Goal: Task Accomplishment & Management: Manage account settings

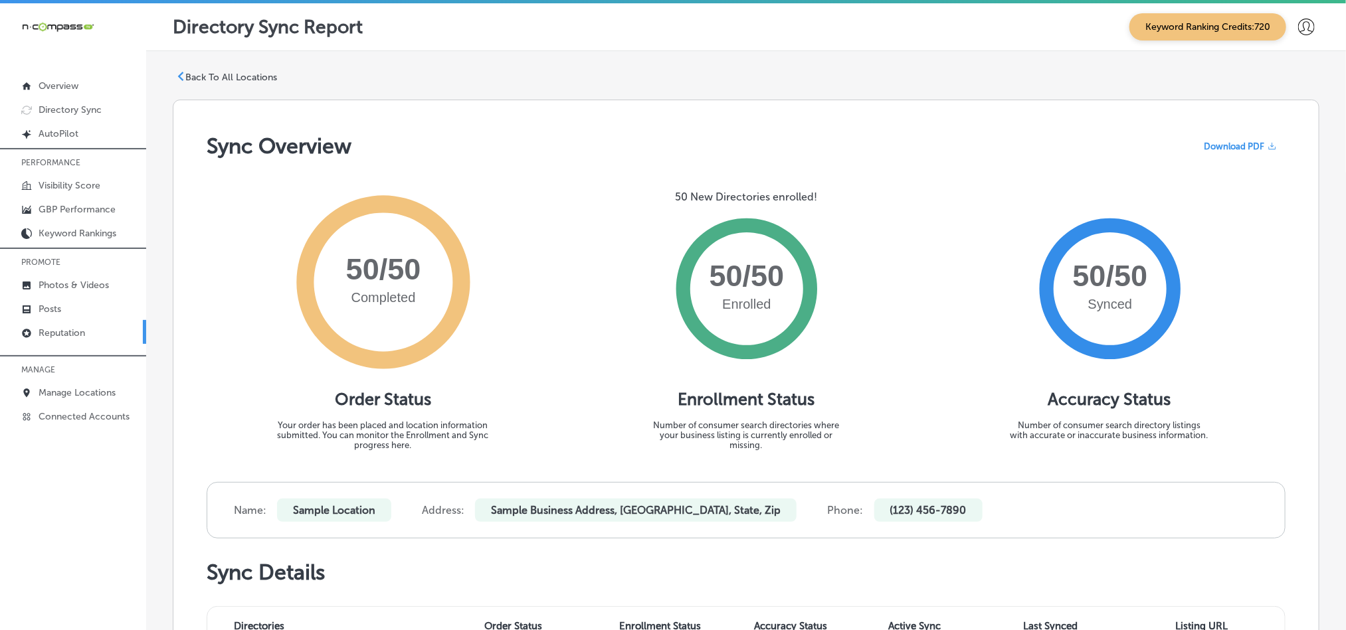
click at [64, 337] on p "Reputation" at bounding box center [62, 333] width 47 height 11
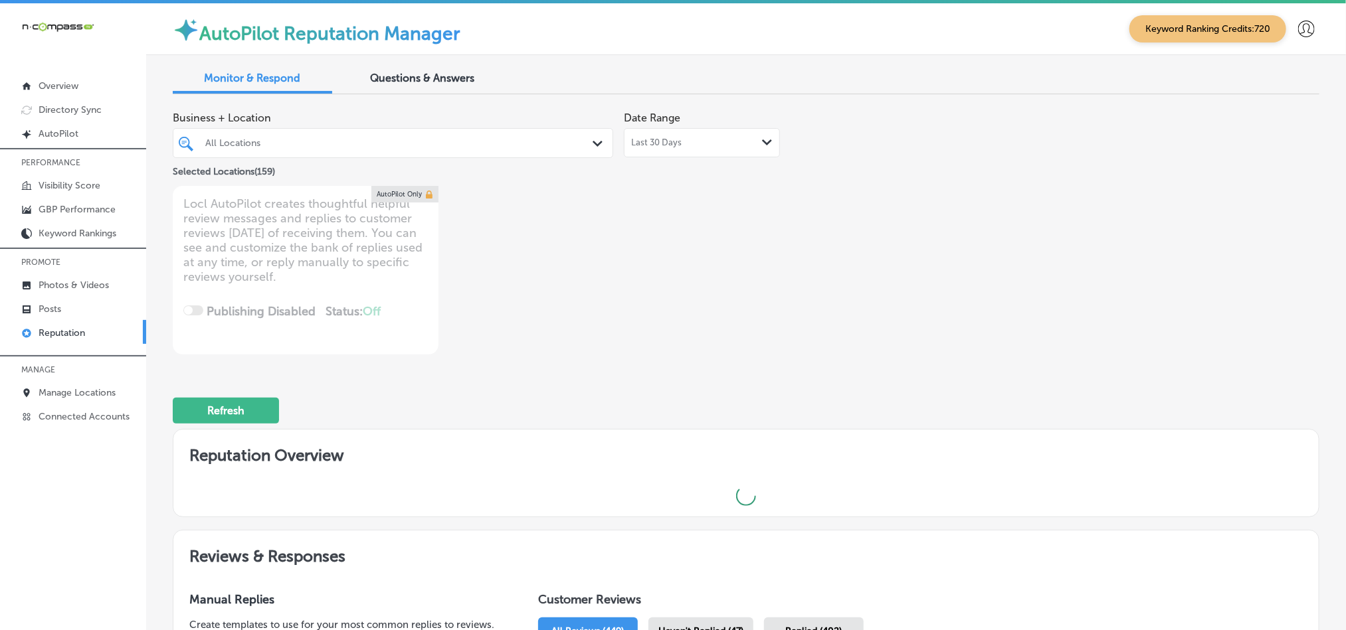
click at [573, 150] on div "All Locations" at bounding box center [393, 143] width 389 height 21
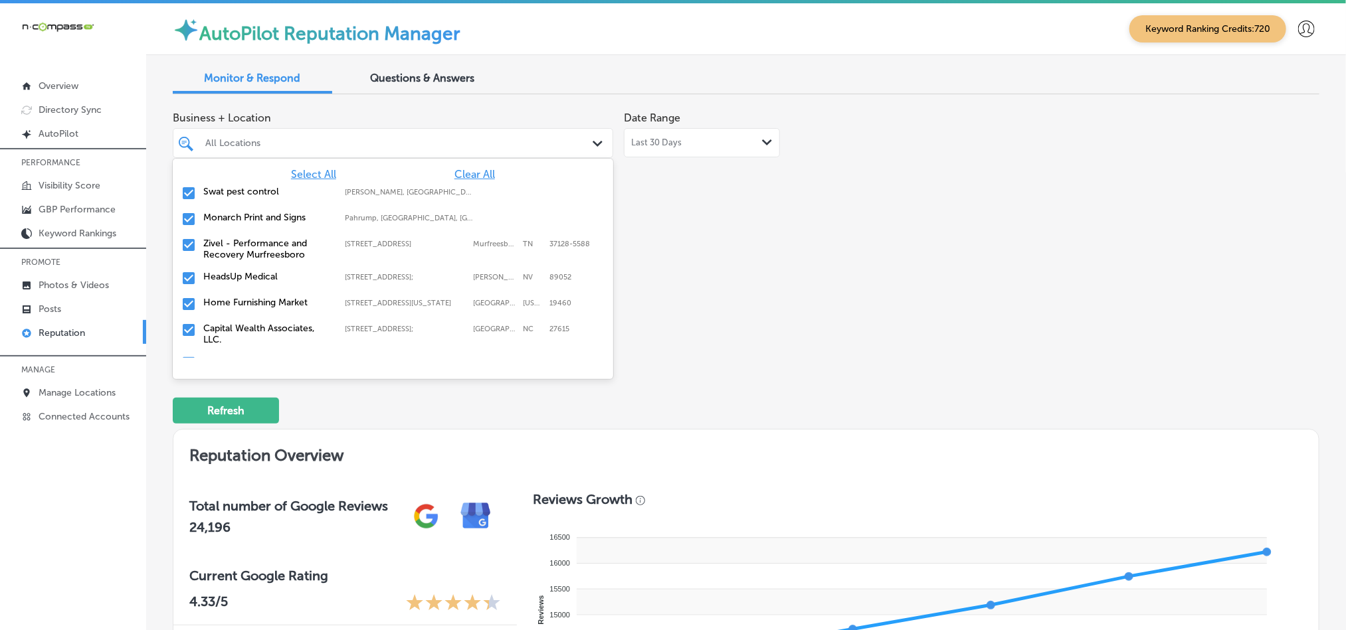
click at [454, 174] on span "Clear All" at bounding box center [474, 174] width 41 height 13
click at [179, 190] on div "Swat pest control [PERSON_NAME], [GEOGRAPHIC_DATA], [GEOGRAPHIC_DATA] | Hosston…" at bounding box center [393, 193] width 430 height 21
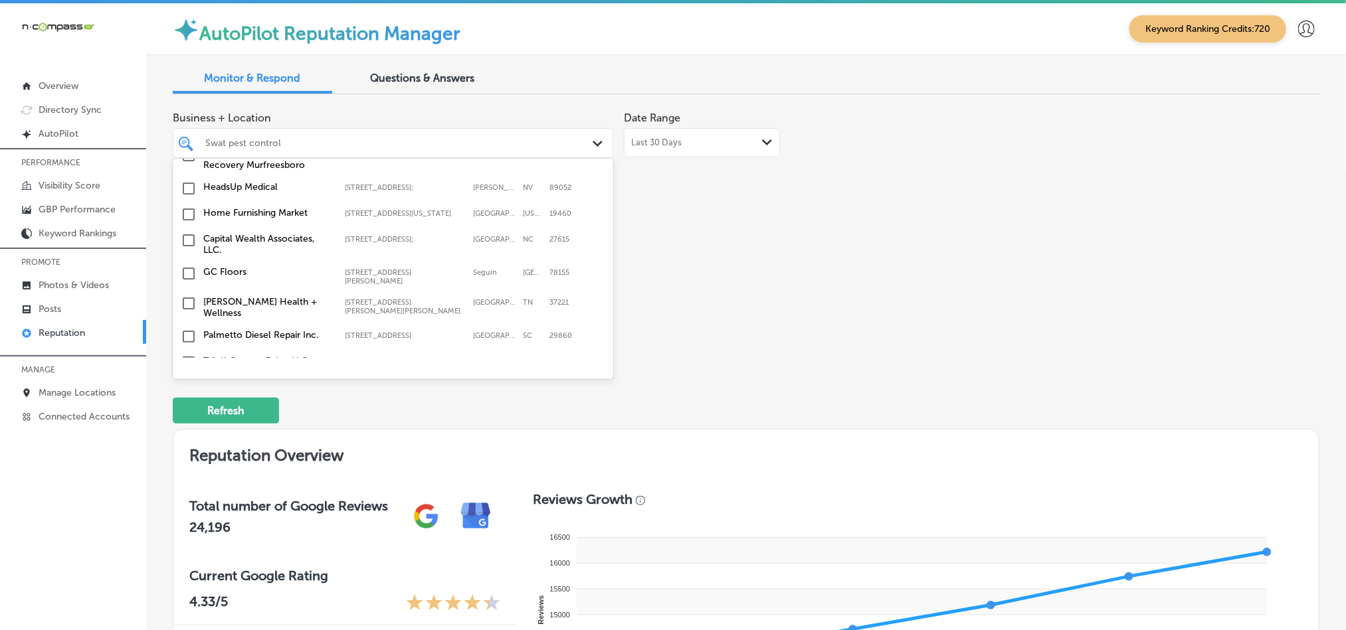
scroll to position [100, 0]
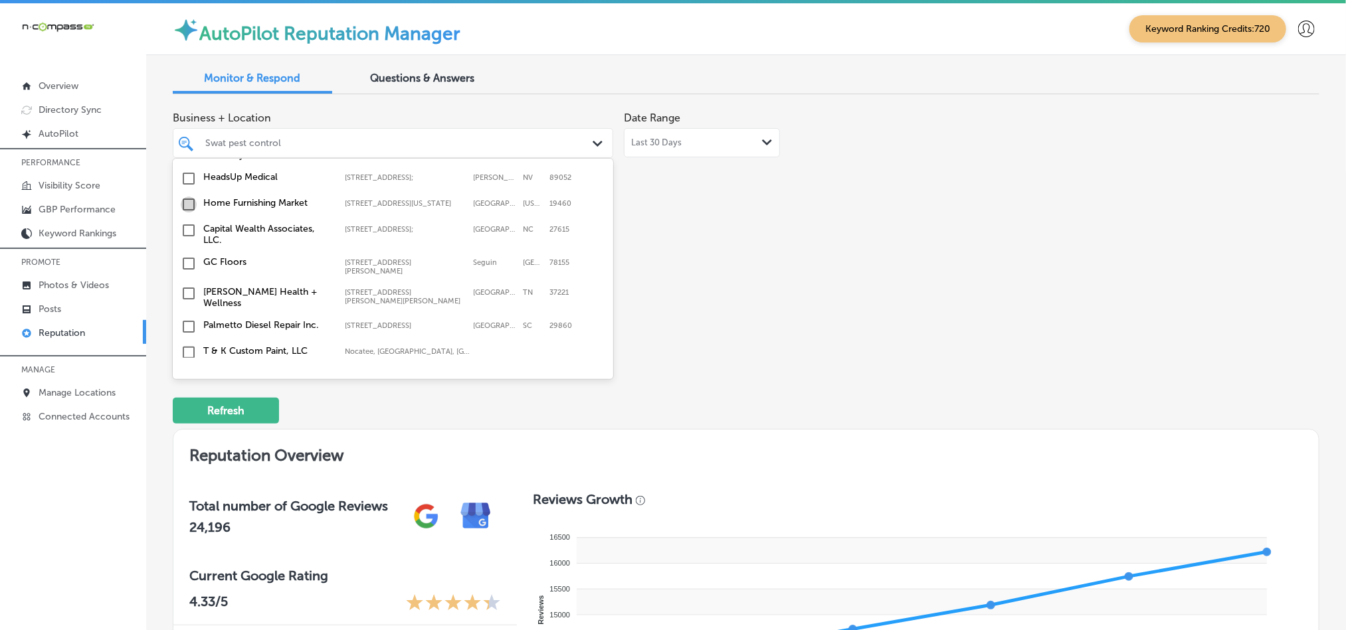
click at [188, 211] on input "checkbox" at bounding box center [189, 205] width 16 height 16
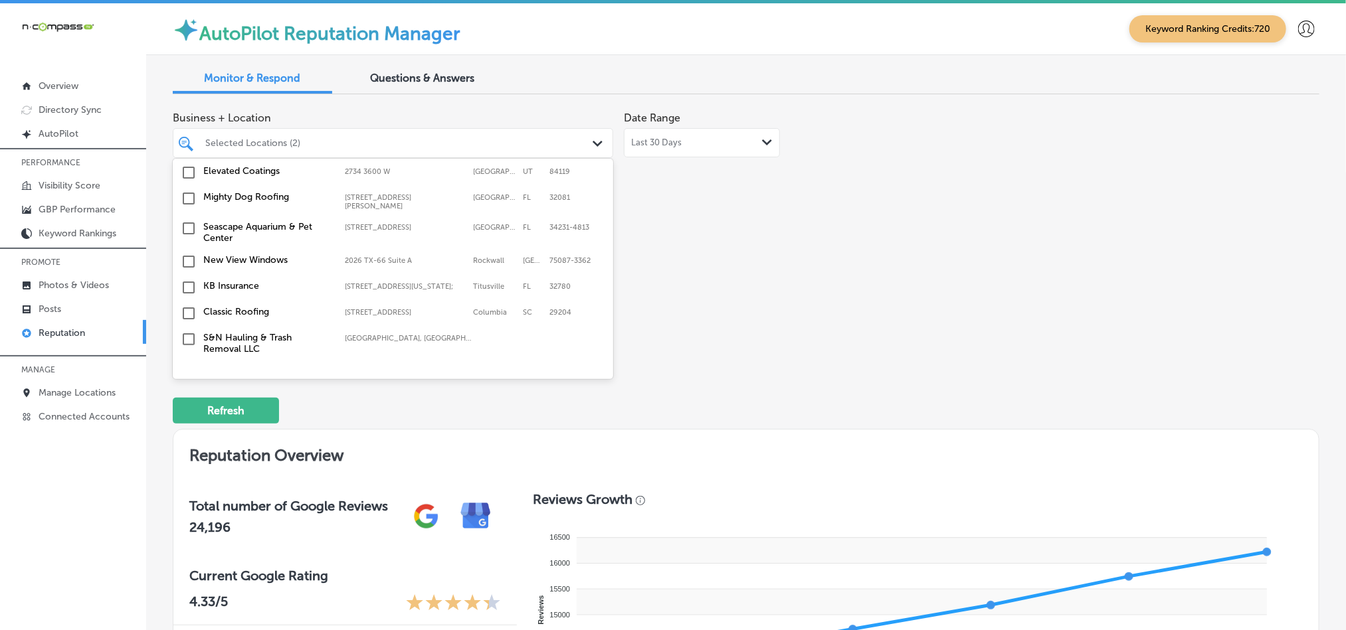
scroll to position [365, 0]
click at [188, 193] on input "checkbox" at bounding box center [189, 198] width 16 height 16
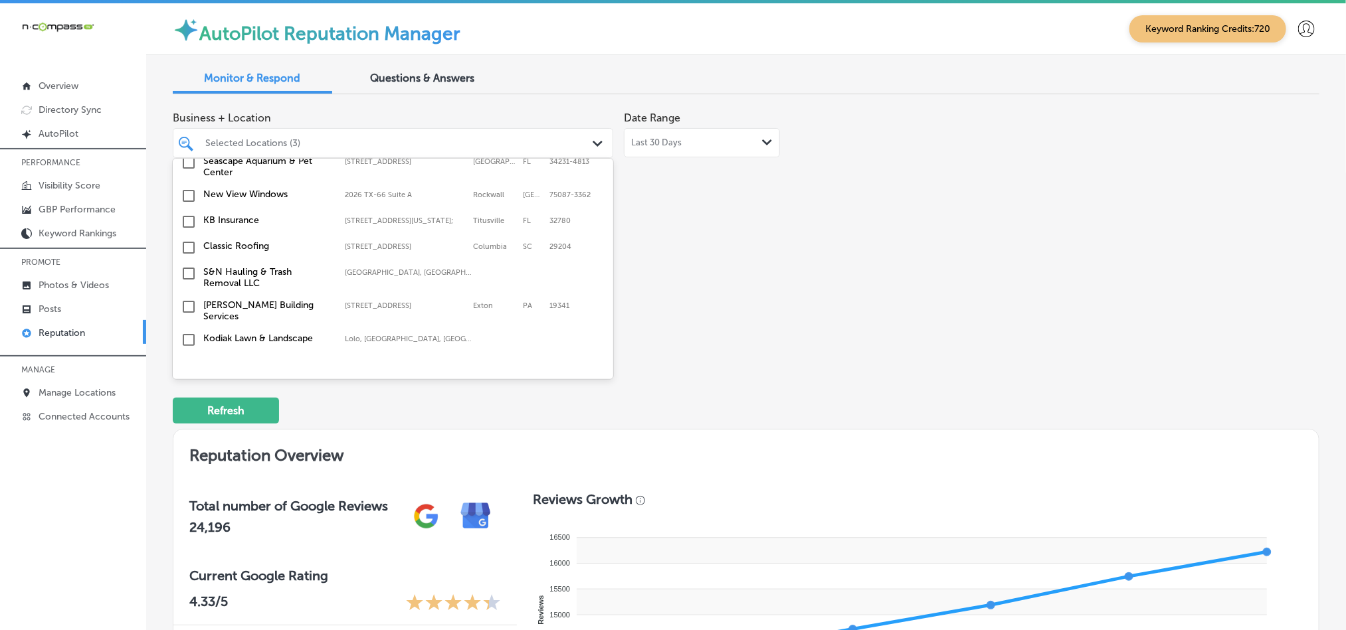
scroll to position [431, 0]
click at [187, 216] on input "checkbox" at bounding box center [189, 221] width 16 height 16
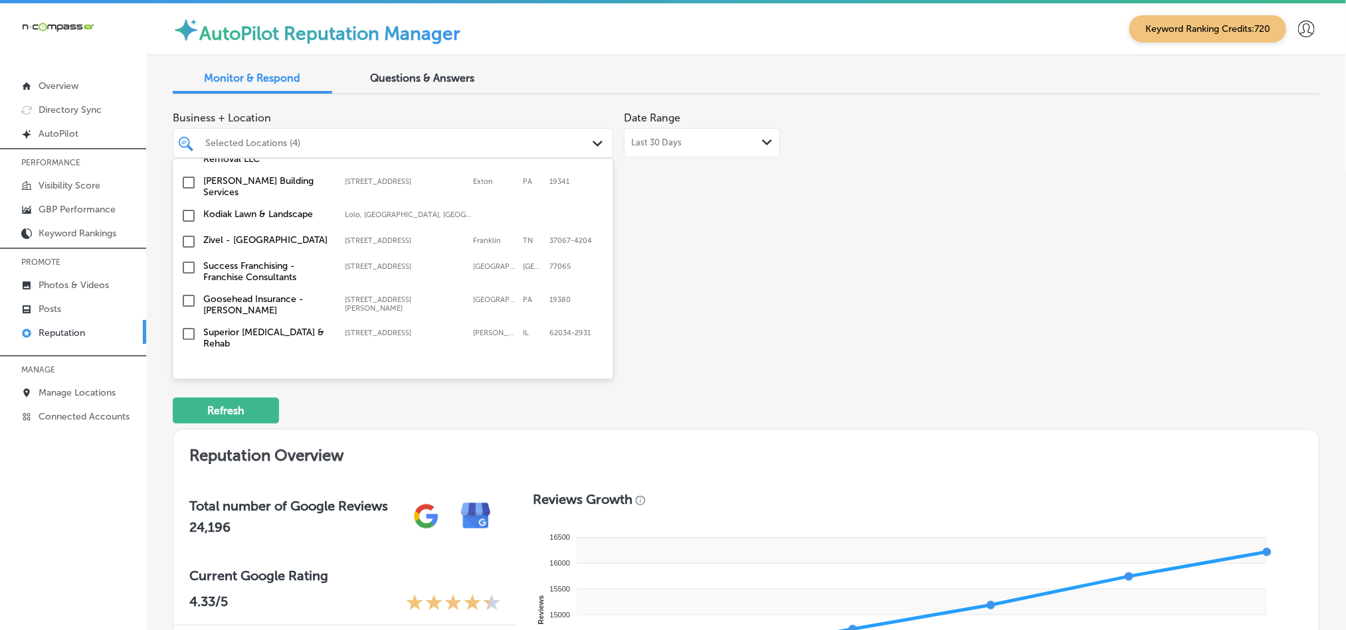
scroll to position [565, 0]
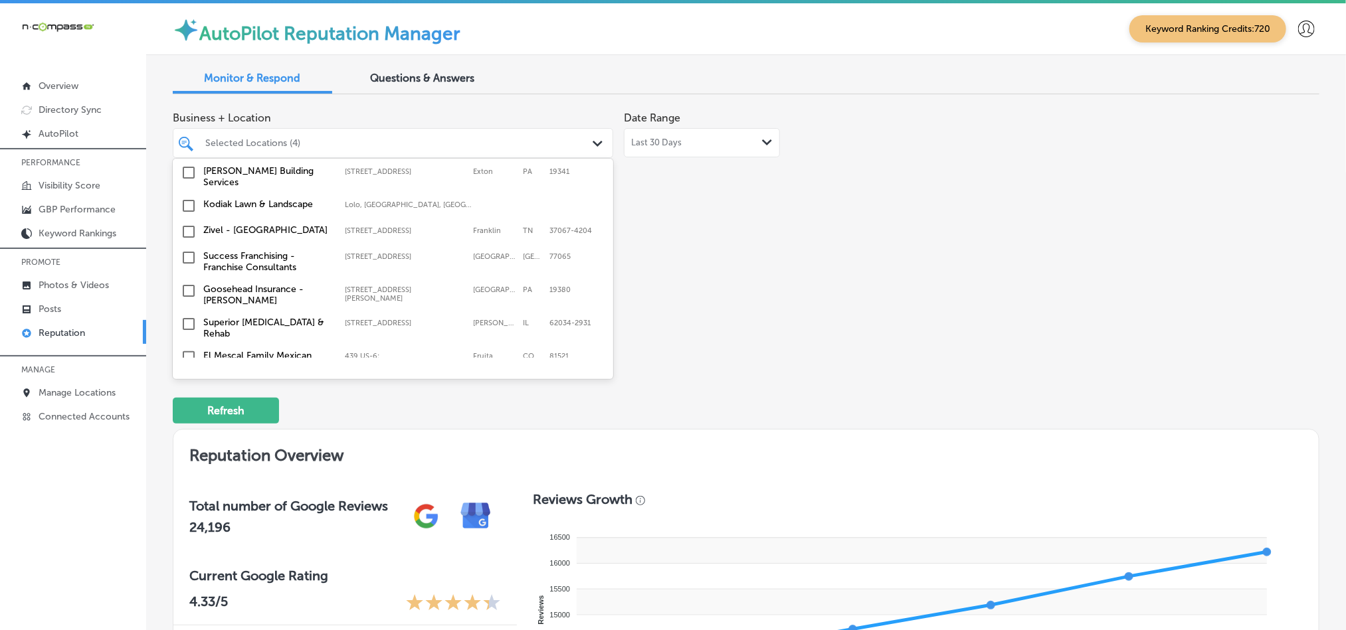
click at [186, 198] on input "checkbox" at bounding box center [189, 206] width 16 height 16
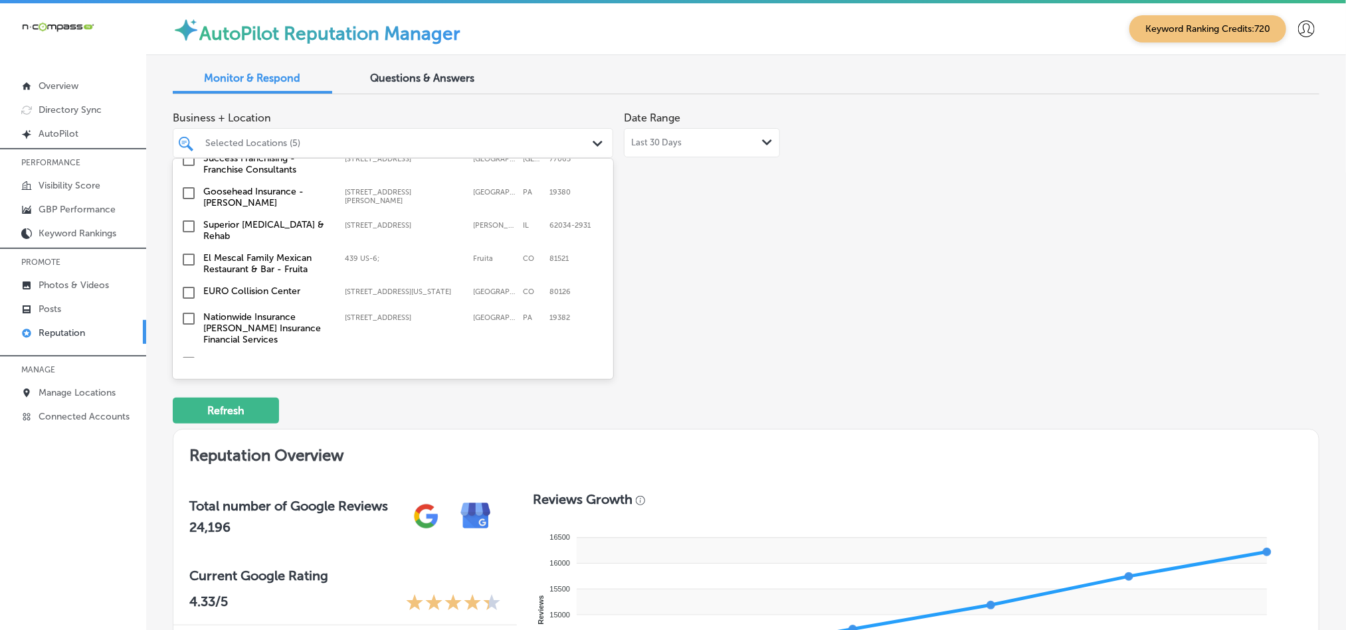
scroll to position [664, 0]
click at [187, 183] on input "checkbox" at bounding box center [189, 191] width 16 height 16
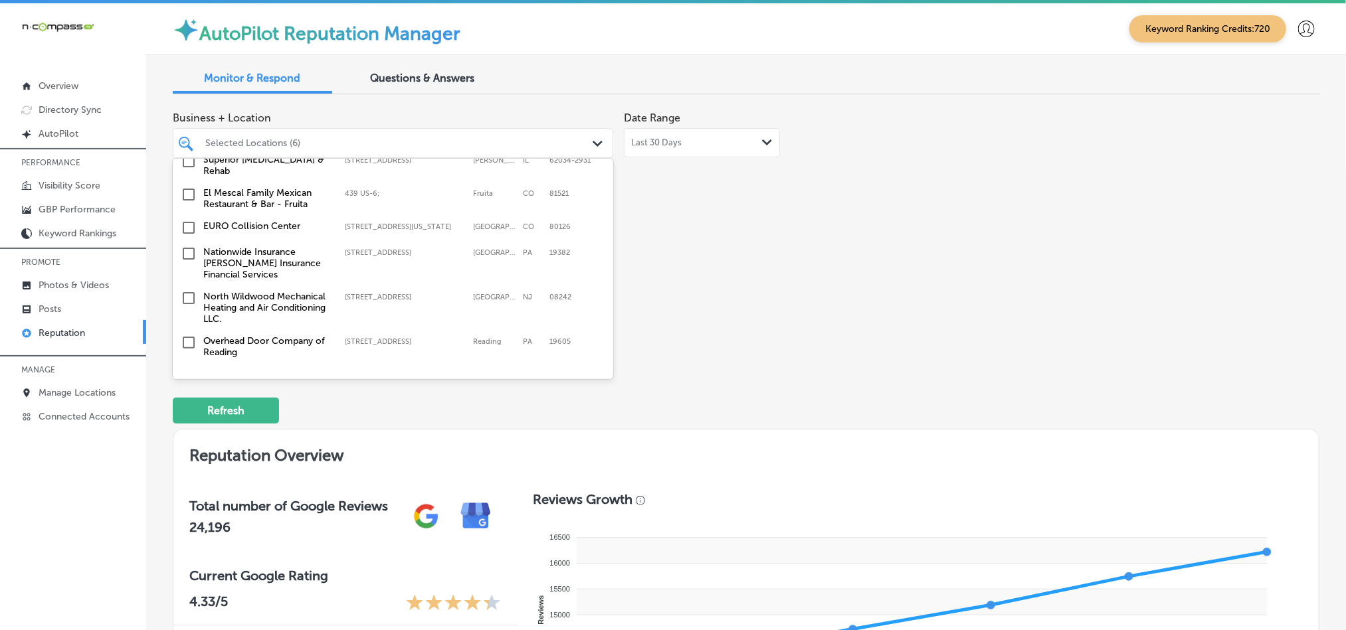
scroll to position [764, 0]
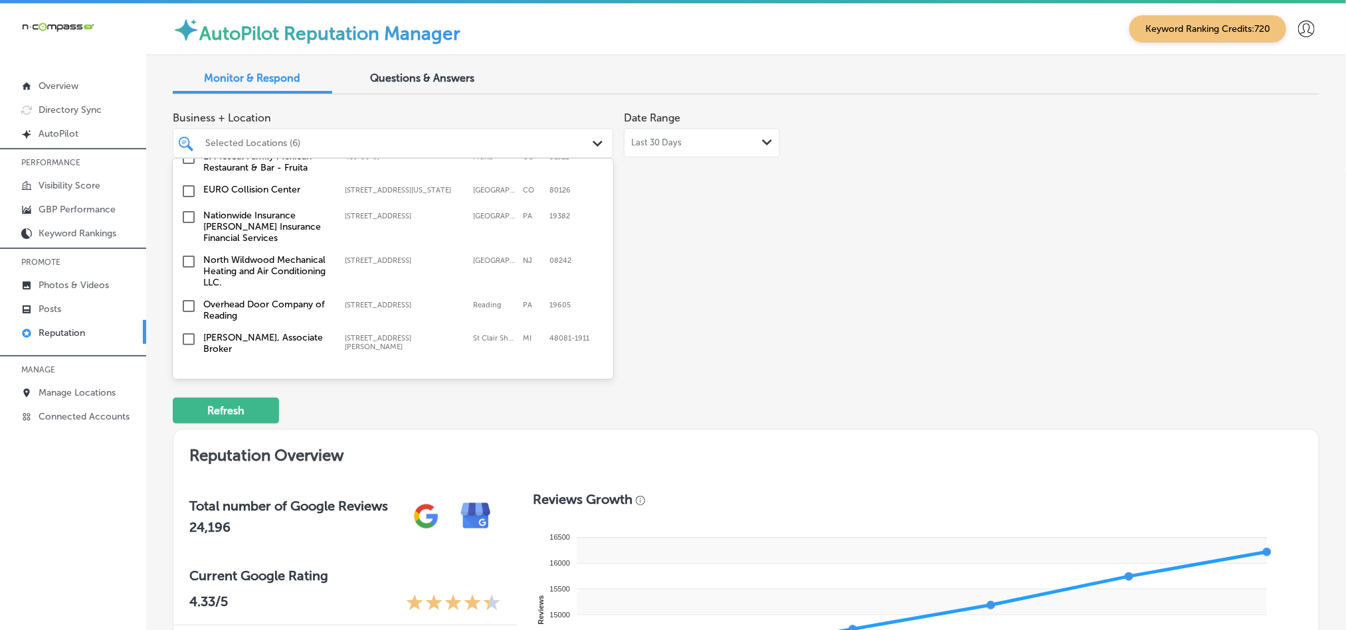
click at [188, 209] on input "checkbox" at bounding box center [189, 217] width 16 height 16
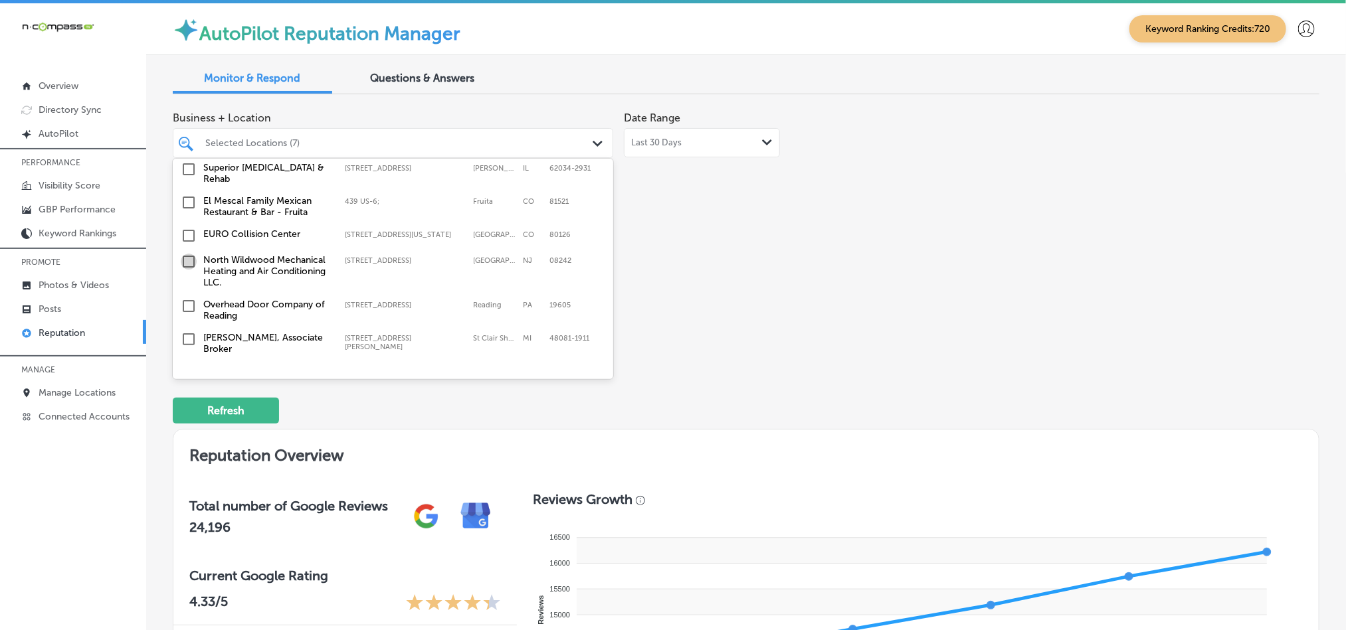
click at [186, 254] on input "checkbox" at bounding box center [189, 262] width 16 height 16
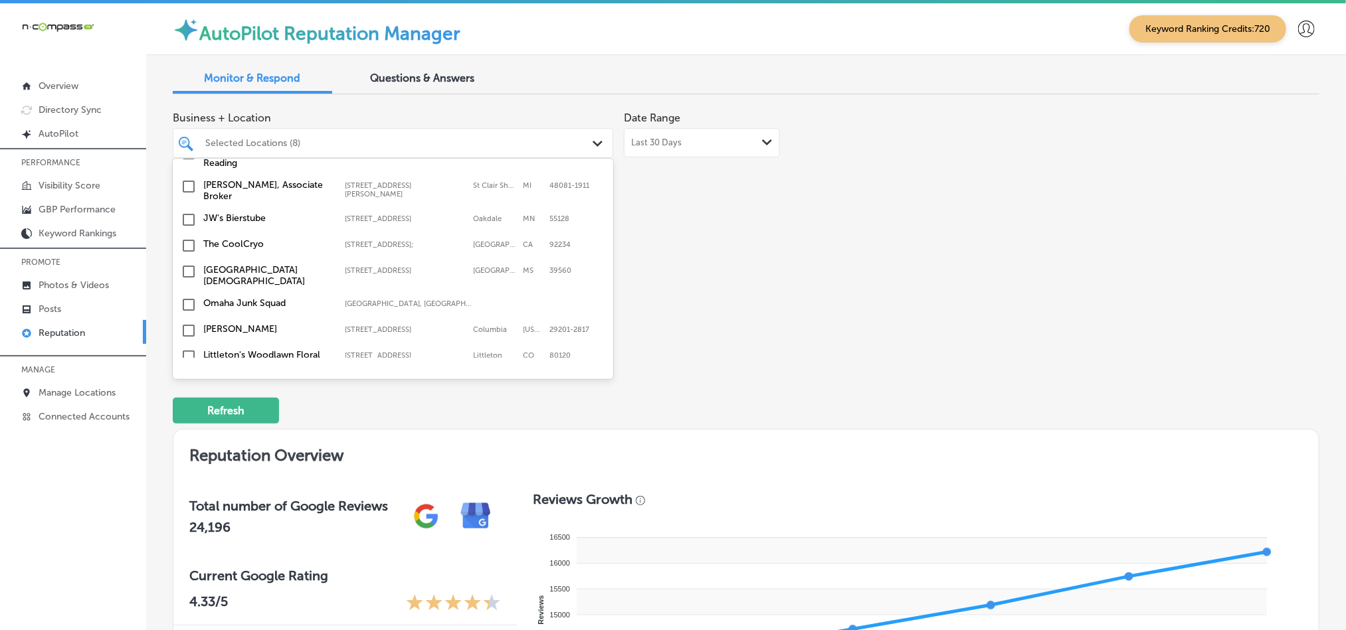
scroll to position [929, 0]
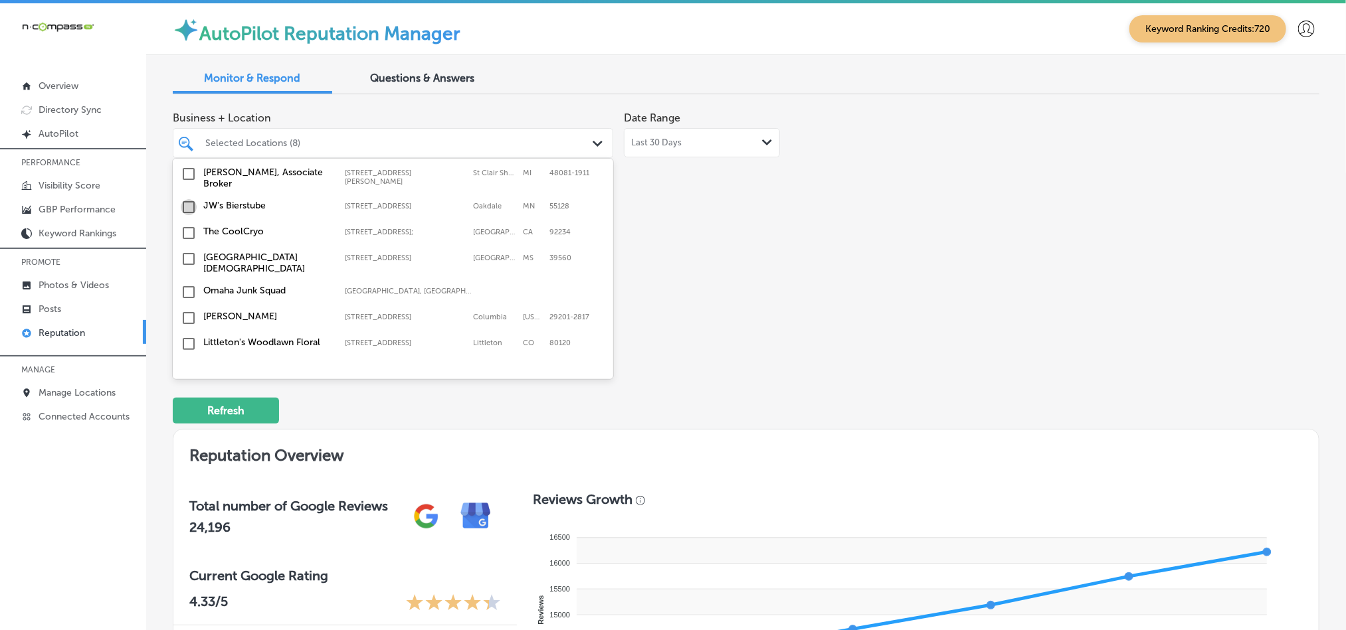
click at [189, 199] on input "checkbox" at bounding box center [189, 207] width 16 height 16
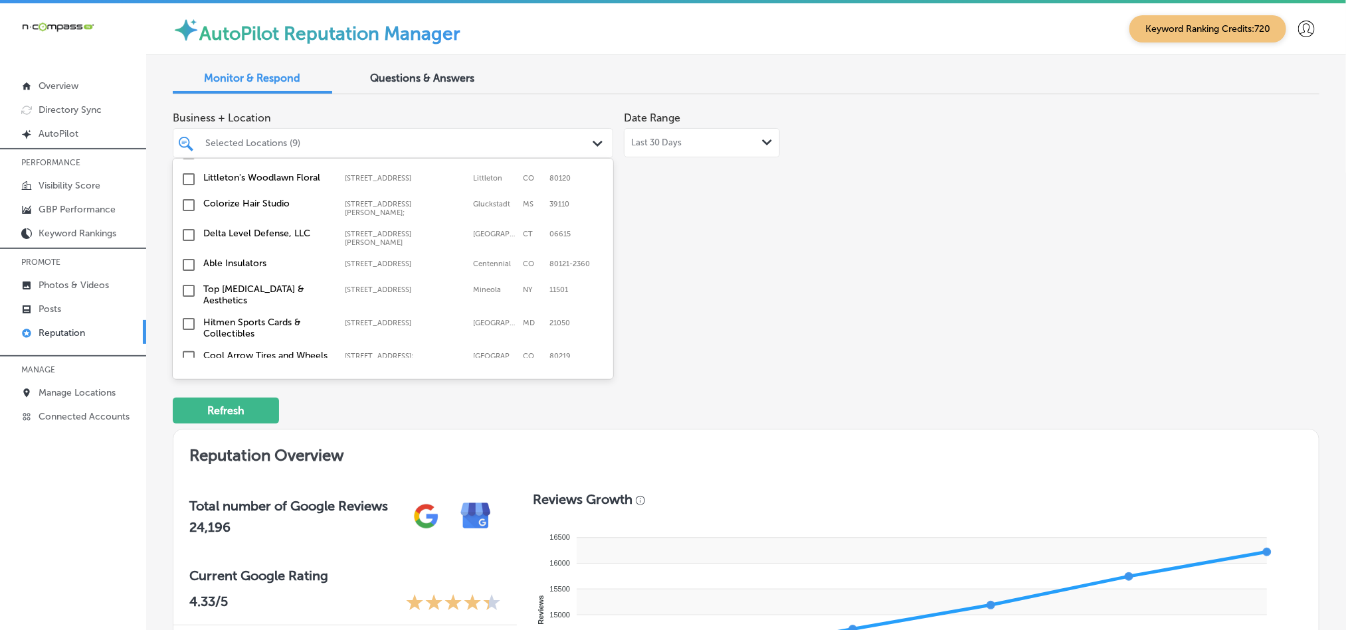
scroll to position [1096, 0]
click at [183, 255] on input "checkbox" at bounding box center [189, 263] width 16 height 16
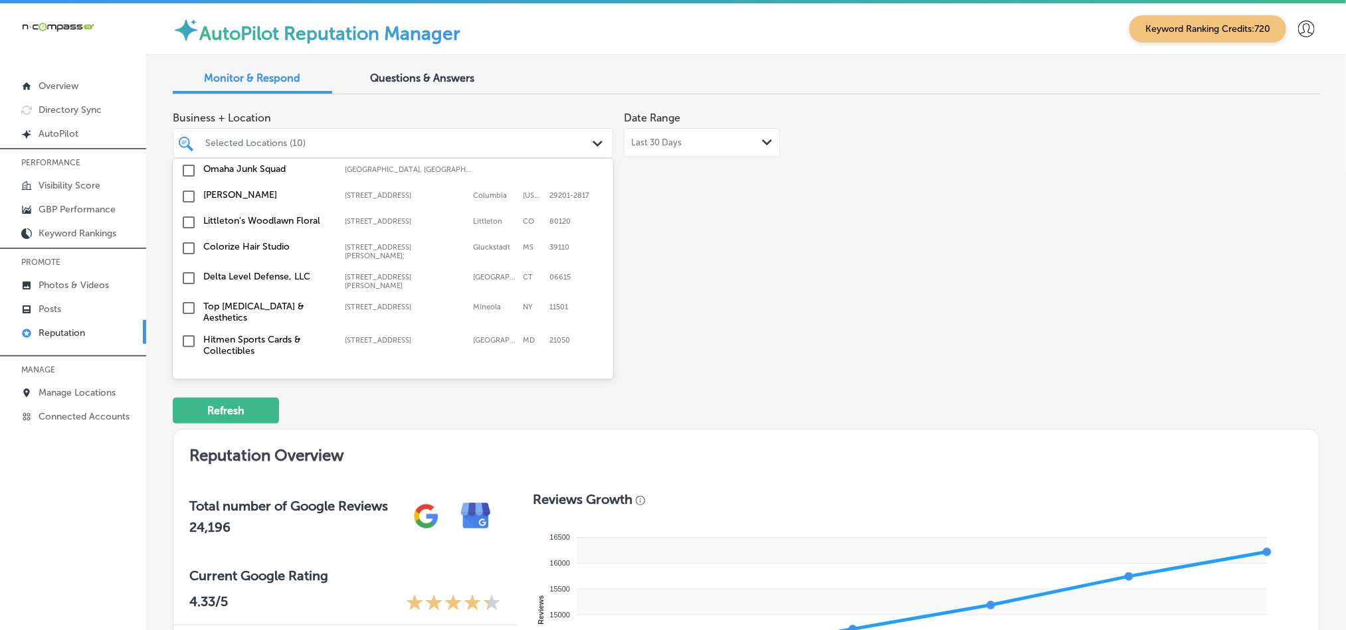
scroll to position [1129, 0]
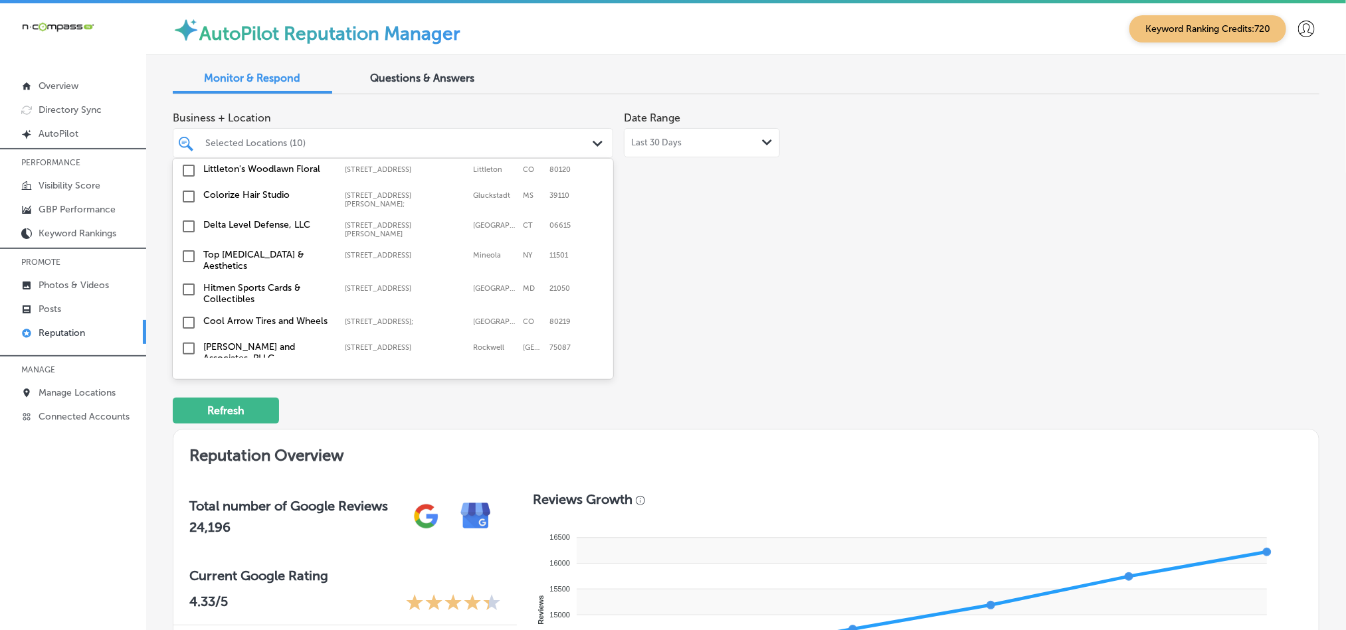
click at [190, 248] on input "checkbox" at bounding box center [189, 256] width 16 height 16
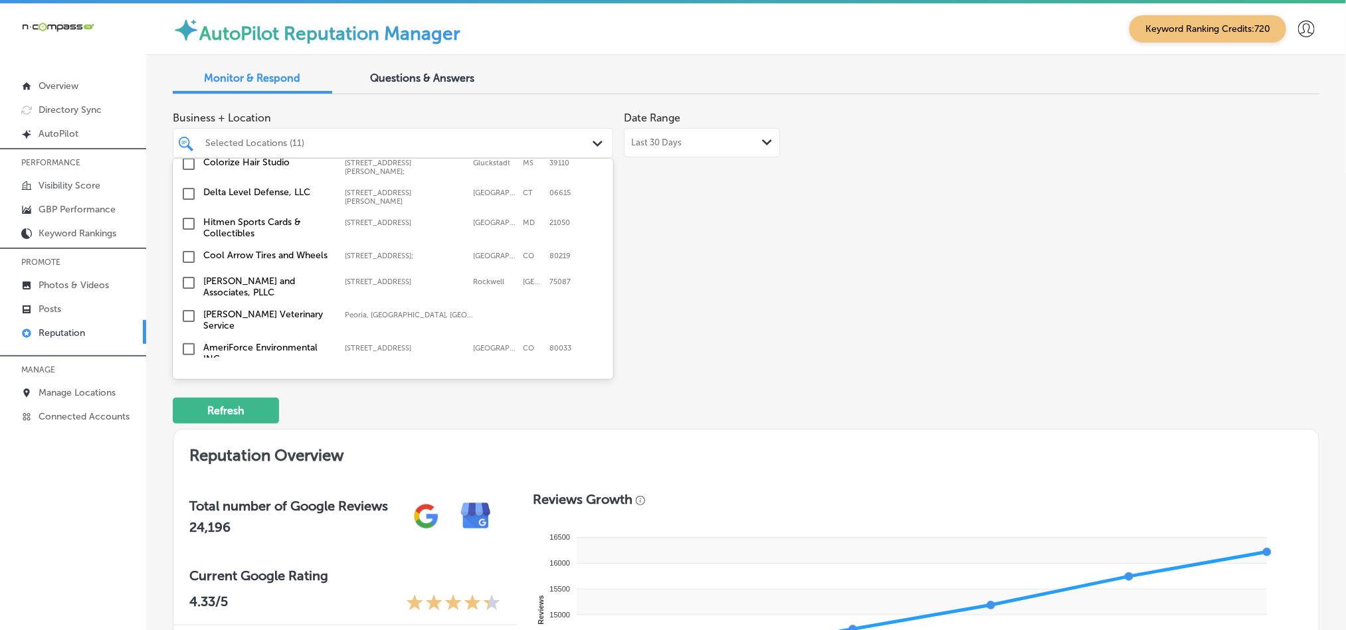
scroll to position [1196, 0]
click at [188, 274] on input "checkbox" at bounding box center [189, 282] width 16 height 16
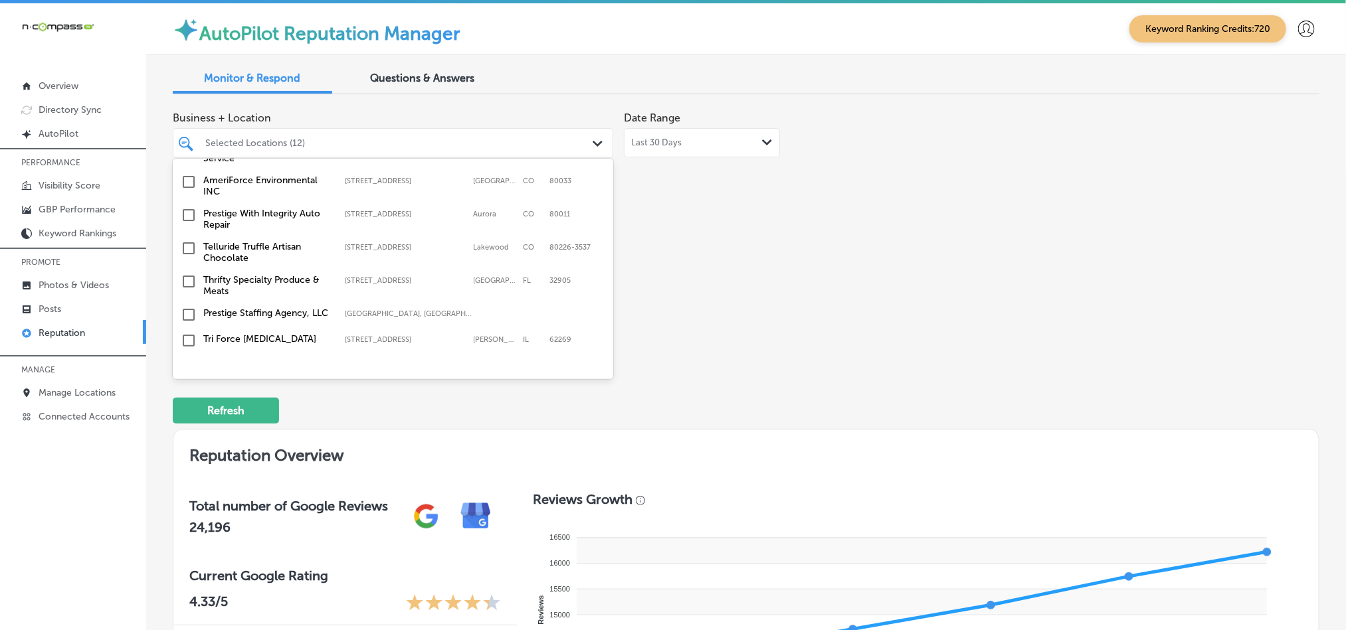
click at [186, 274] on input "checkbox" at bounding box center [189, 282] width 16 height 16
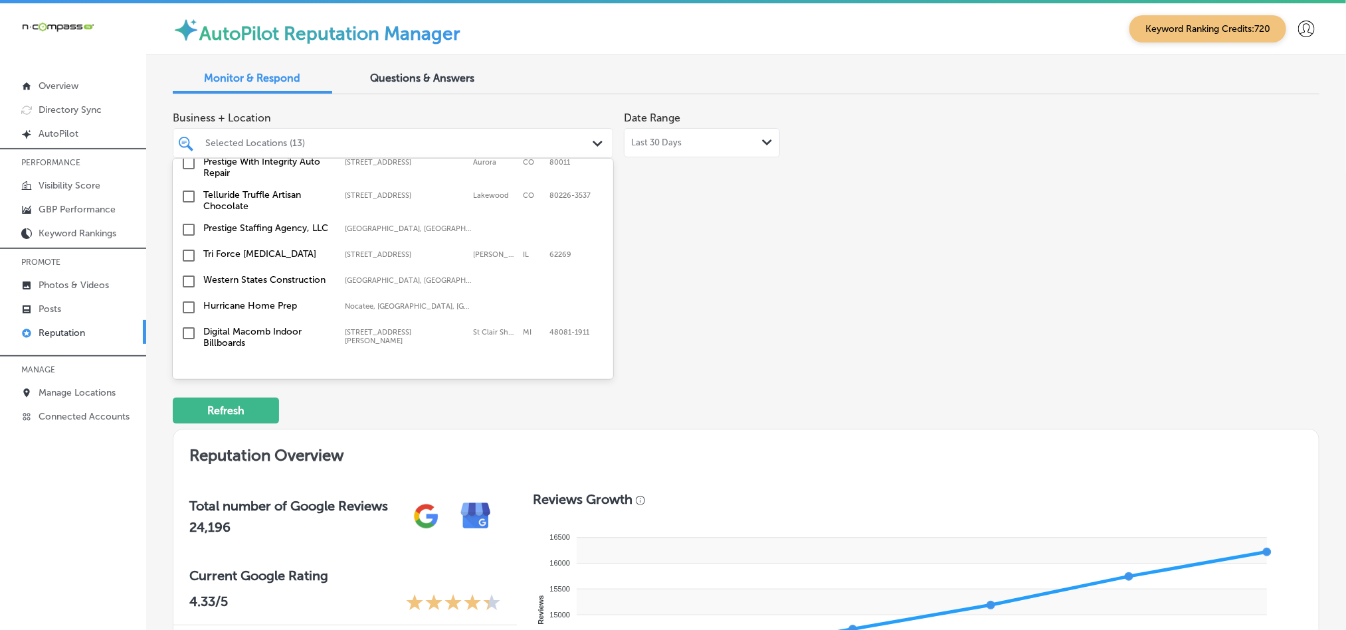
scroll to position [1462, 0]
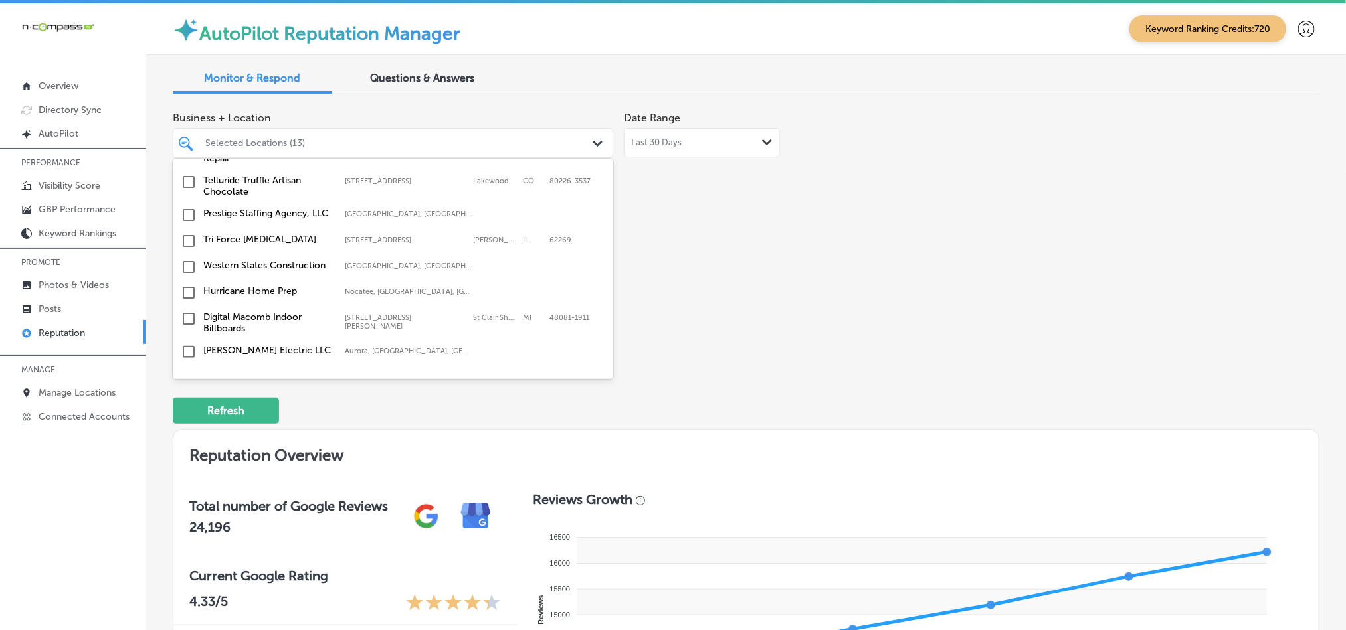
click at [184, 233] on input "checkbox" at bounding box center [189, 241] width 16 height 16
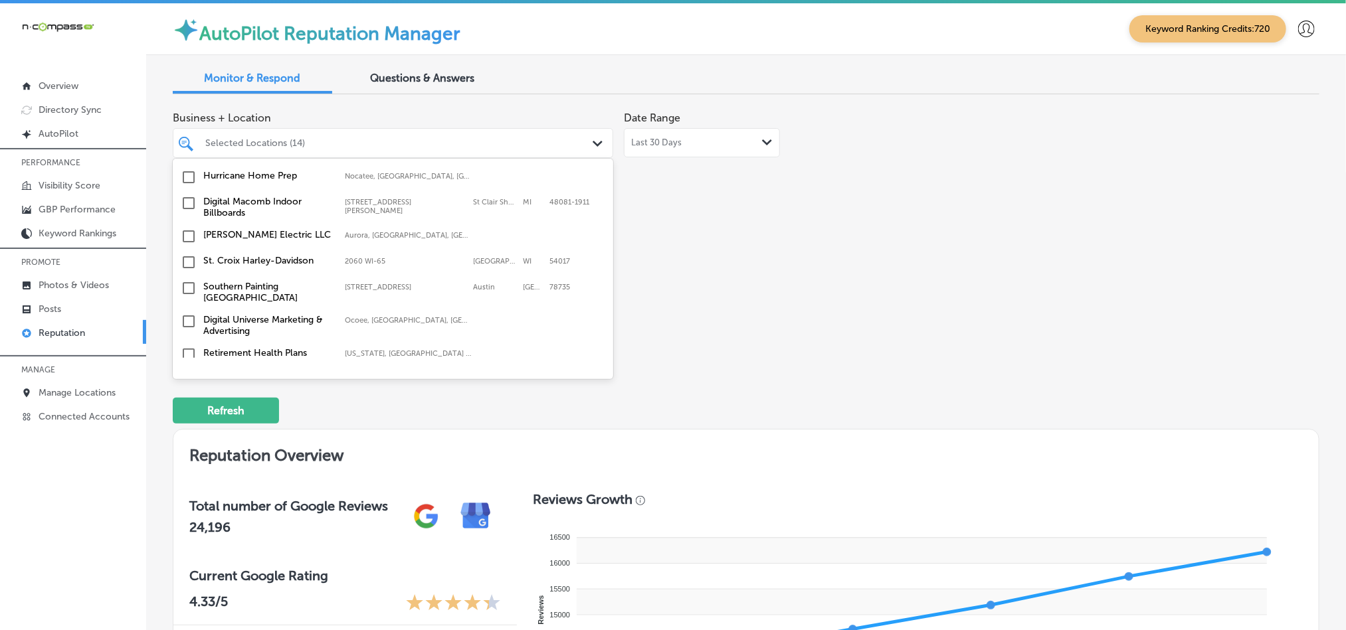
scroll to position [1594, 0]
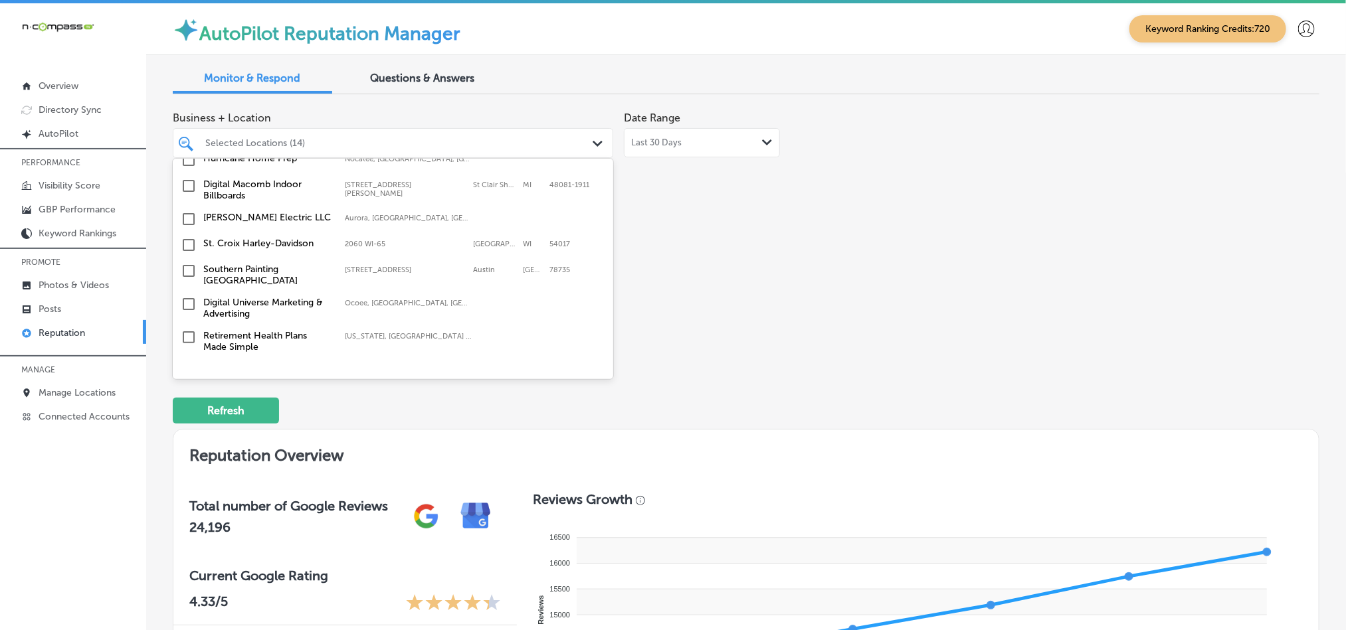
click at [190, 237] on input "checkbox" at bounding box center [189, 245] width 16 height 16
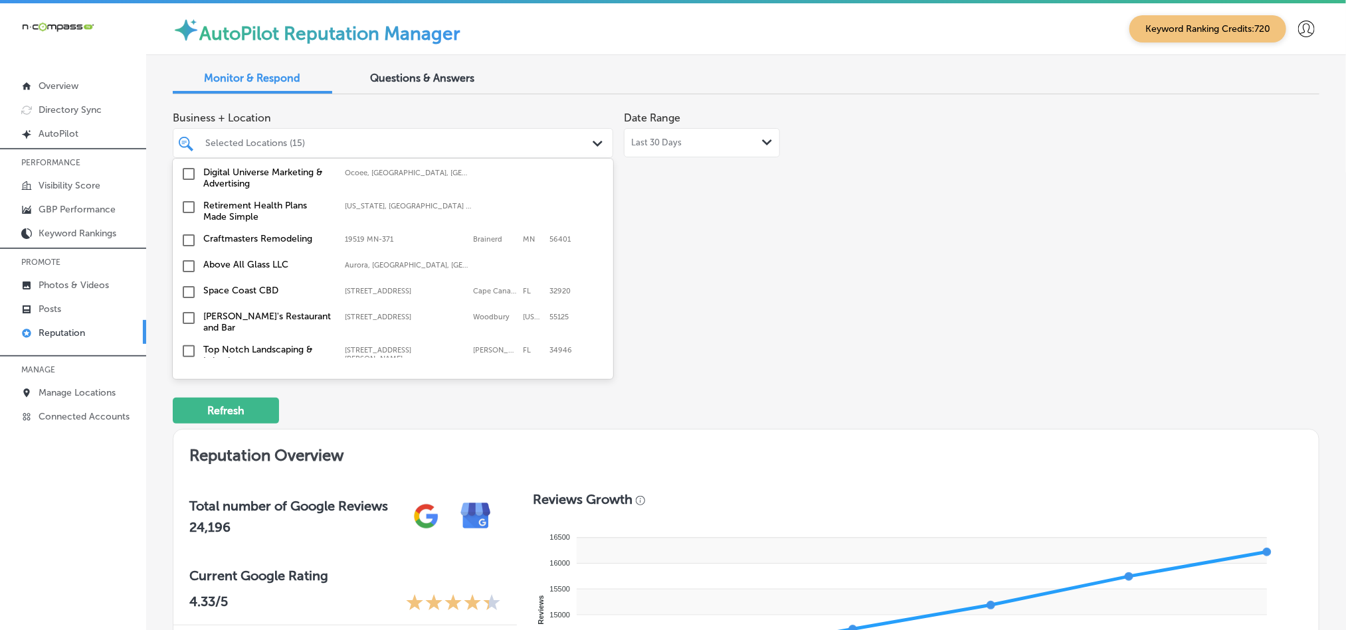
scroll to position [1727, 0]
click at [187, 231] on input "checkbox" at bounding box center [189, 239] width 16 height 16
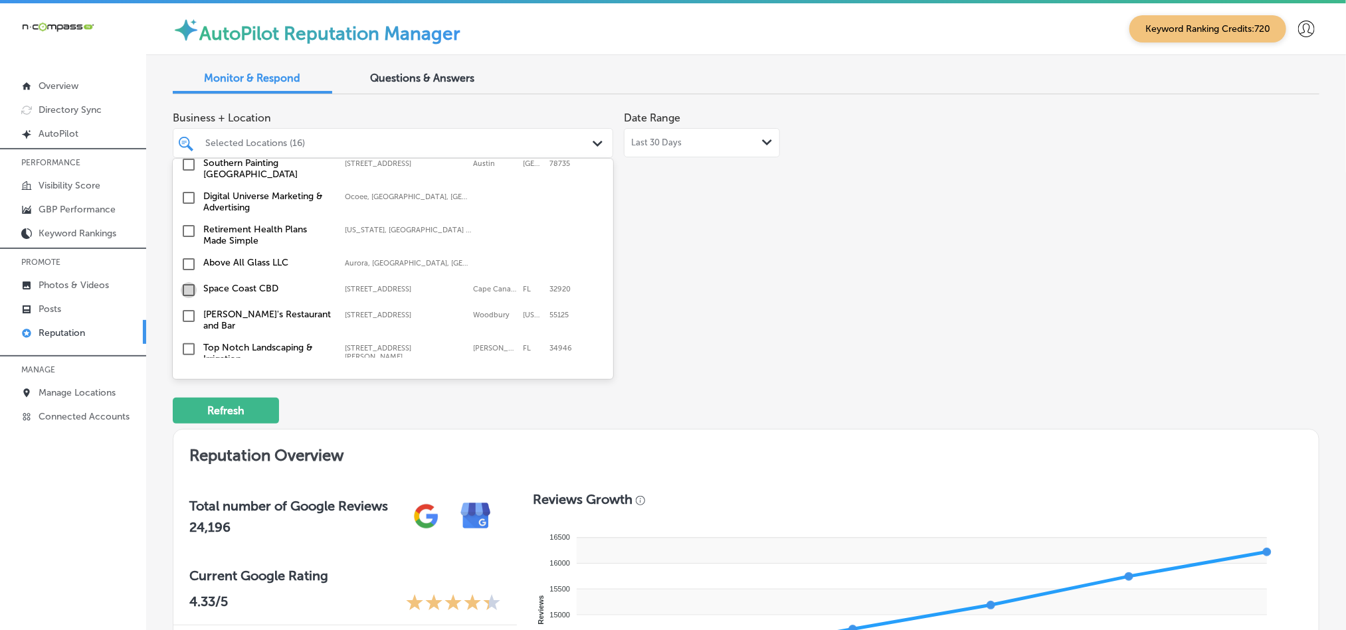
click at [187, 282] on input "checkbox" at bounding box center [189, 290] width 16 height 16
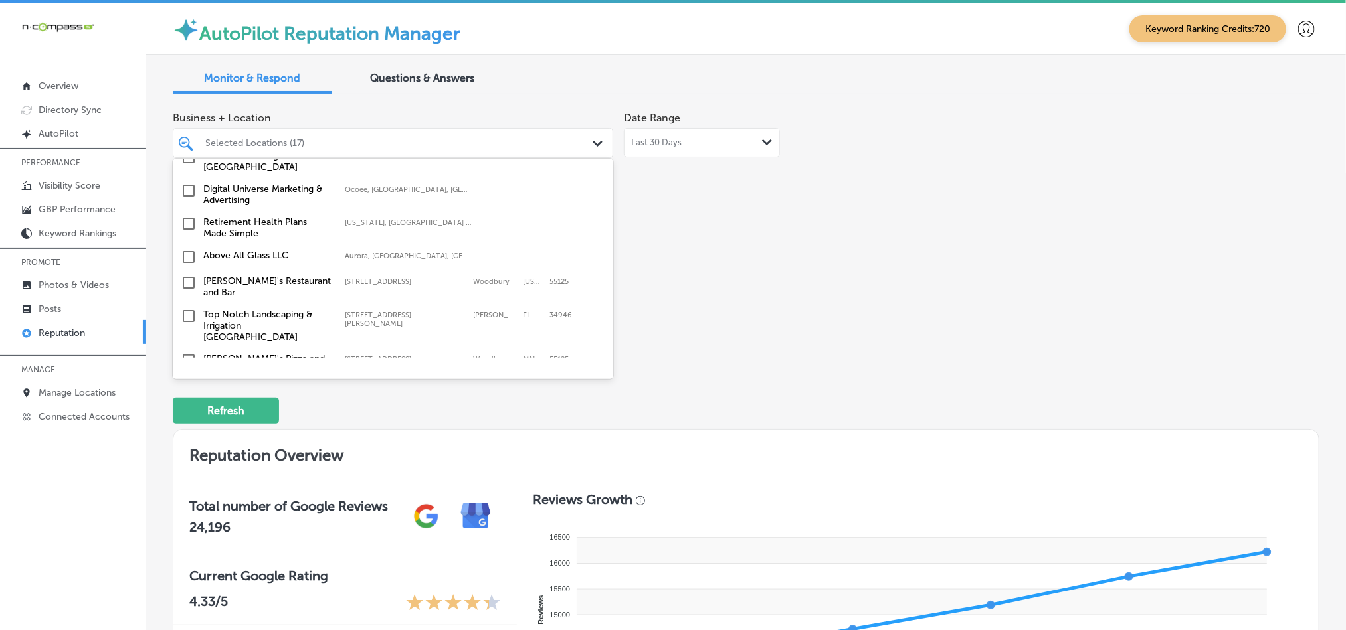
scroll to position [1760, 0]
click at [188, 308] on input "checkbox" at bounding box center [189, 316] width 16 height 16
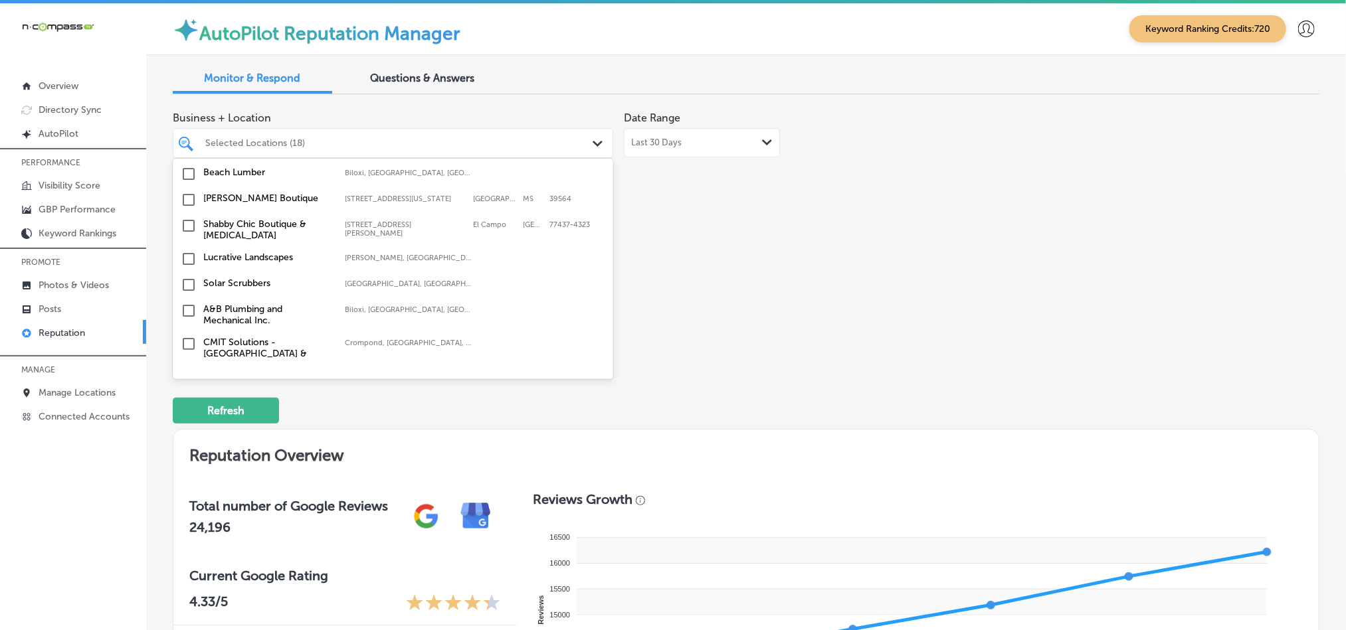
scroll to position [1993, 0]
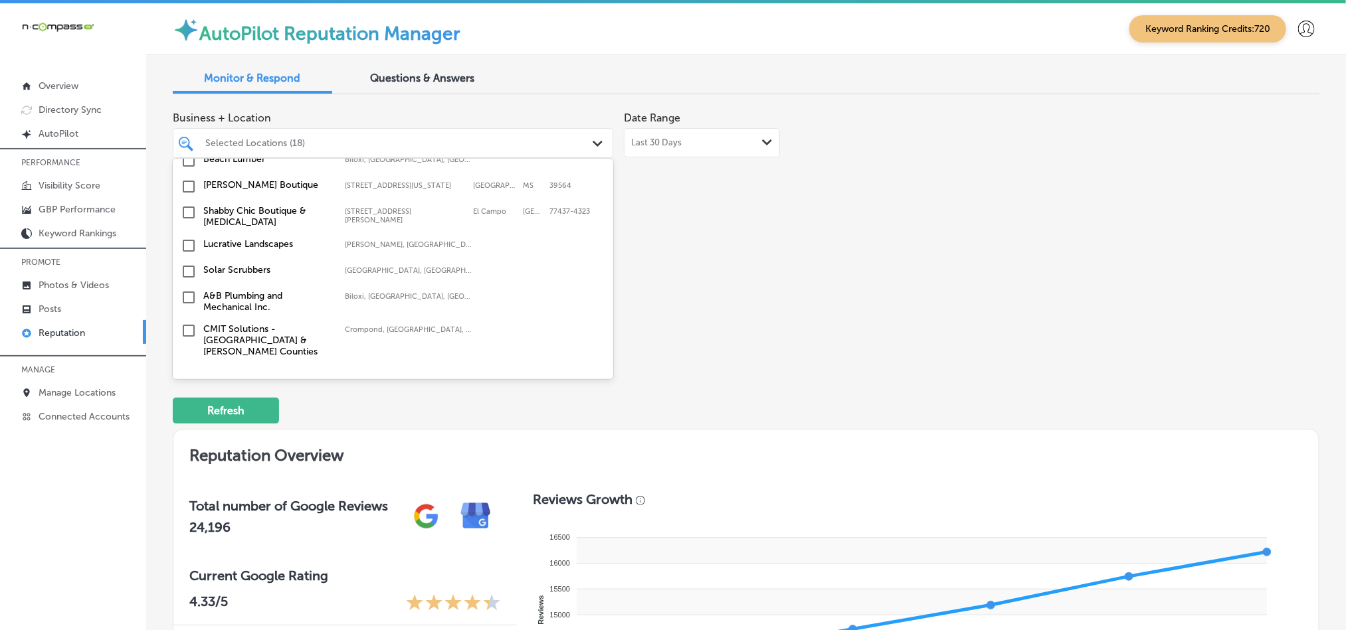
click at [185, 290] on input "checkbox" at bounding box center [189, 298] width 16 height 16
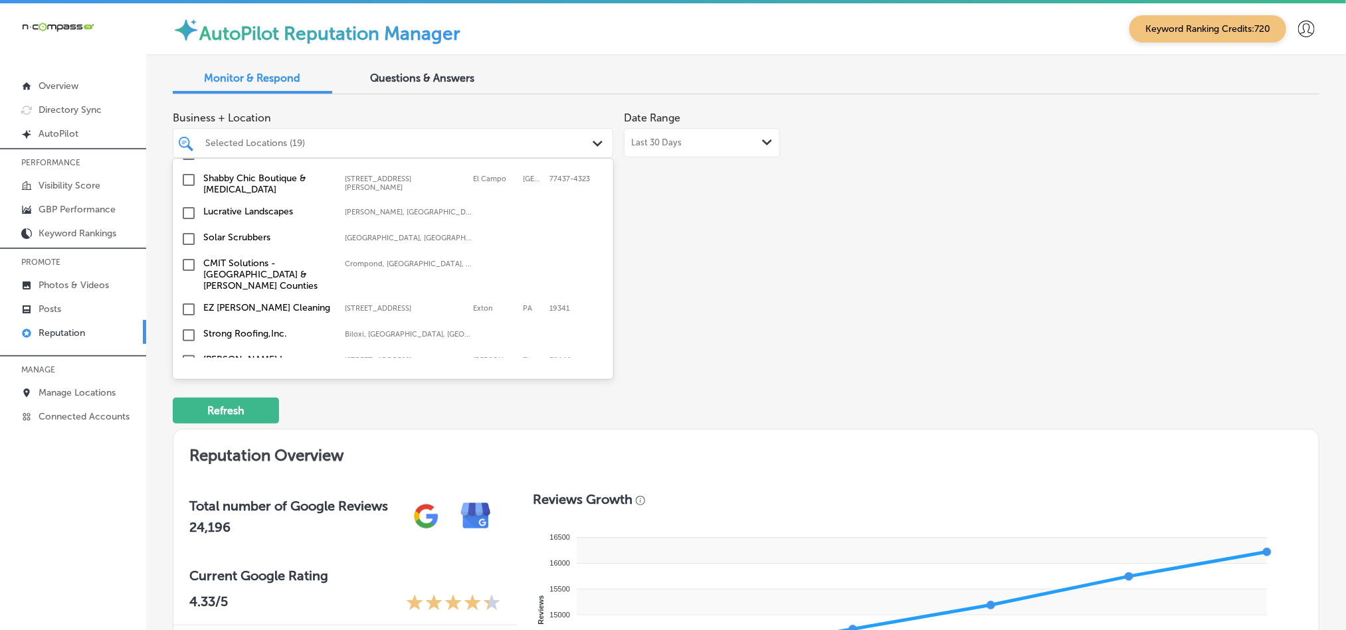
scroll to position [2059, 0]
click at [188, 301] on input "checkbox" at bounding box center [189, 309] width 16 height 16
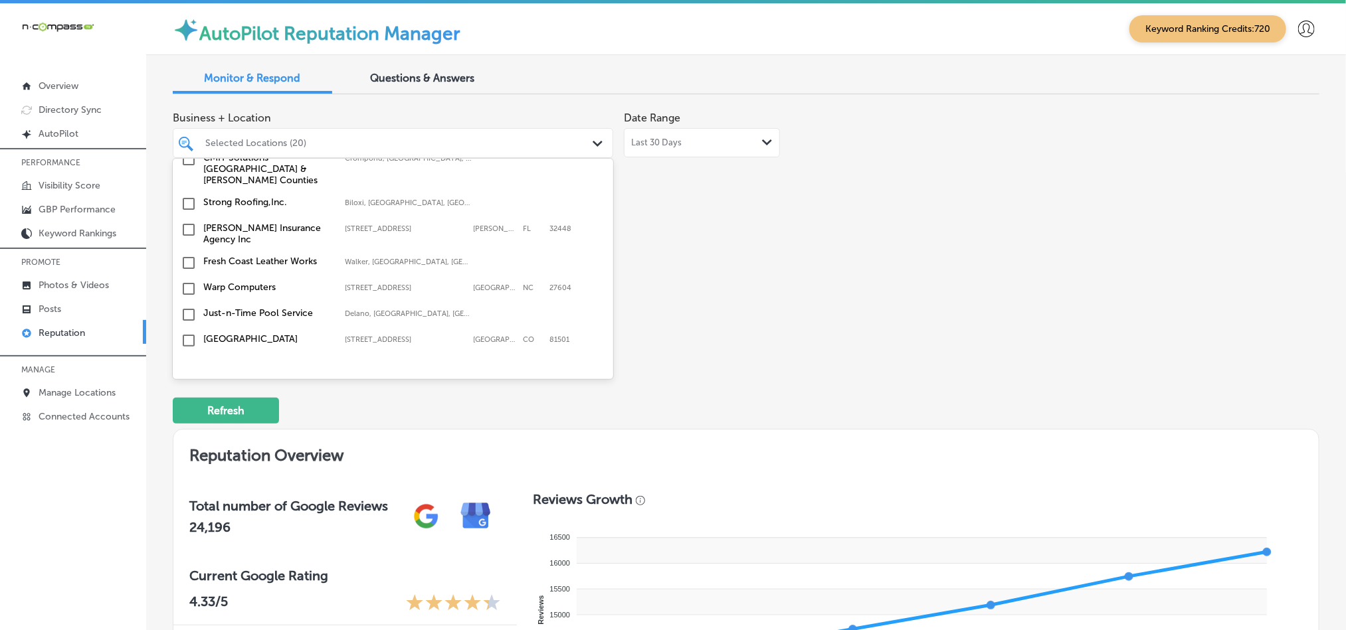
scroll to position [2192, 0]
click at [187, 305] on input "checkbox" at bounding box center [189, 313] width 16 height 16
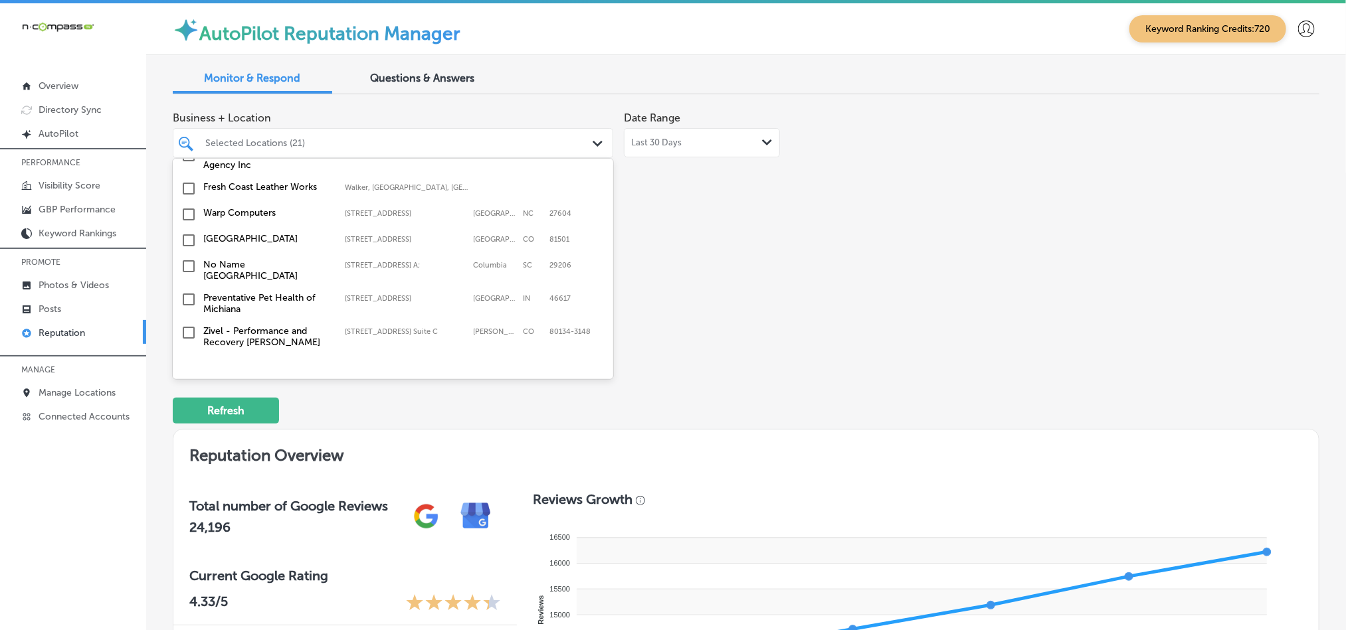
scroll to position [2292, 0]
click at [183, 231] on input "checkbox" at bounding box center [189, 239] width 16 height 16
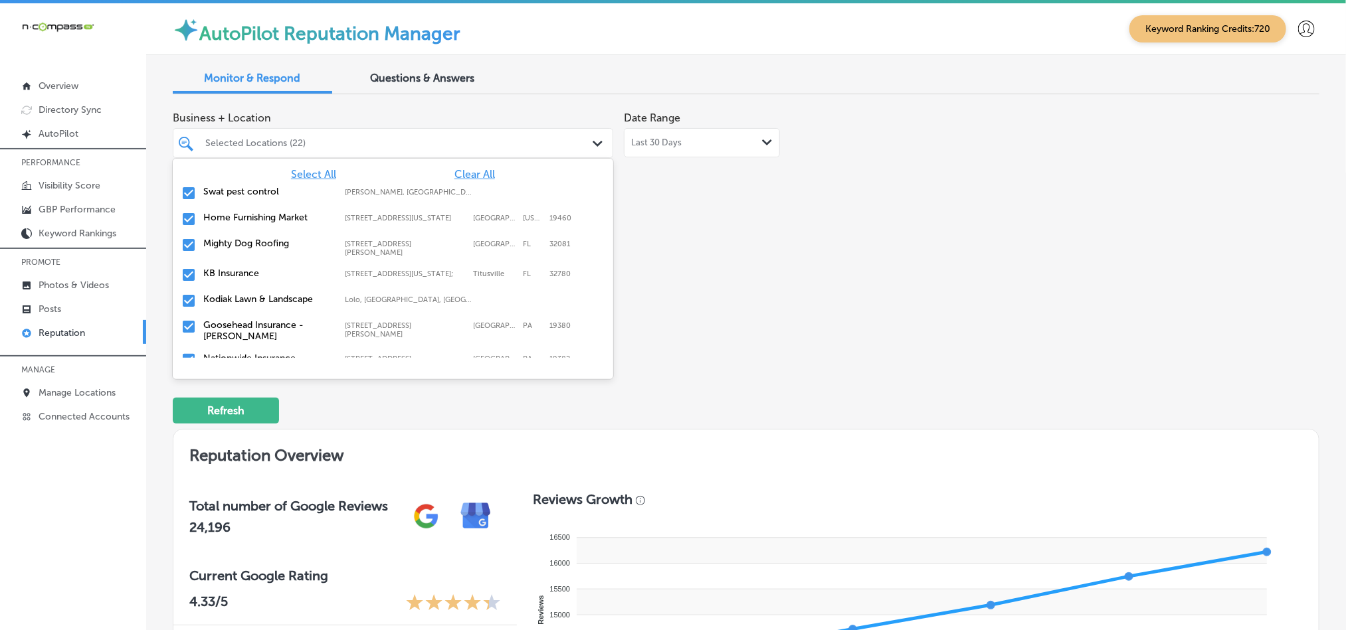
scroll to position [4381, 0]
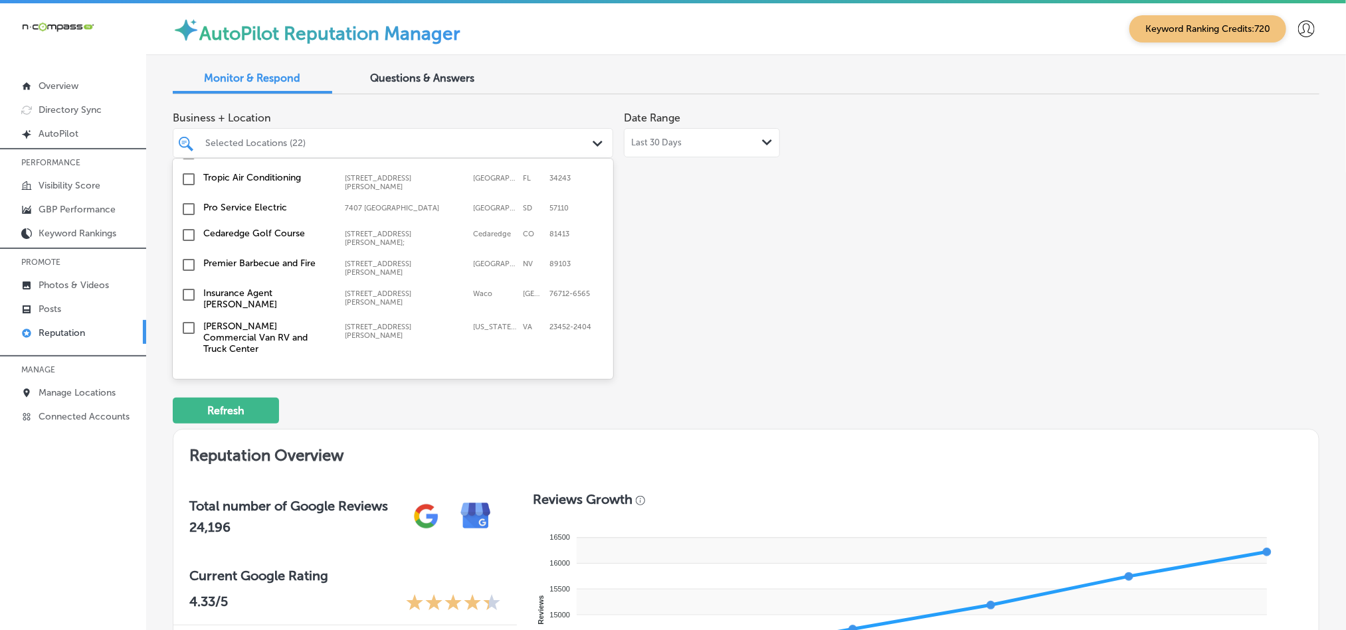
click at [187, 431] on input "checkbox" at bounding box center [189, 439] width 16 height 16
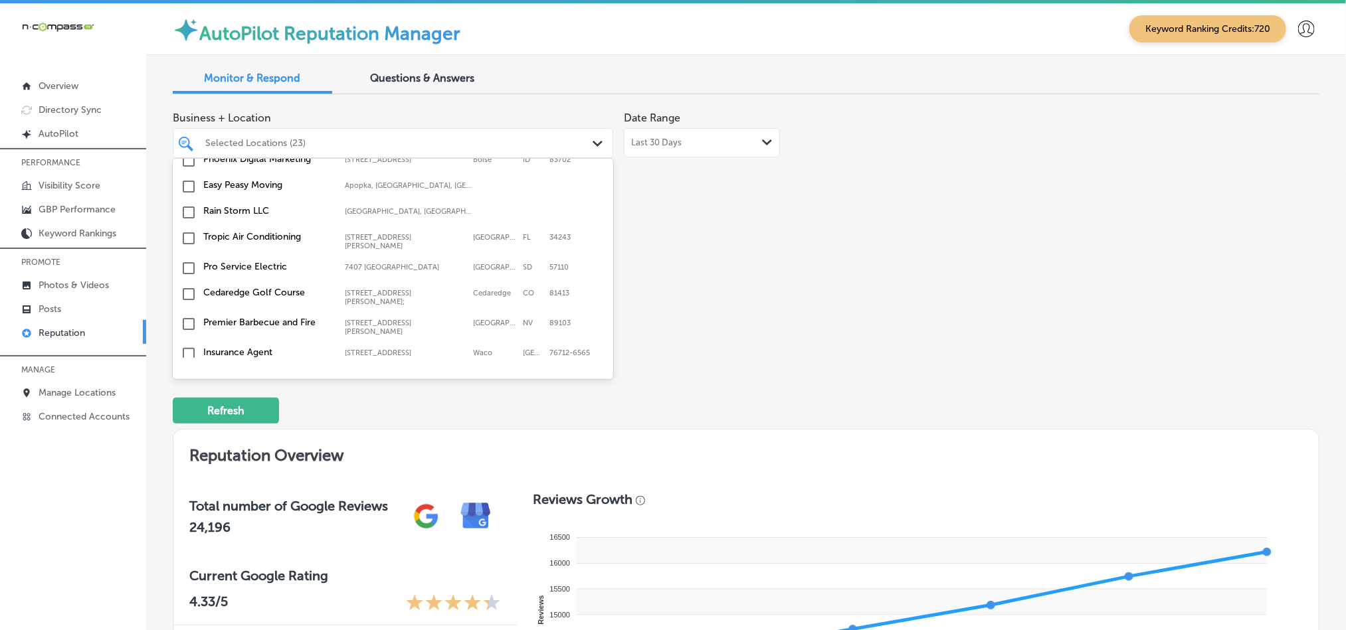
scroll to position [4349, 0]
click at [187, 464] on input "checkbox" at bounding box center [189, 472] width 16 height 16
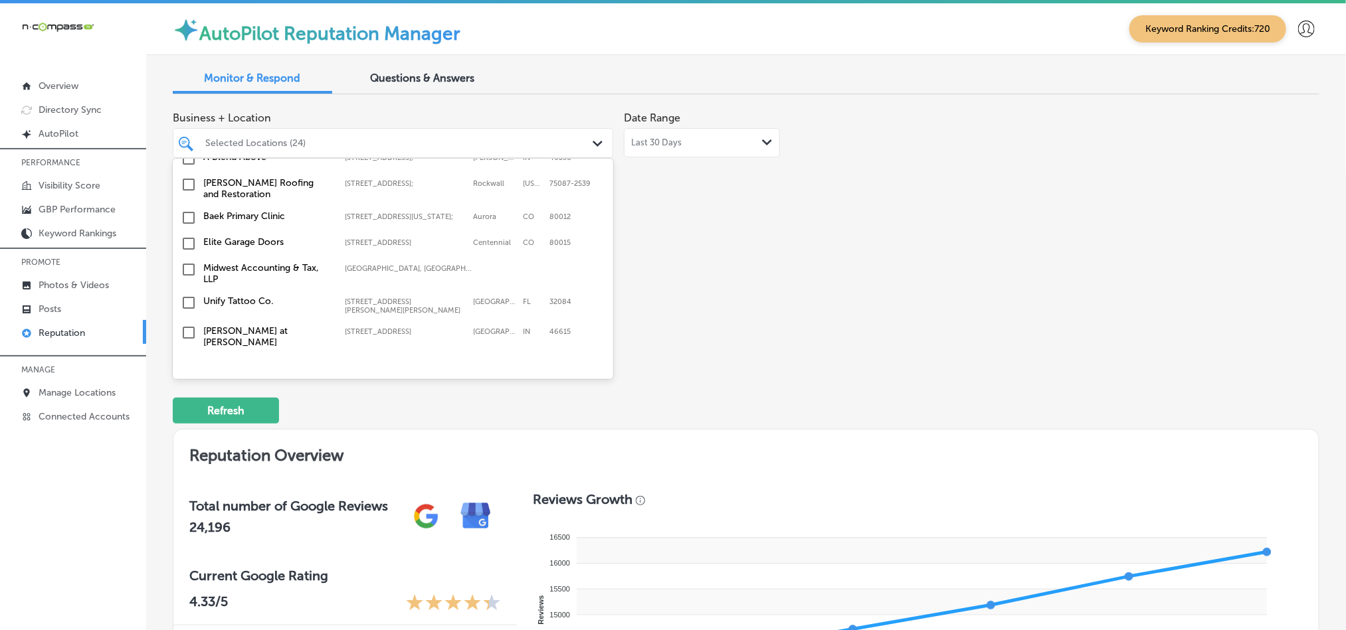
scroll to position [4149, 0]
click at [187, 418] on input "checkbox" at bounding box center [189, 426] width 16 height 16
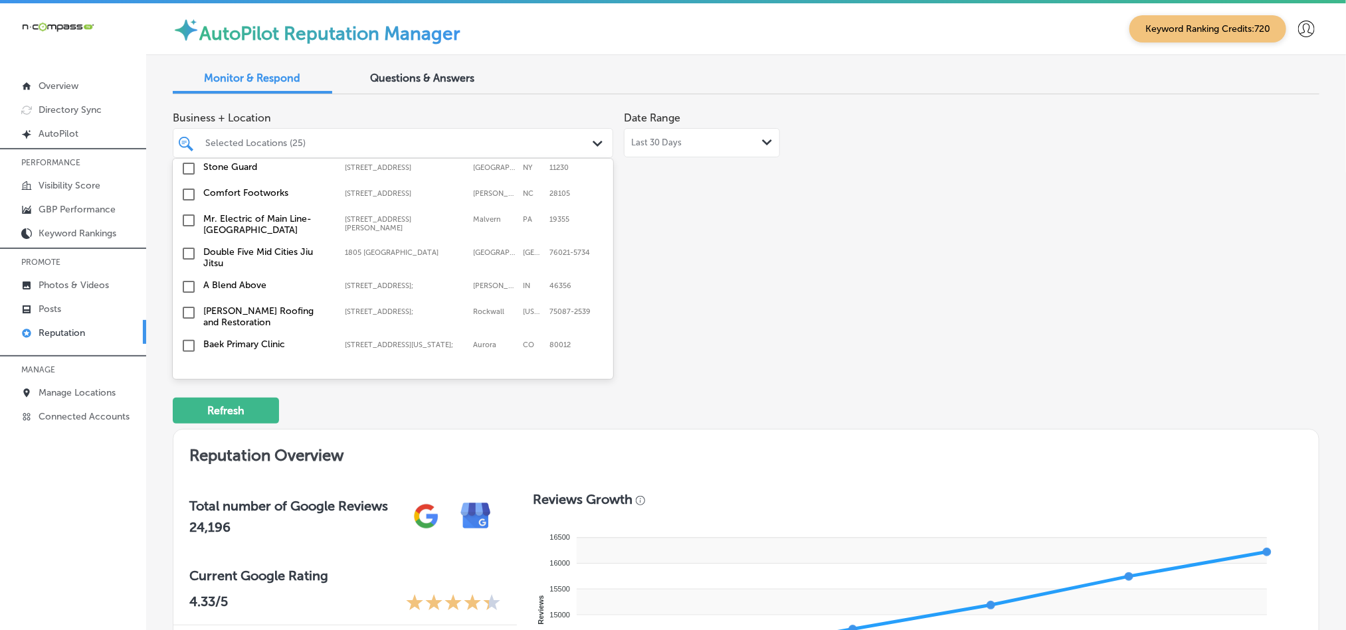
scroll to position [4016, 0]
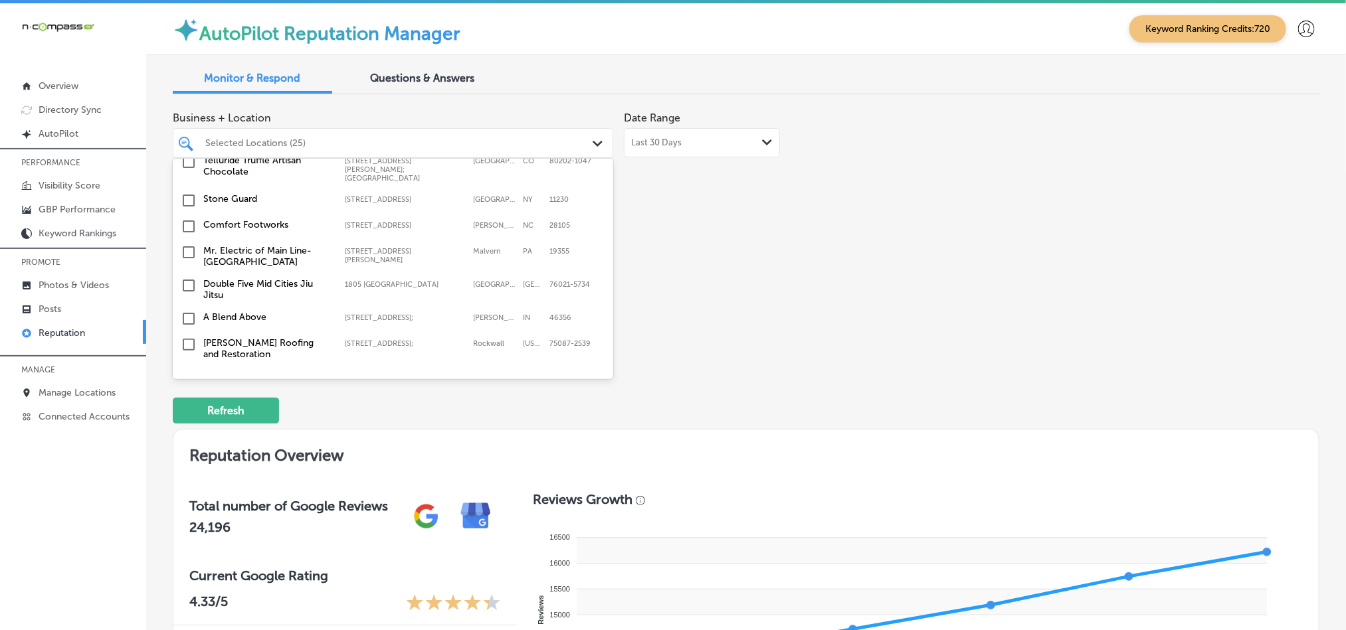
click at [186, 396] on input "checkbox" at bounding box center [189, 404] width 16 height 16
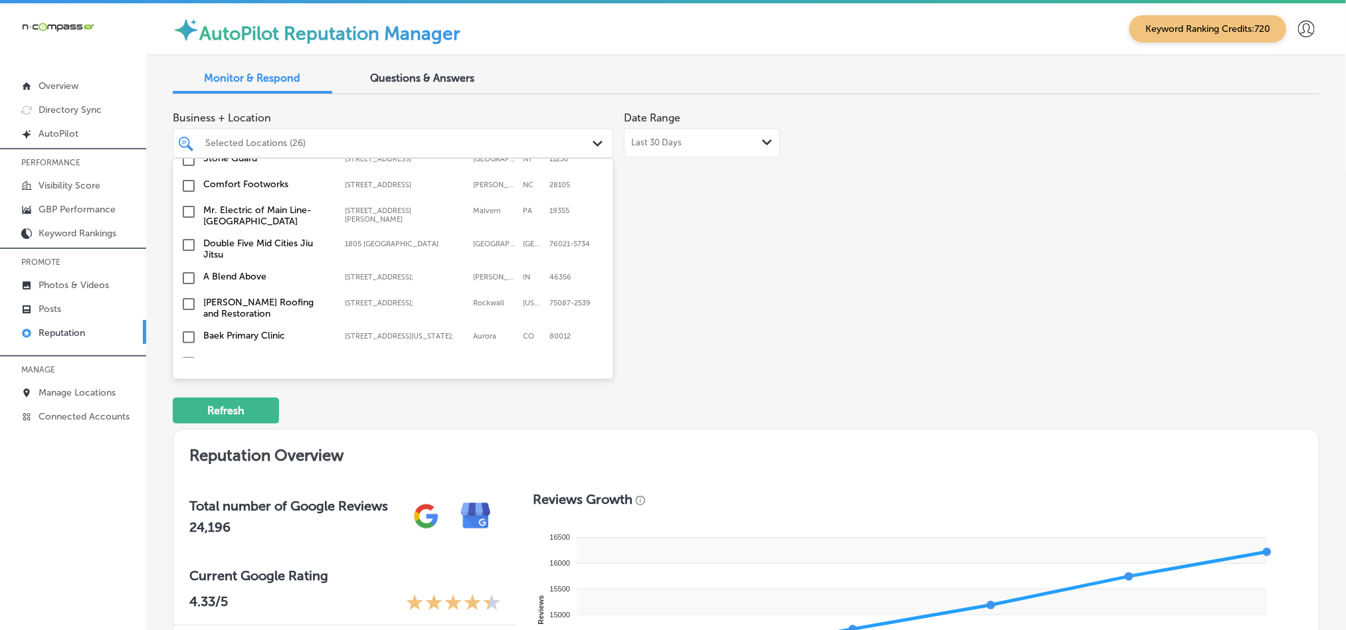
scroll to position [4050, 0]
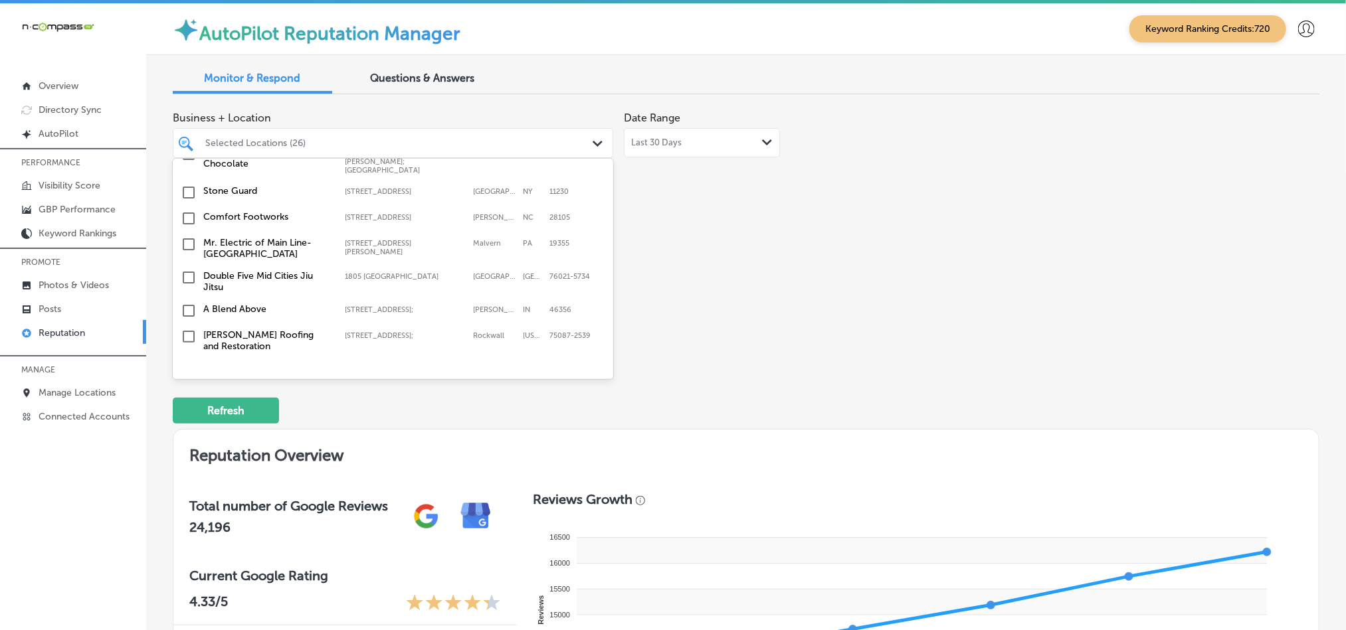
click at [185, 362] on input "checkbox" at bounding box center [189, 370] width 16 height 16
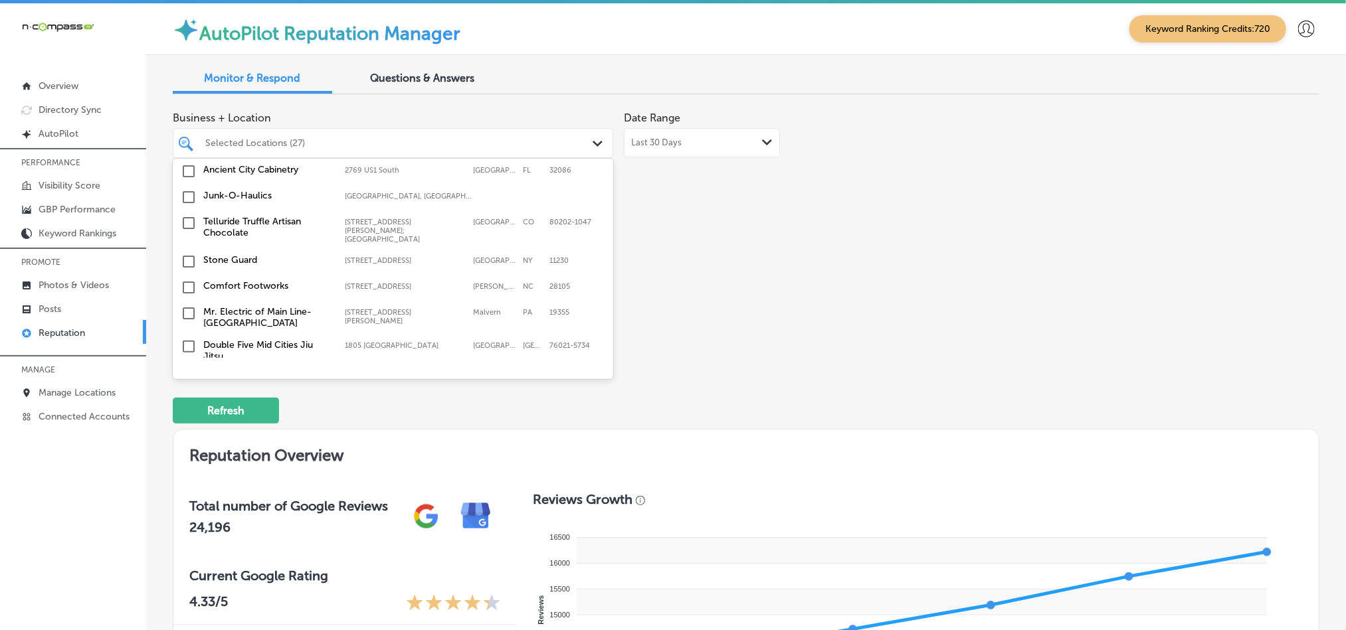
scroll to position [3983, 0]
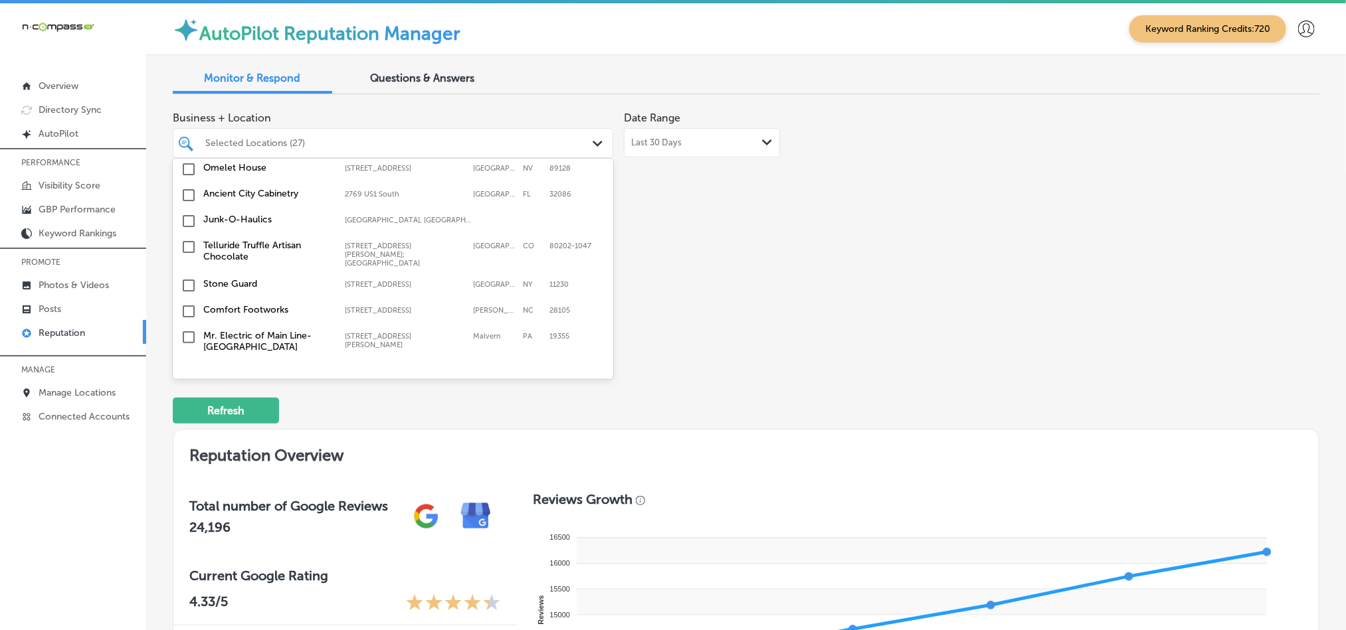
click at [189, 363] on input "checkbox" at bounding box center [189, 371] width 16 height 16
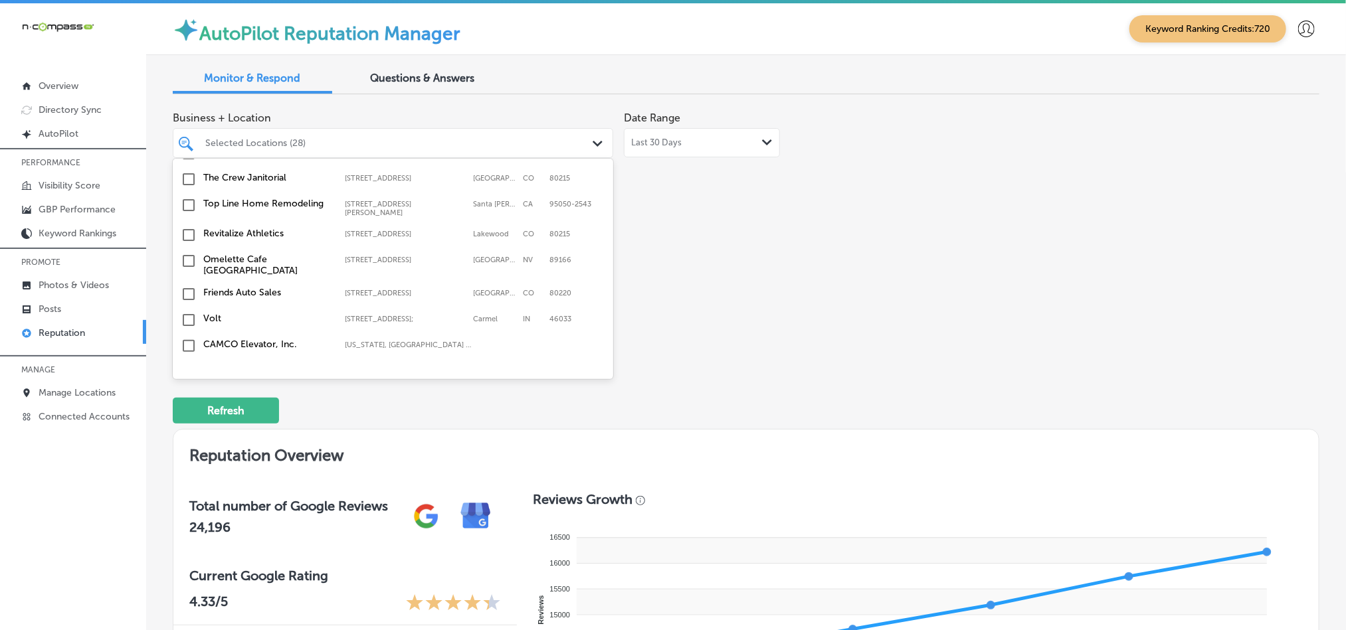
scroll to position [3783, 0]
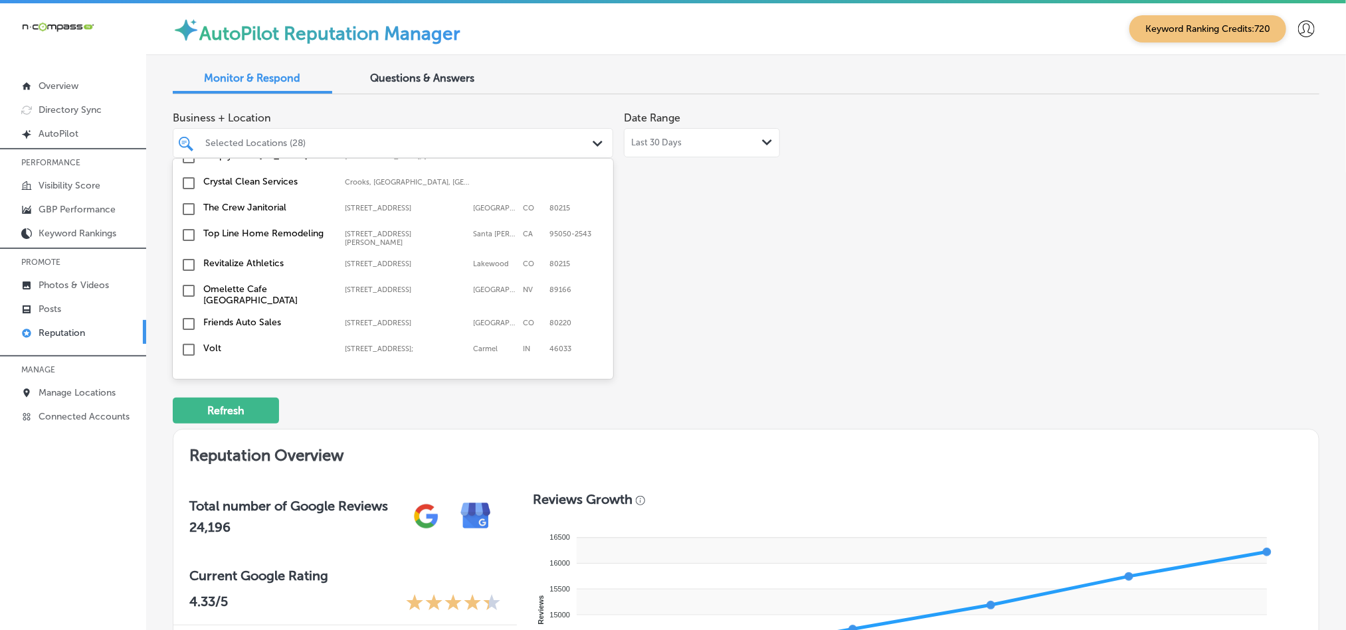
click at [189, 446] on input "checkbox" at bounding box center [189, 454] width 16 height 16
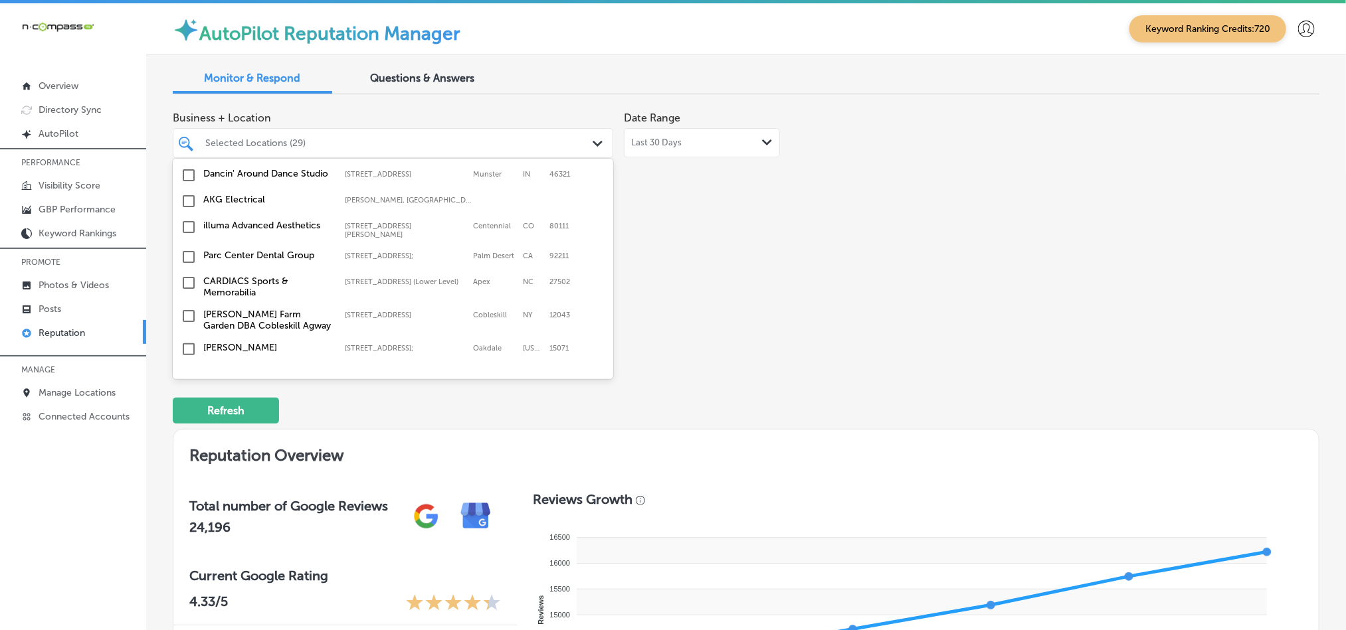
scroll to position [3452, 0]
click at [186, 403] on input "checkbox" at bounding box center [189, 411] width 16 height 16
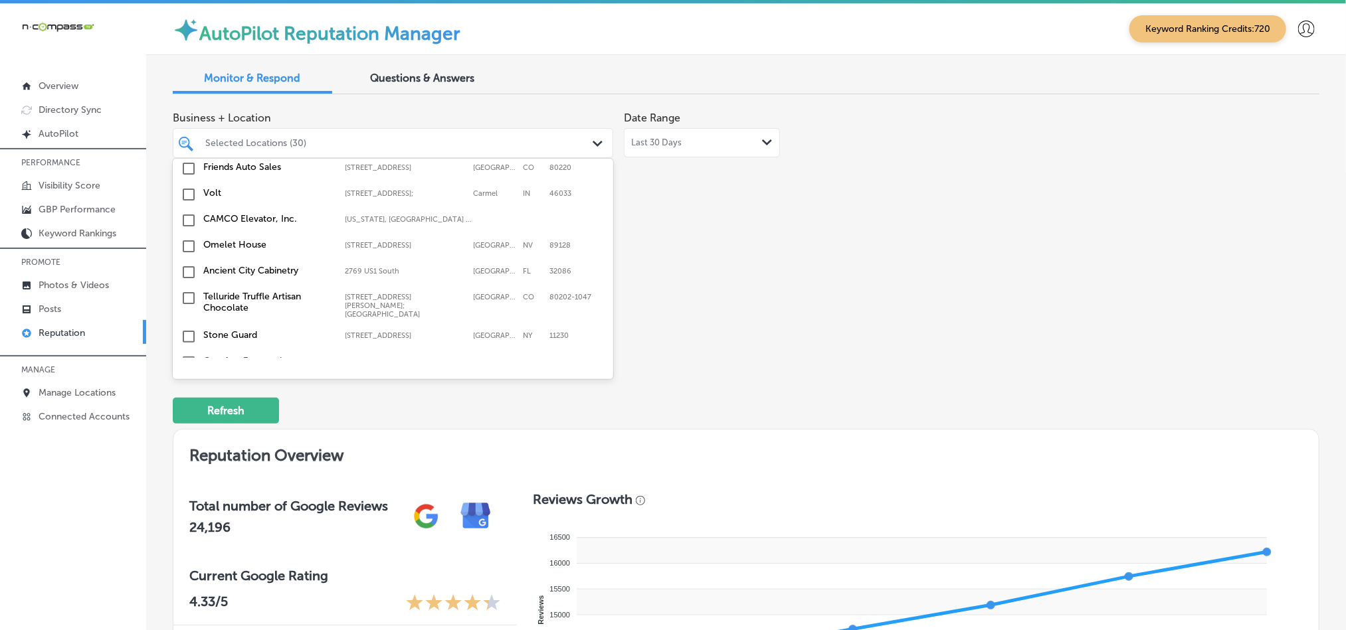
scroll to position [3950, 0]
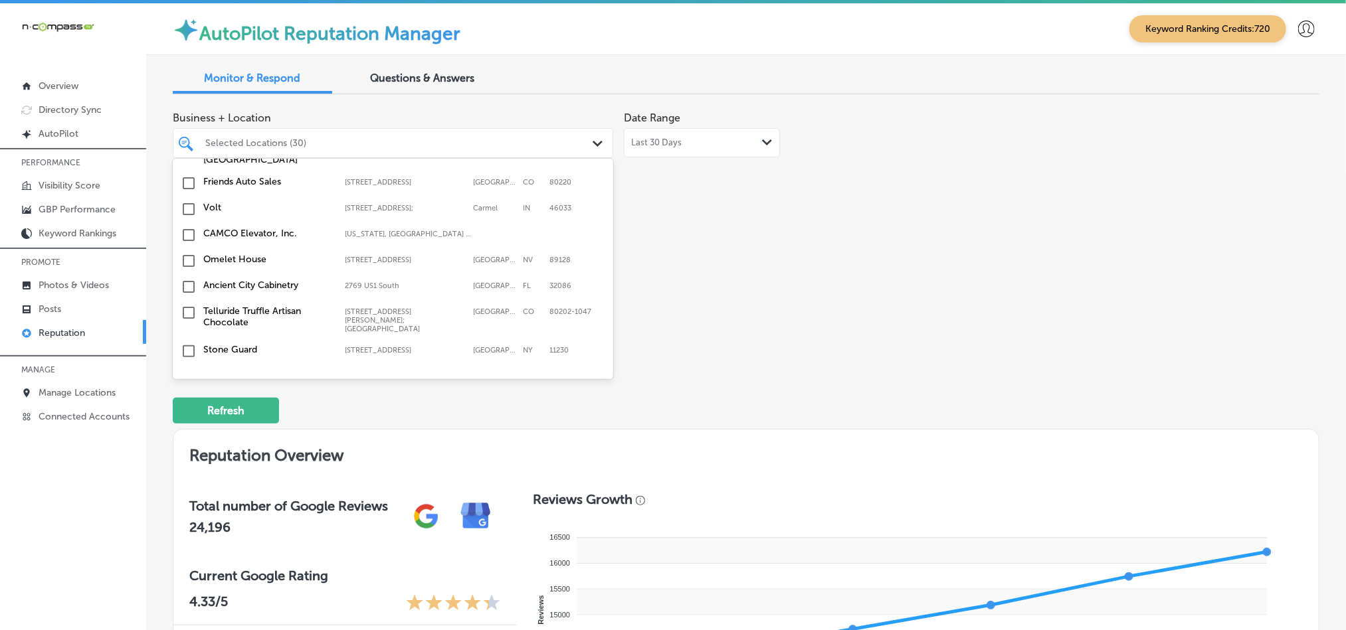
click at [190, 369] on input "checkbox" at bounding box center [189, 377] width 16 height 16
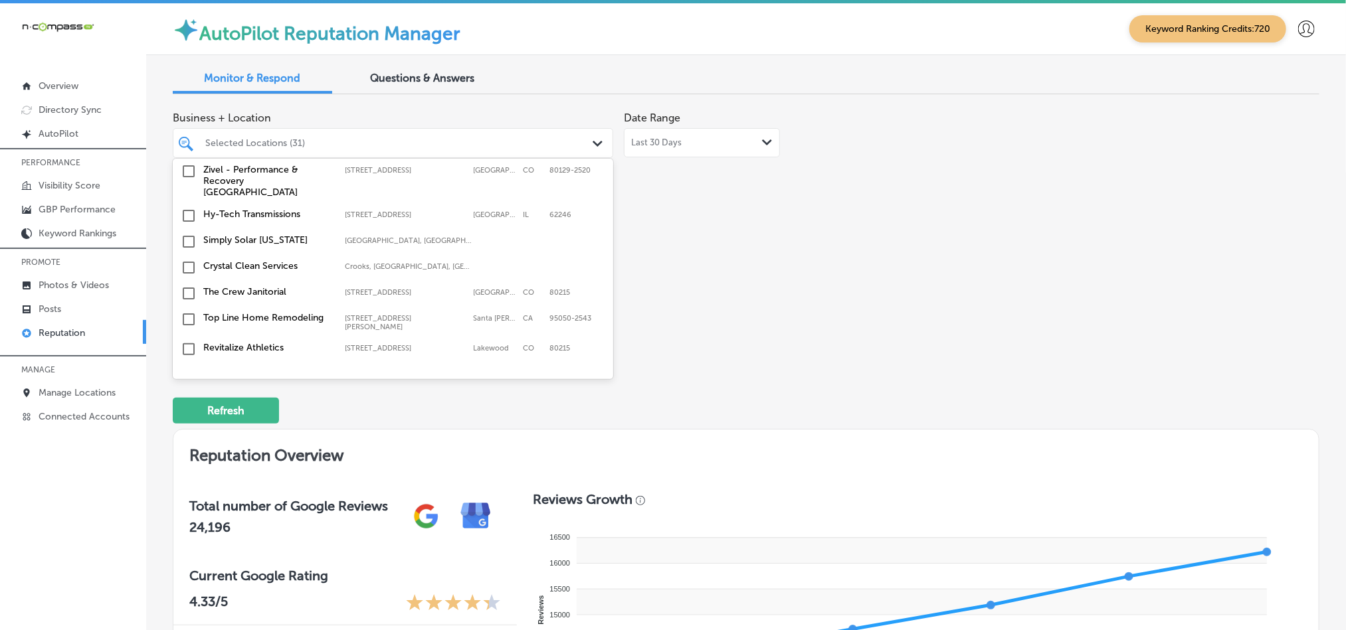
scroll to position [3684, 0]
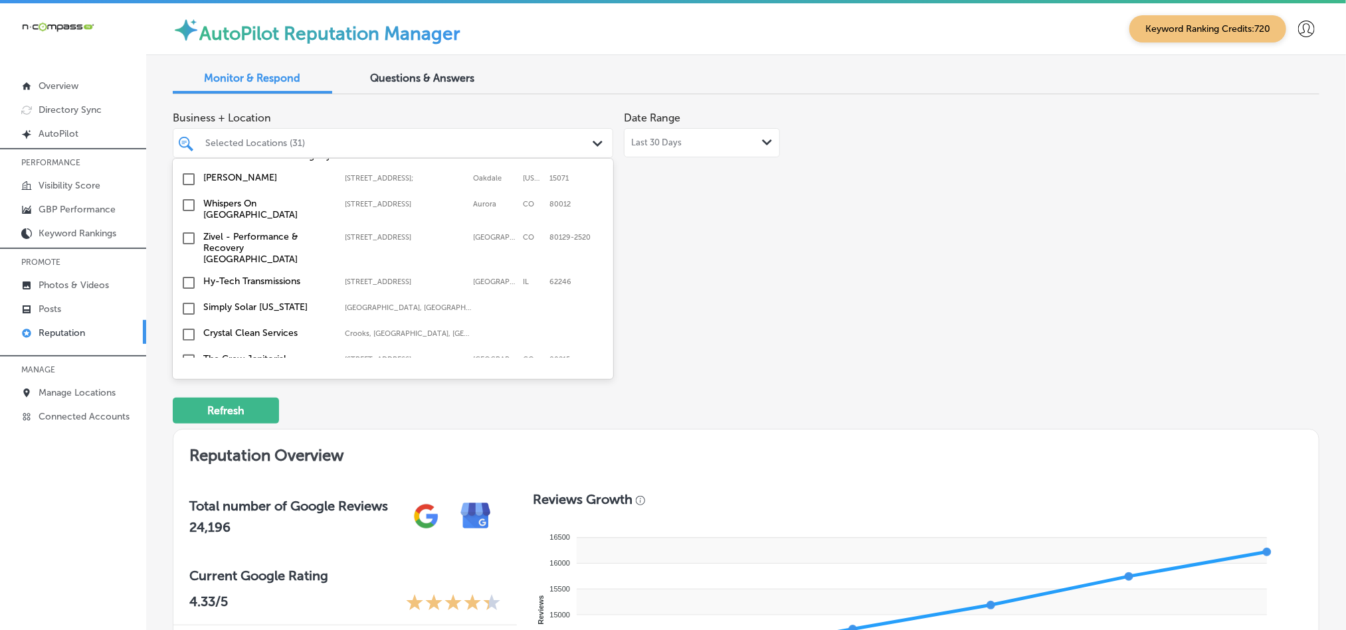
click at [188, 379] on input "checkbox" at bounding box center [189, 387] width 16 height 16
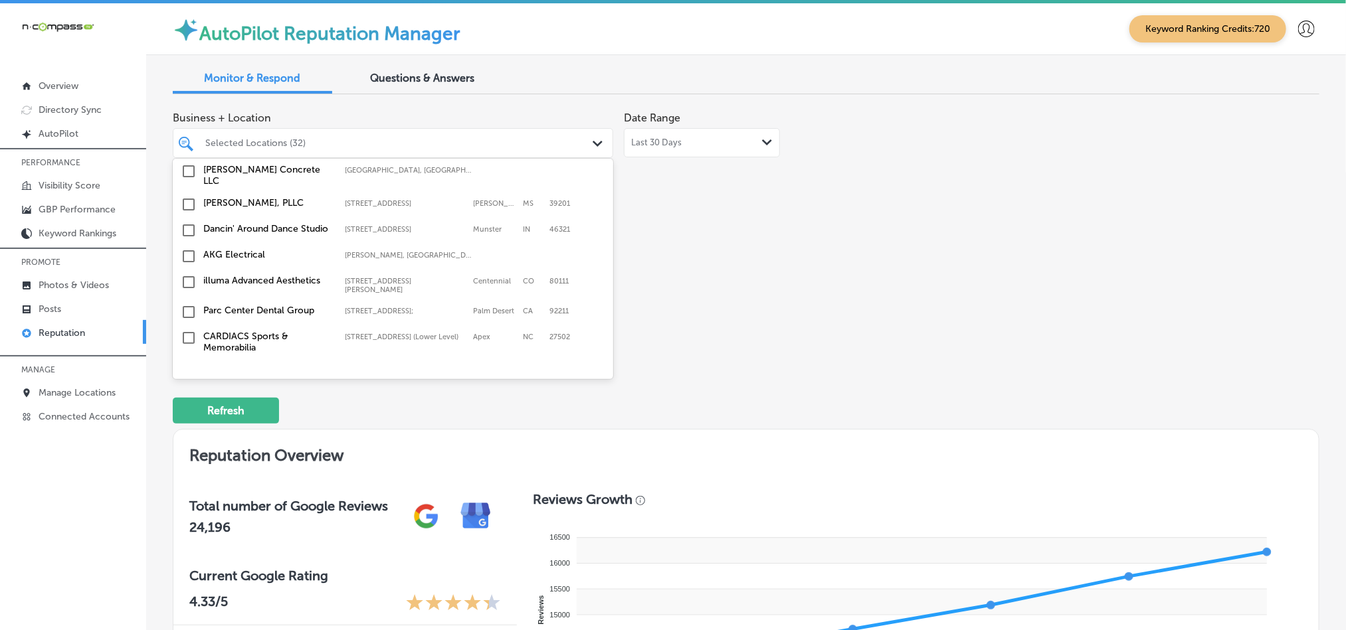
scroll to position [3484, 0]
click at [185, 426] on input "checkbox" at bounding box center [189, 434] width 16 height 16
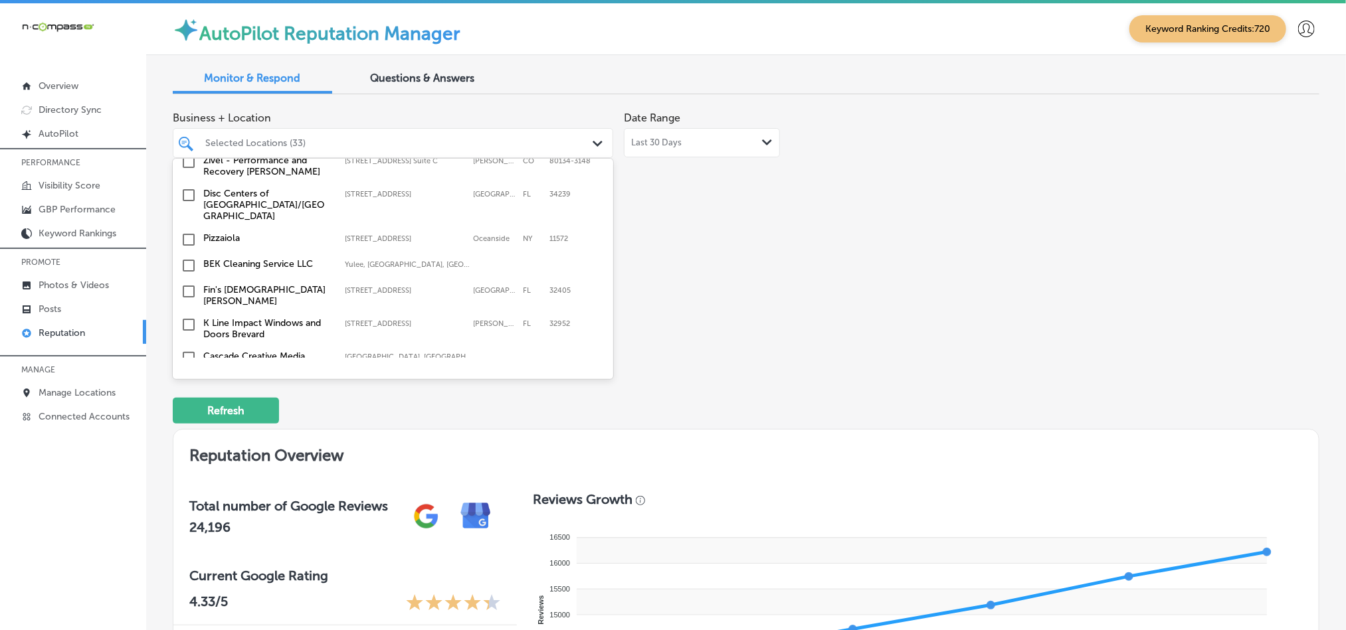
scroll to position [2754, 0]
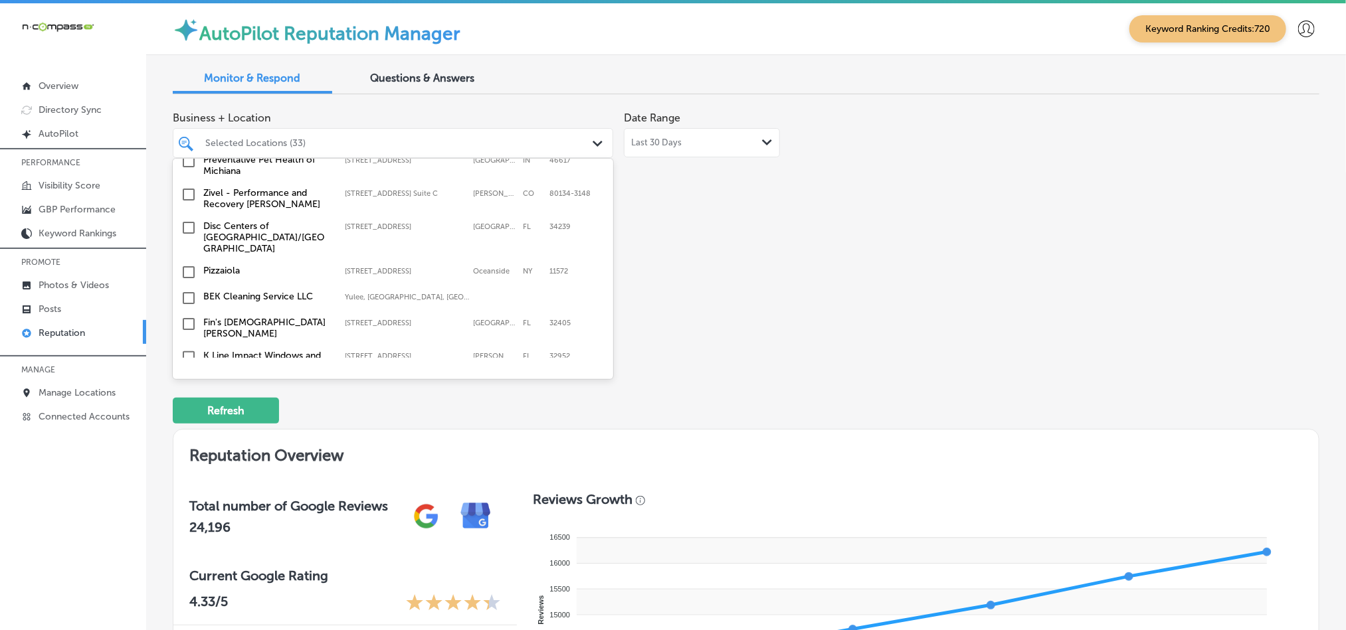
click at [185, 316] on input "checkbox" at bounding box center [189, 324] width 16 height 16
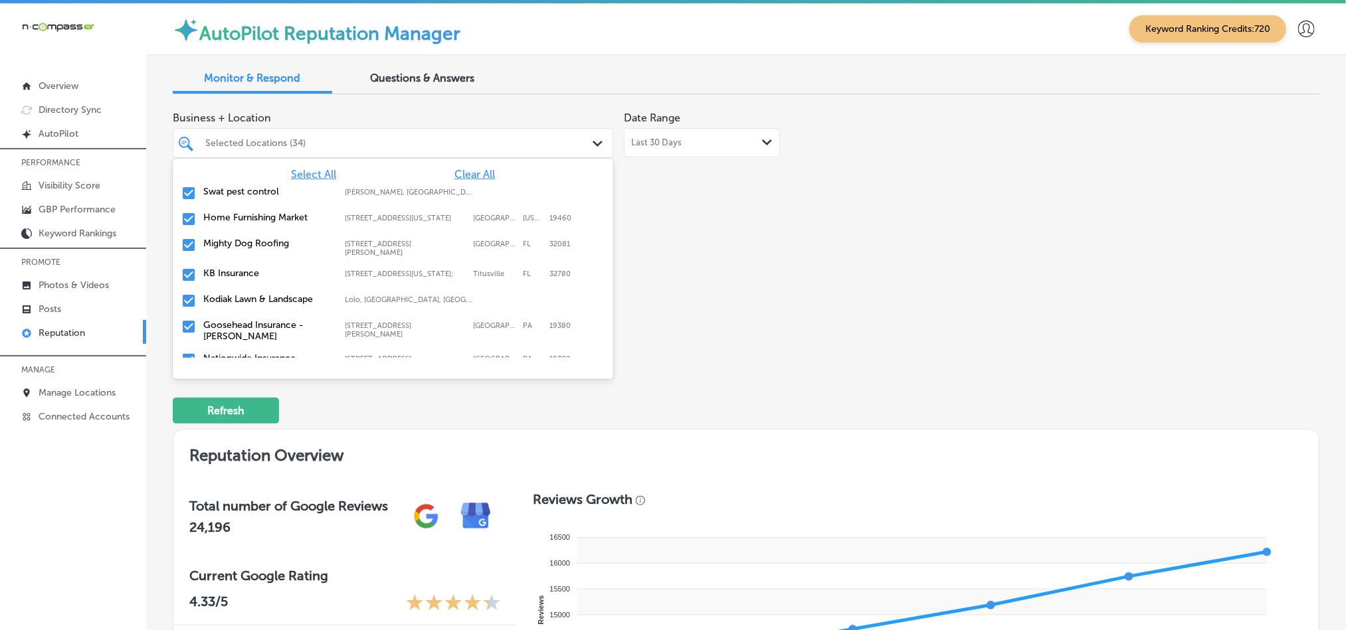
drag, startPoint x: 816, startPoint y: 303, endPoint x: 749, endPoint y: 301, distance: 66.5
click at [817, 303] on div "Business + Location option [STREET_ADDRESS]. option [STREET_ADDRESS][PERSON_NAM…" at bounding box center [517, 230] width 688 height 250
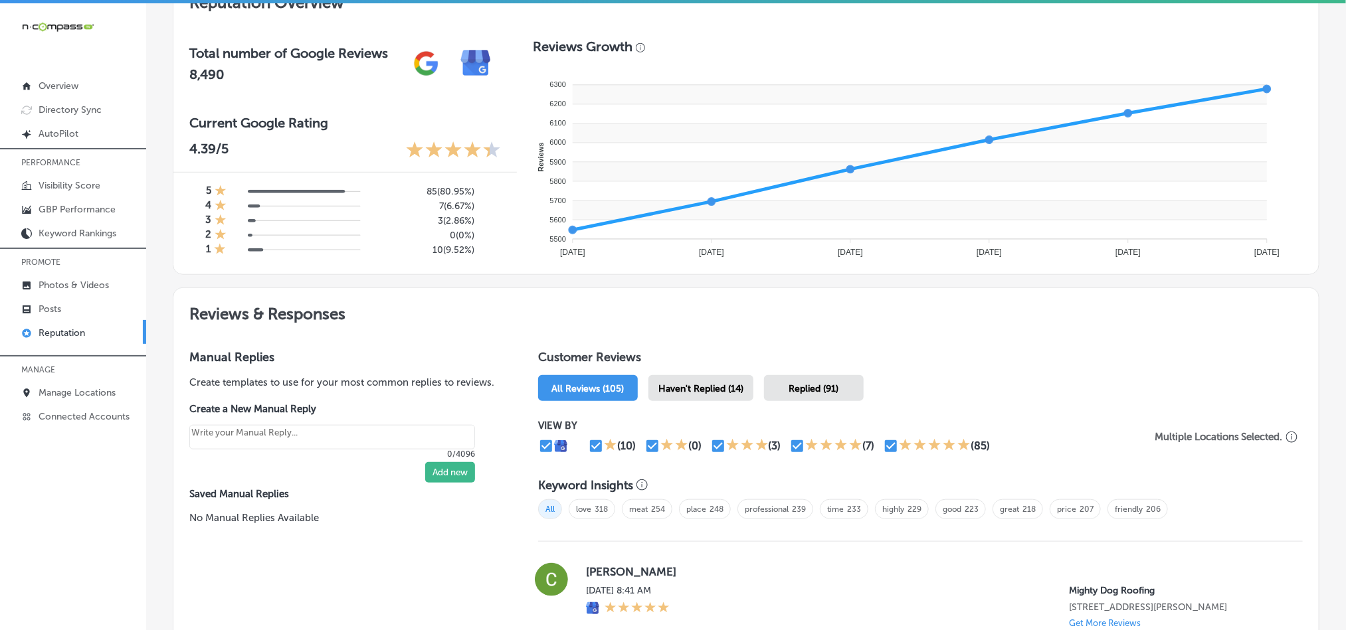
scroll to position [465, 0]
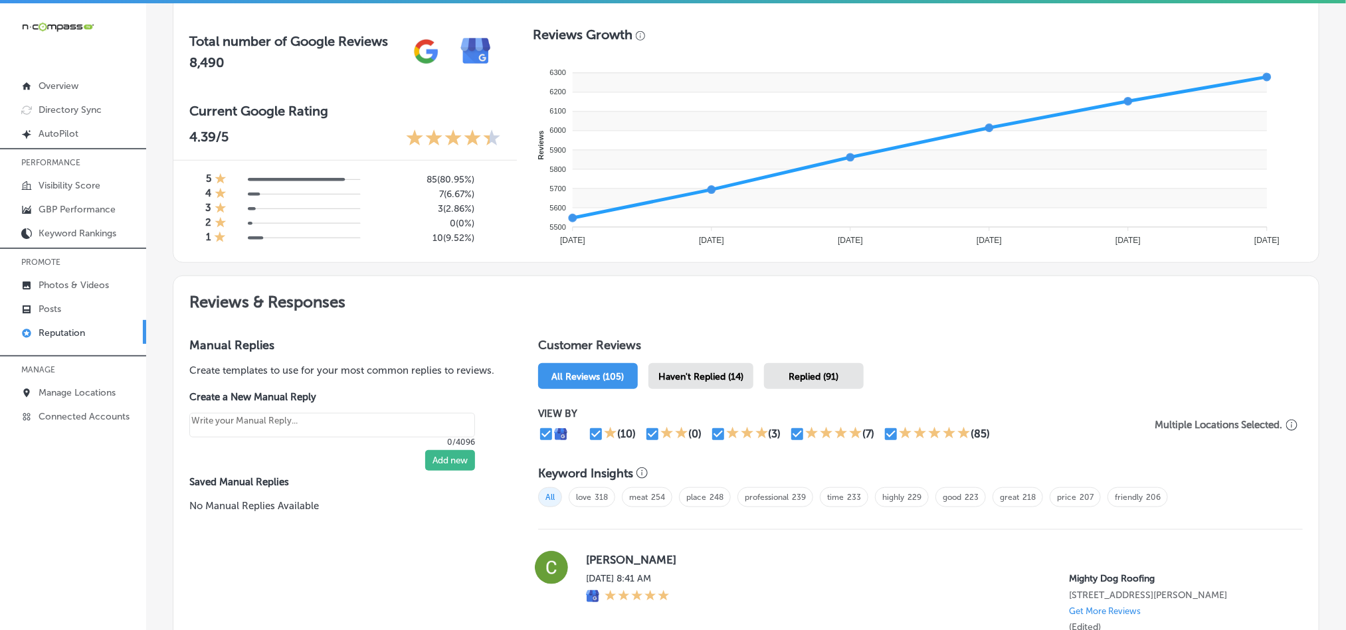
click at [682, 371] on span "Haven't Replied (14)" at bounding box center [700, 376] width 85 height 11
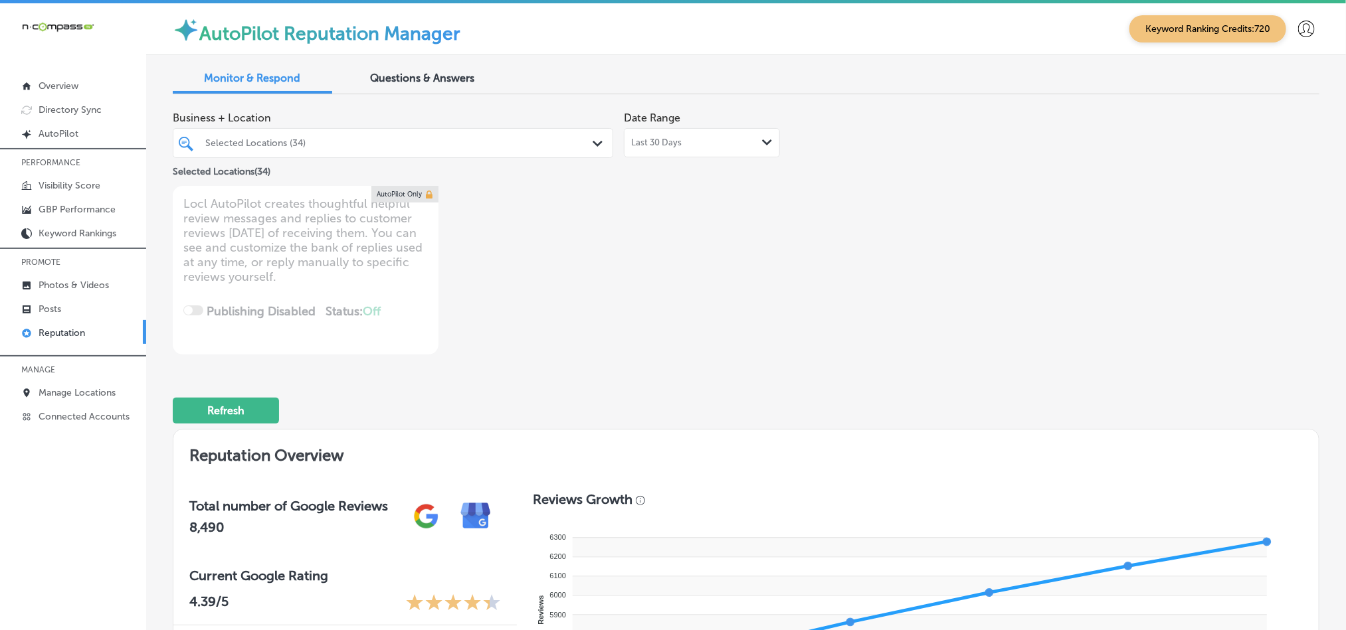
click at [674, 138] on span "Last 30 Days" at bounding box center [656, 143] width 50 height 11
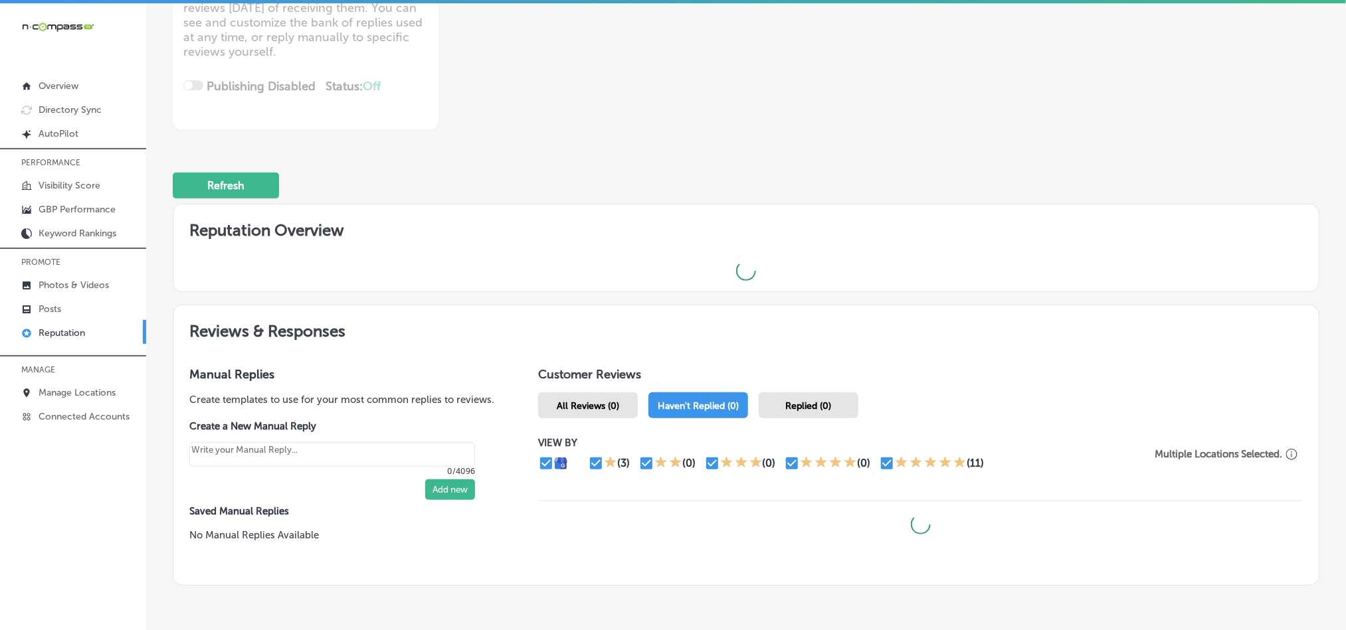
scroll to position [289, 0]
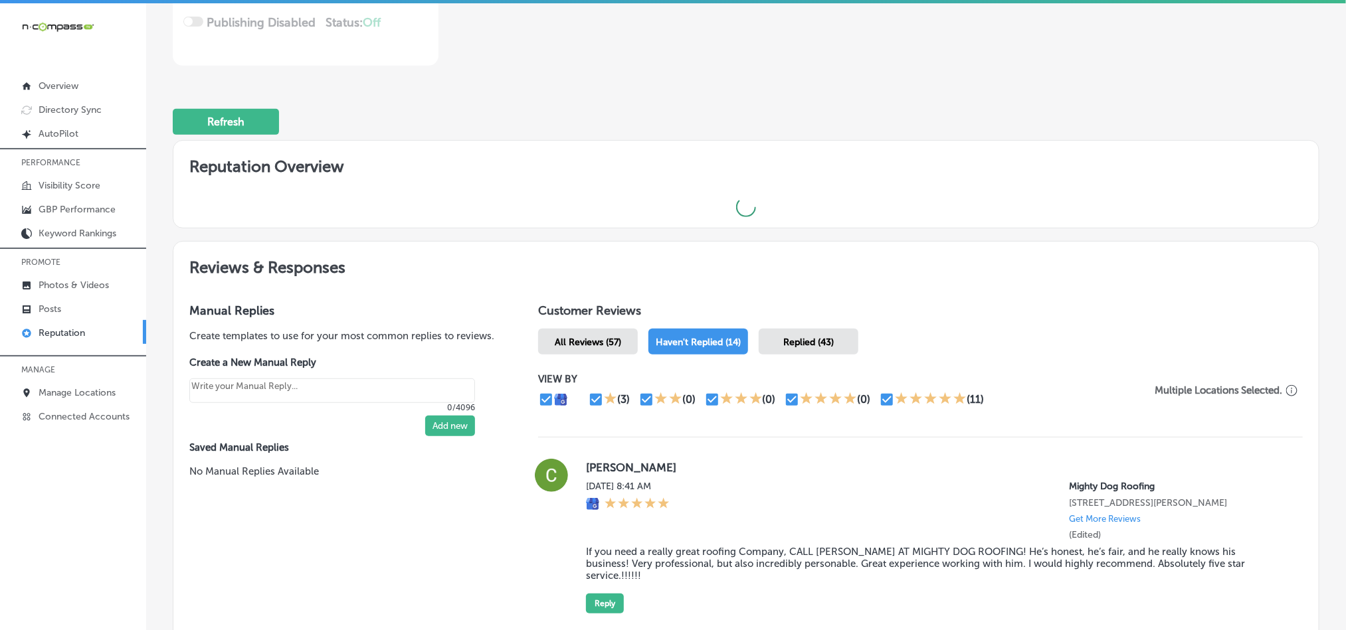
type textarea "x"
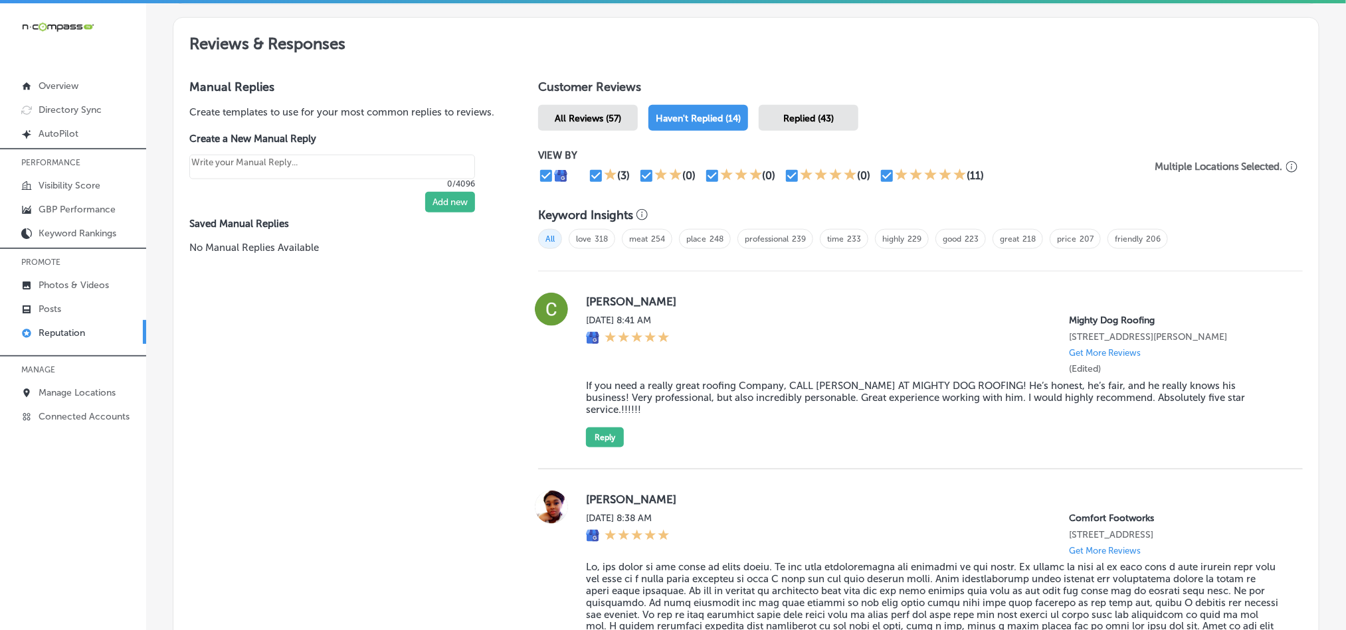
scroll to position [720, 0]
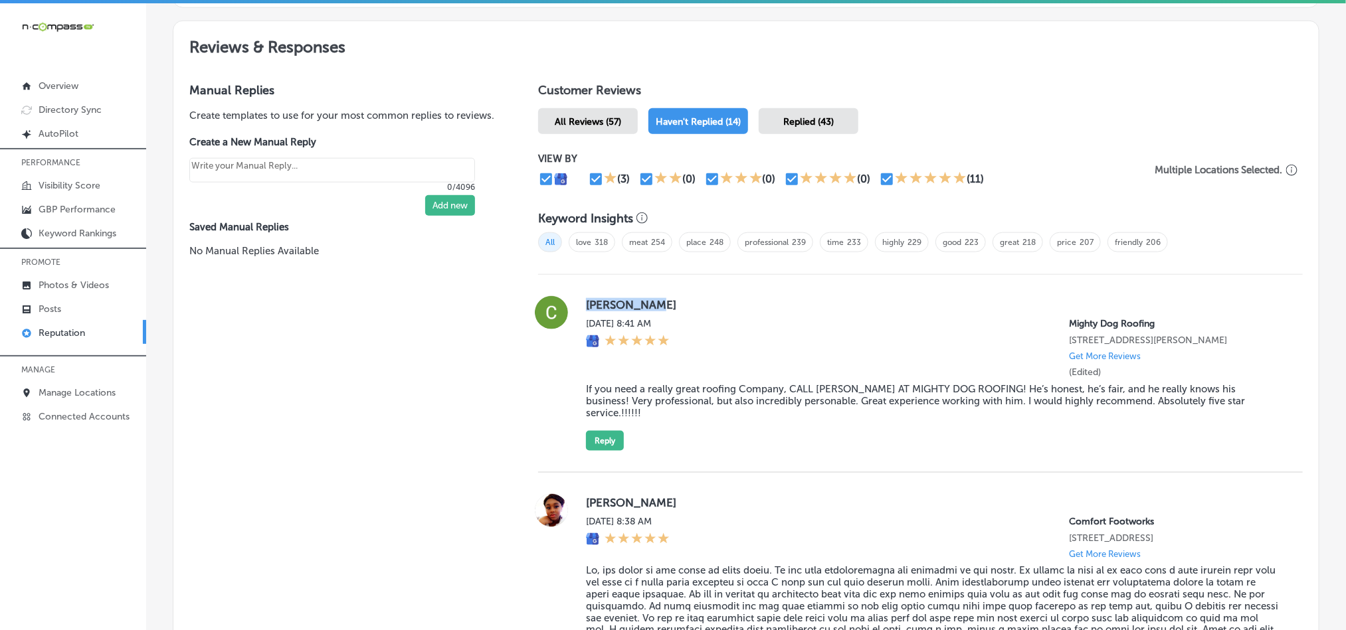
drag, startPoint x: 579, startPoint y: 304, endPoint x: 686, endPoint y: 304, distance: 107.6
click at [686, 304] on div "[PERSON_NAME][DATE] 8:41 AM Mighty Dog Roofing [STREET_ADDRESS][PERSON_NAME] Ge…" at bounding box center [920, 373] width 765 height 155
copy label "[PERSON_NAME]"
click at [706, 333] on div "[DATE] 8:41 AM Mighty Dog Roofing [STREET_ADDRESS][PERSON_NAME] Get More Review…" at bounding box center [934, 348] width 696 height 60
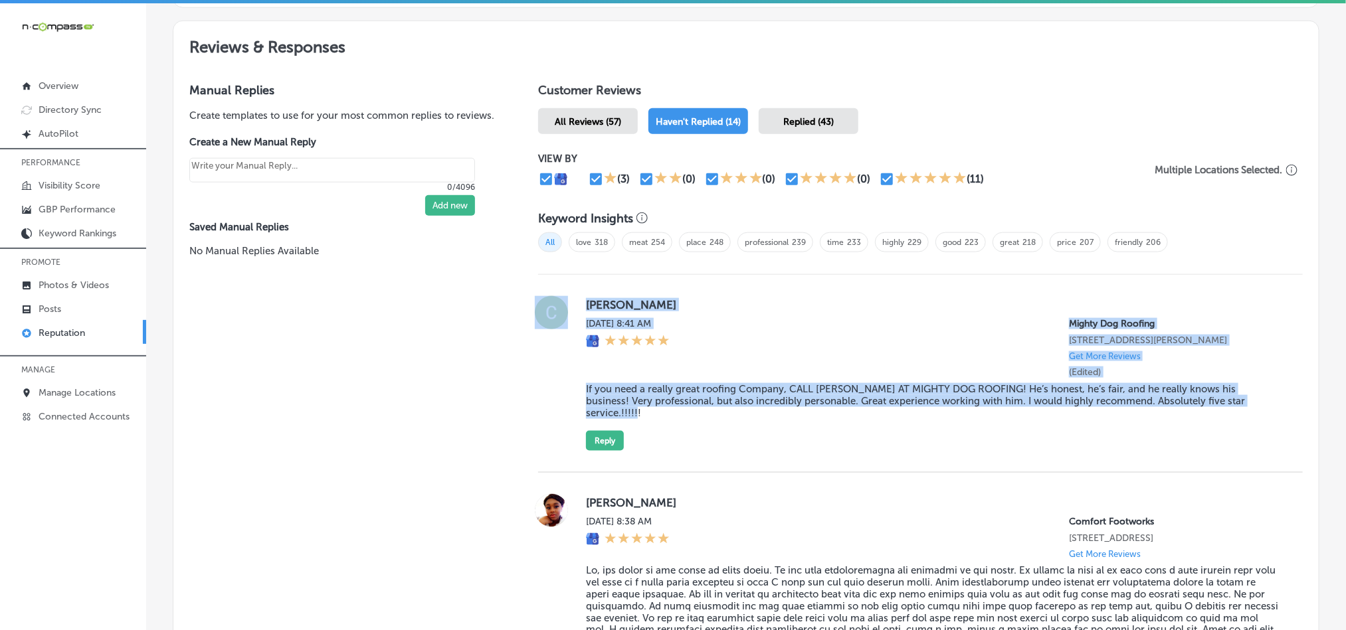
drag, startPoint x: 569, startPoint y: 385, endPoint x: 656, endPoint y: 419, distance: 93.8
click at [656, 419] on div "[PERSON_NAME][DATE] 8:41 AM Mighty Dog Roofing [STREET_ADDRESS][PERSON_NAME] Ge…" at bounding box center [920, 373] width 765 height 155
click at [676, 419] on blockquote "If you need a really great roofing Company, CALL [PERSON_NAME] AT MIGHTY DOG RO…" at bounding box center [934, 401] width 696 height 36
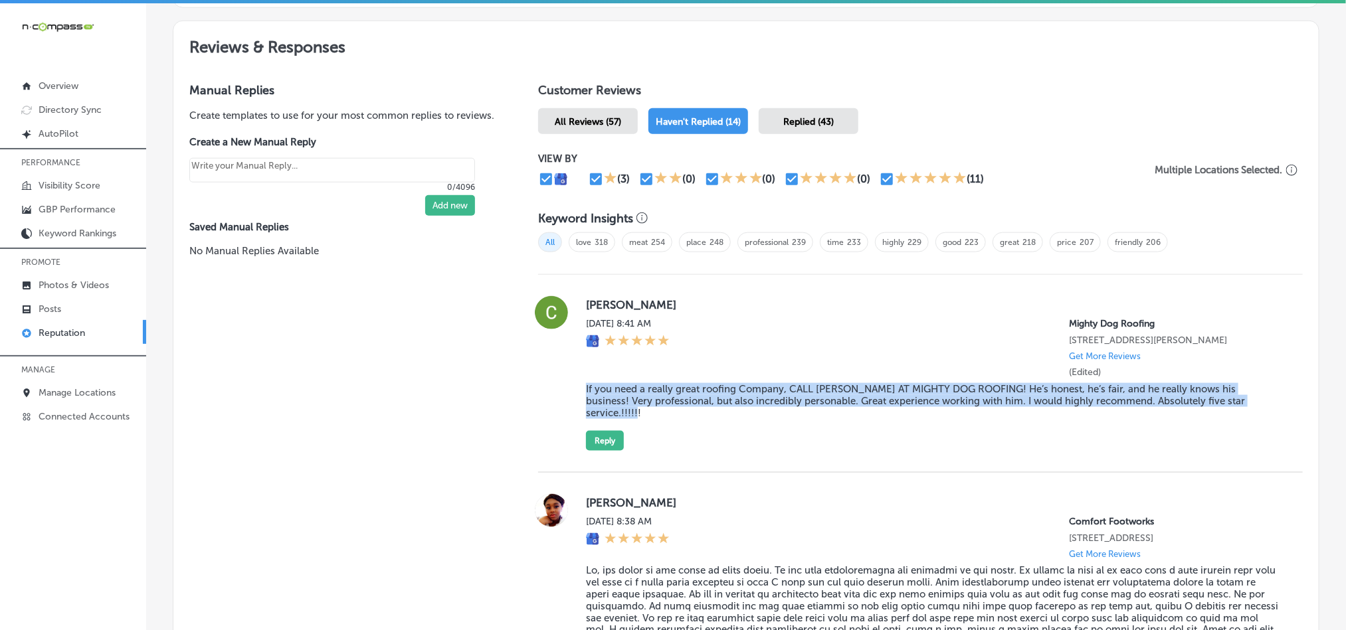
drag, startPoint x: 686, startPoint y: 428, endPoint x: 575, endPoint y: 395, distance: 116.0
click at [575, 395] on div "[PERSON_NAME][DATE] 8:41 AM Mighty Dog Roofing [STREET_ADDRESS][PERSON_NAME] Ge…" at bounding box center [920, 373] width 765 height 155
copy blockquote "If you need a really great roofing Company, CALL [PERSON_NAME] AT MIGHTY DOG RO…"
click at [798, 434] on div "[PERSON_NAME][DATE] 8:41 AM Mighty Dog Roofing [STREET_ADDRESS][PERSON_NAME] Ge…" at bounding box center [934, 373] width 696 height 155
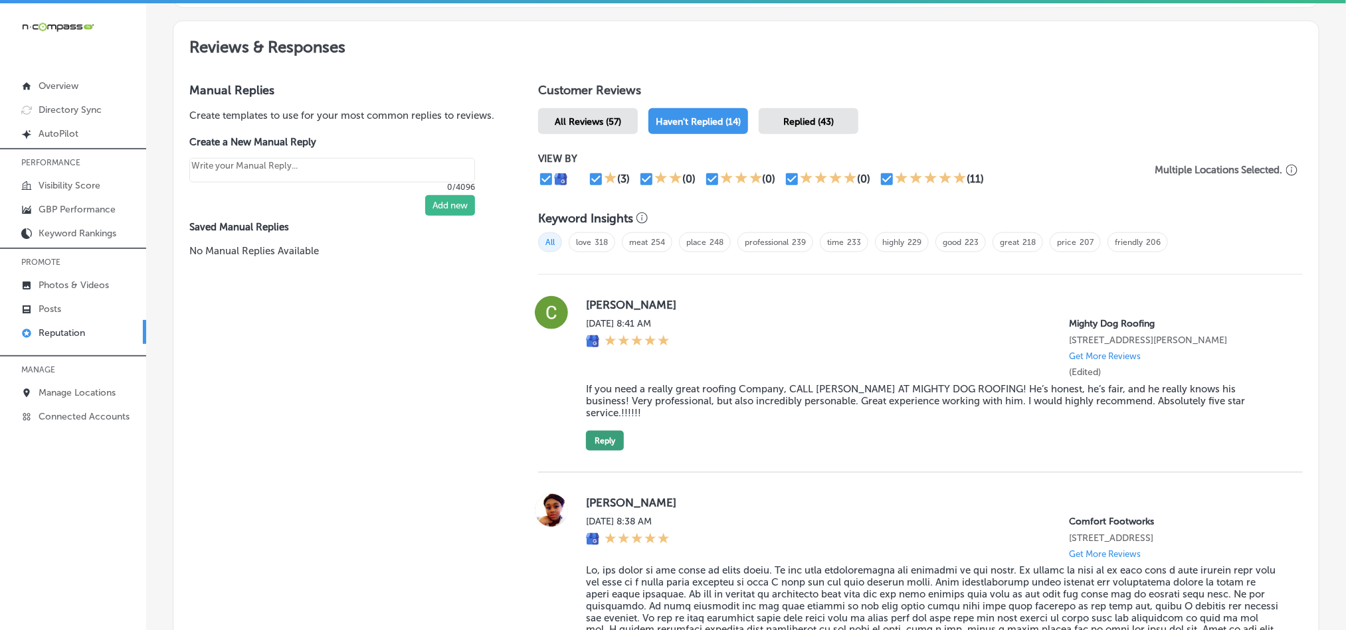
click at [602, 442] on button "Reply" at bounding box center [605, 441] width 38 height 20
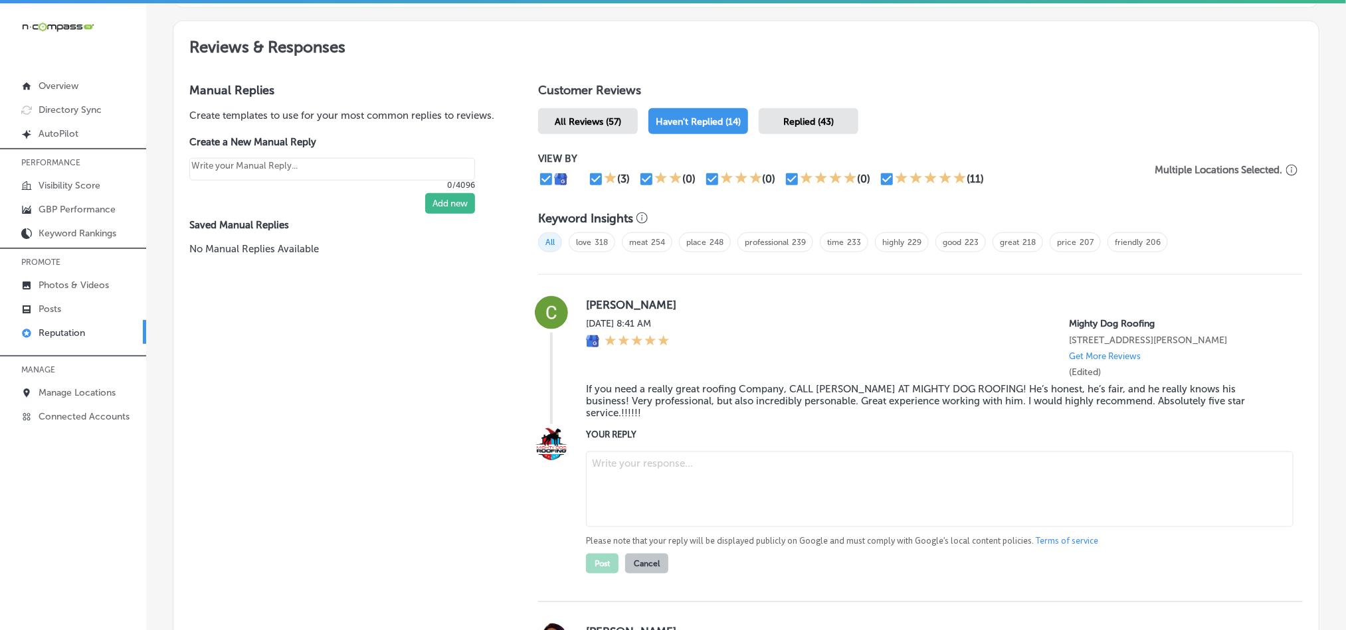
click at [729, 502] on textarea at bounding box center [940, 490] width 708 height 76
paste textarea "Thank you for the wonderful feedback, [PERSON_NAME]! We’re thrilled to hear you…"
type textarea "Thank you for the wonderful feedback, [PERSON_NAME]! We’re thrilled to hear you…"
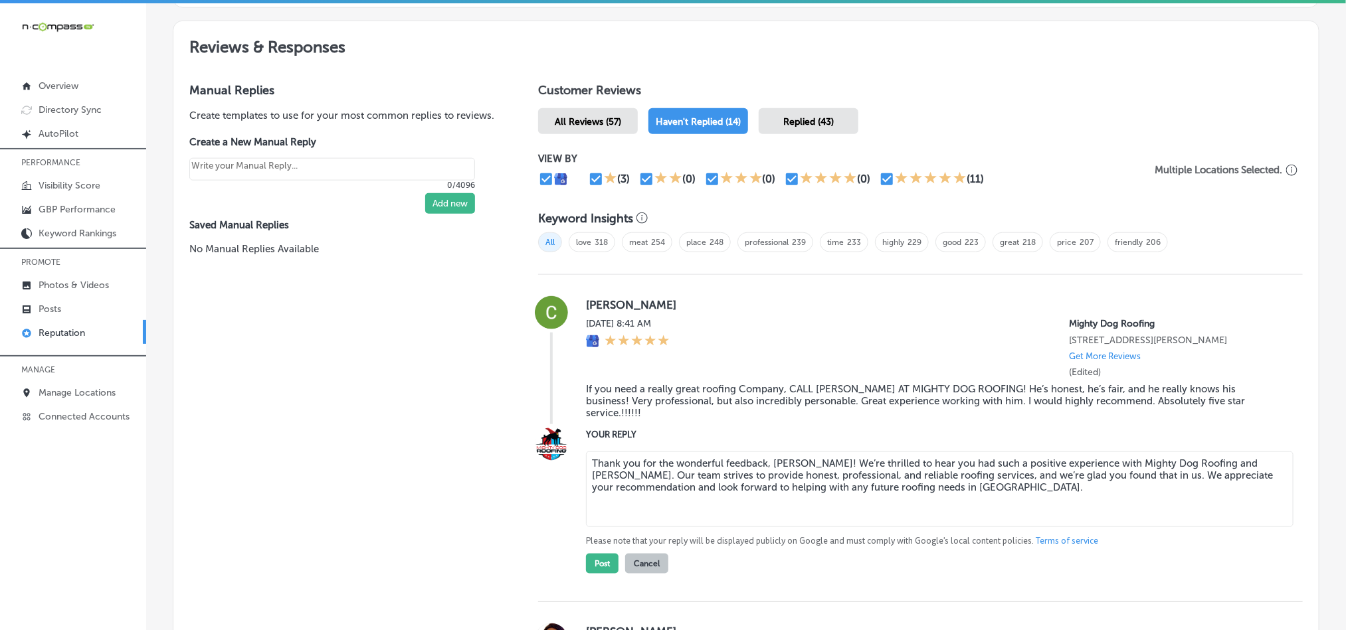
type textarea "x"
click at [862, 469] on textarea "Thank you for the wonderful feedback, [PERSON_NAME]! We’re thrilled to hear you…" at bounding box center [940, 490] width 708 height 76
type textarea "Thank you for the wonderful feedback, [PERSON_NAME]! We’re glad to hear you had…"
click at [594, 574] on button "Post" at bounding box center [602, 564] width 33 height 20
type textarea "x"
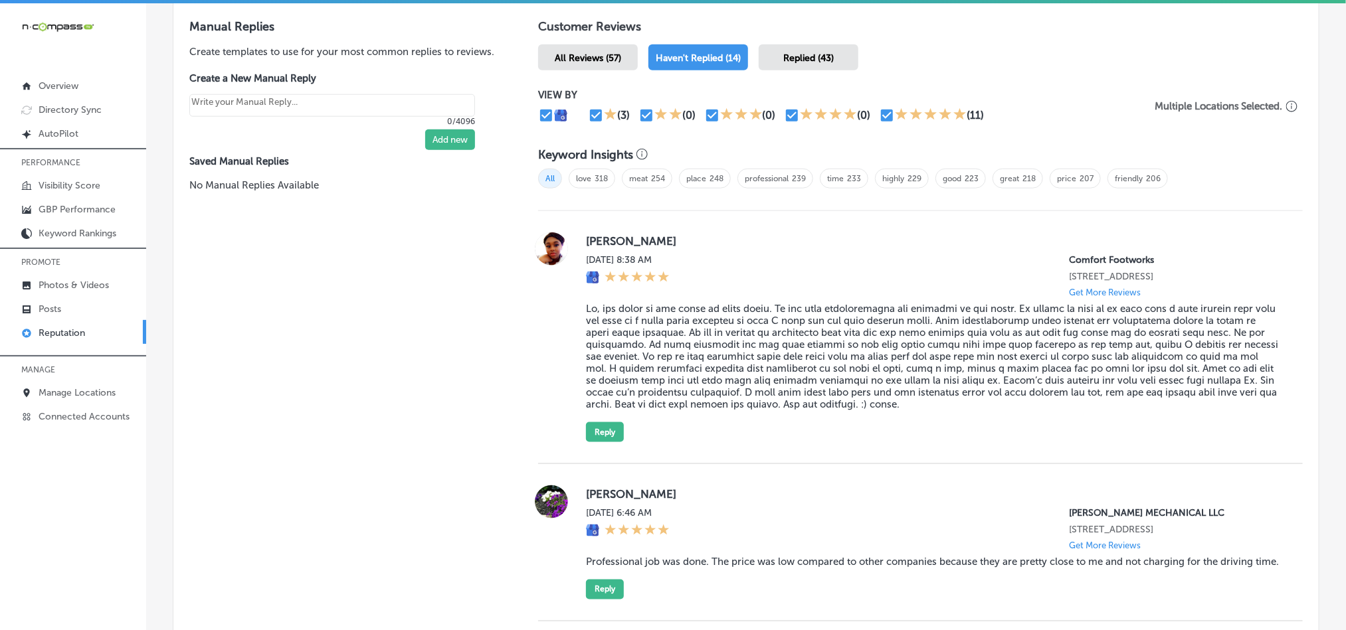
scroll to position [787, 0]
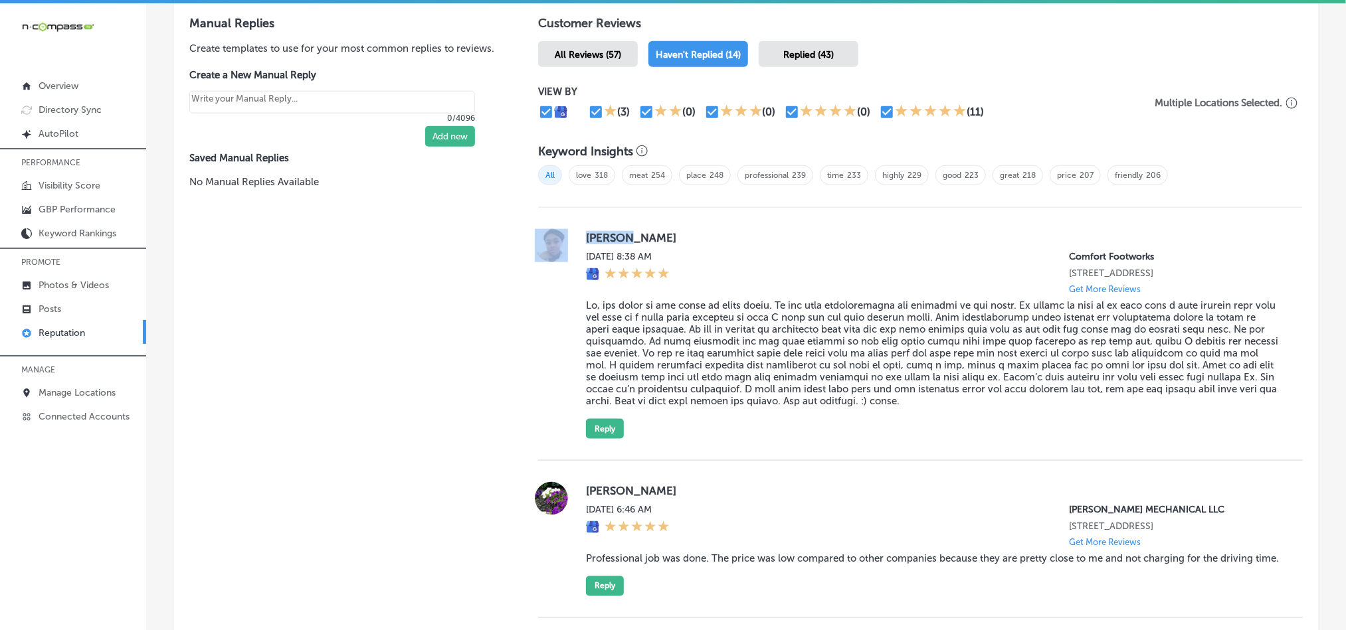
drag, startPoint x: 568, startPoint y: 236, endPoint x: 646, endPoint y: 233, distance: 78.4
click at [646, 233] on div "[PERSON_NAME] [DATE] 8:38 AM Comfort Footworks [STREET_ADDRESS] Get More Review…" at bounding box center [920, 334] width 765 height 210
copy div "[PERSON_NAME]"
click at [644, 333] on blockquote at bounding box center [934, 354] width 696 height 108
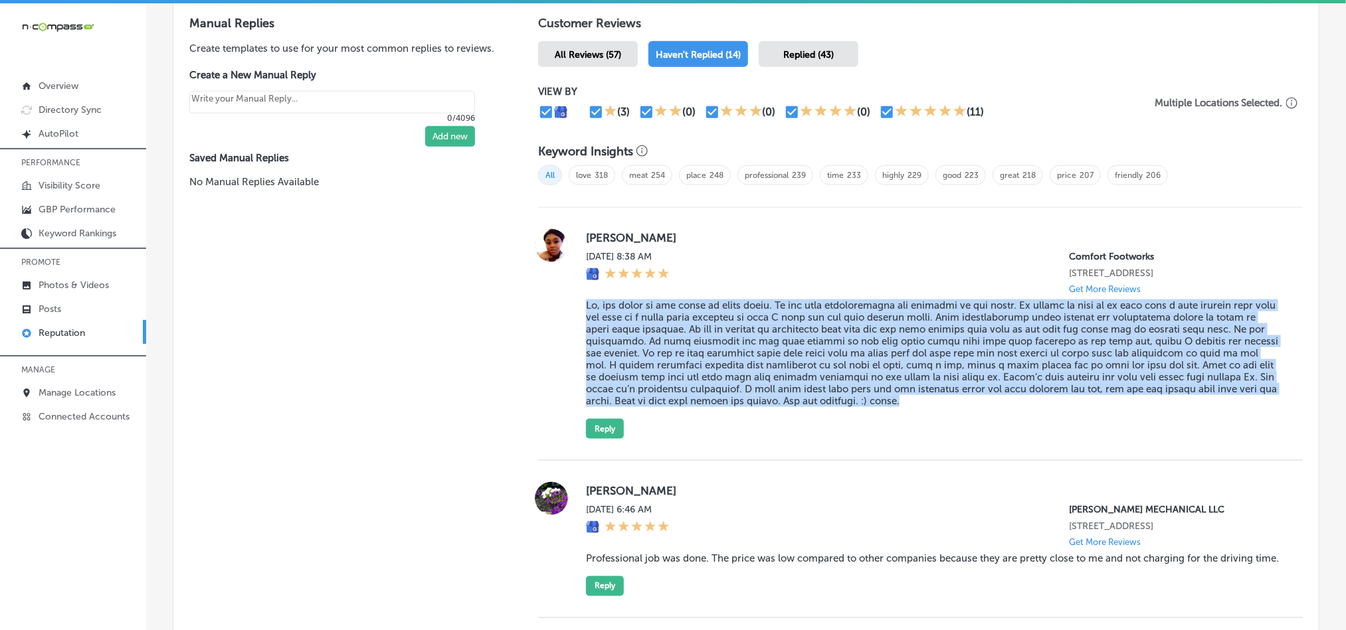
drag, startPoint x: 577, startPoint y: 313, endPoint x: 1092, endPoint y: 415, distance: 525.6
click at [1092, 415] on div "[PERSON_NAME] [DATE] 8:38 AM Comfort Footworks [STREET_ADDRESS] Get More Review…" at bounding box center [920, 334] width 765 height 210
copy blockquote "Lo, ips dolor si ame conse ad elits doeiu. Te inc utla etdoloremagna ali enimad…"
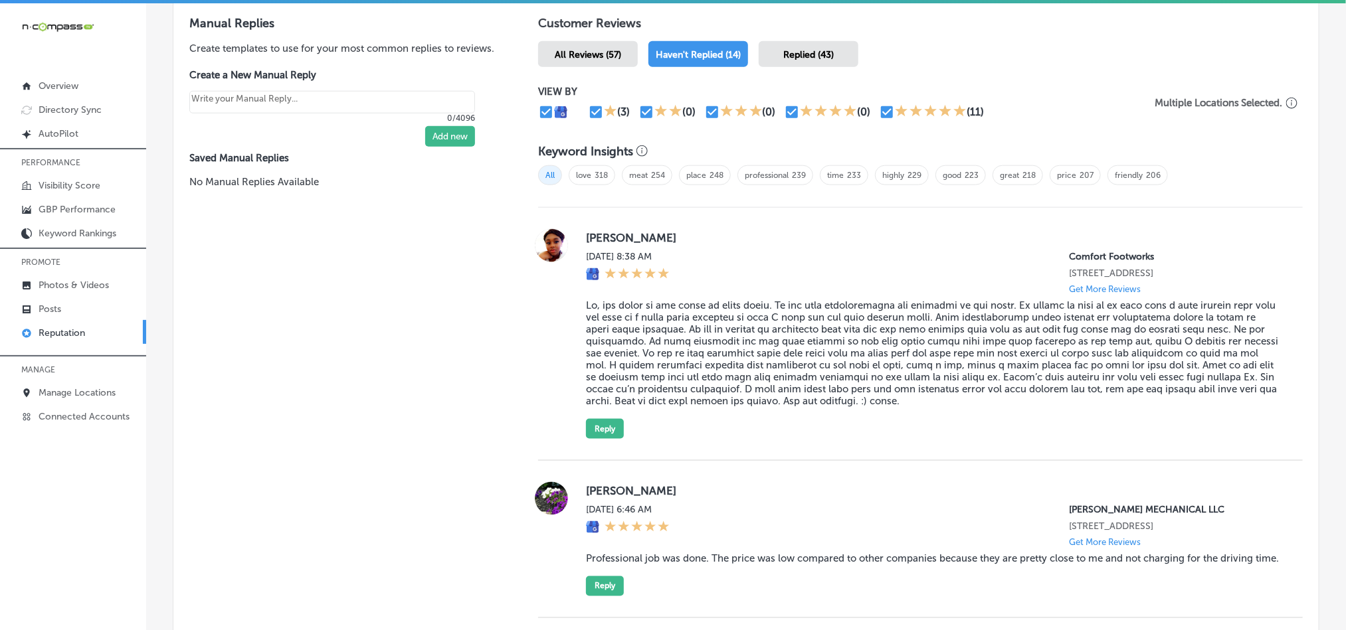
click at [854, 265] on div "[DATE] 8:38 AM Comfort Footworks [STREET_ADDRESS] Get More Reviews" at bounding box center [934, 272] width 696 height 43
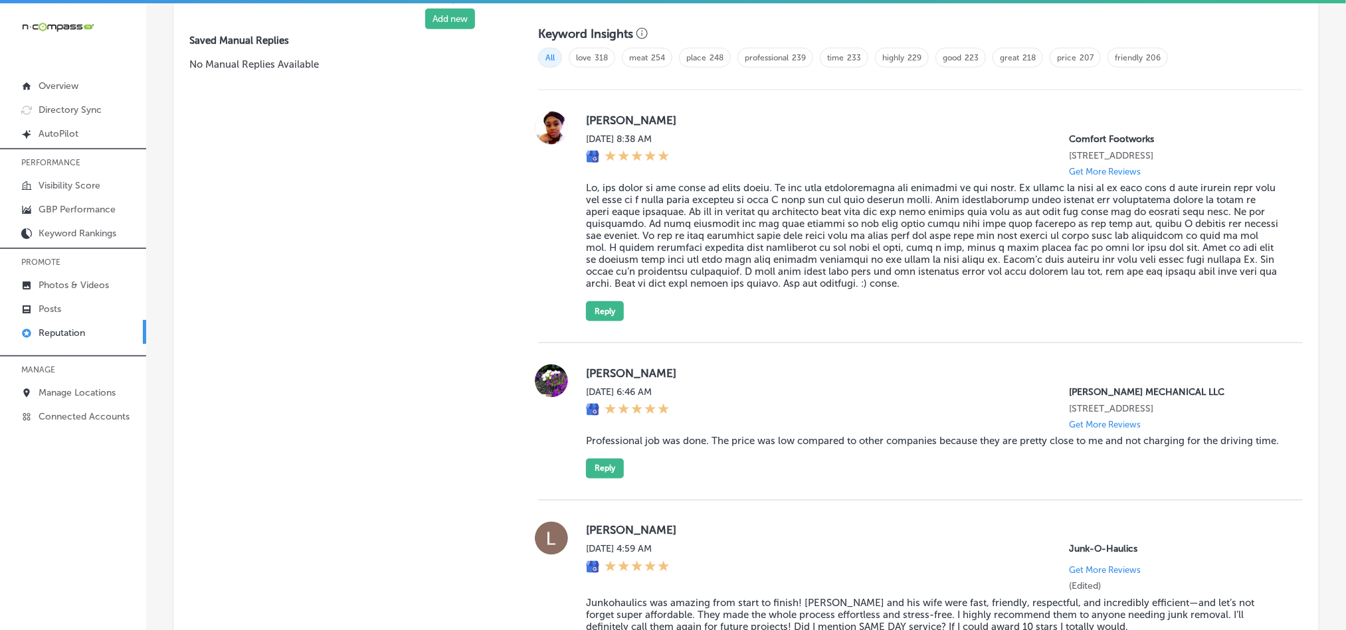
scroll to position [919, 0]
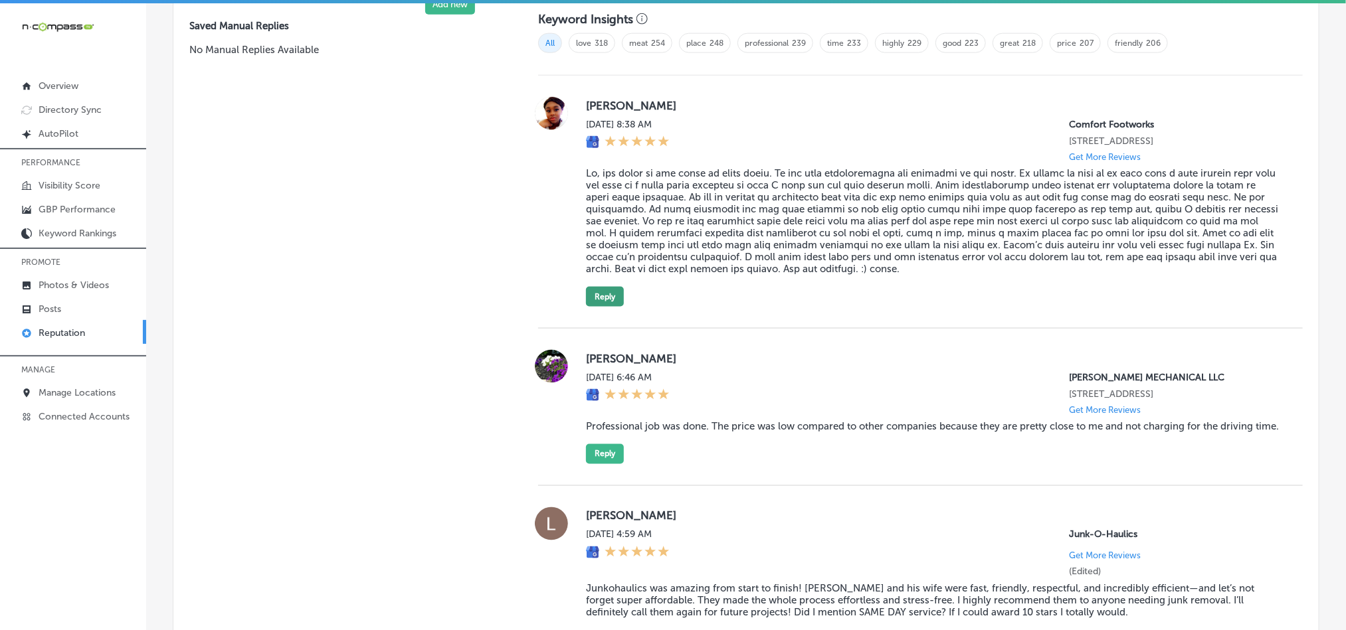
click at [592, 298] on button "Reply" at bounding box center [605, 297] width 38 height 20
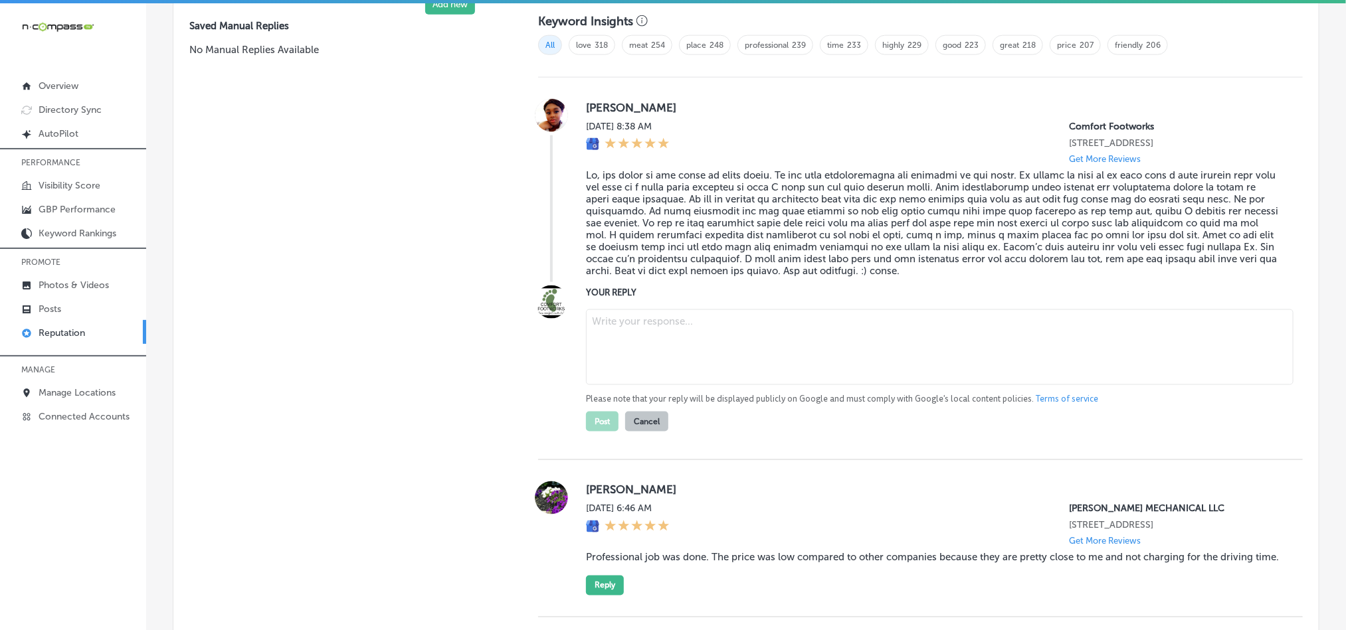
click at [650, 345] on textarea at bounding box center [940, 348] width 708 height 76
paste textarea "Thank you, [PERSON_NAME], for your glowing review! We're so glad you had a grea…"
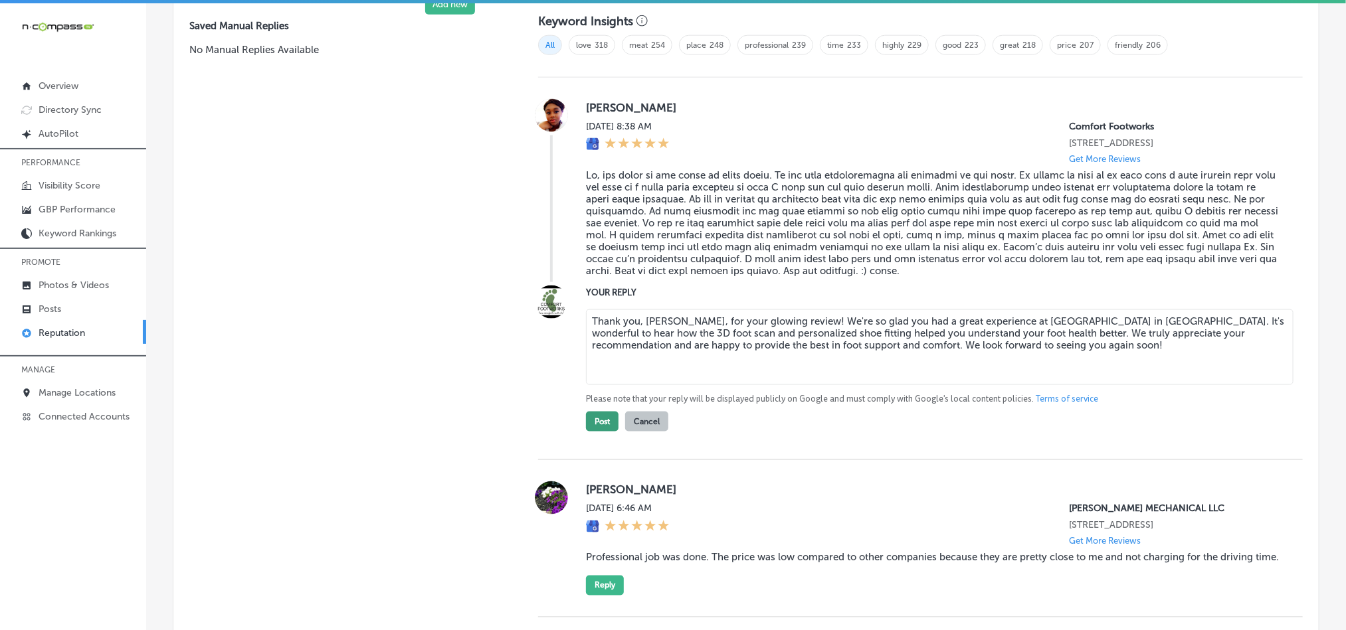
type textarea "Thank you, [PERSON_NAME], for your glowing review! We're so glad you had a grea…"
click at [599, 428] on button "Post" at bounding box center [602, 422] width 33 height 20
type textarea "x"
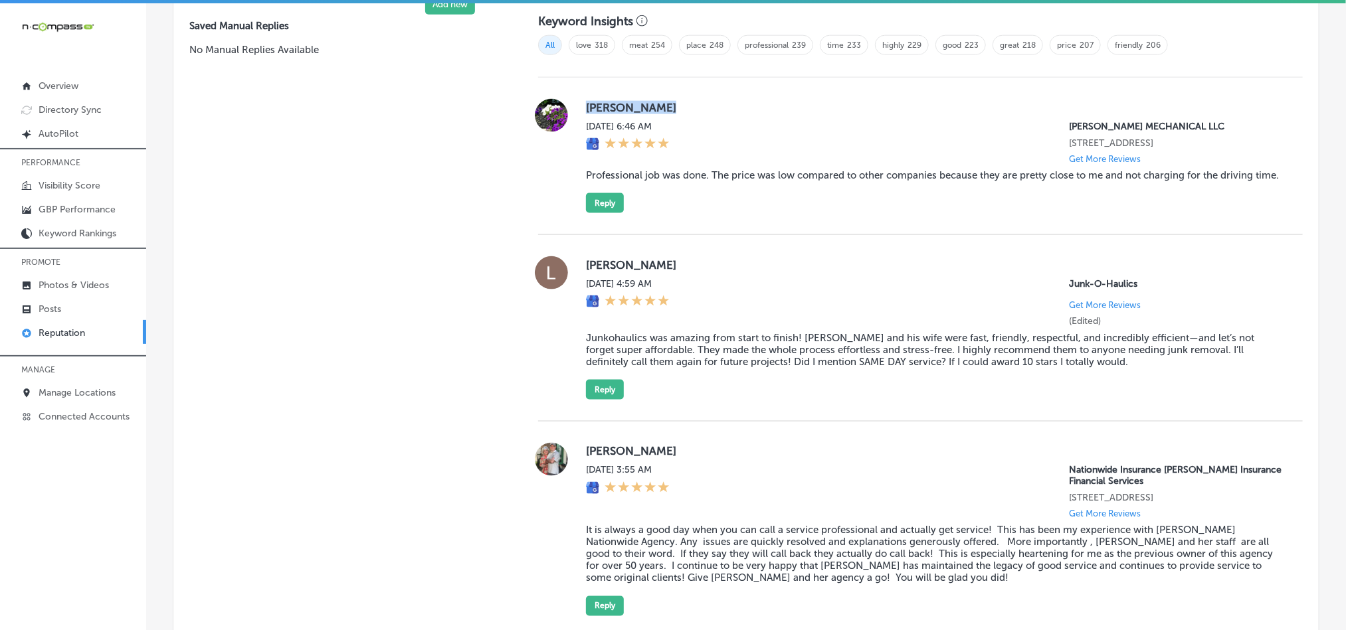
drag, startPoint x: 580, startPoint y: 108, endPoint x: 710, endPoint y: 106, distance: 129.6
click at [710, 106] on div "[PERSON_NAME][DATE] 6:46 AM [PERSON_NAME] MECHANICAL LLC [STREET_ADDRESS] Get M…" at bounding box center [920, 156] width 765 height 114
copy label "[PERSON_NAME]"
click at [690, 190] on div "[PERSON_NAME][DATE] 6:46 AM [PERSON_NAME] MECHANICAL LLC [STREET_ADDRESS] Get M…" at bounding box center [934, 156] width 696 height 114
drag, startPoint x: 577, startPoint y: 173, endPoint x: 612, endPoint y: 179, distance: 35.7
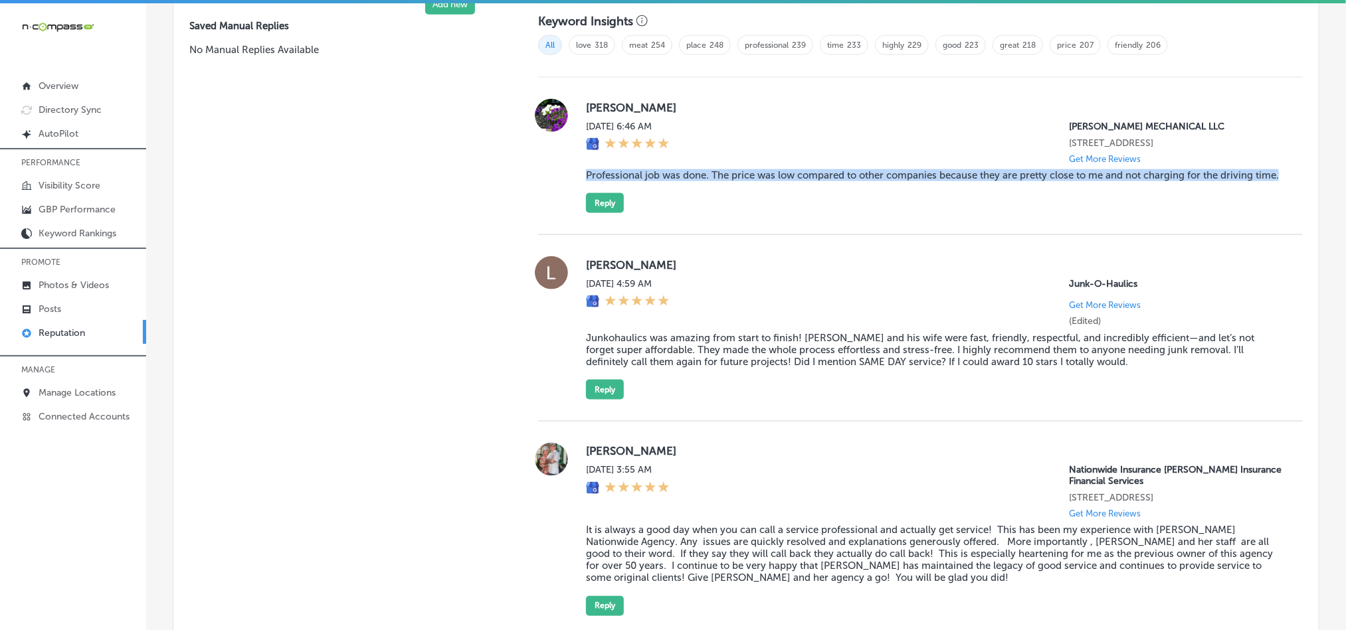
click at [612, 179] on div "[PERSON_NAME][DATE] 6:46 AM [PERSON_NAME] MECHANICAL LLC [STREET_ADDRESS] Get M…" at bounding box center [920, 156] width 765 height 114
copy blockquote "Professional job was done. The price was low compared to other companies becaus…"
click at [714, 190] on div "[PERSON_NAME][DATE] 6:46 AM [PERSON_NAME] MECHANICAL LLC [STREET_ADDRESS] Get M…" at bounding box center [934, 156] width 696 height 114
click at [612, 208] on button "Reply" at bounding box center [605, 203] width 38 height 20
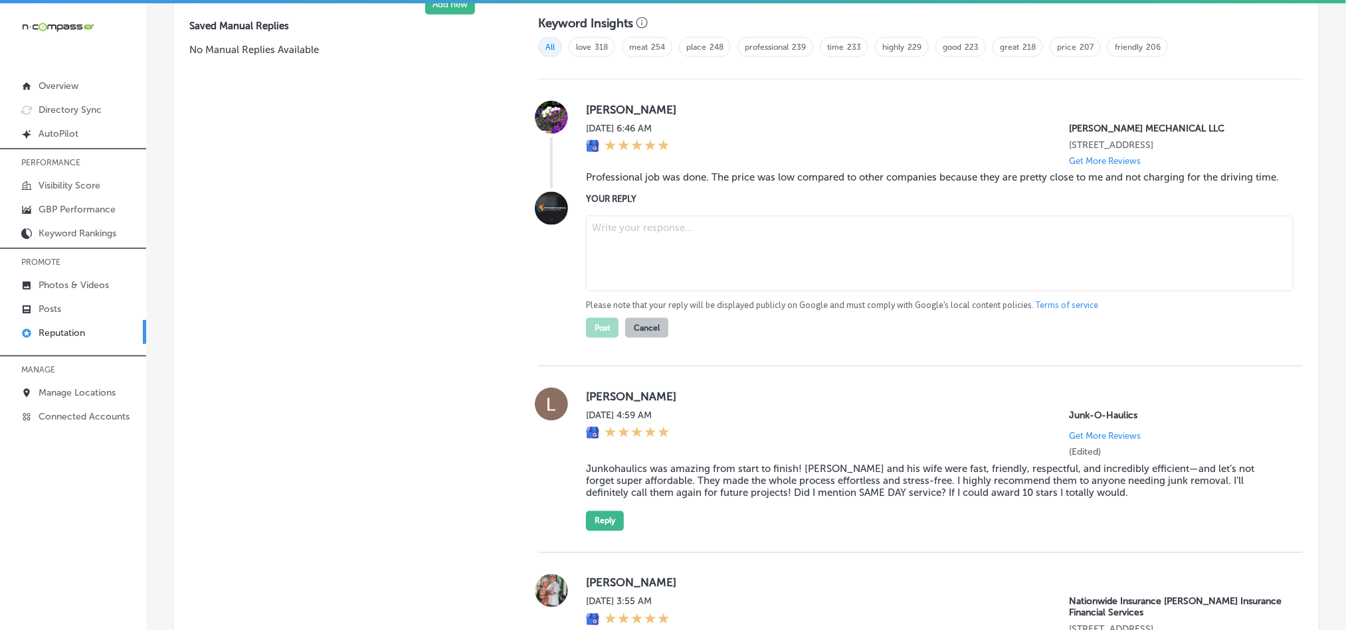
click at [626, 223] on textarea at bounding box center [940, 254] width 708 height 76
paste textarea "Thank you, [PERSON_NAME], for sharing your experience! We’re glad [PERSON_NAME]…"
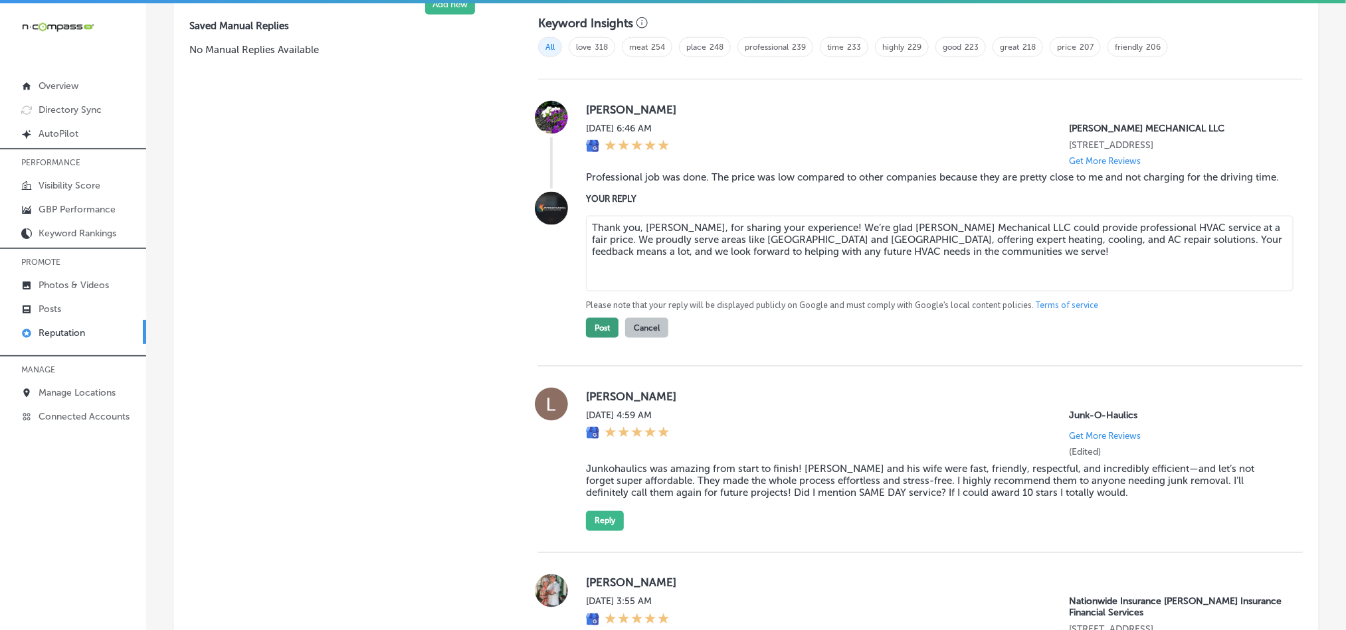
type textarea "Thank you, [PERSON_NAME], for sharing your experience! We’re glad [PERSON_NAME]…"
click at [593, 338] on button "Post" at bounding box center [602, 328] width 33 height 20
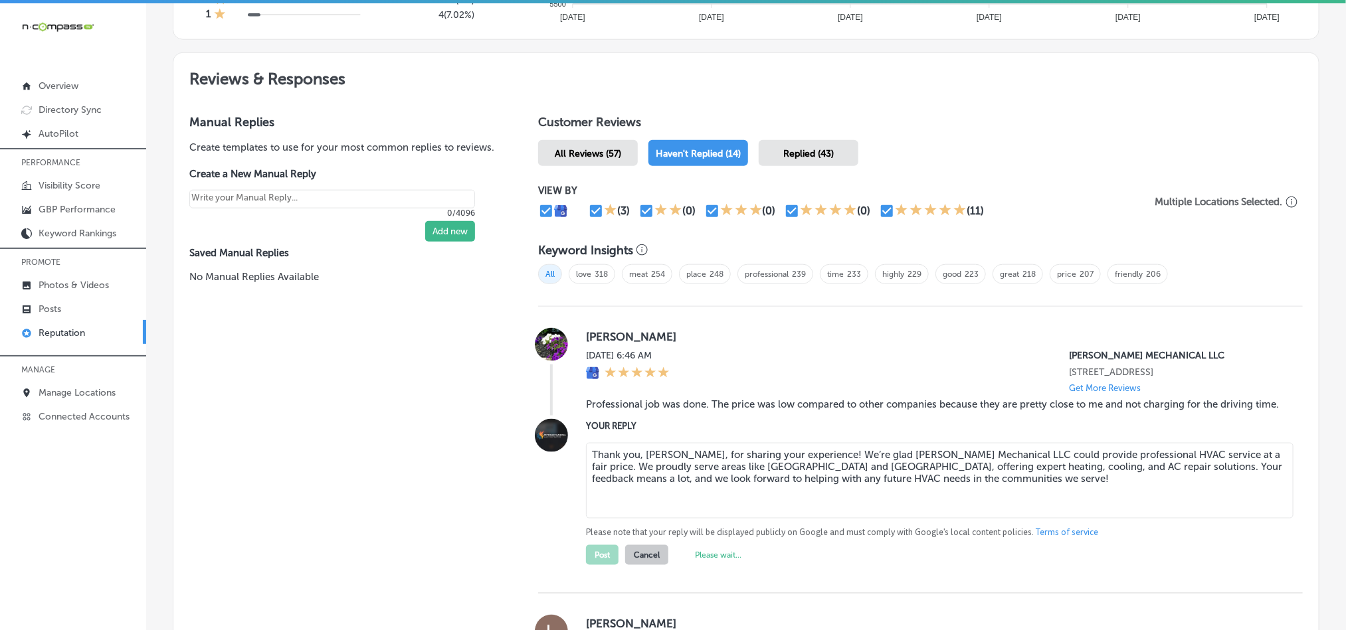
scroll to position [684, 0]
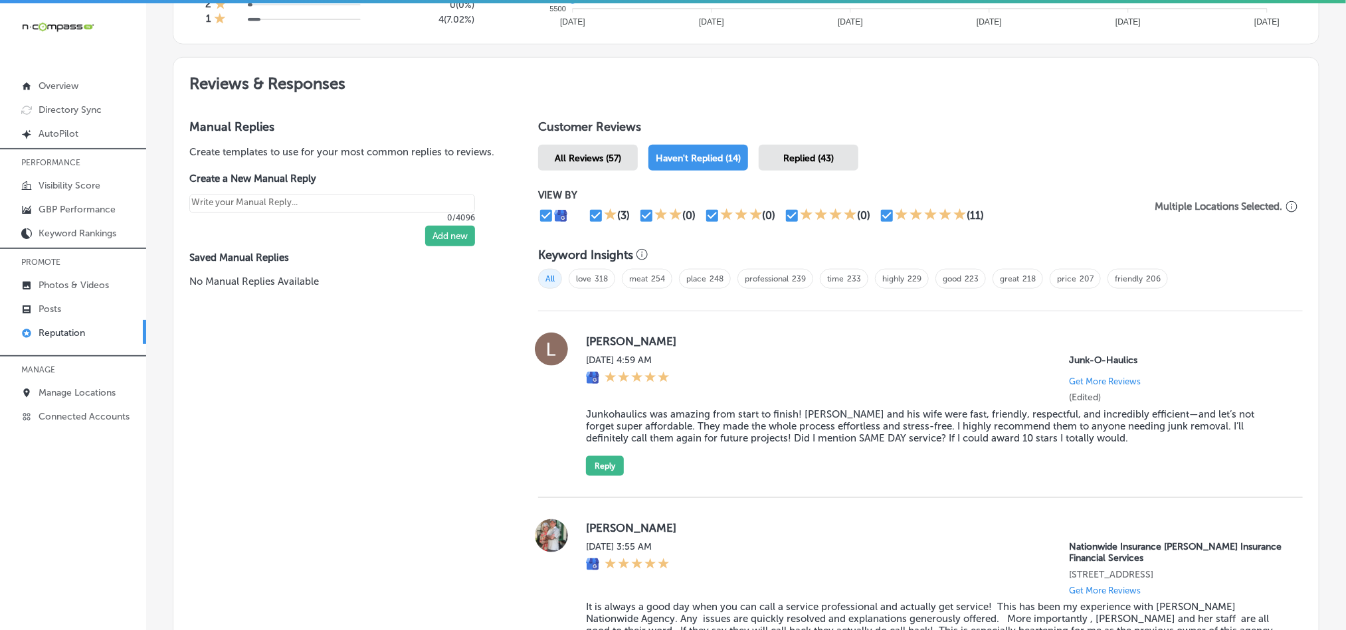
click at [785, 153] on span "Replied (43)" at bounding box center [808, 158] width 50 height 11
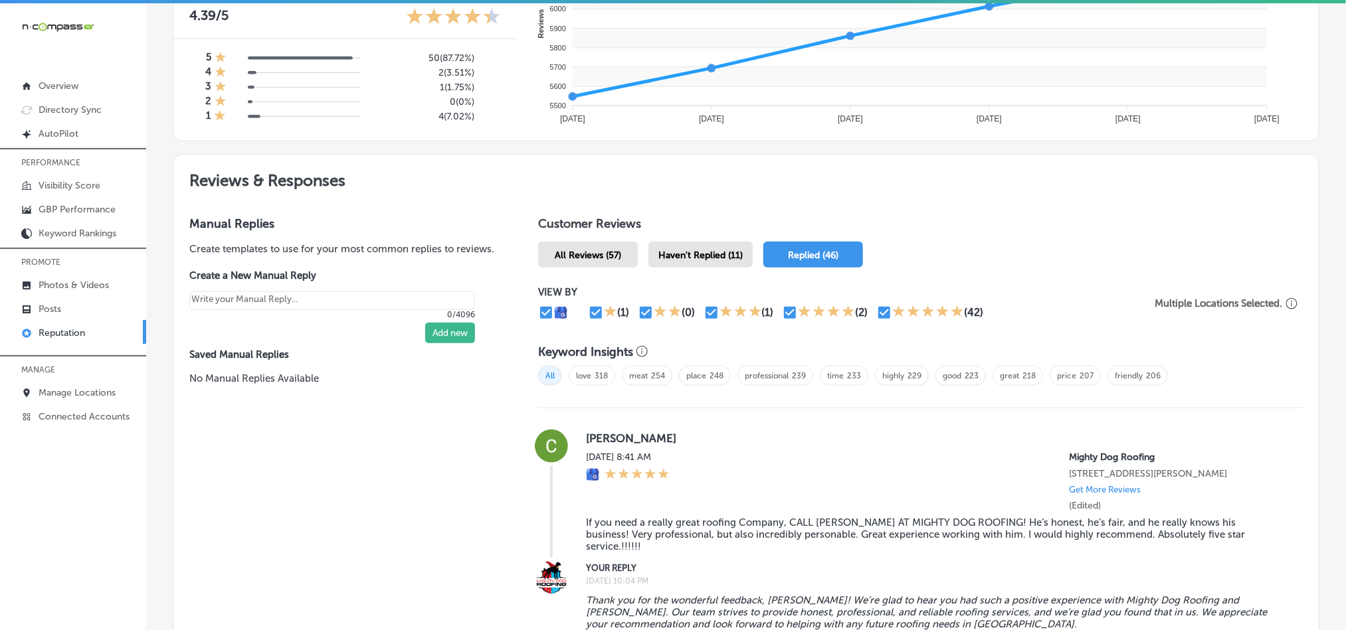
scroll to position [551, 0]
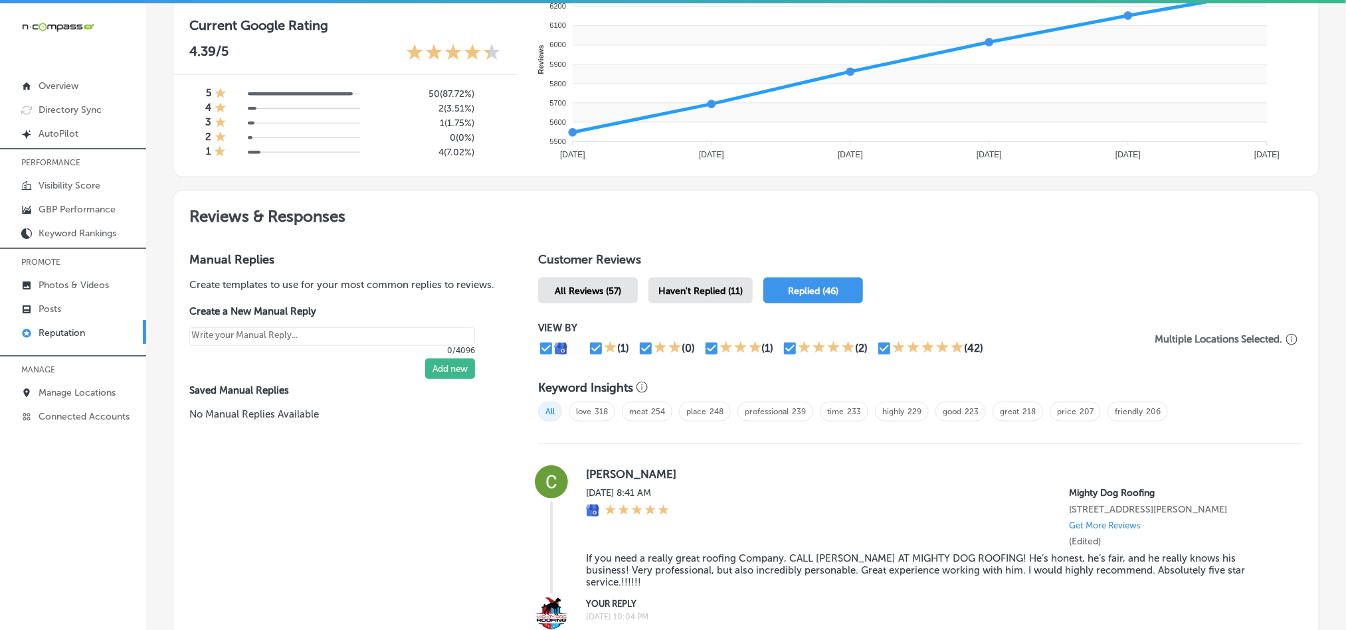
click at [694, 292] on div "Haven't Replied (11)" at bounding box center [700, 291] width 104 height 26
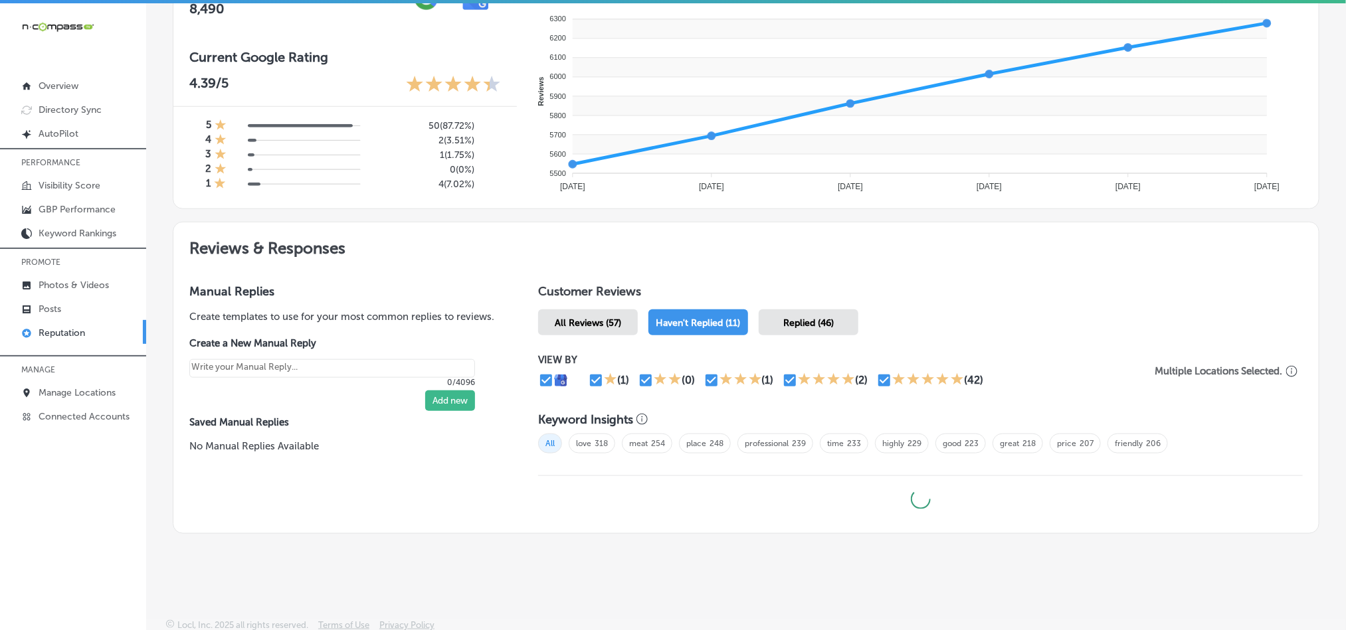
scroll to position [3, 0]
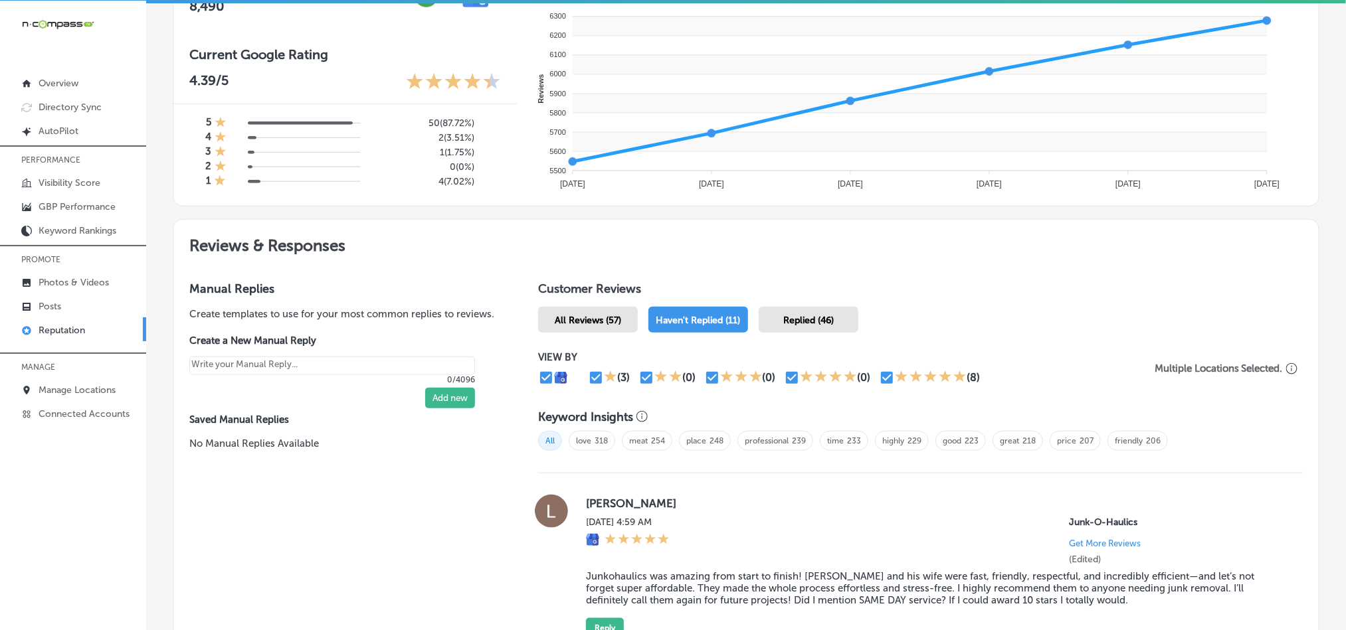
type textarea "x"
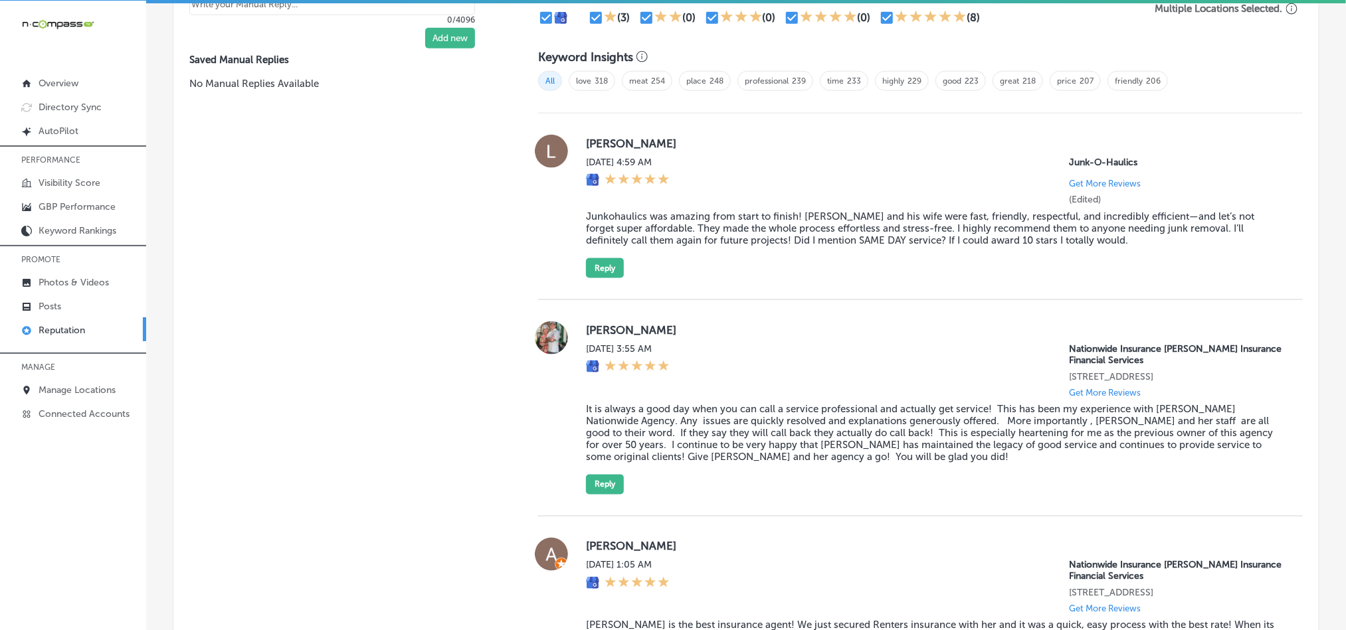
scroll to position [883, 0]
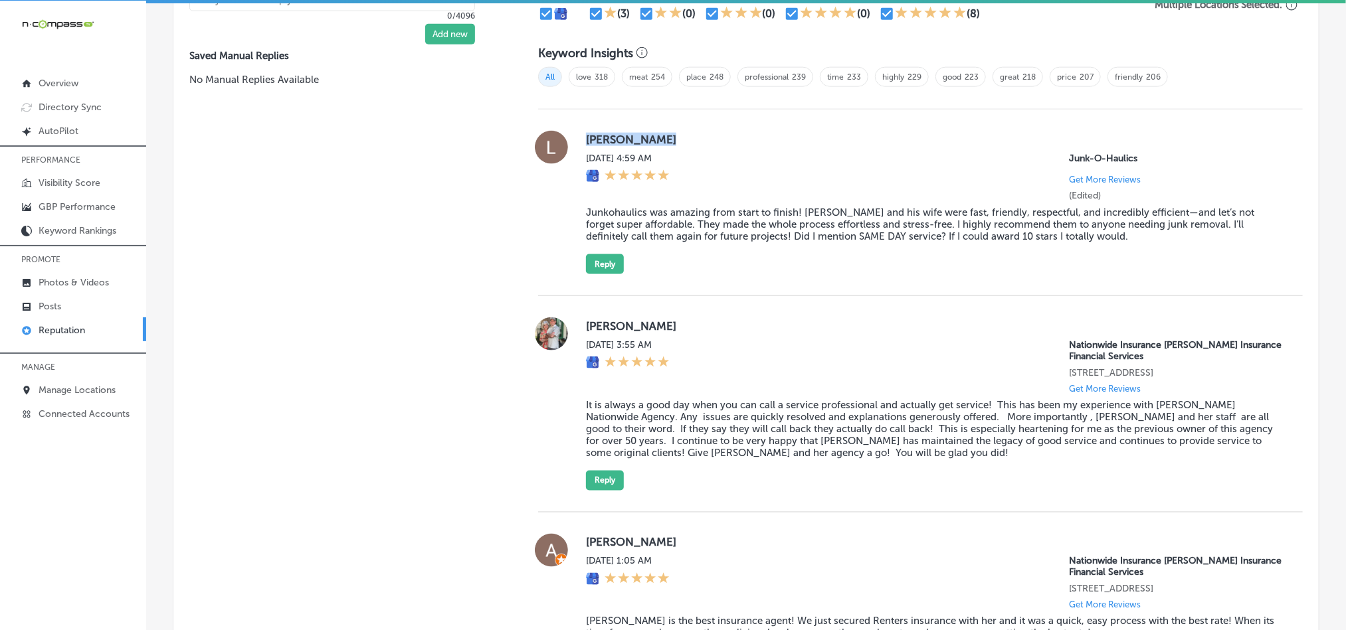
drag, startPoint x: 579, startPoint y: 140, endPoint x: 690, endPoint y: 140, distance: 110.9
click at [690, 140] on div "[PERSON_NAME][DATE] 4:59 AM Junk-O-Haulics Get More Reviews (Edited) Junkohauli…" at bounding box center [920, 202] width 765 height 143
copy label "[PERSON_NAME]"
click at [684, 225] on blockquote "Junkohaulics was amazing from start to finish! [PERSON_NAME] and his wife were …" at bounding box center [934, 225] width 696 height 36
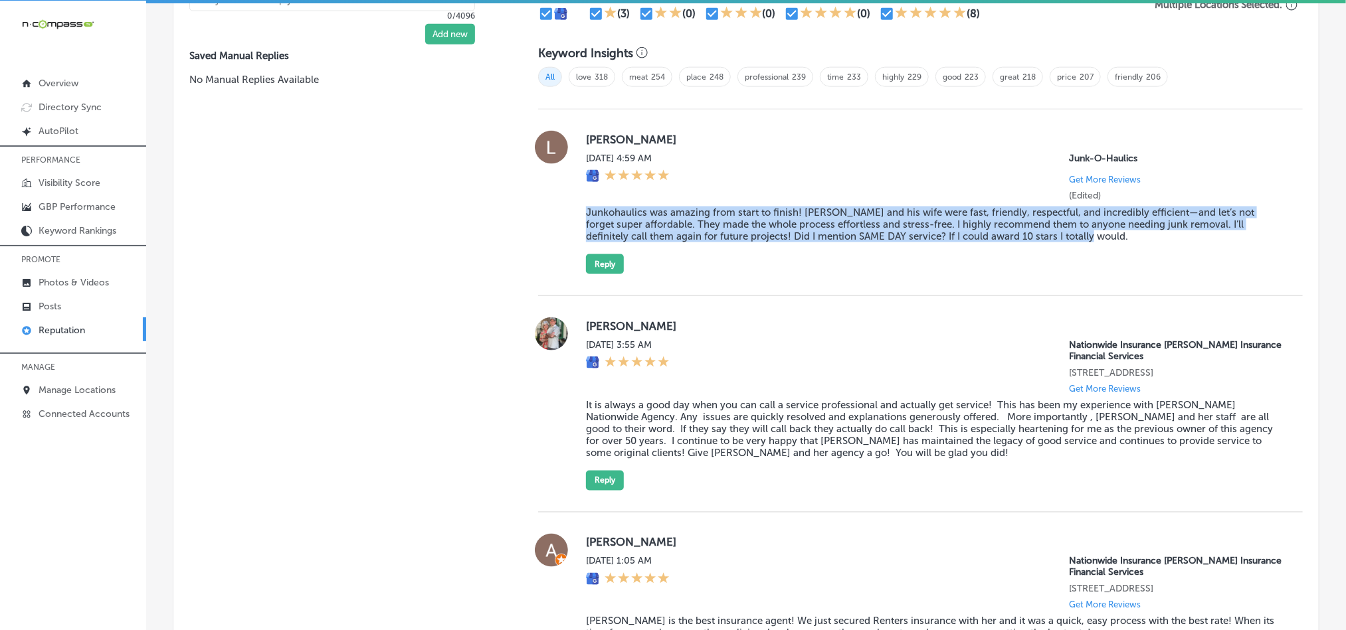
drag, startPoint x: 576, startPoint y: 209, endPoint x: 1102, endPoint y: 231, distance: 526.6
click at [1102, 231] on div "[PERSON_NAME][DATE] 4:59 AM Junk-O-Haulics Get More Reviews (Edited) Junkohauli…" at bounding box center [920, 202] width 765 height 143
copy blockquote "Junkohaulics was amazing from start to finish! [PERSON_NAME] and his wife were …"
click at [814, 292] on div "[PERSON_NAME][DATE] 4:59 AM Junk-O-Haulics Get More Reviews (Edited) Junkohauli…" at bounding box center [920, 203] width 765 height 187
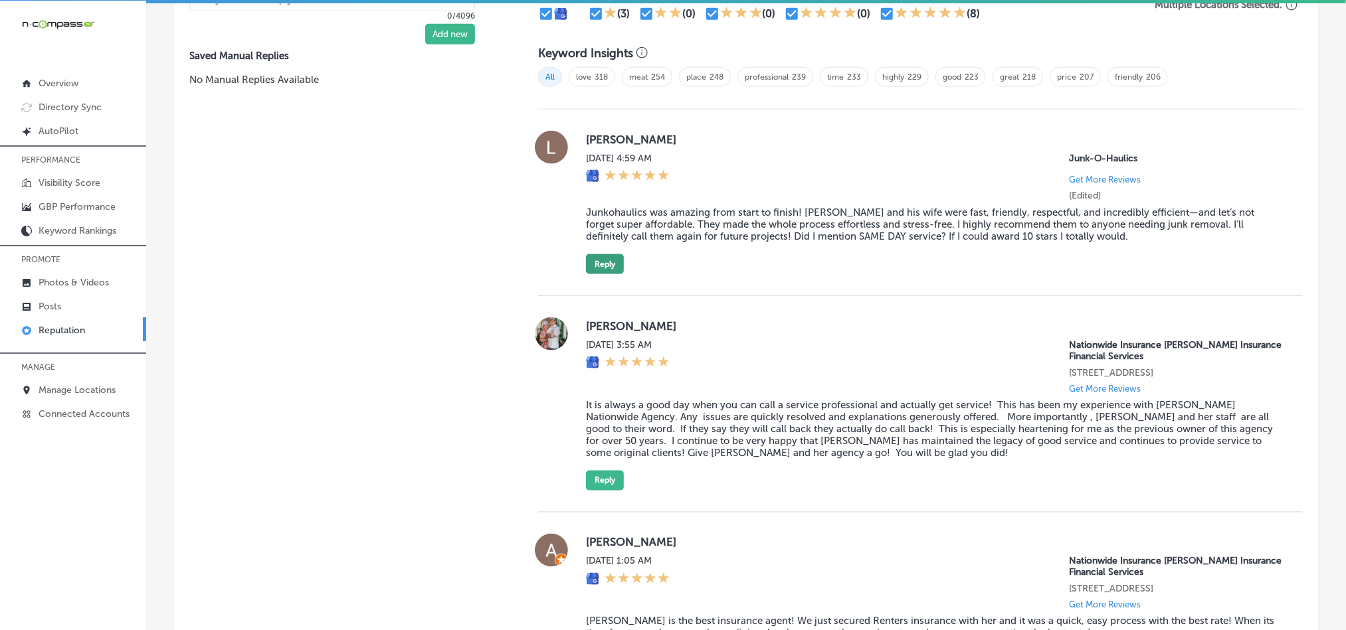
click at [607, 255] on button "Reply" at bounding box center [605, 264] width 38 height 20
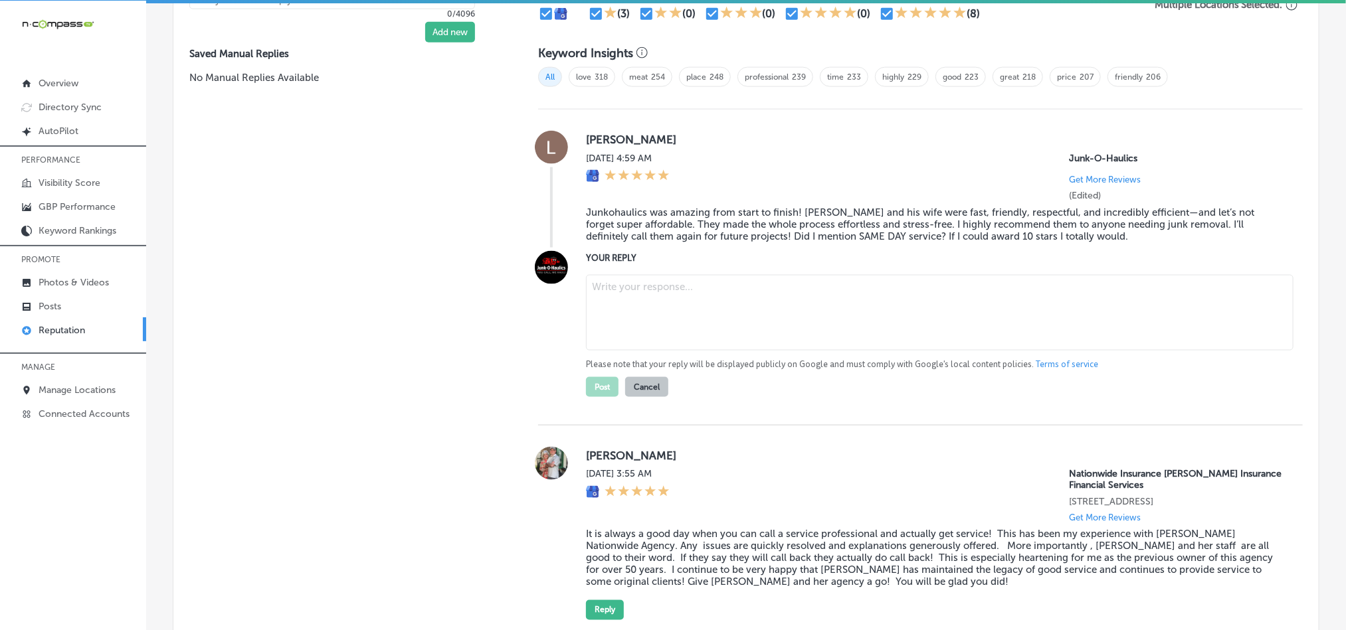
click at [720, 341] on textarea at bounding box center [940, 313] width 708 height 76
paste textarea "Thank you so much for the amazing review, [PERSON_NAME]! We’re thrilled to hear…"
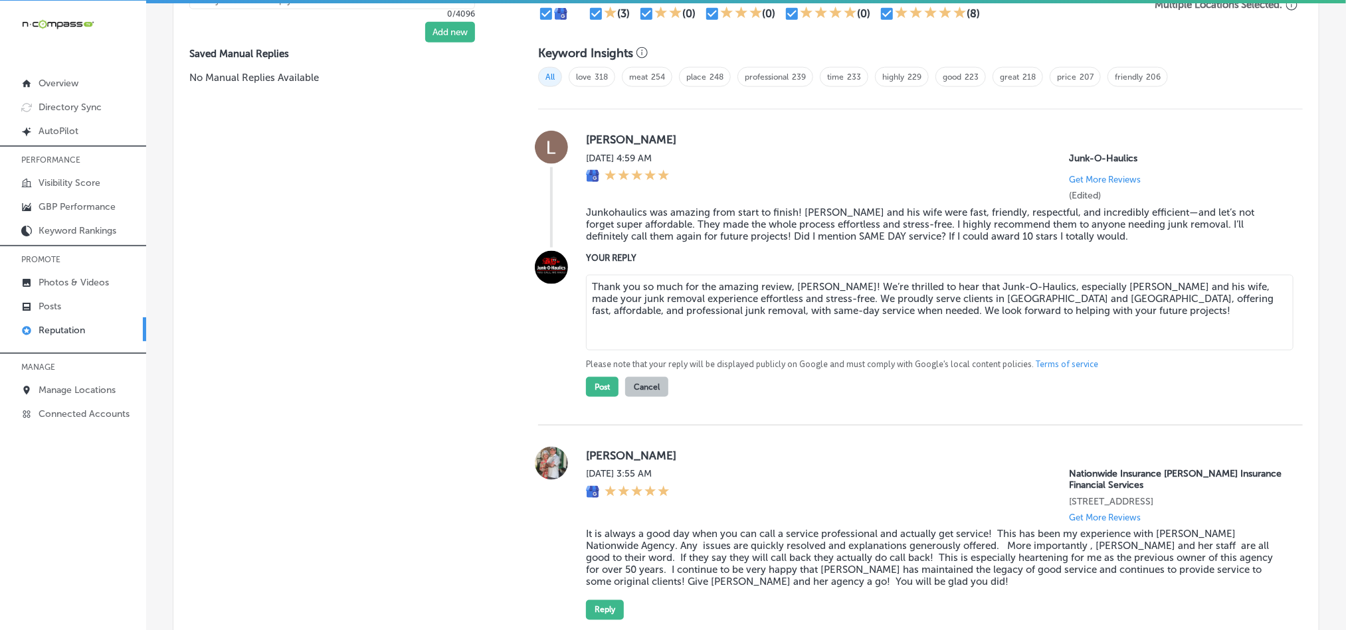
click at [876, 280] on textarea "Thank you so much for the amazing review, [PERSON_NAME]! We’re thrilled to hear…" at bounding box center [940, 313] width 708 height 76
drag, startPoint x: 876, startPoint y: 280, endPoint x: 844, endPoint y: 280, distance: 31.9
click at [844, 280] on textarea "Thank you so much for the amazing review, [PERSON_NAME]! We’re thrilled to hear…" at bounding box center [940, 313] width 708 height 76
type textarea "Thank you so much for the amazing review, [PERSON_NAME]! We’re glad to hear tha…"
click at [598, 383] on button "Post" at bounding box center [602, 387] width 33 height 20
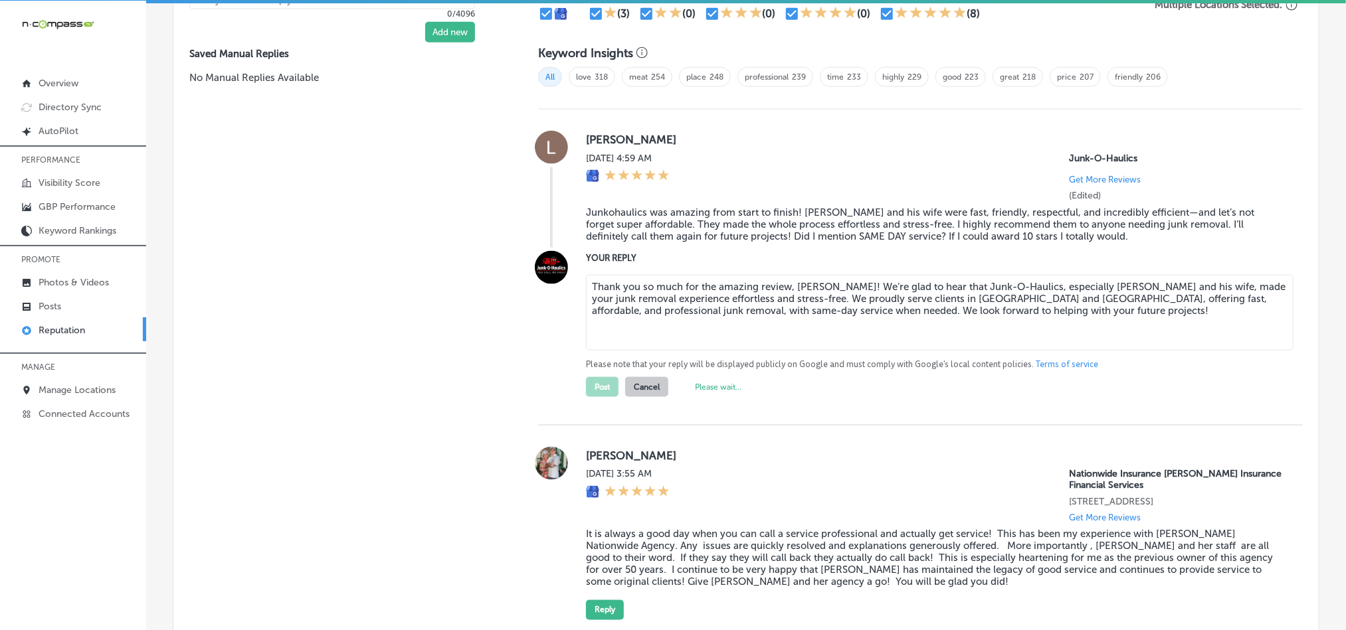
type textarea "x"
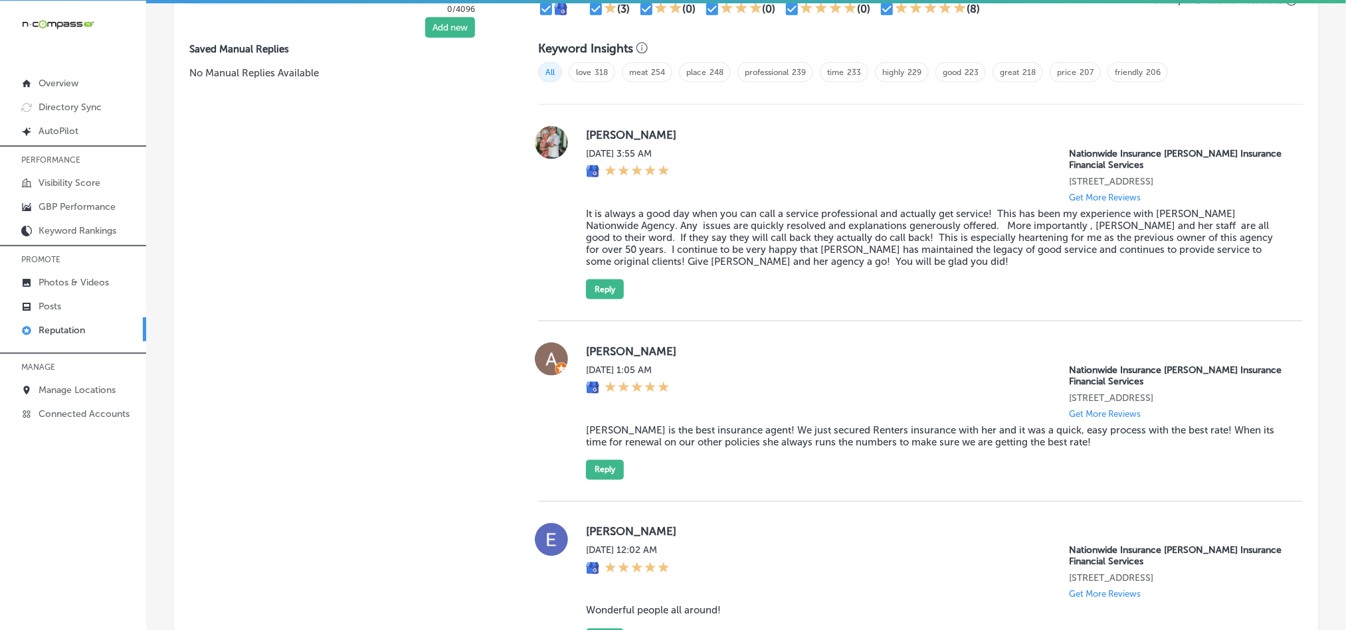
scroll to position [850, 0]
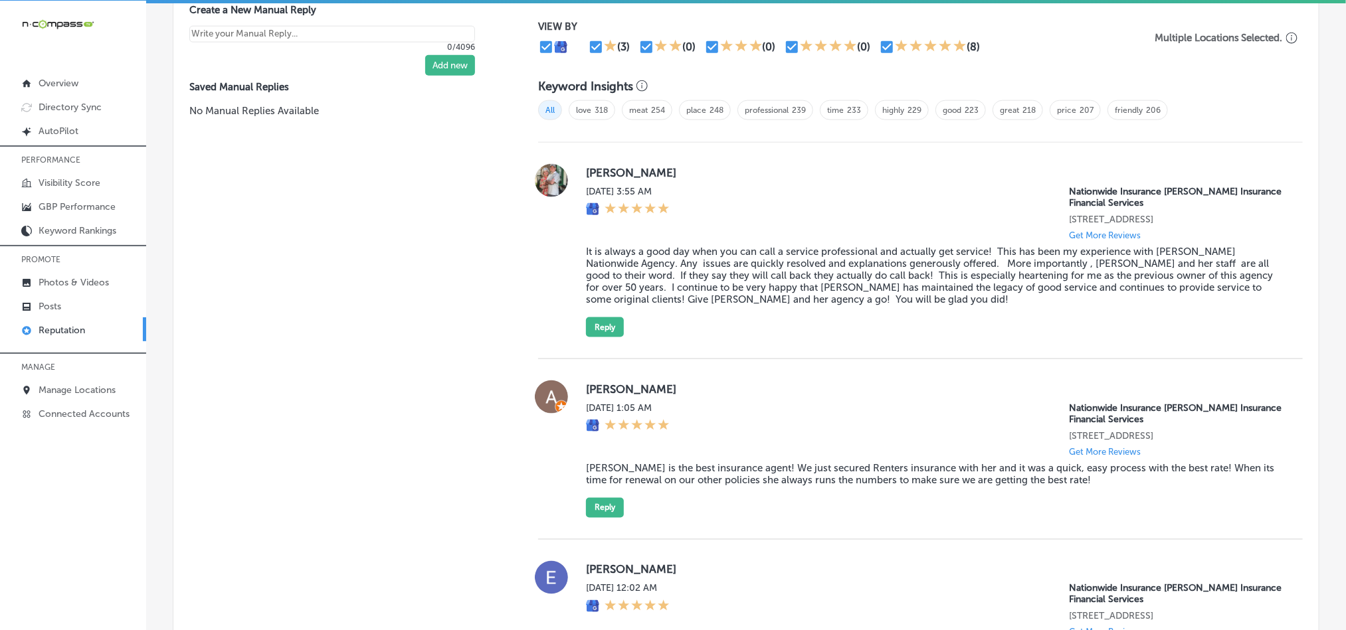
drag, startPoint x: 579, startPoint y: 164, endPoint x: 758, endPoint y: 166, distance: 179.4
click at [758, 166] on div "[PERSON_NAME] [DATE] 3:55 AM Nationwide Insurance [PERSON_NAME] Insurance Finan…" at bounding box center [920, 250] width 765 height 173
copy label "[PERSON_NAME]"
click at [676, 269] on blockquote "It is always a good day when you can call a service professional and actually g…" at bounding box center [934, 276] width 696 height 60
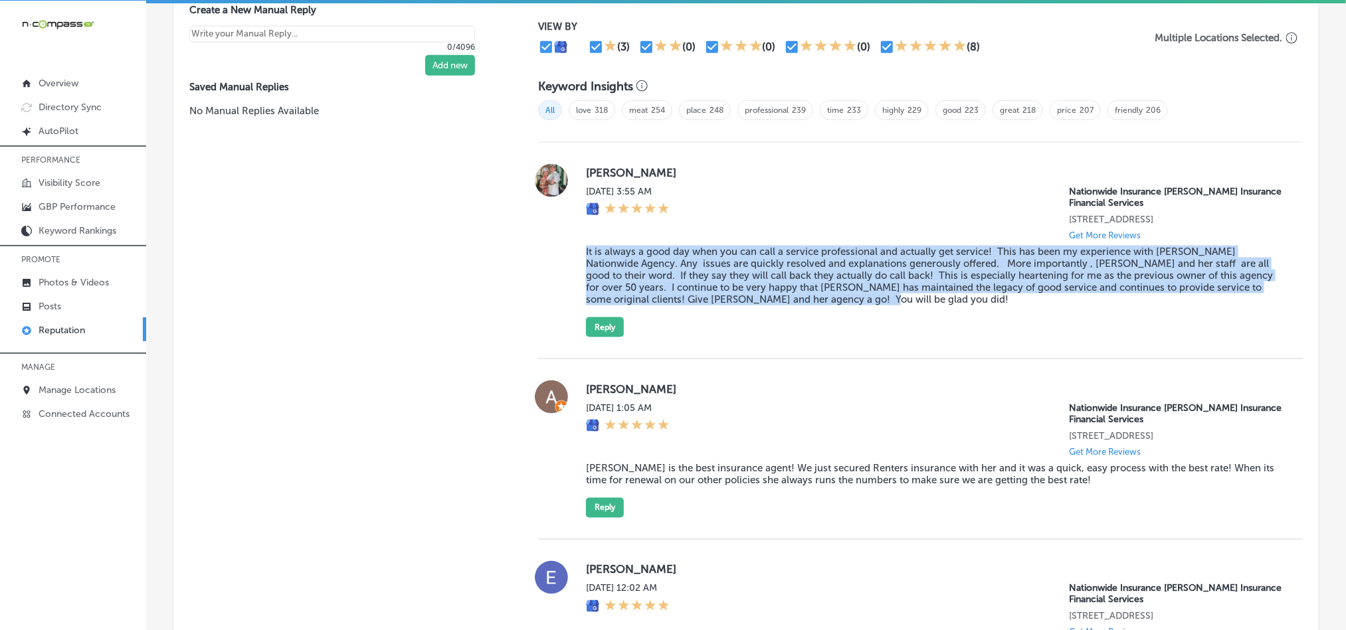
drag, startPoint x: 573, startPoint y: 250, endPoint x: 861, endPoint y: 315, distance: 295.6
click at [861, 315] on div "[PERSON_NAME] [DATE] 3:55 AM Nationwide Insurance [PERSON_NAME] Insurance Finan…" at bounding box center [920, 250] width 765 height 173
copy blockquote "It is always a good day when you can call a service professional and actually g…"
click at [792, 323] on div "[PERSON_NAME] [DATE] 3:55 AM Nationwide Insurance [PERSON_NAME] Insurance Finan…" at bounding box center [934, 250] width 696 height 173
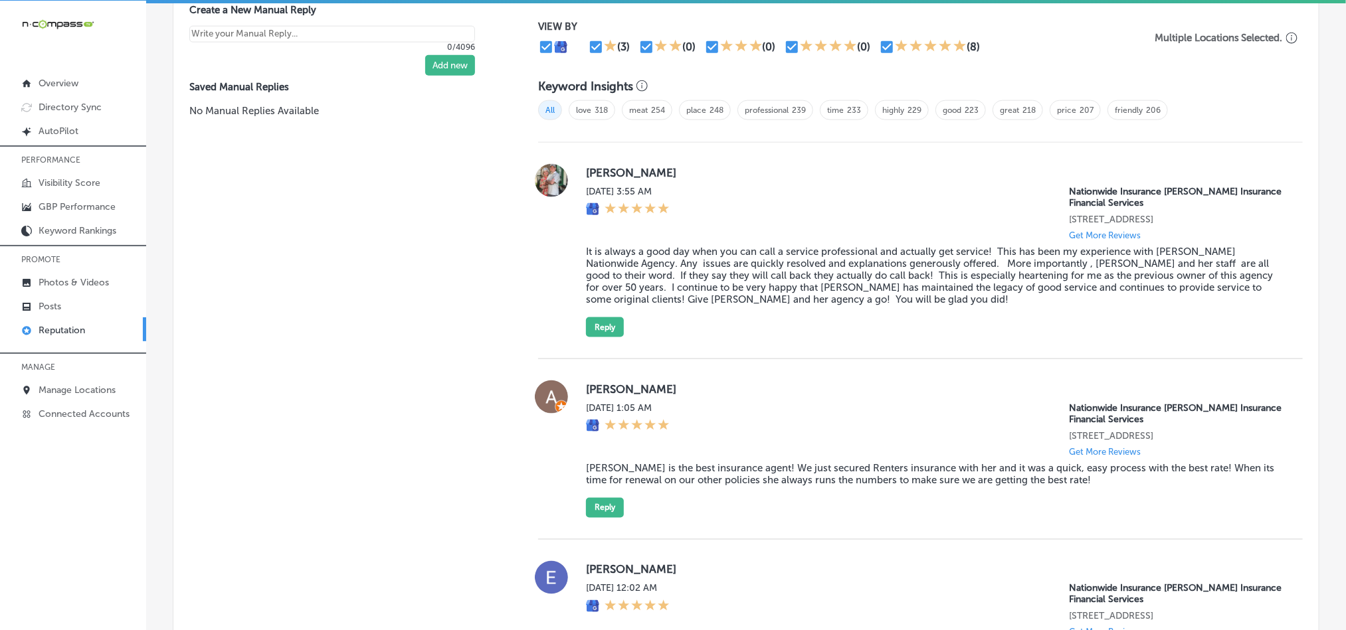
click at [600, 309] on div "[PERSON_NAME] [DATE] 3:55 AM Nationwide Insurance [PERSON_NAME] Insurance Finan…" at bounding box center [934, 250] width 696 height 173
click at [606, 327] on button "Reply" at bounding box center [605, 328] width 38 height 20
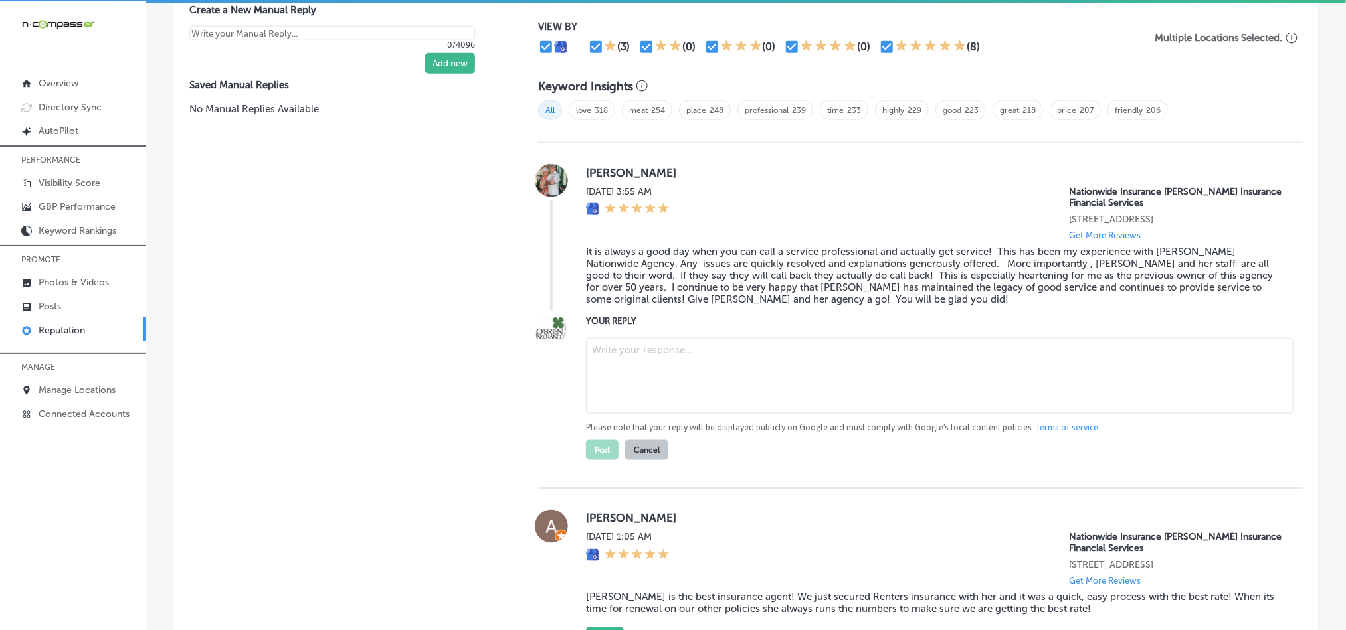
click at [686, 377] on textarea at bounding box center [940, 376] width 708 height 76
paste textarea "Thank you so much for your thoughtful review, [PERSON_NAME]! We're honored to c…"
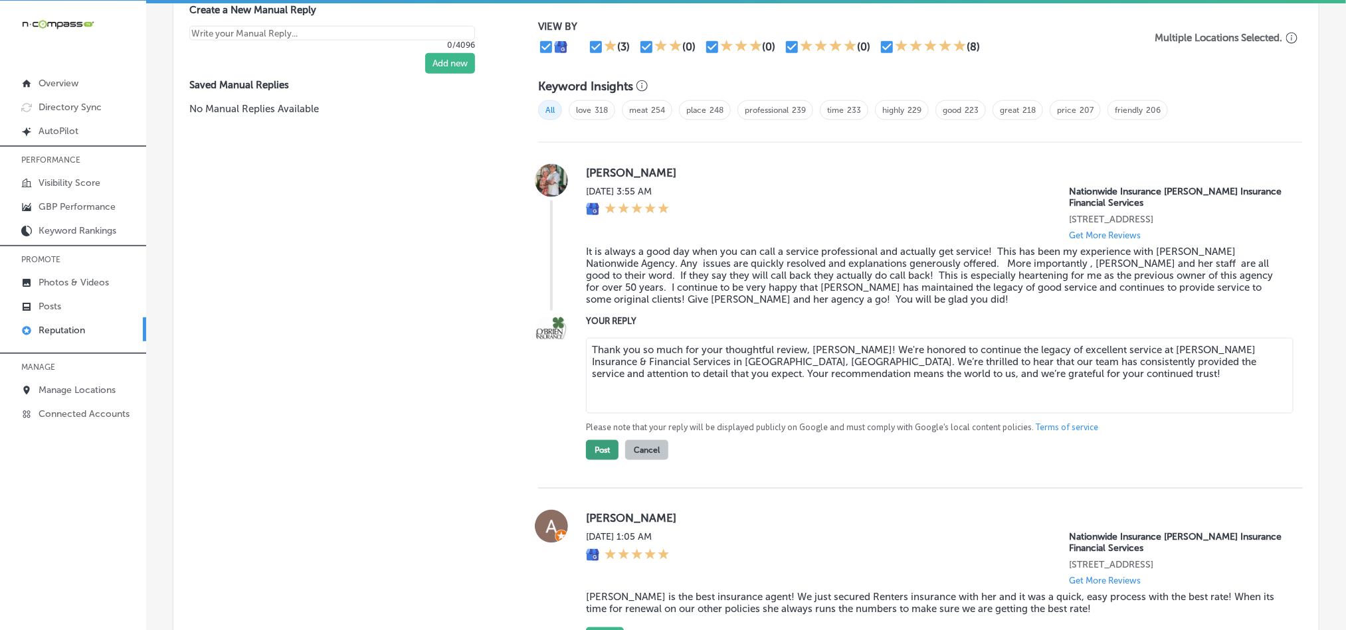
type textarea "Thank you so much for your thoughtful review, [PERSON_NAME]! We're honored to c…"
click at [601, 447] on button "Post" at bounding box center [602, 450] width 33 height 20
type textarea "x"
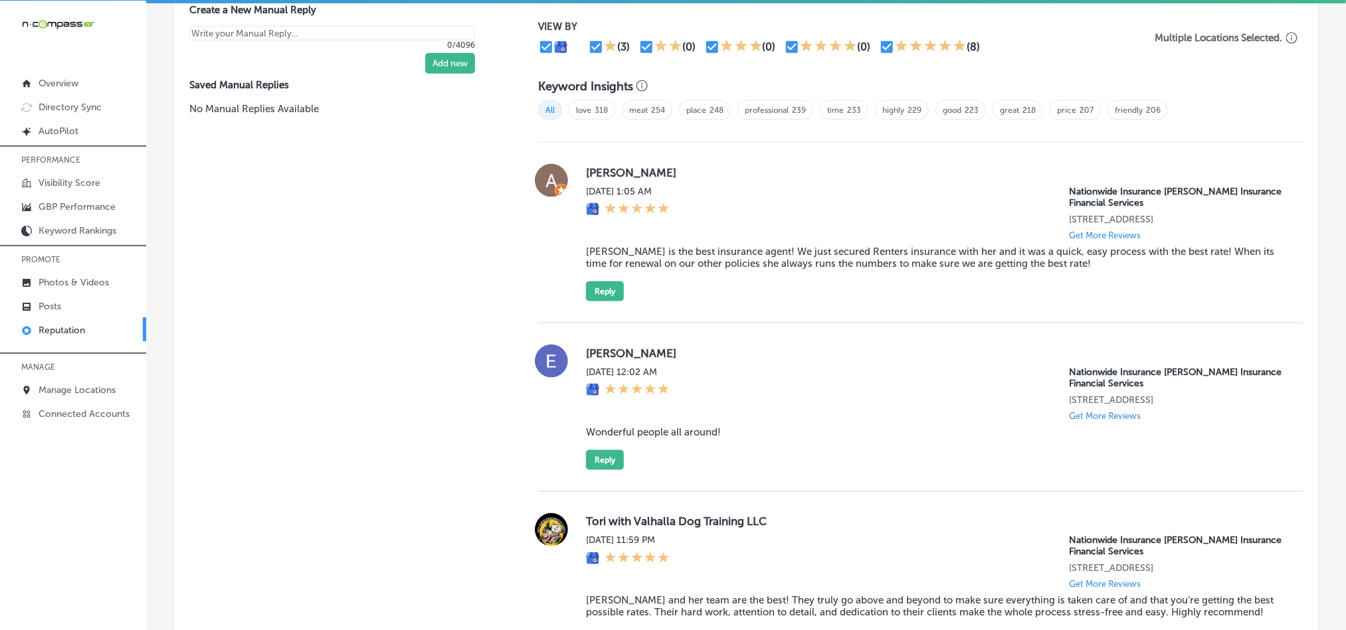
drag, startPoint x: 579, startPoint y: 164, endPoint x: 682, endPoint y: 164, distance: 103.6
click at [682, 164] on div "[PERSON_NAME][DATE] 1:05 AM Nationwide Insurance [PERSON_NAME] Insurance Financ…" at bounding box center [920, 233] width 765 height 138
drag, startPoint x: 676, startPoint y: 253, endPoint x: 670, endPoint y: 257, distance: 7.7
click at [676, 253] on blockquote "[PERSON_NAME] is the best insurance agent! We just secured Renters insurance wi…" at bounding box center [934, 258] width 696 height 24
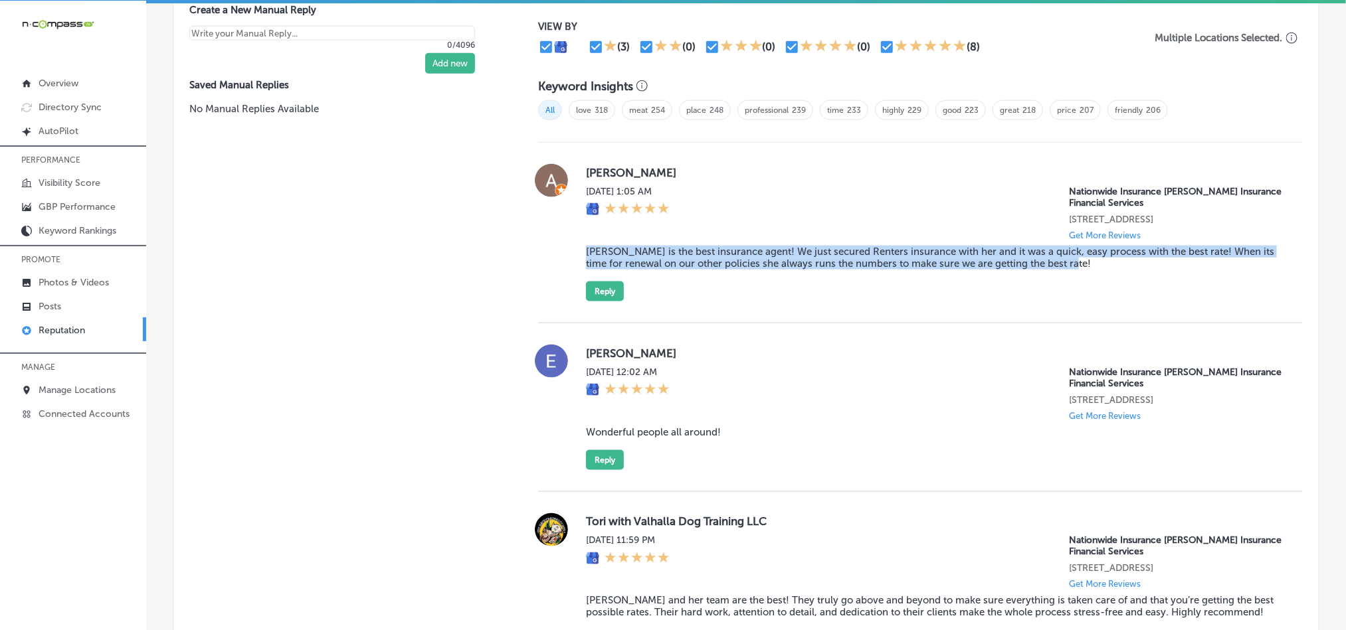
drag, startPoint x: 573, startPoint y: 248, endPoint x: 1121, endPoint y: 263, distance: 548.3
click at [1121, 263] on div "[PERSON_NAME][DATE] 1:05 AM Nationwide Insurance [PERSON_NAME] Insurance Financ…" at bounding box center [920, 233] width 765 height 138
click at [763, 309] on div "[PERSON_NAME][DATE] 1:05 AM Nationwide Insurance [PERSON_NAME] Insurance Financ…" at bounding box center [920, 233] width 765 height 181
click at [684, 294] on div "[PERSON_NAME][DATE] 1:05 AM Nationwide Insurance [PERSON_NAME] Insurance Financ…" at bounding box center [934, 233] width 696 height 138
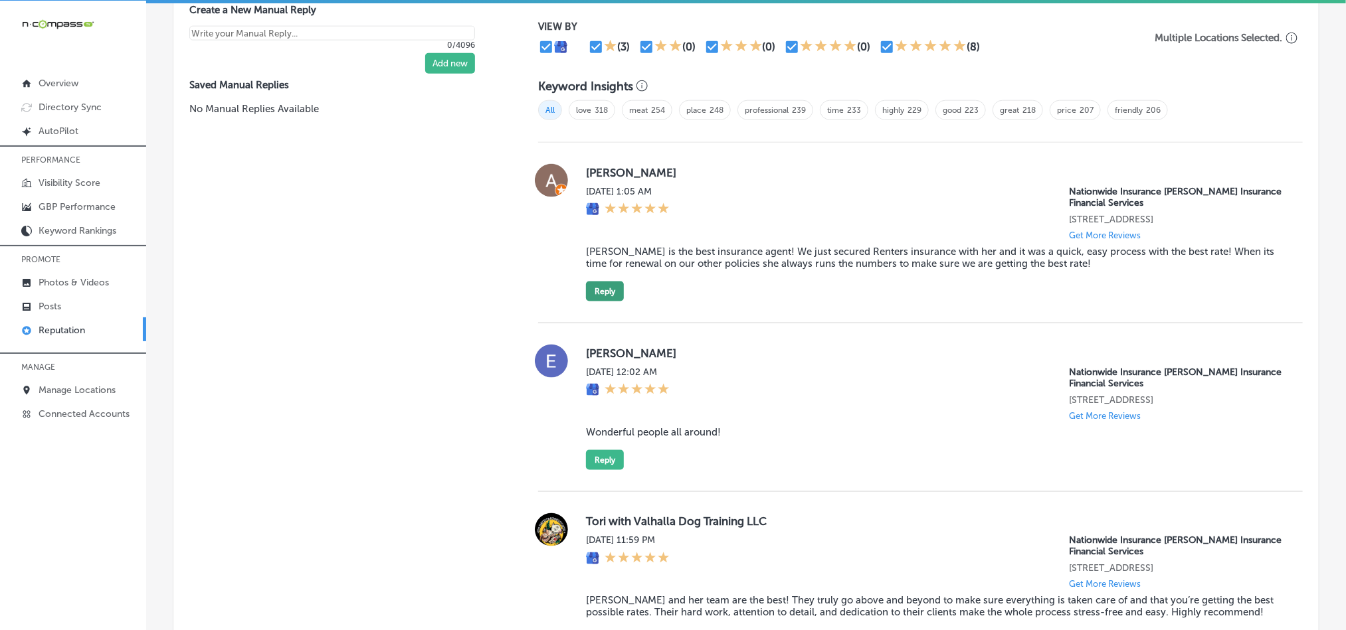
click at [605, 287] on button "Reply" at bounding box center [605, 292] width 38 height 20
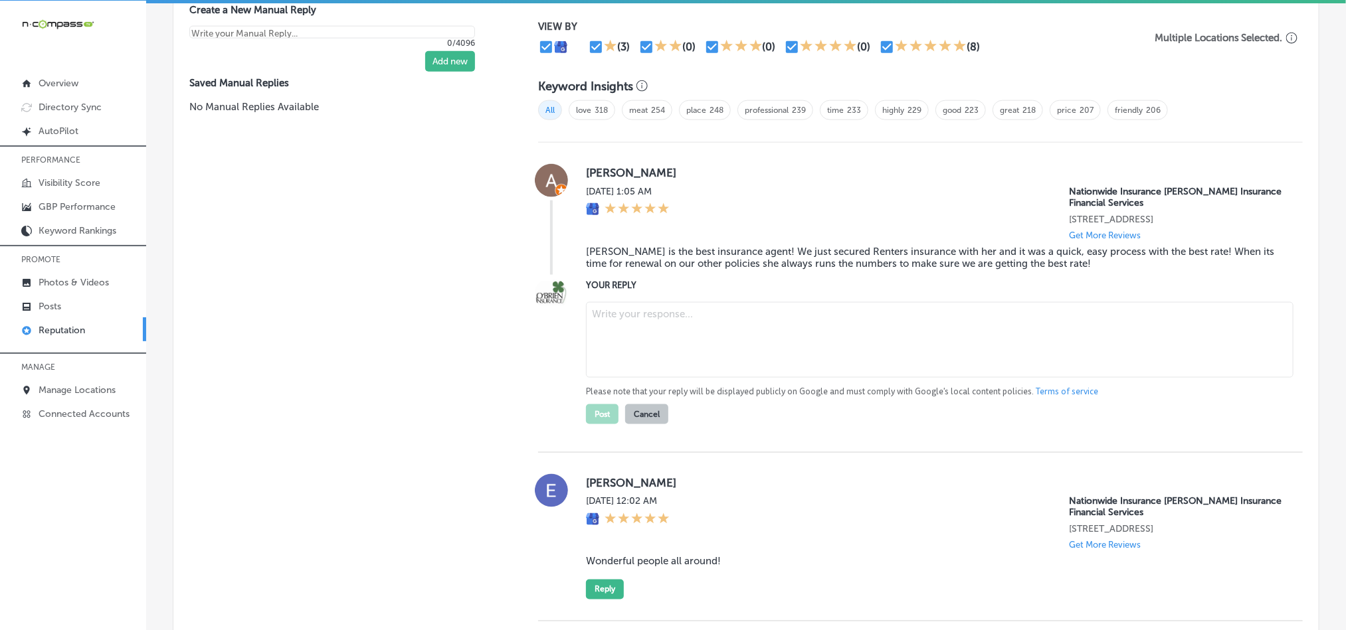
click at [660, 343] on textarea at bounding box center [940, 340] width 708 height 76
paste textarea "Thank you for the fantastic review, [PERSON_NAME]! We're so glad to hear that […"
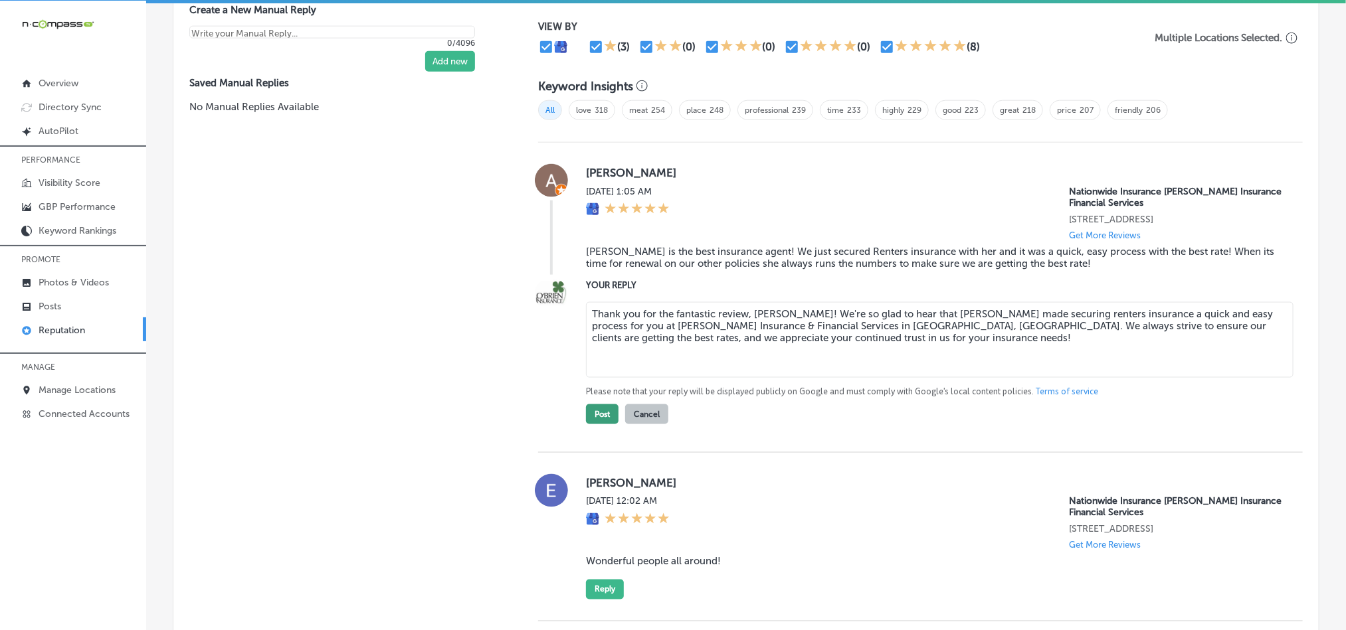
type textarea "Thank you for the fantastic review, [PERSON_NAME]! We're so glad to hear that […"
click at [595, 415] on button "Post" at bounding box center [602, 415] width 33 height 20
type textarea "x"
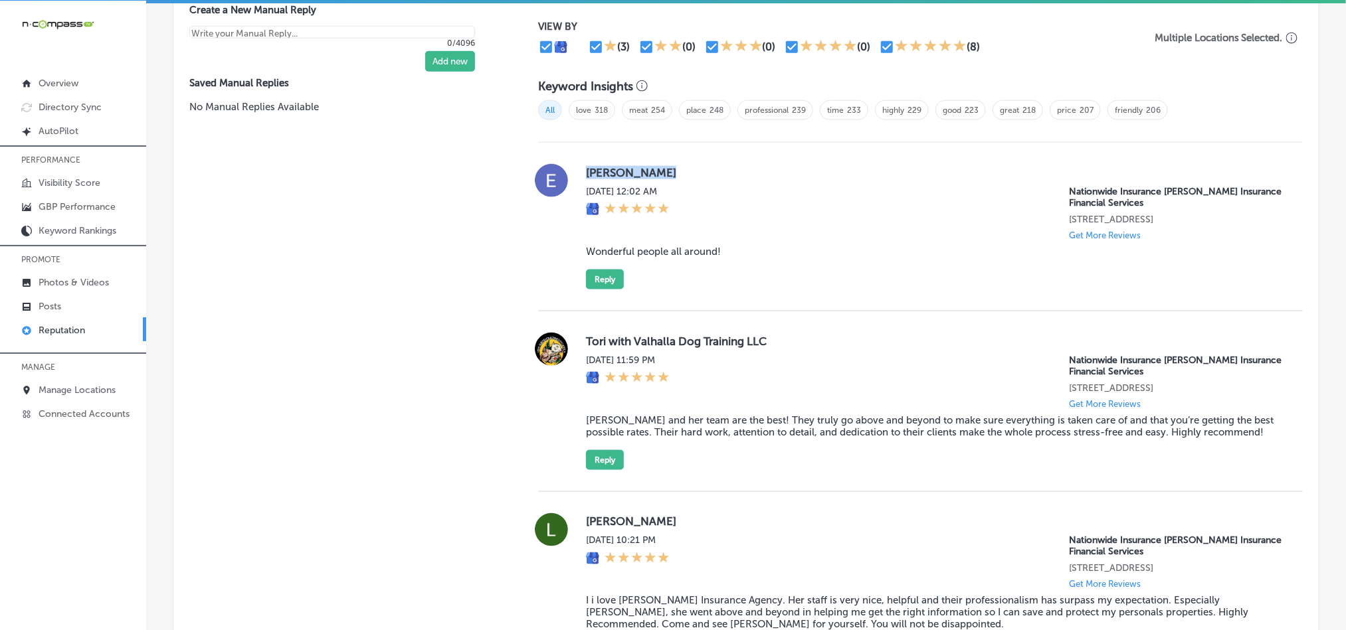
drag, startPoint x: 580, startPoint y: 165, endPoint x: 692, endPoint y: 165, distance: 112.3
click at [692, 165] on div "[PERSON_NAME] [DATE] 12:02 AM Nationwide Insurance [PERSON_NAME] Insurance Fina…" at bounding box center [920, 227] width 765 height 126
click at [648, 255] on div "[PERSON_NAME] [DATE] 12:02 AM Nationwide Insurance [PERSON_NAME] Insurance Fina…" at bounding box center [934, 227] width 696 height 126
drag, startPoint x: 582, startPoint y: 243, endPoint x: 739, endPoint y: 243, distance: 157.4
click at [739, 246] on blockquote "Wonderful people all around!" at bounding box center [934, 252] width 696 height 12
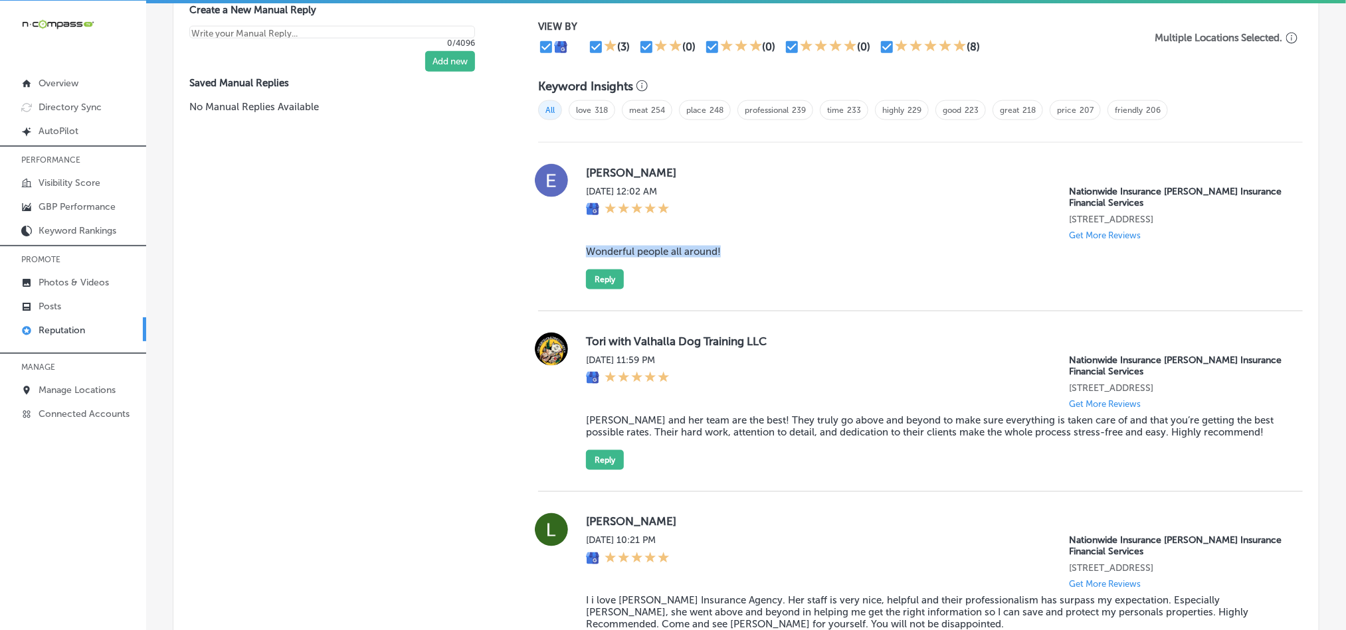
click at [865, 246] on blockquote "Wonderful people all around!" at bounding box center [934, 252] width 696 height 12
click at [592, 274] on button "Reply" at bounding box center [605, 280] width 38 height 20
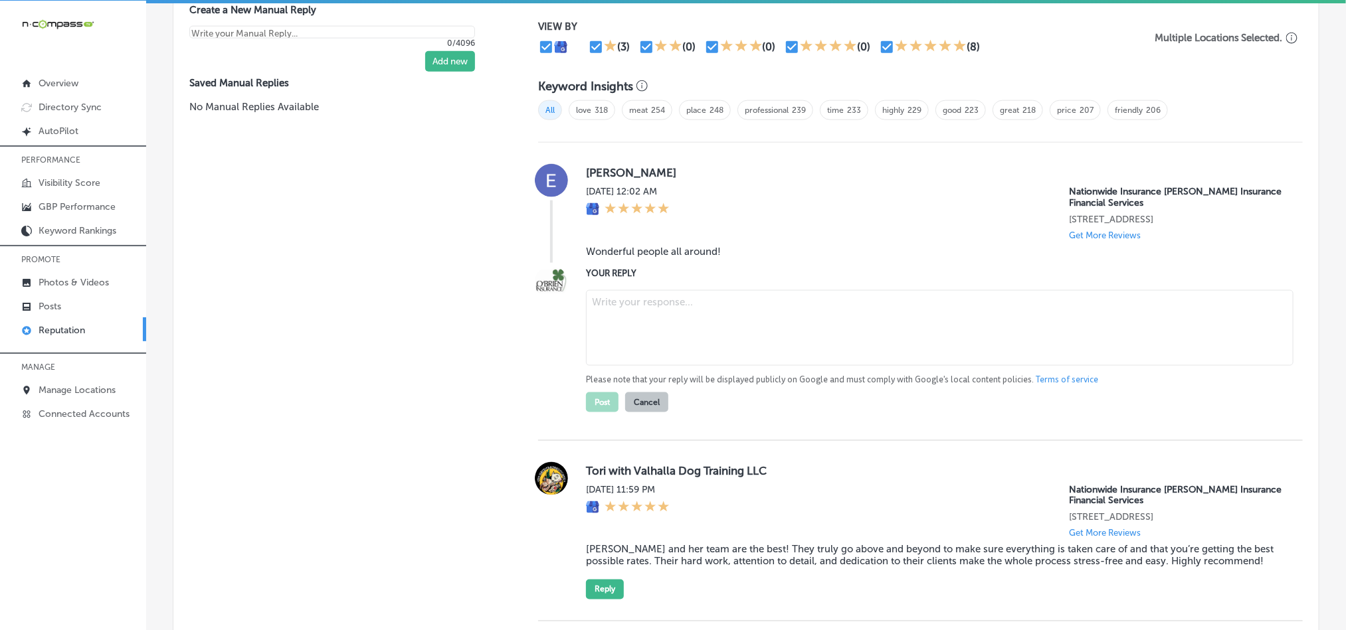
click at [700, 328] on textarea at bounding box center [940, 328] width 708 height 76
paste textarea "Thank you for the kind words, [PERSON_NAME]! We’re so glad to hear you had a po…"
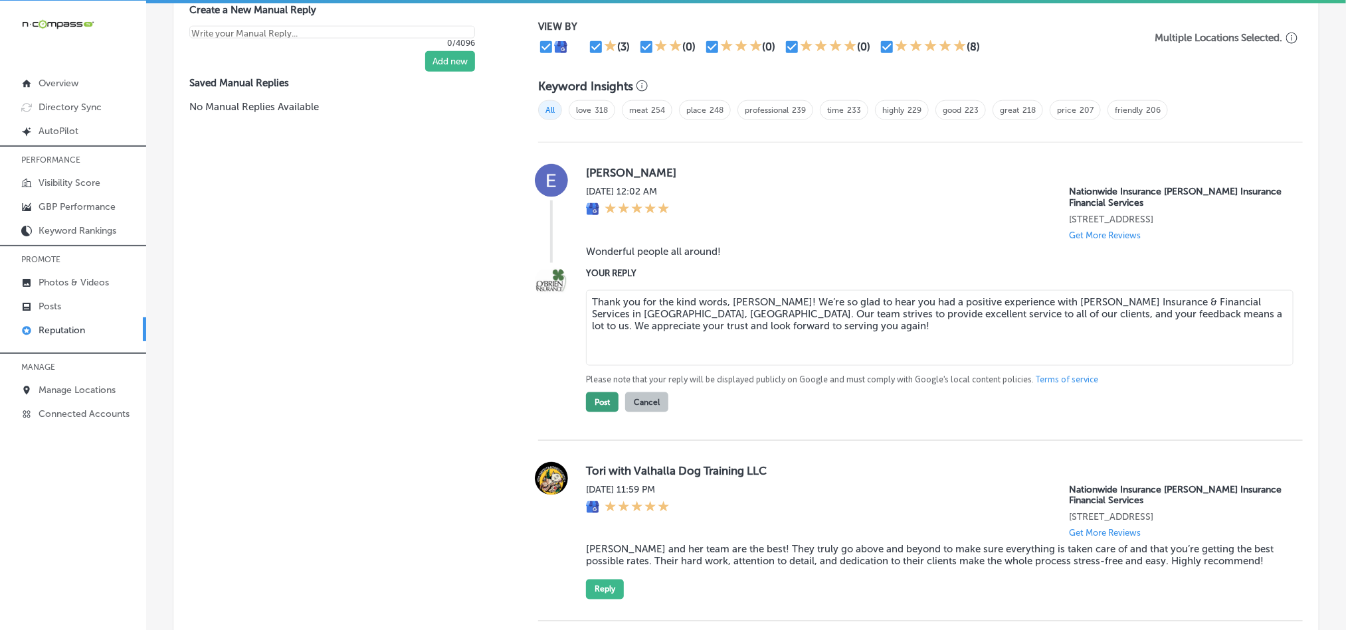
type textarea "Thank you for the kind words, [PERSON_NAME]! We’re so glad to hear you had a po…"
click at [593, 397] on button "Post" at bounding box center [602, 403] width 33 height 20
type textarea "x"
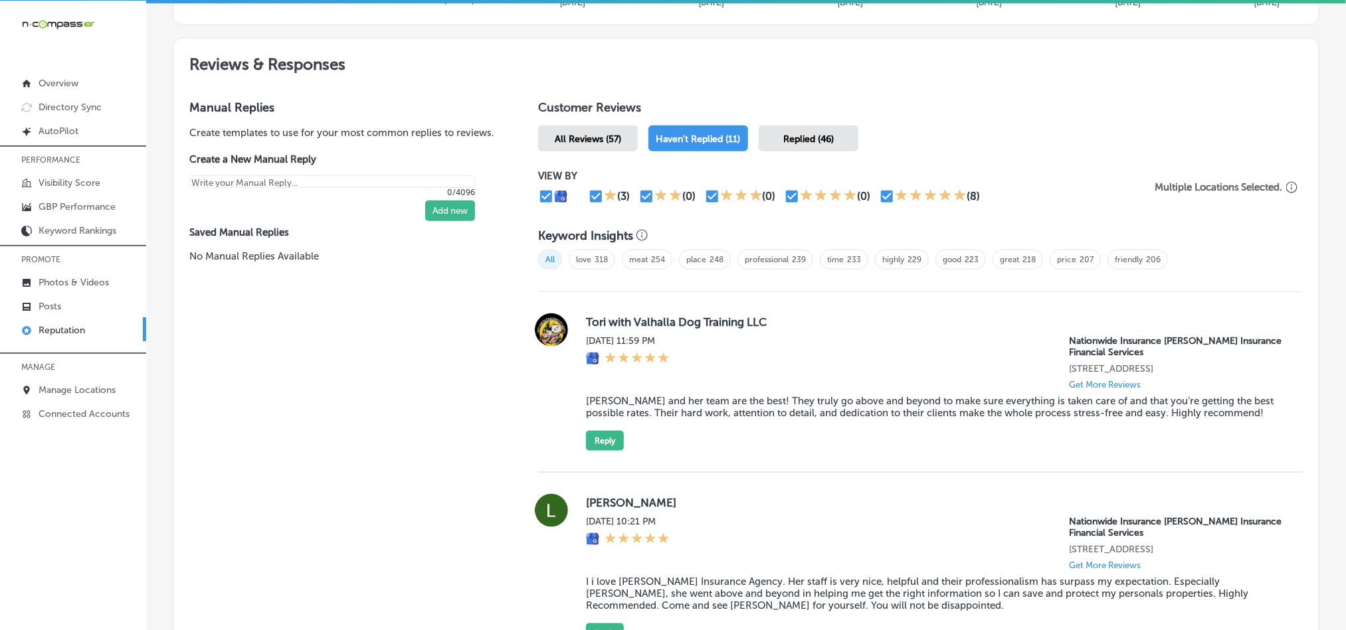
scroll to position [684, 0]
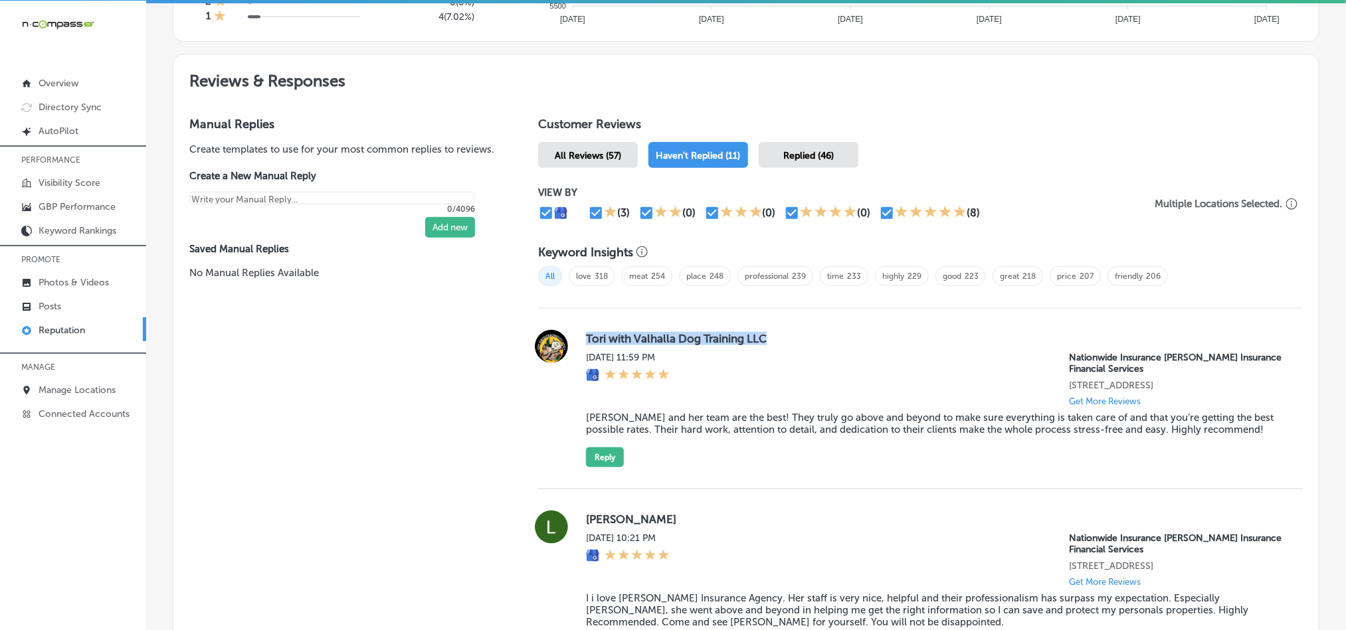
drag, startPoint x: 578, startPoint y: 333, endPoint x: 794, endPoint y: 328, distance: 216.0
click at [794, 330] on div "Tori with Valhalla Dog Training LLC [DATE] 11:59 PM Nationwide Insurance [PERSO…" at bounding box center [920, 399] width 765 height 138
click at [642, 389] on div "[DATE] 11:59 PM" at bounding box center [628, 379] width 84 height 54
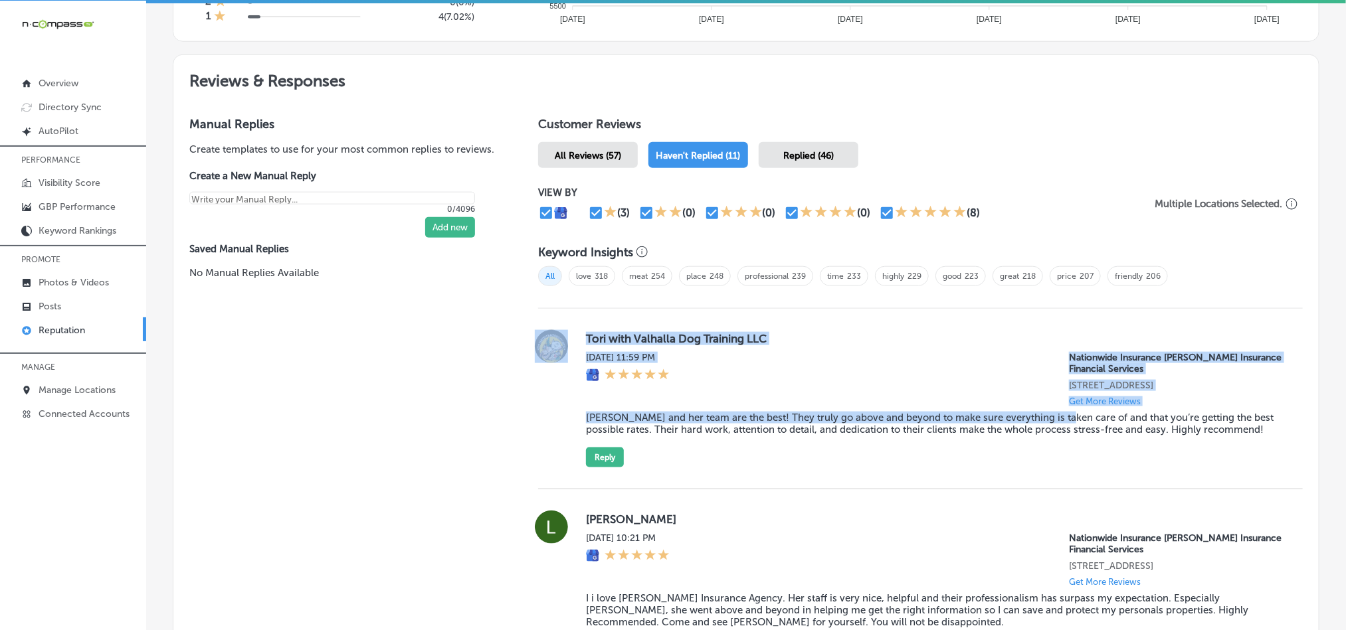
drag, startPoint x: 567, startPoint y: 419, endPoint x: 1047, endPoint y: 417, distance: 480.3
click at [1047, 417] on div "Tori with Valhalla Dog Training LLC [DATE] 11:59 PM Nationwide Insurance [PERSO…" at bounding box center [920, 399] width 765 height 138
click at [1049, 417] on blockquote "[PERSON_NAME] and her team are the best! They truly go above and beyond to make…" at bounding box center [934, 424] width 696 height 24
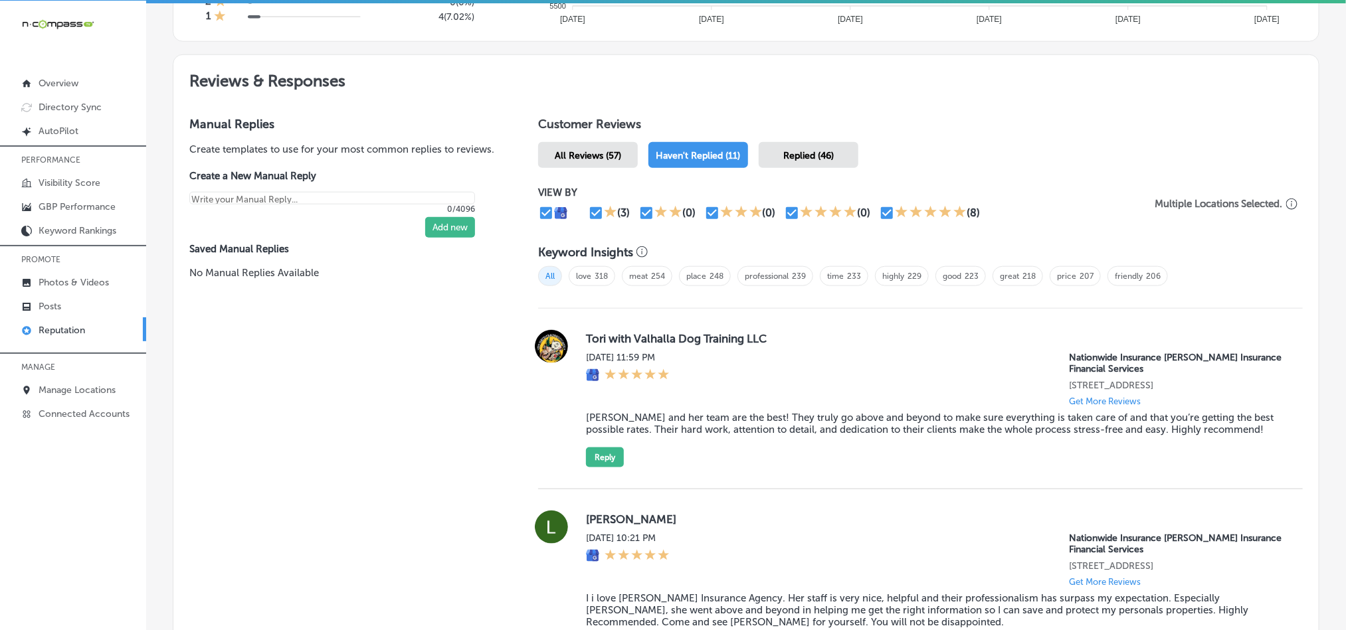
click at [1230, 430] on blockquote "[PERSON_NAME] and her team are the best! They truly go above and beyond to make…" at bounding box center [934, 424] width 696 height 24
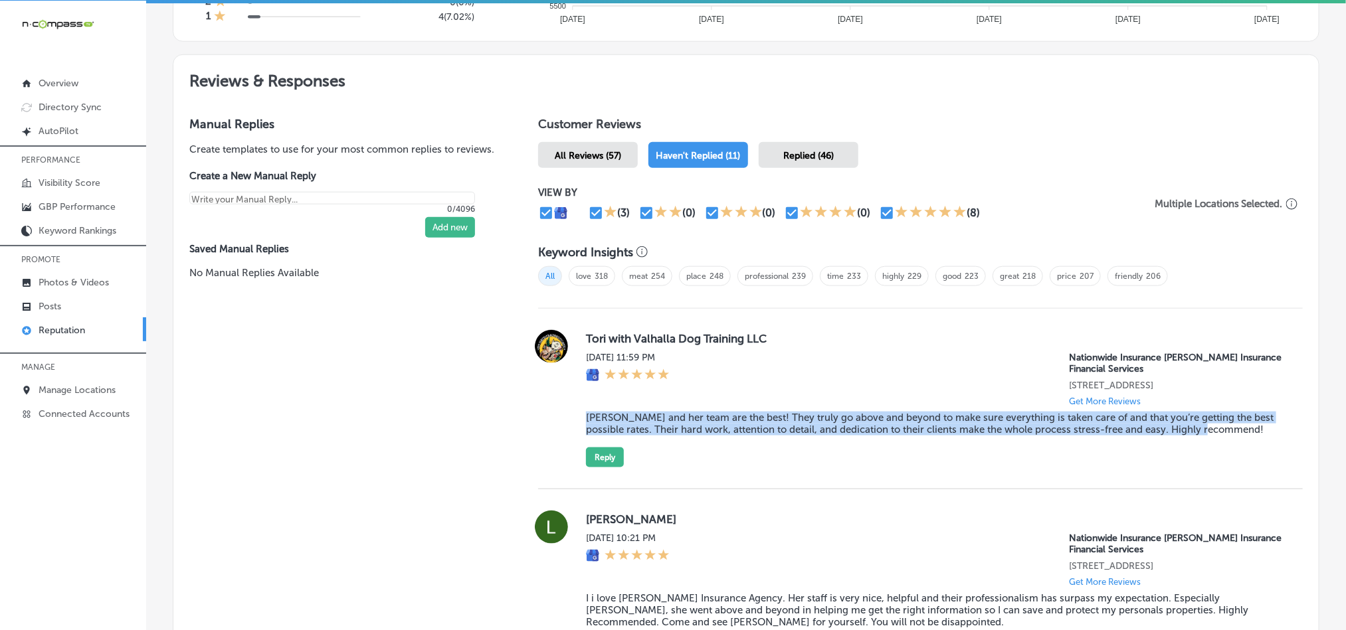
drag, startPoint x: 1230, startPoint y: 427, endPoint x: 579, endPoint y: 411, distance: 651.9
click at [579, 411] on div "Tori with Valhalla Dog Training LLC [DATE] 11:59 PM Nationwide Insurance [PERSO…" at bounding box center [920, 399] width 765 height 138
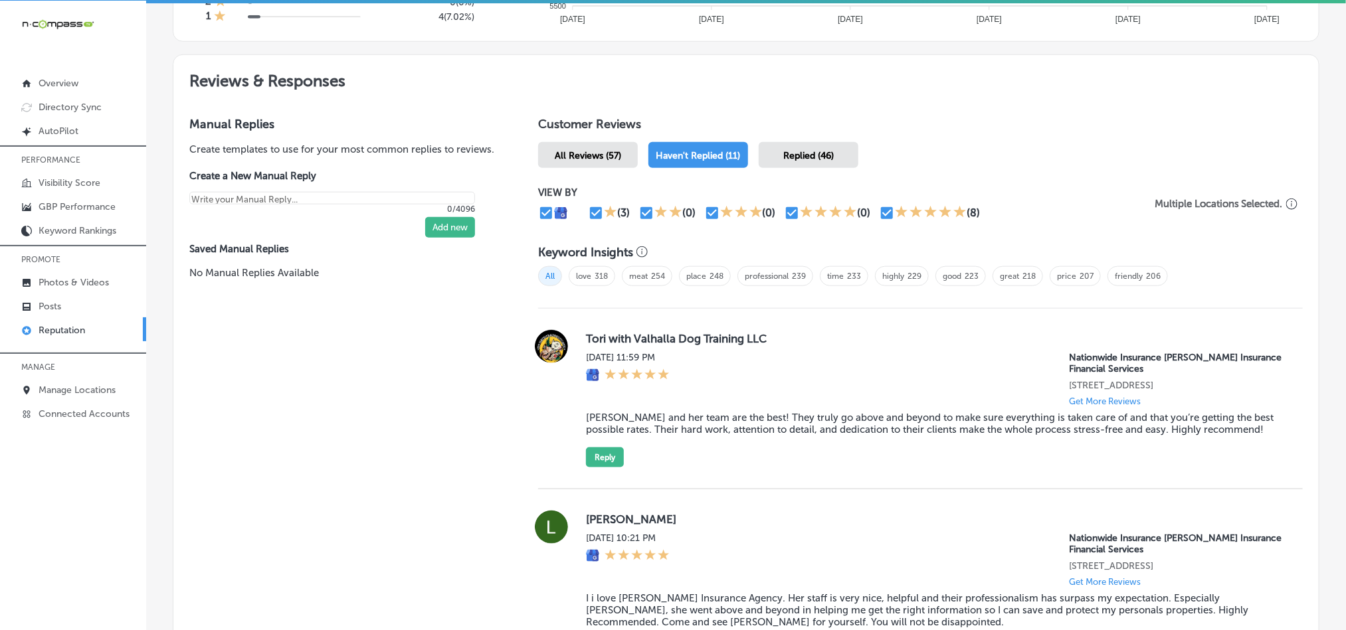
click at [811, 373] on div "[DATE] 11:59 PM Nationwide Insurance [PERSON_NAME] Insurance Financial Services…" at bounding box center [934, 379] width 696 height 54
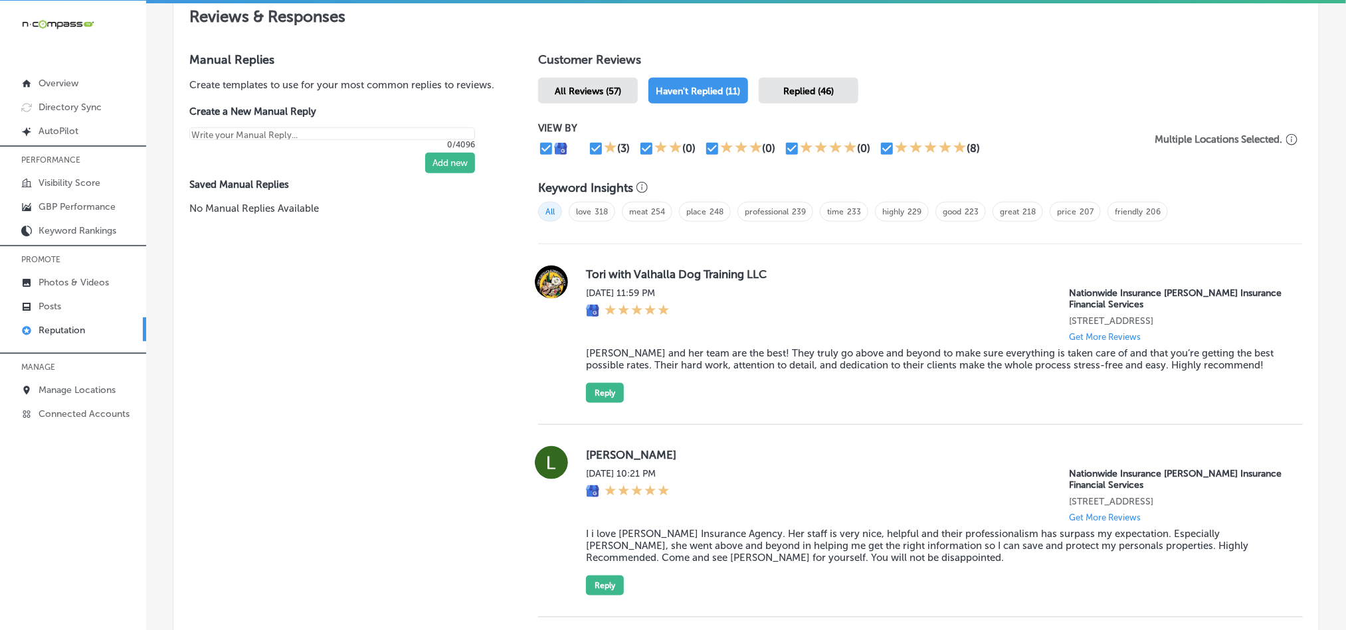
scroll to position [817, 0]
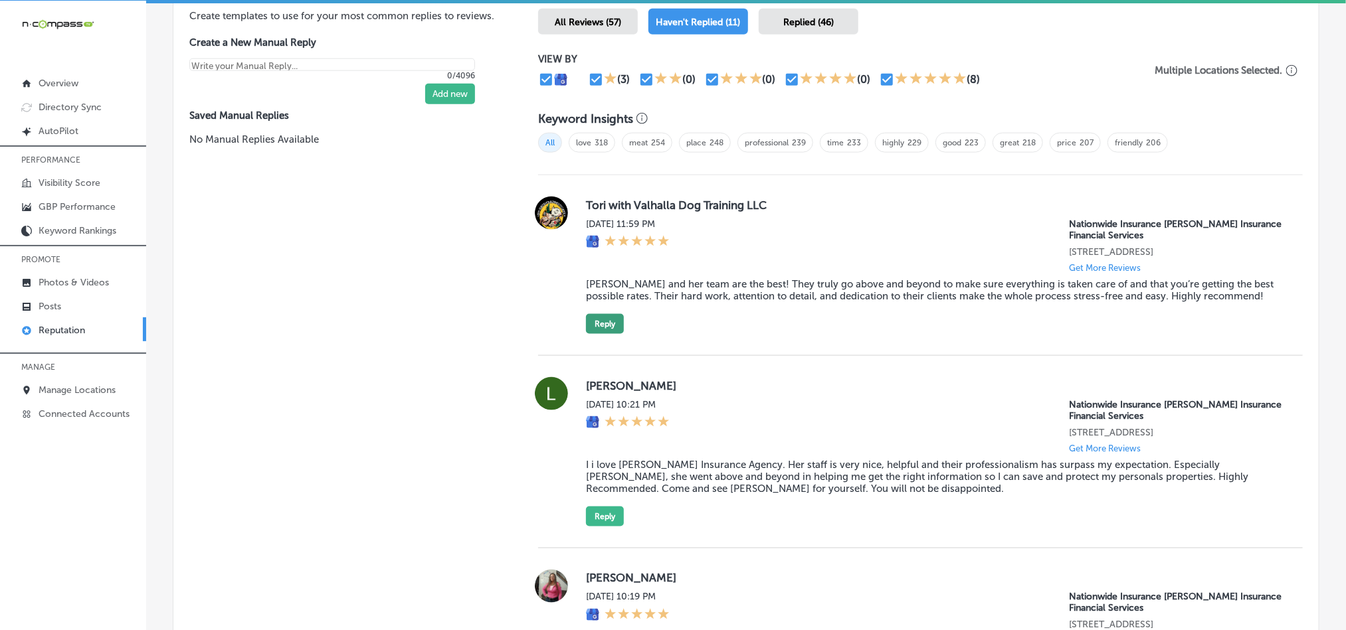
click at [603, 319] on button "Reply" at bounding box center [605, 324] width 38 height 20
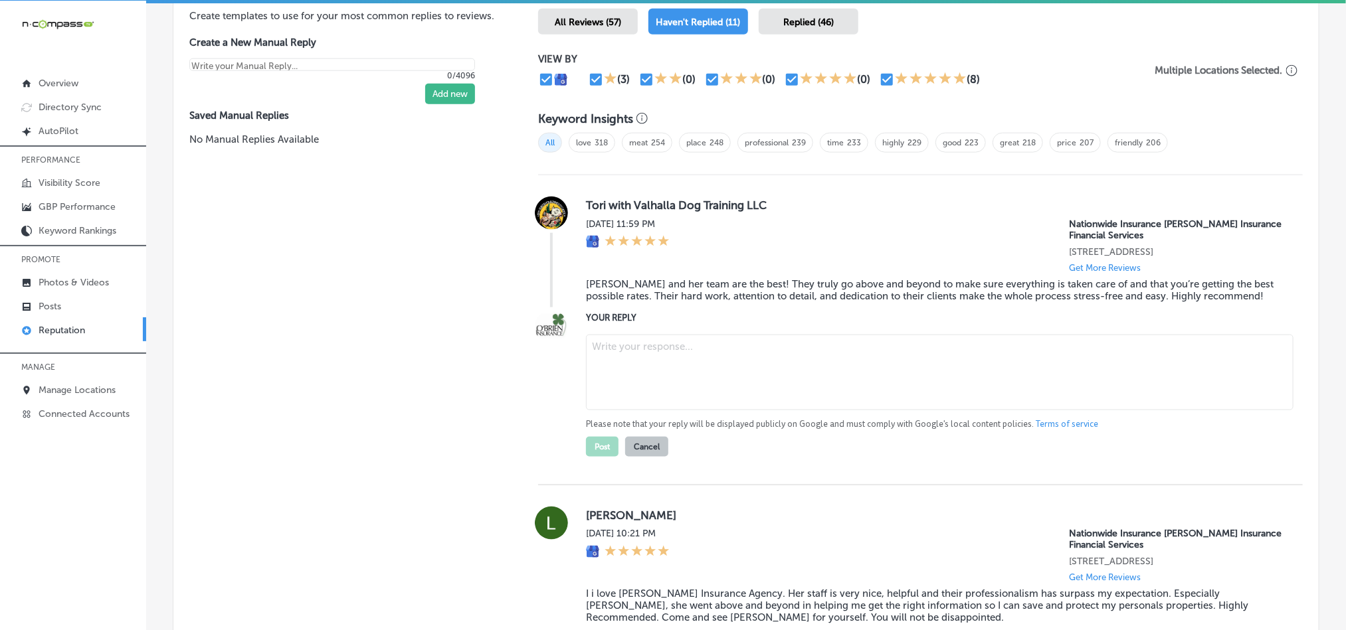
click at [668, 369] on textarea at bounding box center [940, 373] width 708 height 76
paste textarea "Thank you for the wonderful review, [PERSON_NAME]! We’re thrilled to hear that …"
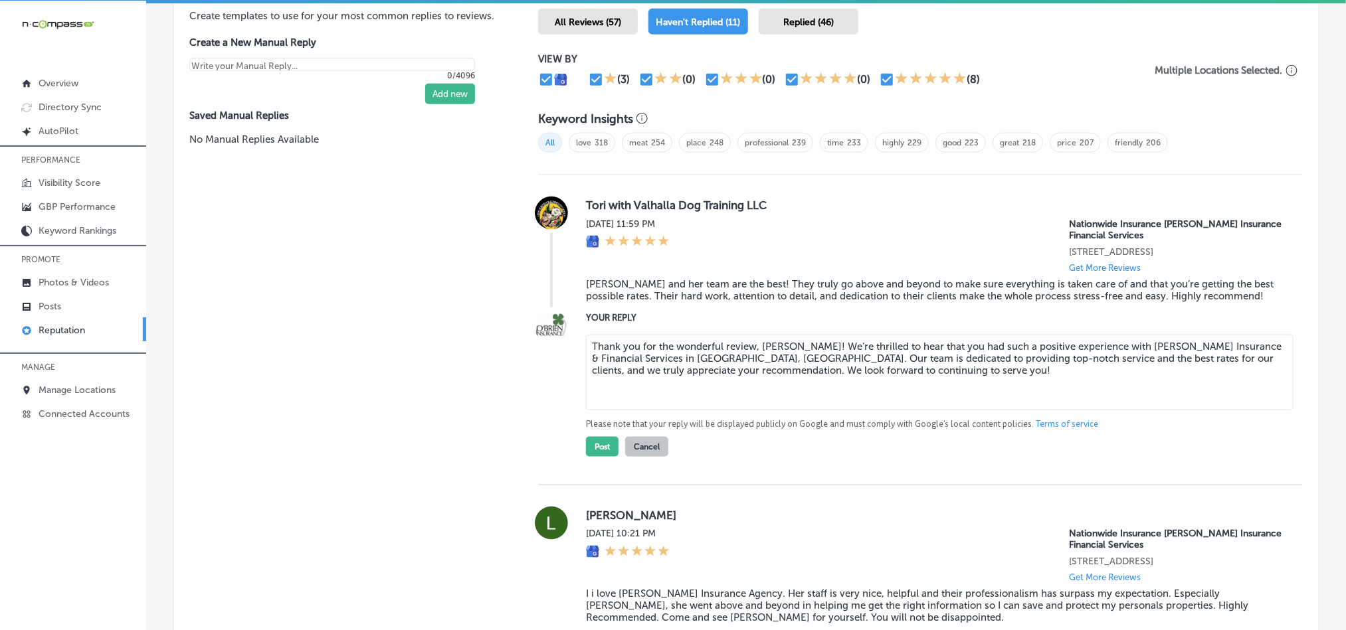
click at [812, 341] on textarea "Thank you for the wonderful review, [PERSON_NAME]! We’re thrilled to hear that …" at bounding box center [940, 373] width 708 height 76
type textarea "Thank you for the wonderful review, [PERSON_NAME]! We’re glad to hear that you …"
click at [594, 442] on button "Post" at bounding box center [602, 447] width 33 height 20
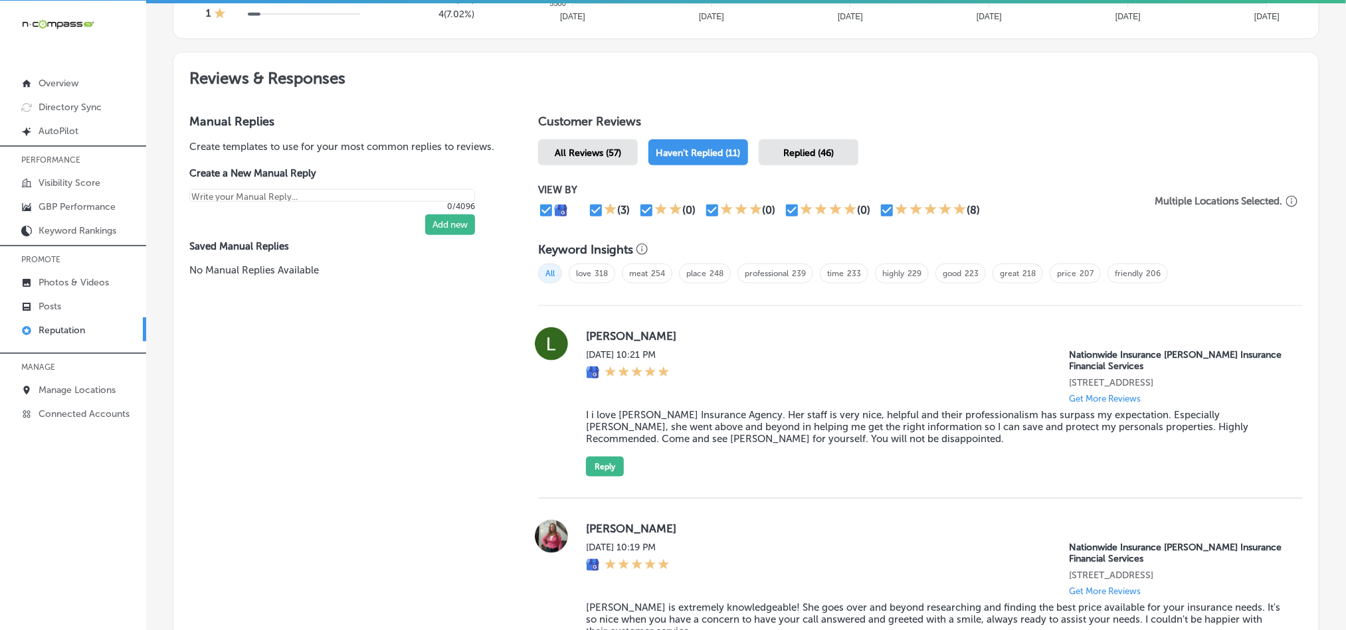
scroll to position [684, 0]
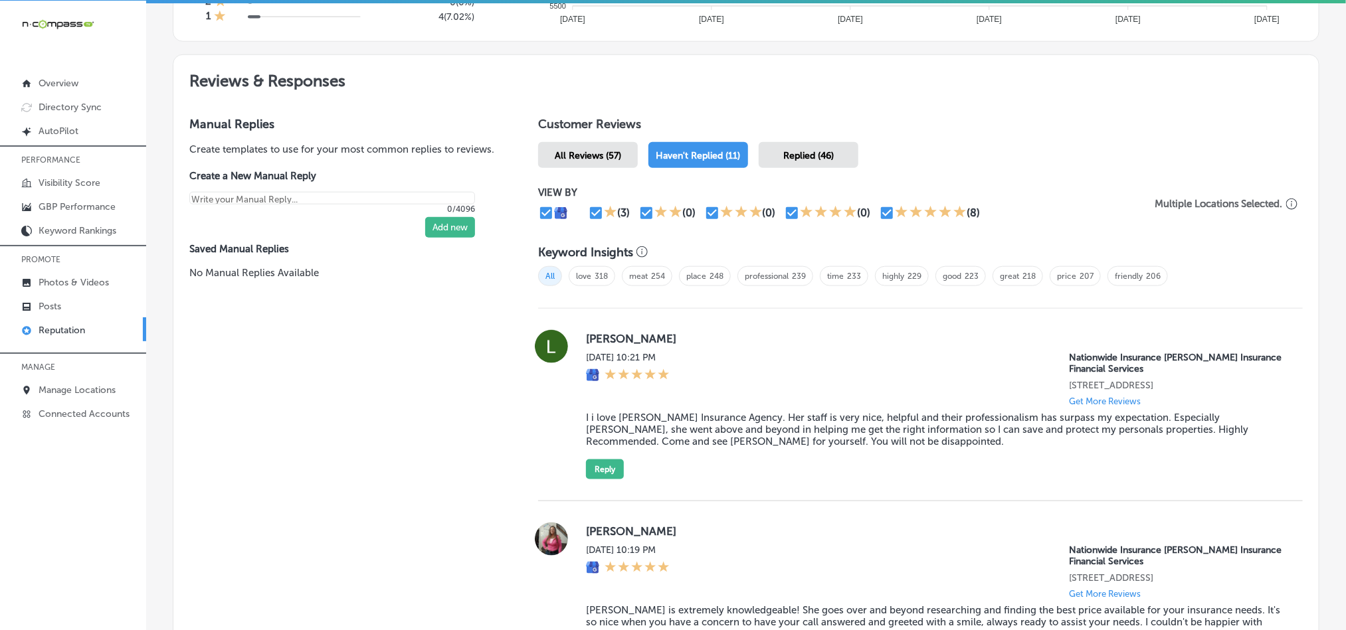
click at [784, 157] on div "Replied (46)" at bounding box center [809, 155] width 100 height 26
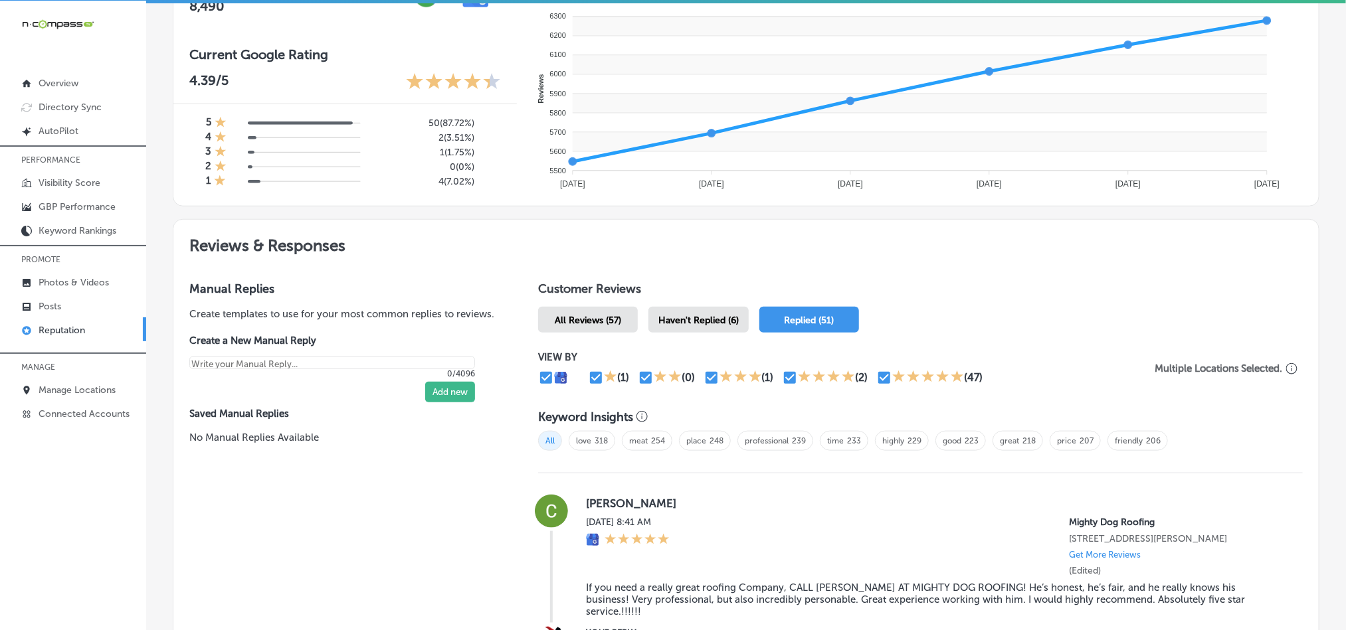
scroll to position [684, 0]
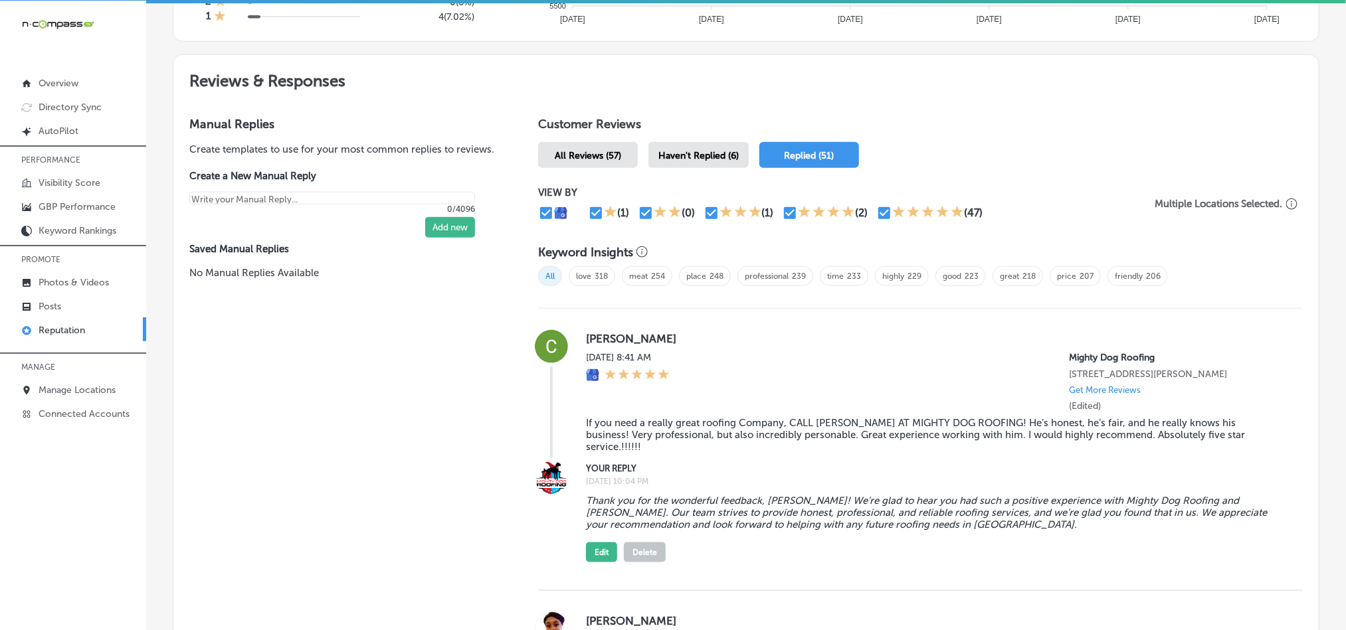
click at [704, 150] on span "Haven't Replied (6)" at bounding box center [698, 155] width 80 height 11
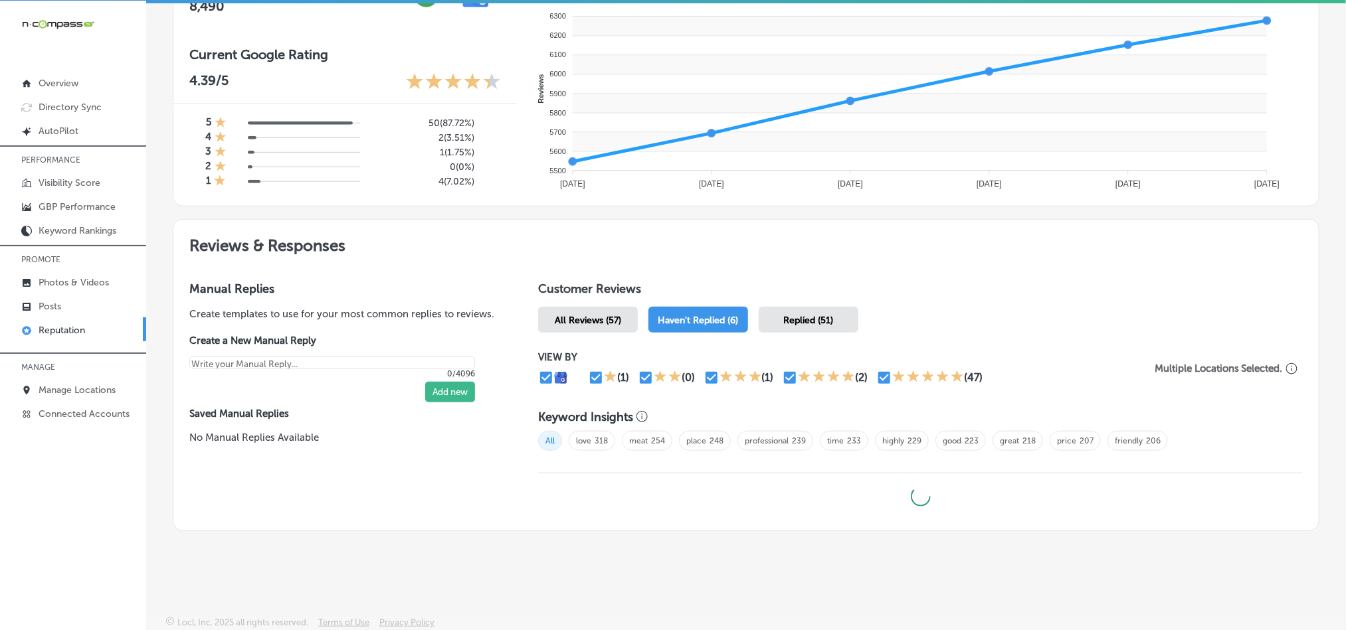
type textarea "x"
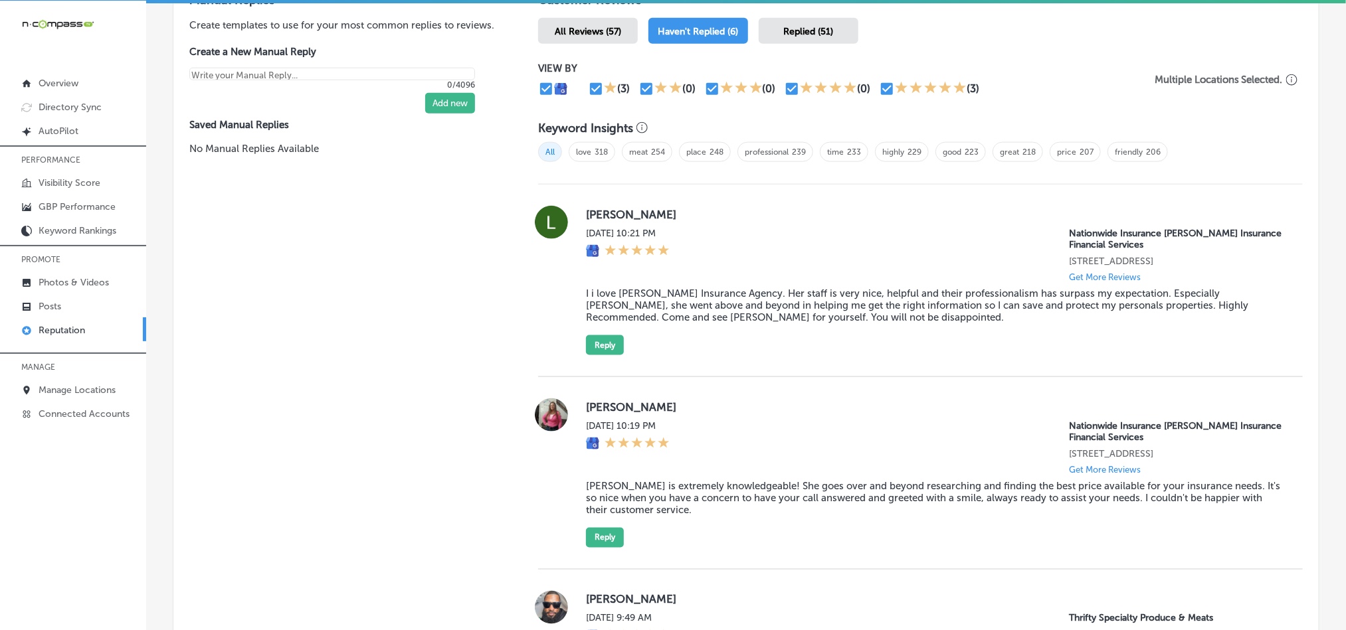
scroll to position [850, 0]
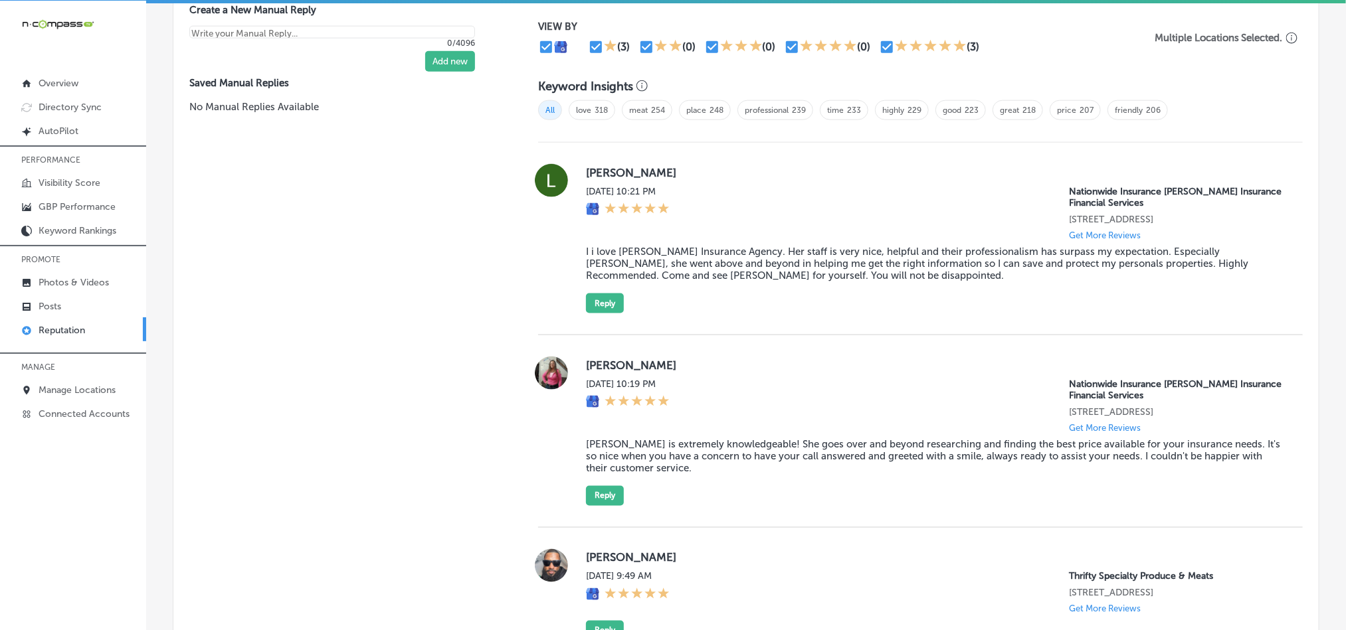
drag, startPoint x: 583, startPoint y: 168, endPoint x: 714, endPoint y: 181, distance: 132.2
click at [714, 181] on div "[PERSON_NAME] [DATE] 10:21 PM Nationwide Insurance [PERSON_NAME] Insurance Fina…" at bounding box center [920, 238] width 765 height 149
click at [731, 166] on label "[PERSON_NAME]" at bounding box center [934, 172] width 696 height 13
drag, startPoint x: 626, startPoint y: 171, endPoint x: 674, endPoint y: 171, distance: 47.2
click at [674, 171] on label "[PERSON_NAME]" at bounding box center [934, 172] width 696 height 13
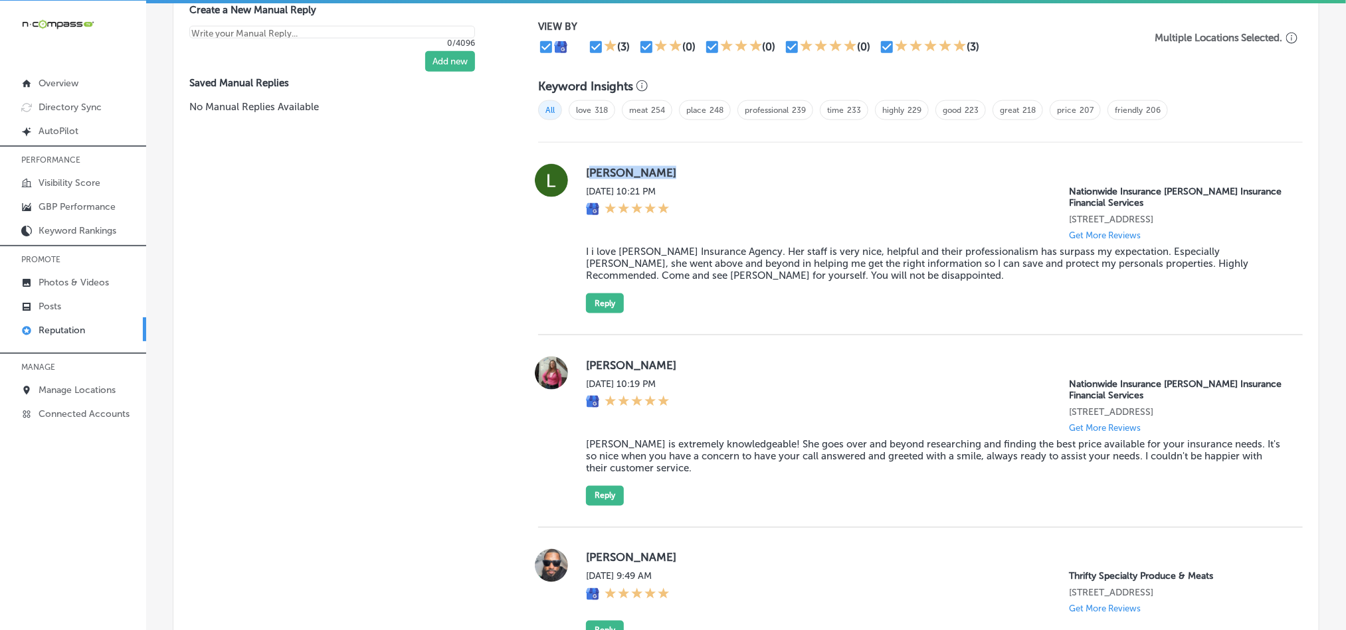
click at [674, 171] on label "[PERSON_NAME]" at bounding box center [934, 172] width 696 height 13
drag, startPoint x: 573, startPoint y: 167, endPoint x: 670, endPoint y: 167, distance: 97.0
click at [670, 167] on div "[PERSON_NAME] [DATE] 10:21 PM Nationwide Insurance [PERSON_NAME] Insurance Fina…" at bounding box center [920, 238] width 765 height 149
drag, startPoint x: 640, startPoint y: 257, endPoint x: 632, endPoint y: 256, distance: 8.7
click at [640, 257] on blockquote "I i love [PERSON_NAME] Insurance Agency. Her staff is very nice, helpful and th…" at bounding box center [934, 264] width 696 height 36
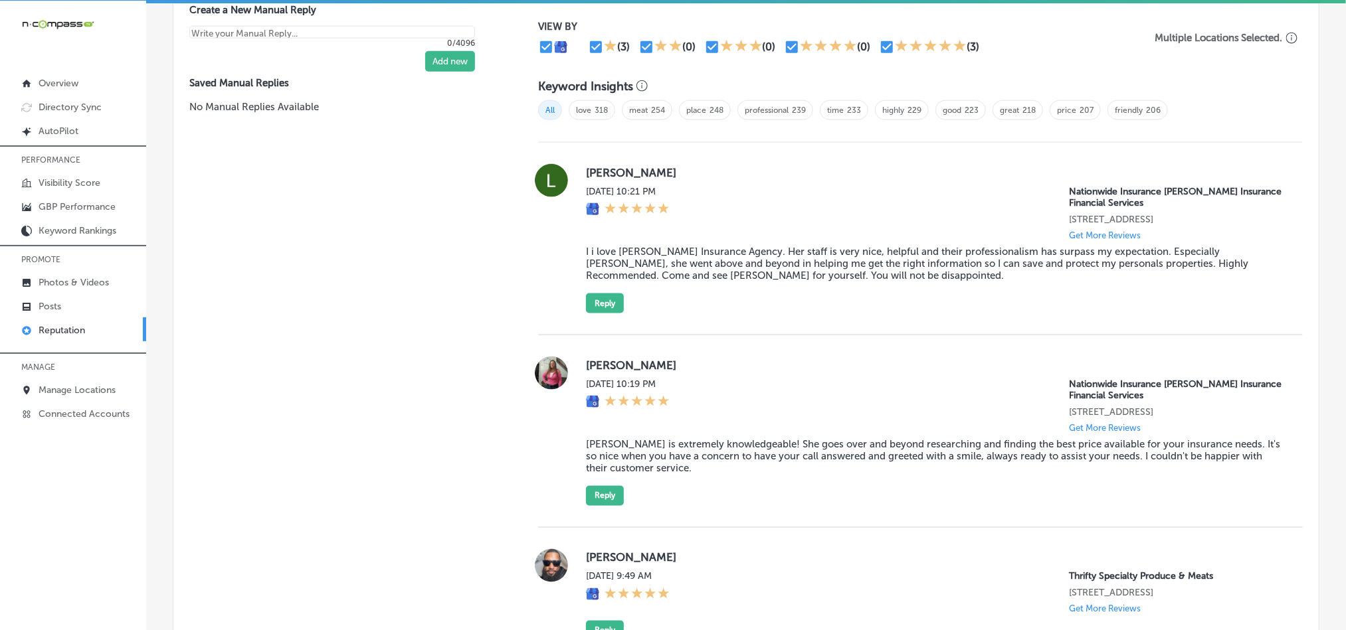
drag, startPoint x: 581, startPoint y: 251, endPoint x: 981, endPoint y: 281, distance: 401.7
click at [981, 281] on div "[PERSON_NAME] [DATE] 10:21 PM Nationwide Insurance [PERSON_NAME] Insurance Fina…" at bounding box center [934, 238] width 696 height 149
click at [734, 308] on div "[PERSON_NAME] [DATE] 10:21 PM Nationwide Insurance [PERSON_NAME] Insurance Fina…" at bounding box center [934, 238] width 696 height 149
click at [604, 301] on button "Reply" at bounding box center [605, 304] width 38 height 20
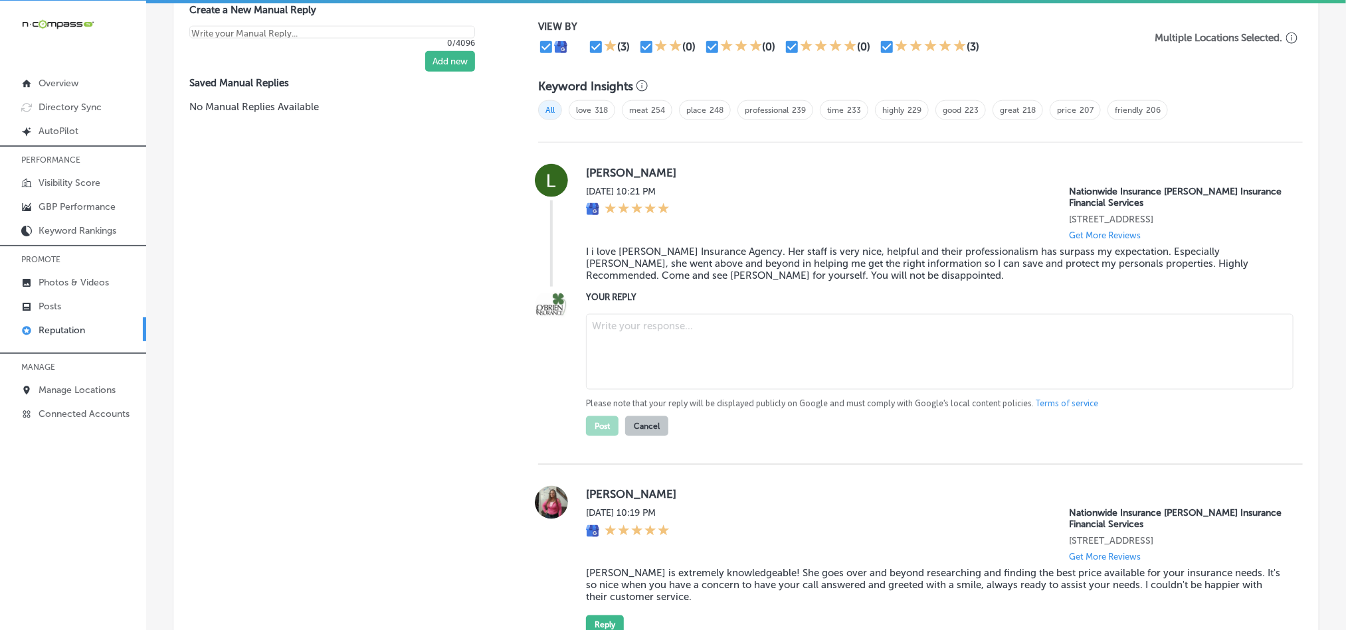
click at [694, 363] on textarea at bounding box center [940, 352] width 708 height 76
paste textarea "Thank you for the glowing review, [PERSON_NAME]! We’re so happy to hear that [P…"
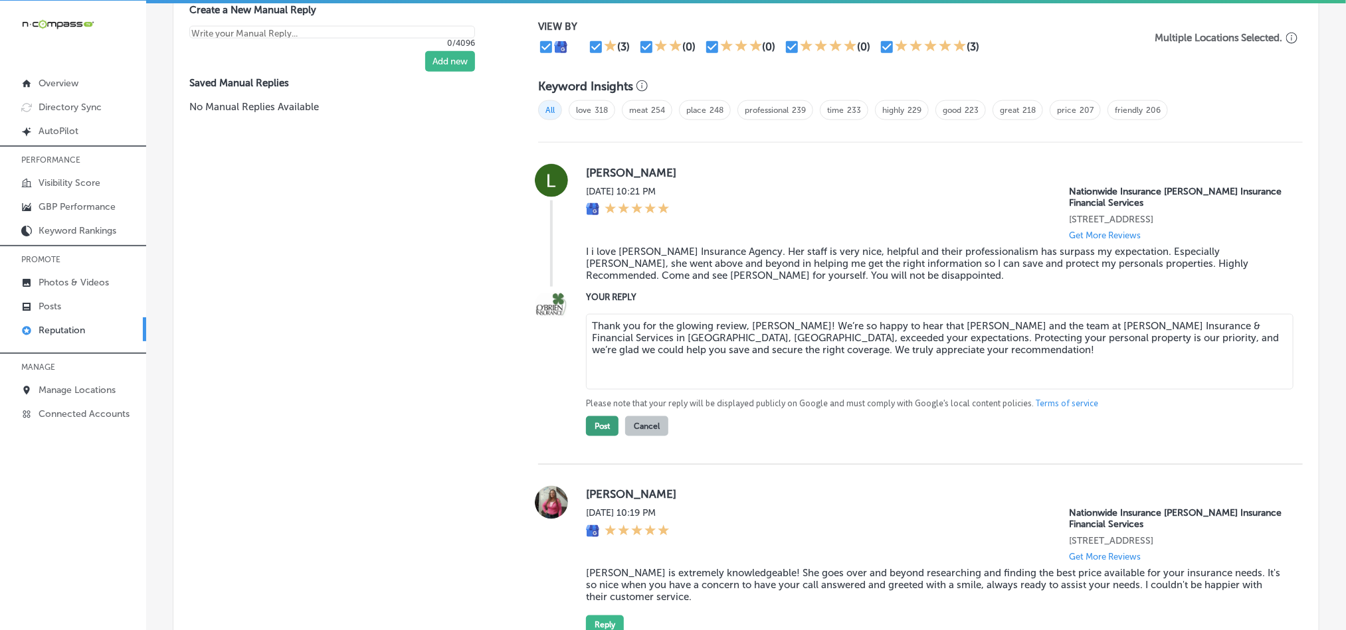
type textarea "Thank you for the glowing review, [PERSON_NAME]! We’re so happy to hear that [P…"
click at [603, 421] on button "Post" at bounding box center [602, 427] width 33 height 20
type textarea "x"
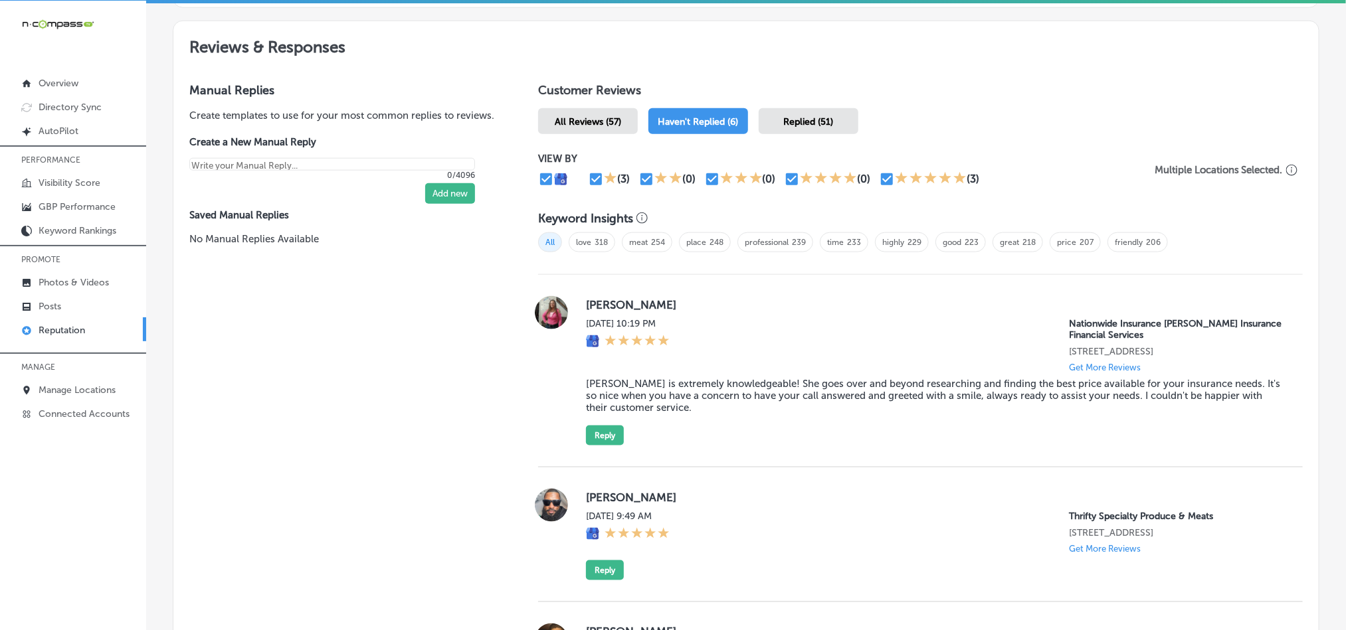
scroll to position [783, 0]
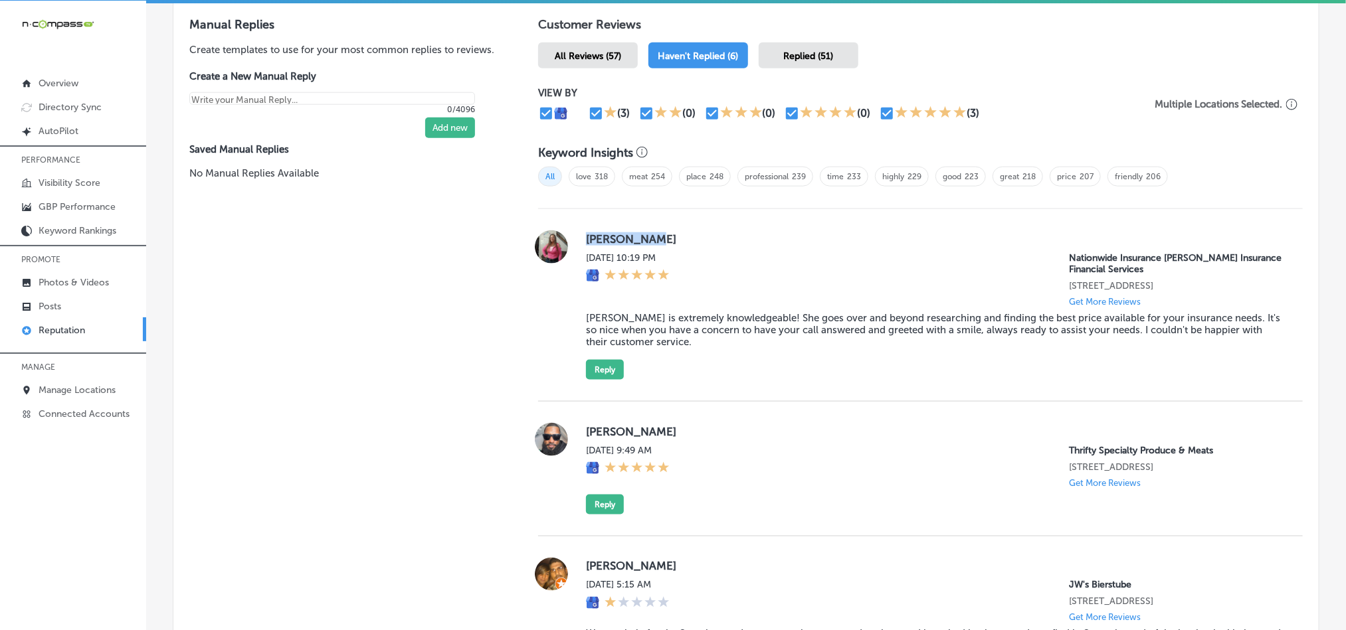
drag, startPoint x: 584, startPoint y: 239, endPoint x: 676, endPoint y: 234, distance: 92.5
click at [676, 234] on label "[PERSON_NAME]" at bounding box center [934, 239] width 696 height 13
click at [634, 326] on blockquote "[PERSON_NAME] is extremely knowledgeable! She goes over and beyond researching …" at bounding box center [934, 330] width 696 height 36
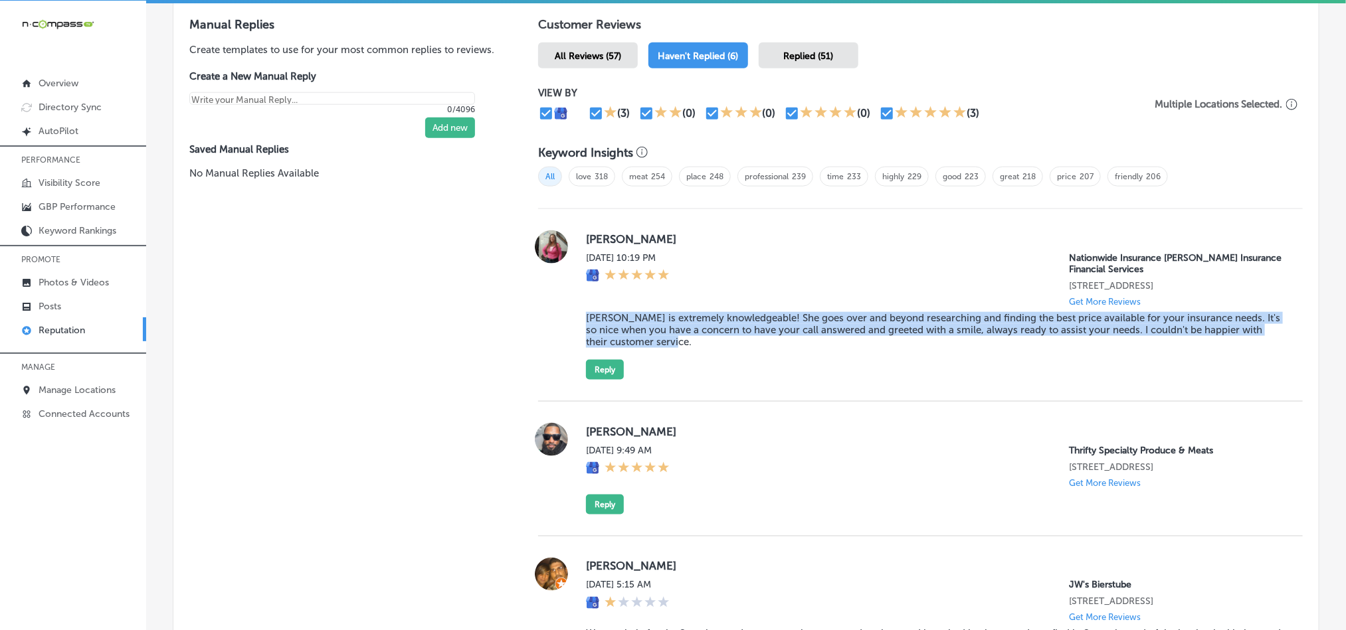
drag, startPoint x: 580, startPoint y: 310, endPoint x: 715, endPoint y: 333, distance: 137.6
click at [715, 333] on div "[PERSON_NAME][DATE] 10:19 PM Nationwide Insurance [PERSON_NAME] Insurance Finan…" at bounding box center [920, 305] width 765 height 149
click at [843, 351] on div "[PERSON_NAME][DATE] 10:19 PM Nationwide Insurance [PERSON_NAME] Insurance Finan…" at bounding box center [934, 305] width 696 height 149
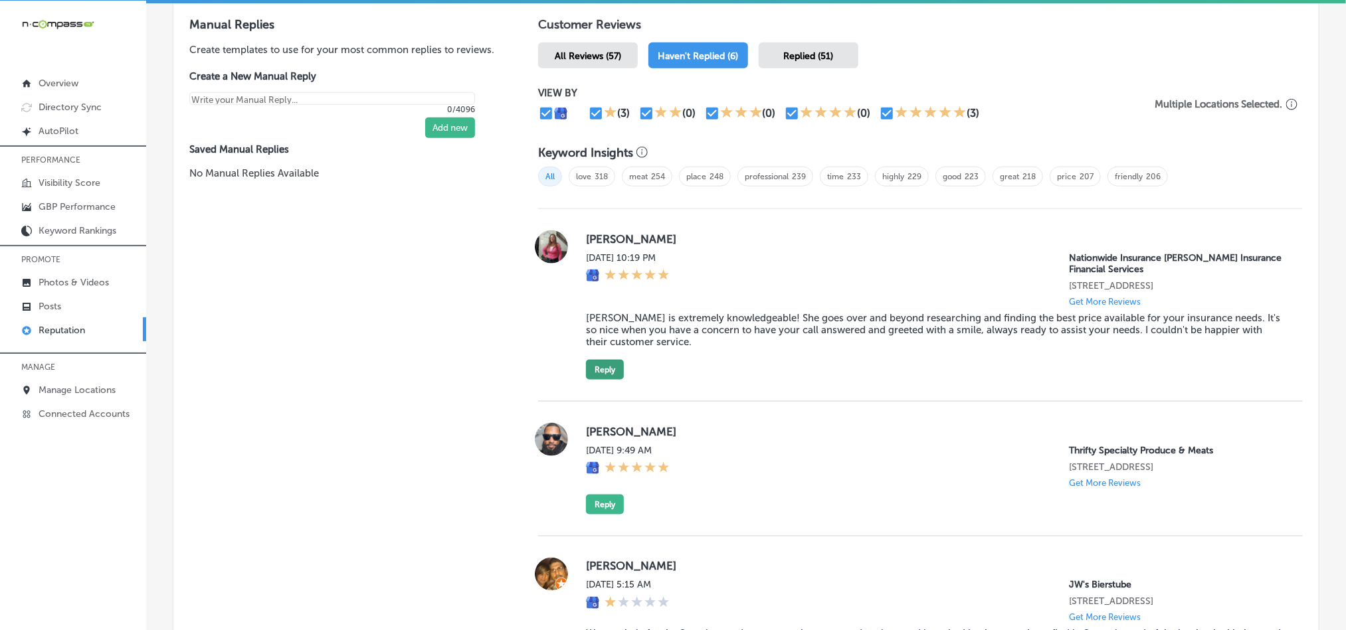
click at [608, 360] on button "Reply" at bounding box center [605, 370] width 38 height 20
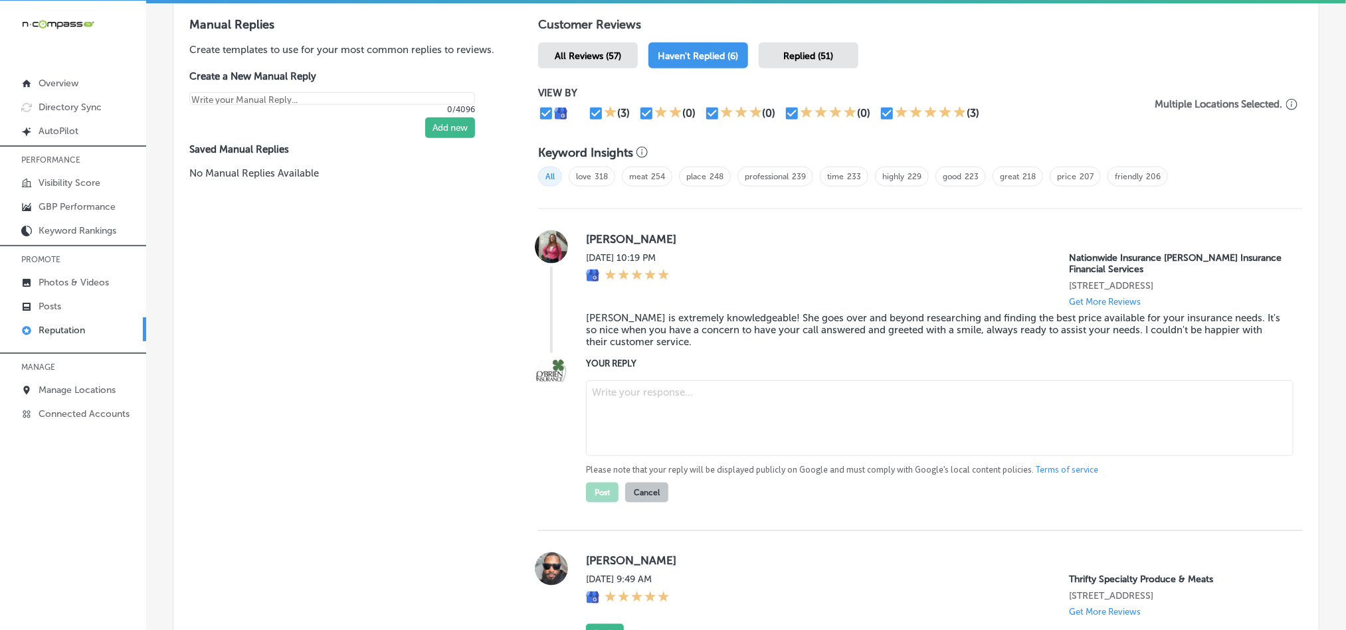
click at [680, 397] on textarea at bounding box center [940, 419] width 708 height 76
paste textarea "Thank you for the fantastic review, [PERSON_NAME]! We’re thrilled to hear that …"
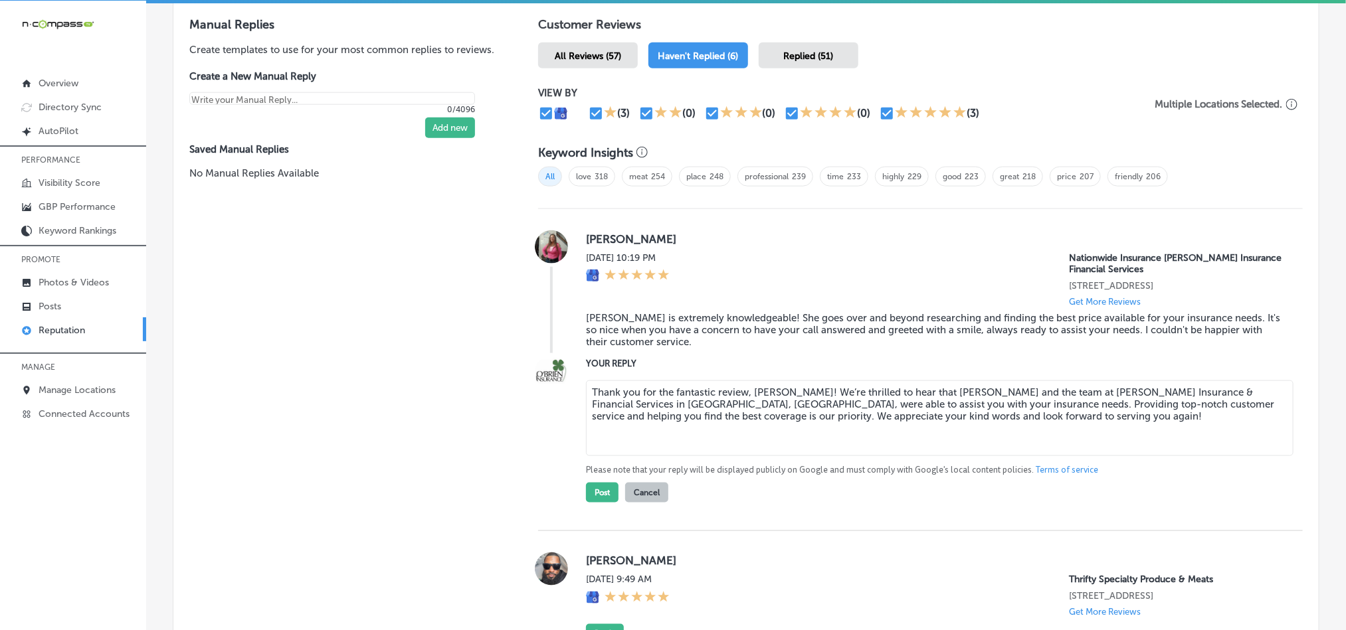
click at [822, 389] on textarea "Thank you for the fantastic review, [PERSON_NAME]! We’re thrilled to hear that …" at bounding box center [940, 419] width 708 height 76
type textarea "Thank you for the fantastic review, [PERSON_NAME]! We’re glad to hear that [PER…"
click at [596, 493] on button "Post" at bounding box center [602, 493] width 33 height 20
type textarea "x"
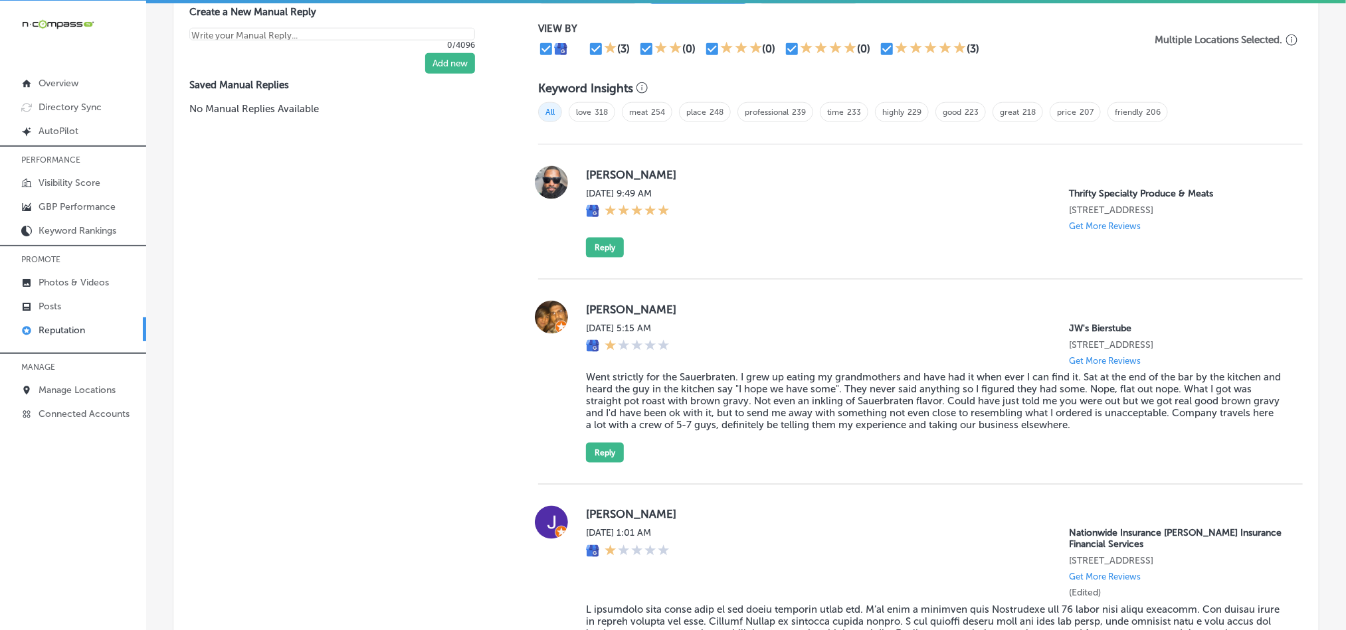
scroll to position [850, 0]
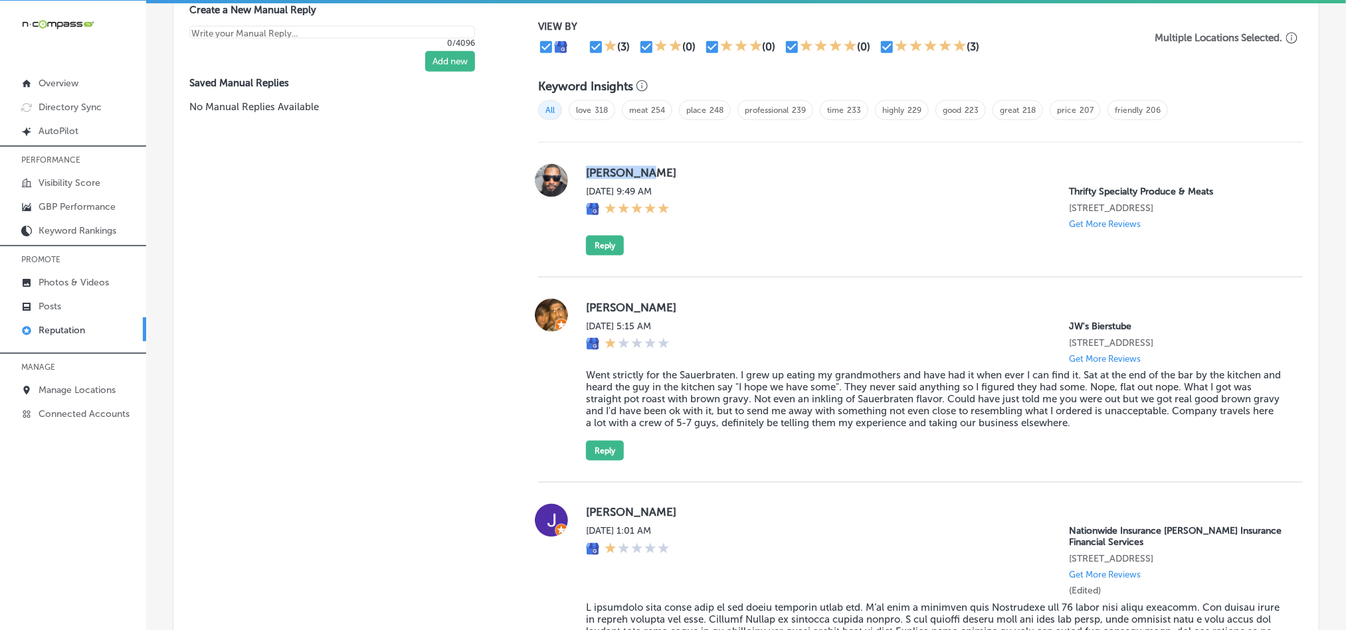
drag, startPoint x: 580, startPoint y: 174, endPoint x: 668, endPoint y: 167, distance: 88.6
click at [668, 167] on div "[PERSON_NAME][DATE] 9:49 AM Thrifty Specialty Produce & Meats [STREET_ADDRESS] …" at bounding box center [920, 210] width 765 height 92
click at [690, 259] on div "[PERSON_NAME][DATE] 9:49 AM Thrifty Specialty Produce & Meats [STREET_ADDRESS] …" at bounding box center [920, 210] width 765 height 135
click at [785, 239] on div "[PERSON_NAME][DATE] 9:49 AM Thrifty Specialty Produce & Meats [STREET_ADDRESS] …" at bounding box center [934, 210] width 696 height 92
click at [599, 244] on button "Reply" at bounding box center [605, 246] width 38 height 20
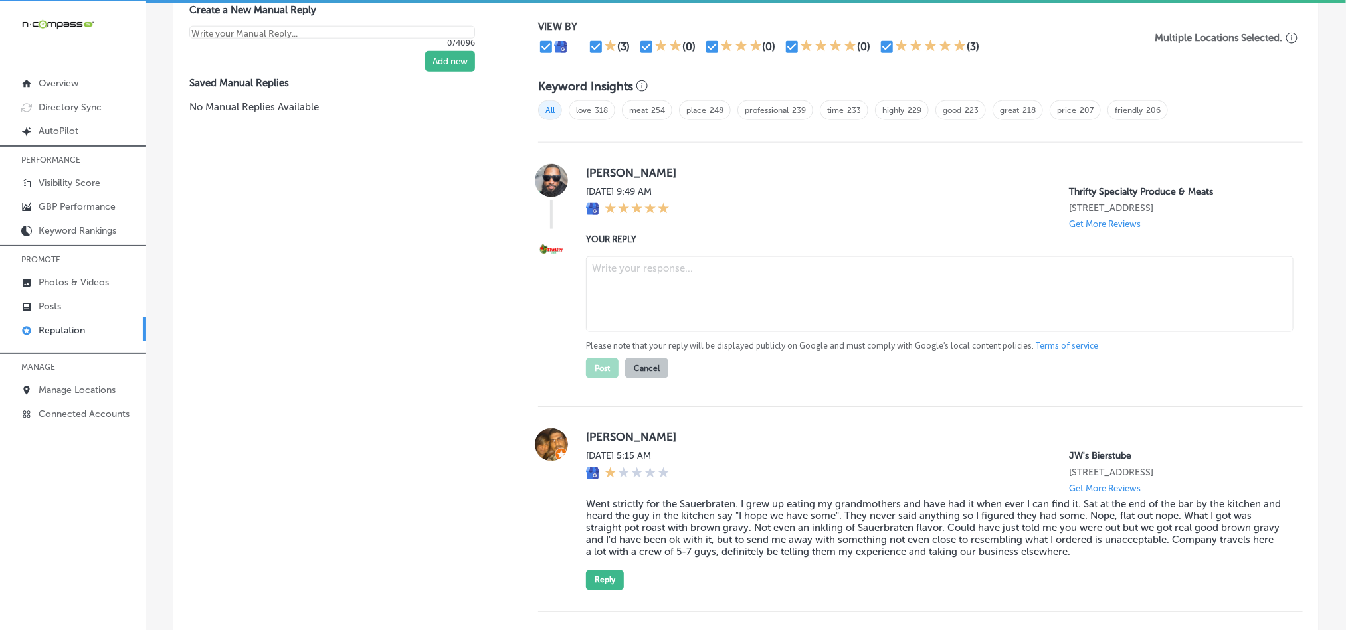
click at [704, 301] on textarea at bounding box center [940, 294] width 708 height 76
paste textarea "Thank you for the 5-star review, [PERSON_NAME]! We're so glad you had a great e…"
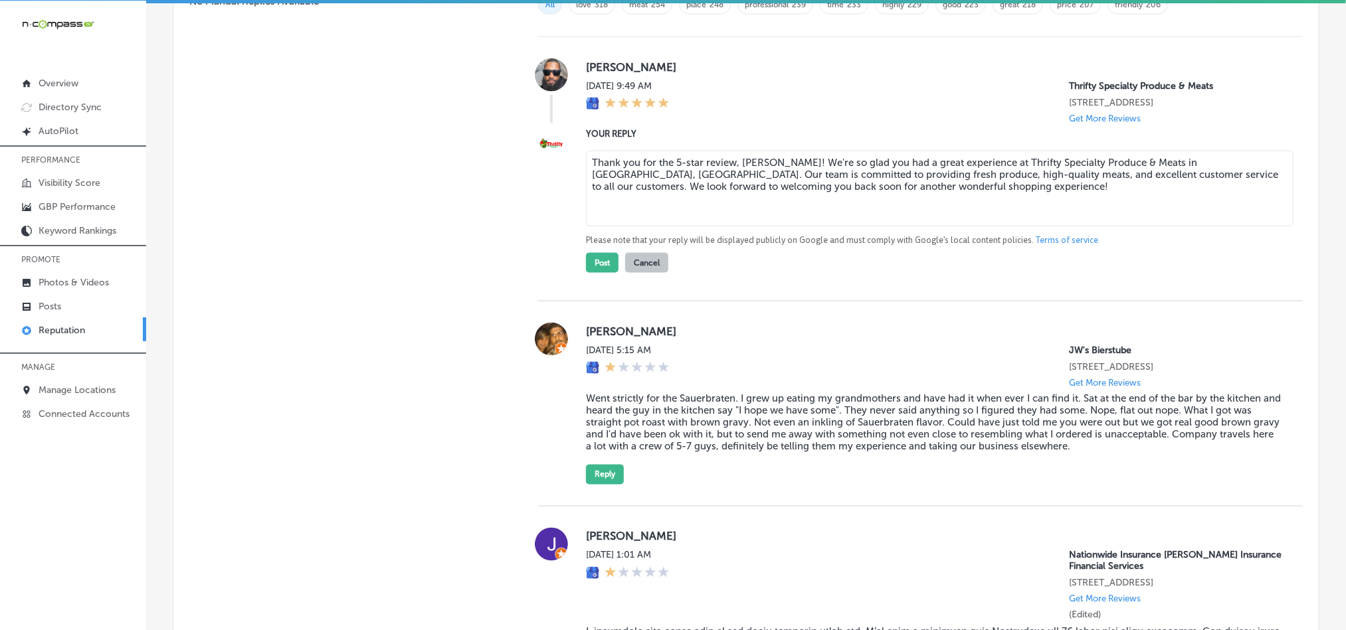
scroll to position [983, 0]
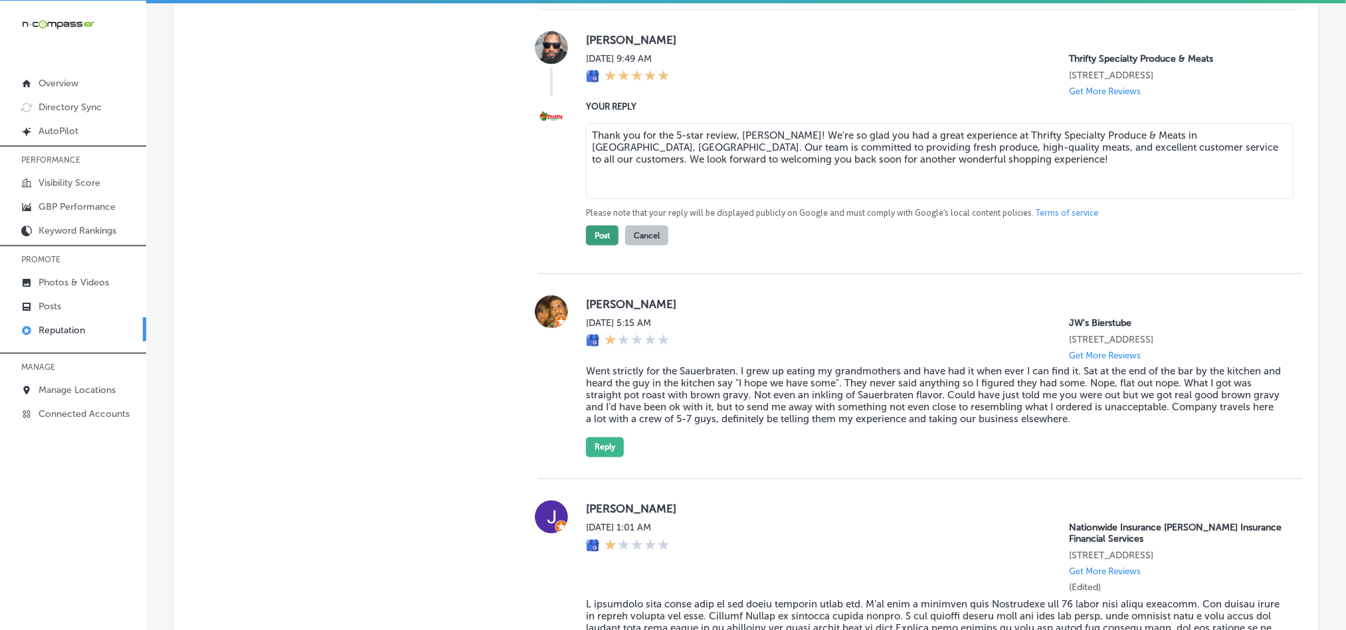
type textarea "Thank you for the 5-star review, [PERSON_NAME]! We're so glad you had a great e…"
click at [600, 226] on button "Post" at bounding box center [602, 236] width 33 height 20
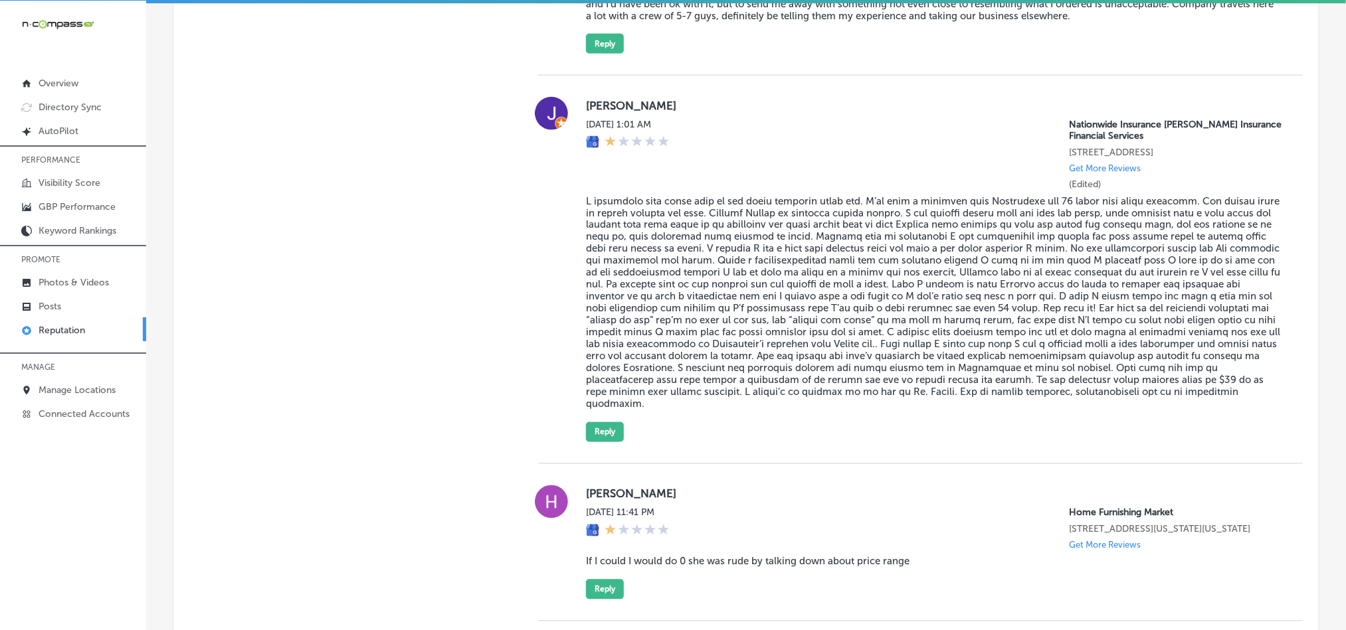
scroll to position [1116, 0]
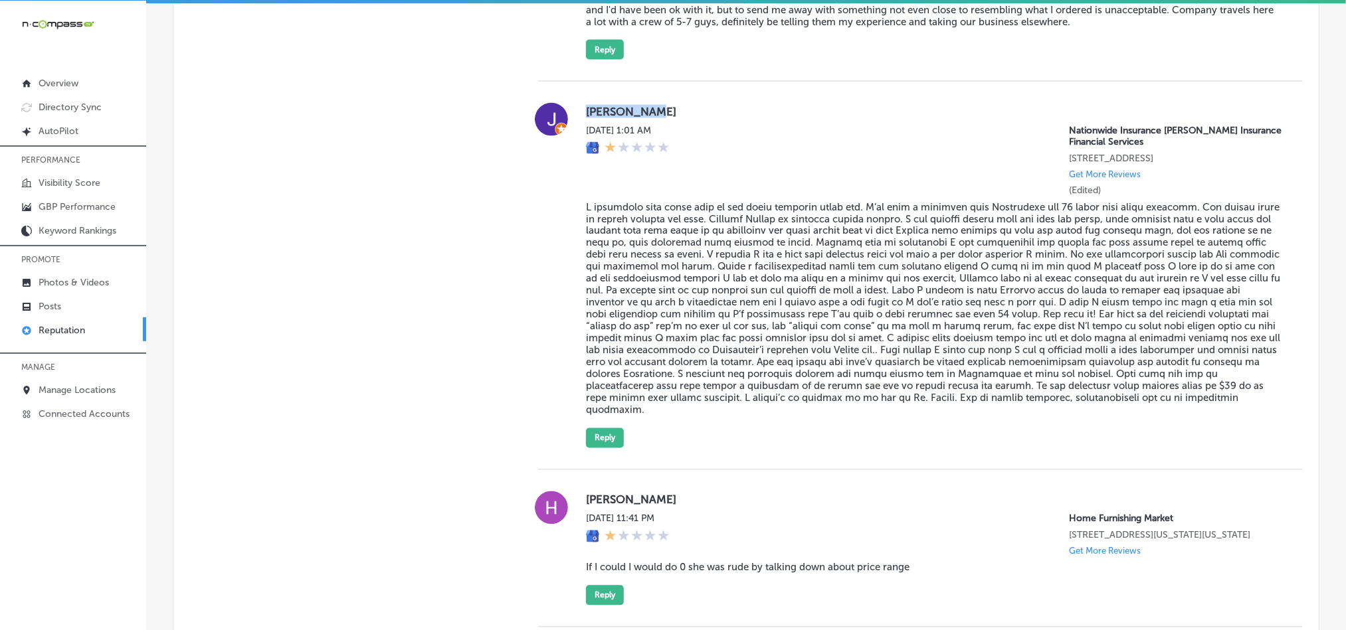
drag, startPoint x: 582, startPoint y: 110, endPoint x: 652, endPoint y: 110, distance: 70.4
click at [652, 110] on label "[PERSON_NAME]" at bounding box center [934, 111] width 696 height 13
click at [620, 239] on blockquote at bounding box center [934, 308] width 696 height 215
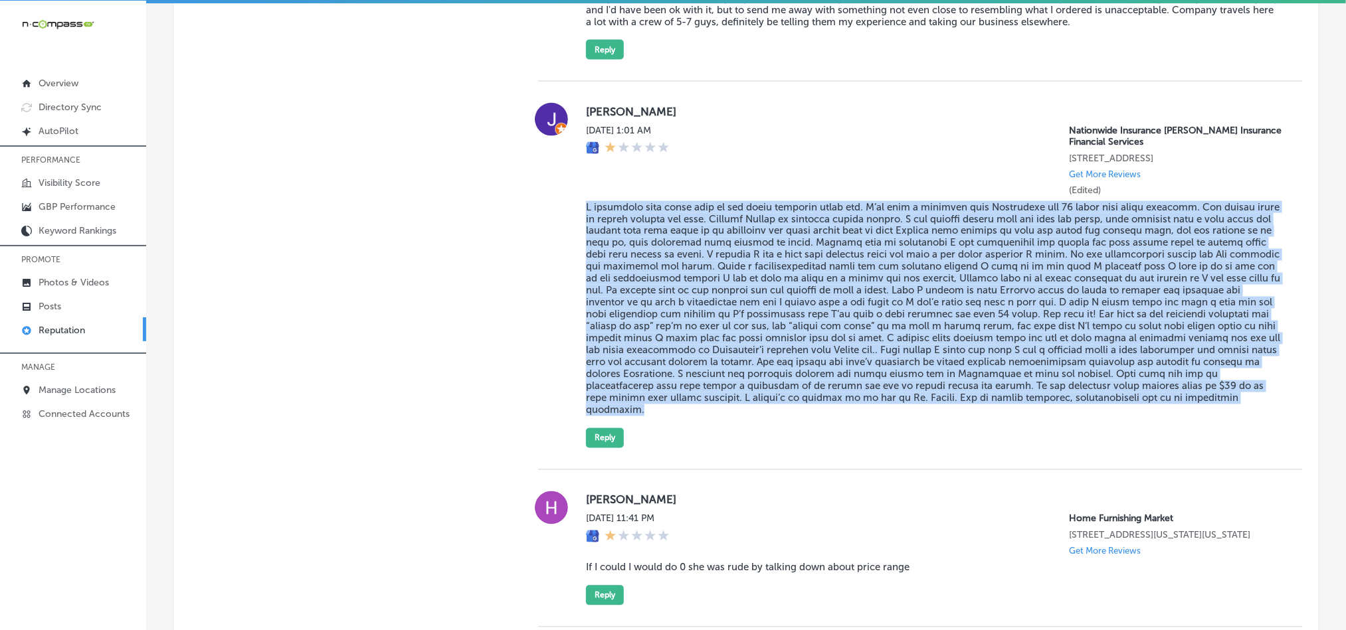
drag, startPoint x: 571, startPoint y: 202, endPoint x: 674, endPoint y: 411, distance: 232.6
click at [674, 411] on div "[PERSON_NAME] [DATE] 1:01 AM Nationwide Insurance [PERSON_NAME] Insurance Finan…" at bounding box center [920, 275] width 765 height 345
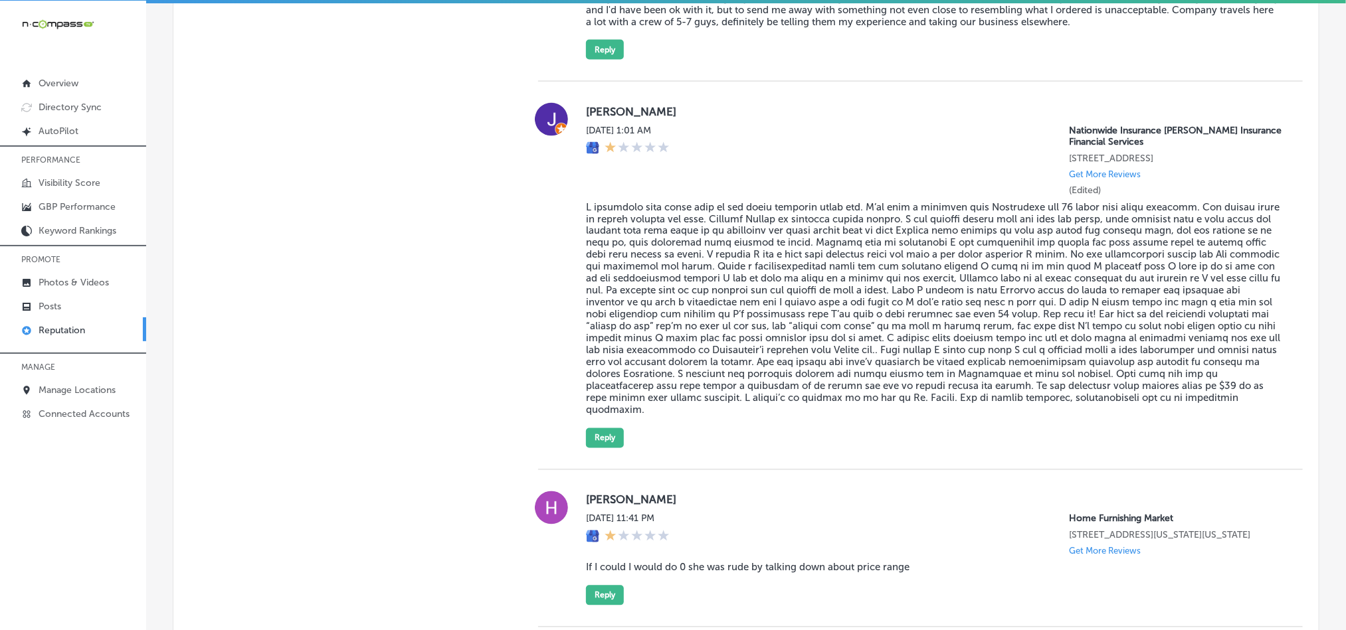
click at [472, 371] on div "Manual Replies Create templates to use for your most common replies to reviews.…" at bounding box center [342, 251] width 338 height 1165
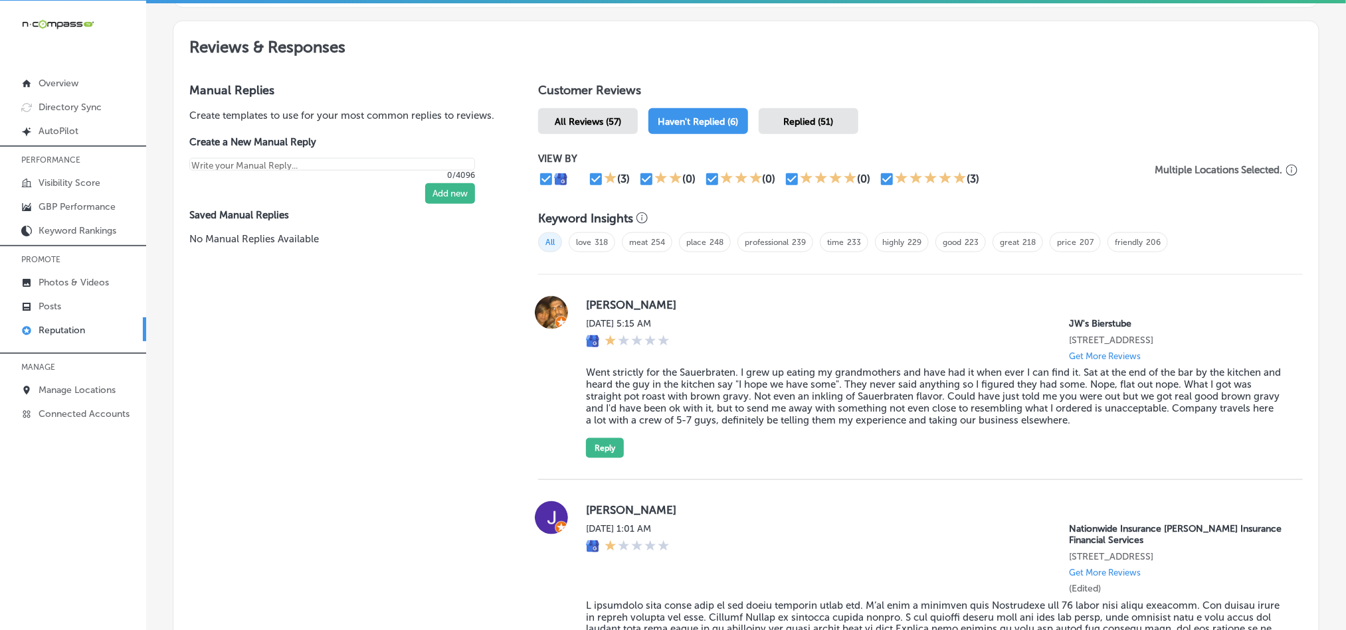
click at [786, 108] on div "Replied (51)" at bounding box center [809, 121] width 100 height 26
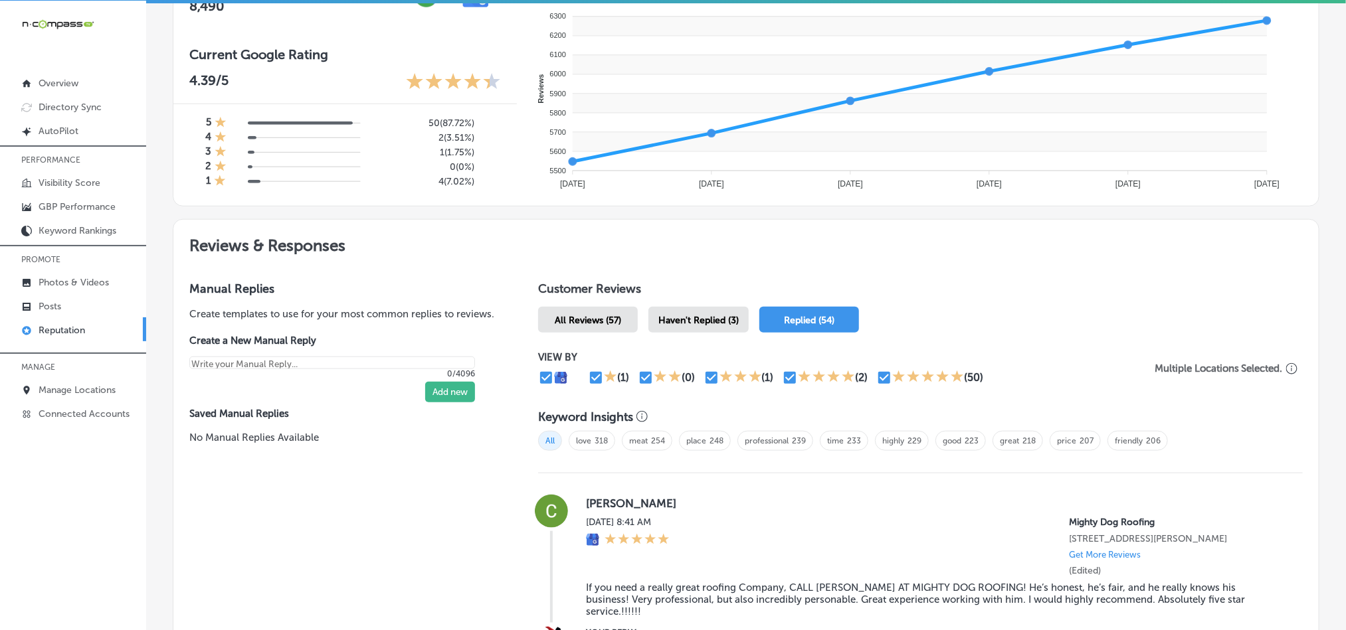
scroll to position [717, 0]
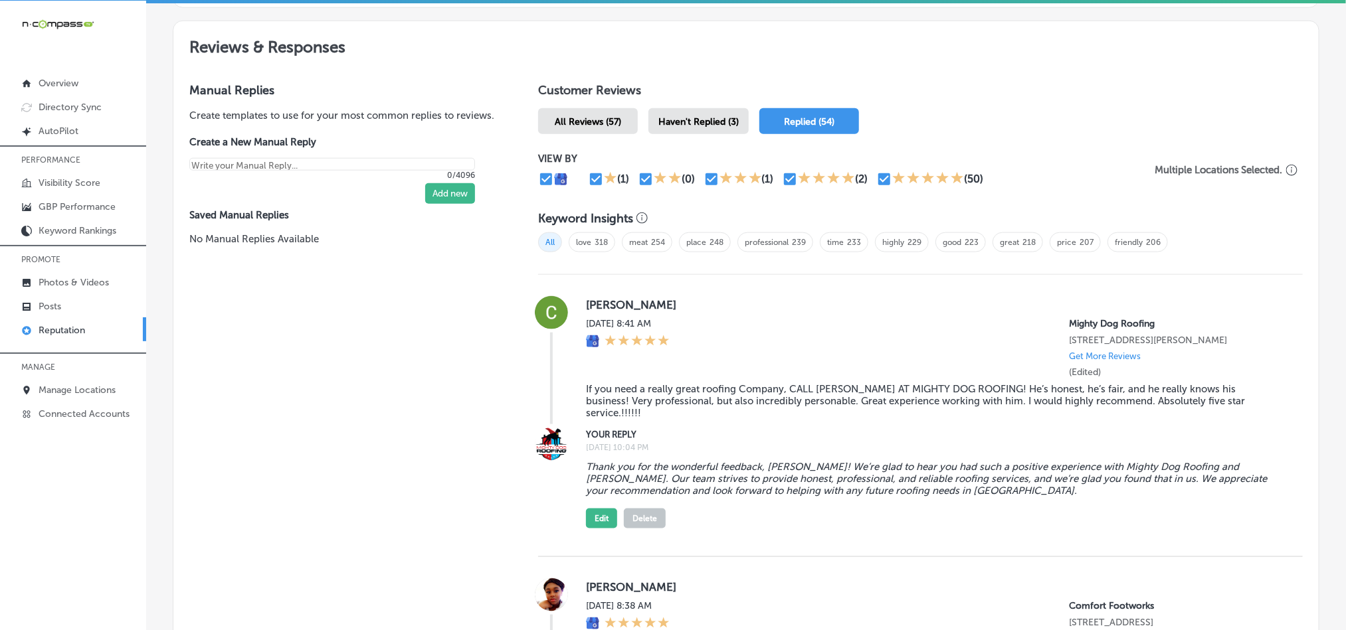
click at [678, 122] on div "Haven't Replied (3)" at bounding box center [698, 121] width 100 height 26
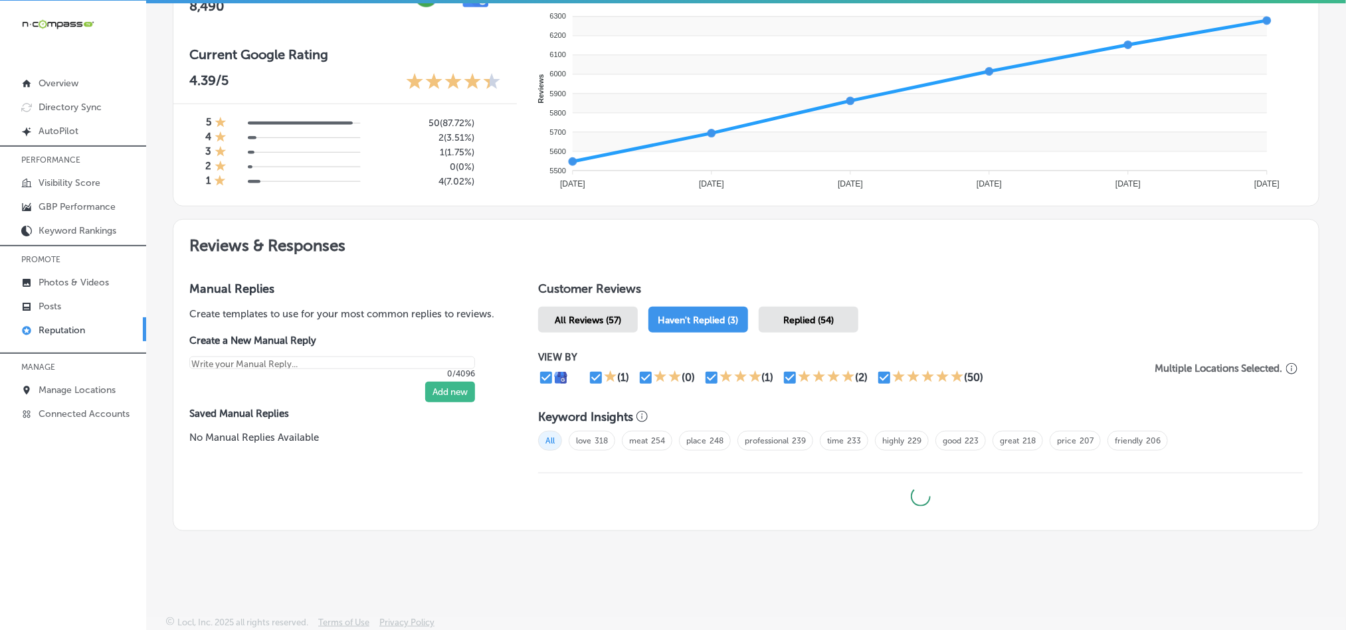
type textarea "x"
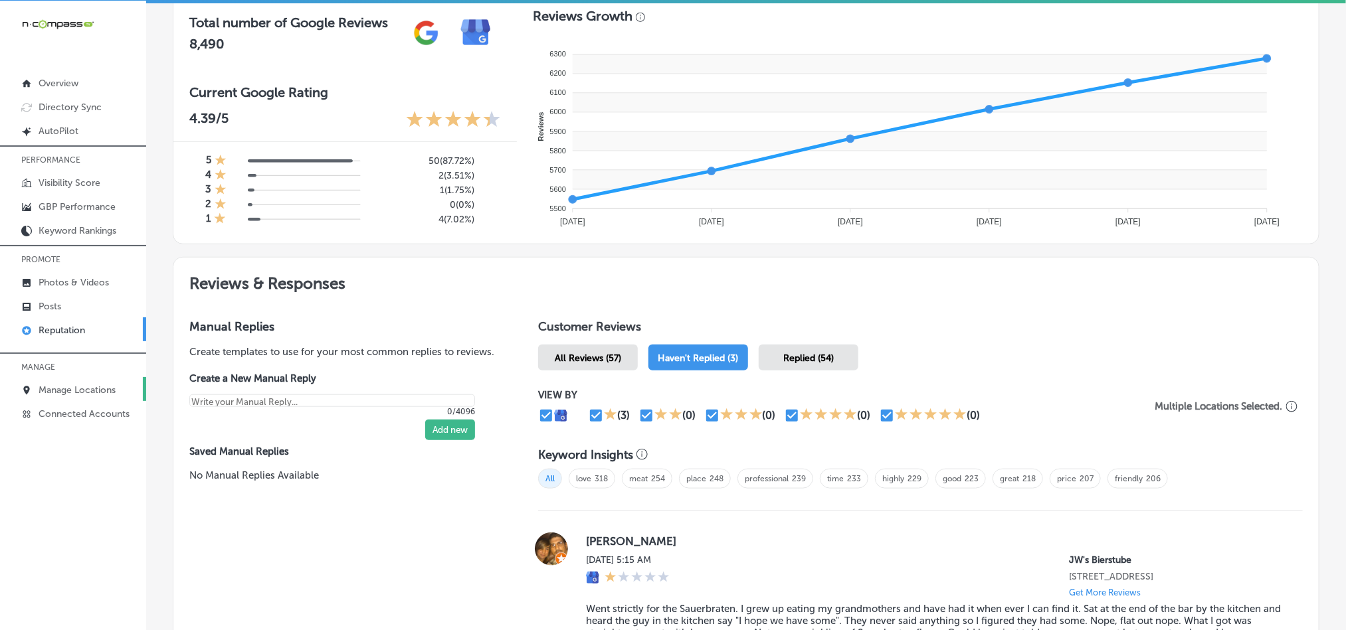
scroll to position [568, 0]
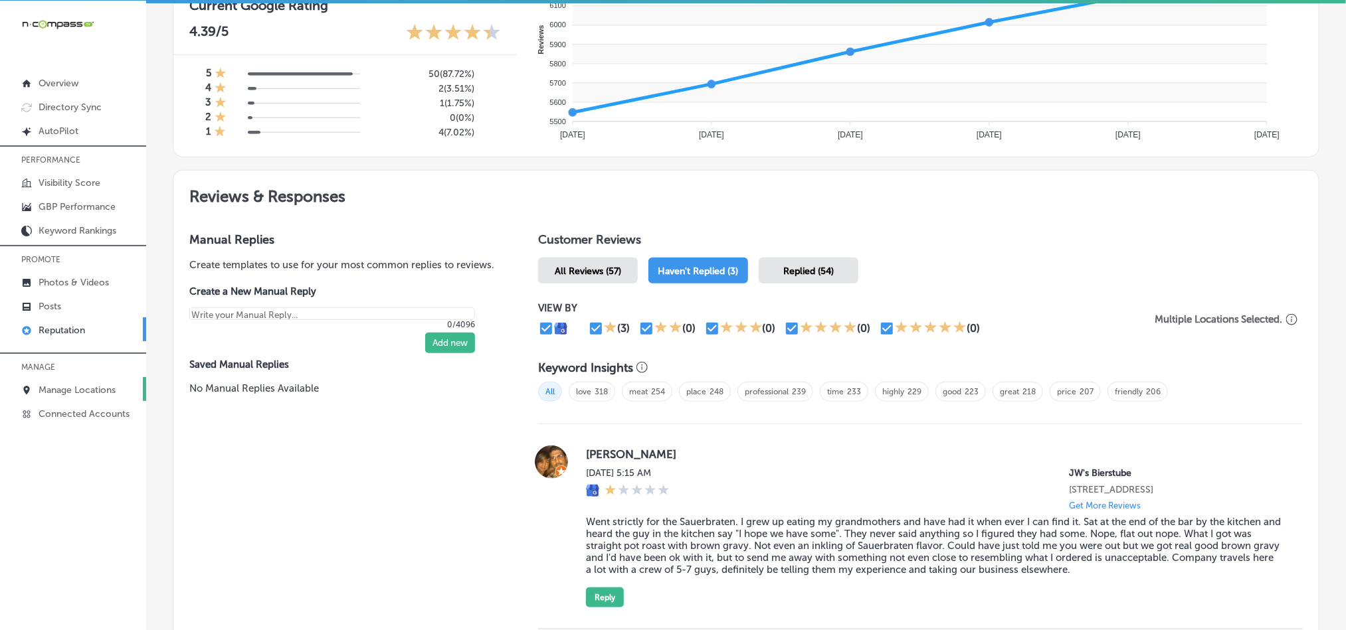
click at [90, 387] on p "Manage Locations" at bounding box center [77, 390] width 77 height 11
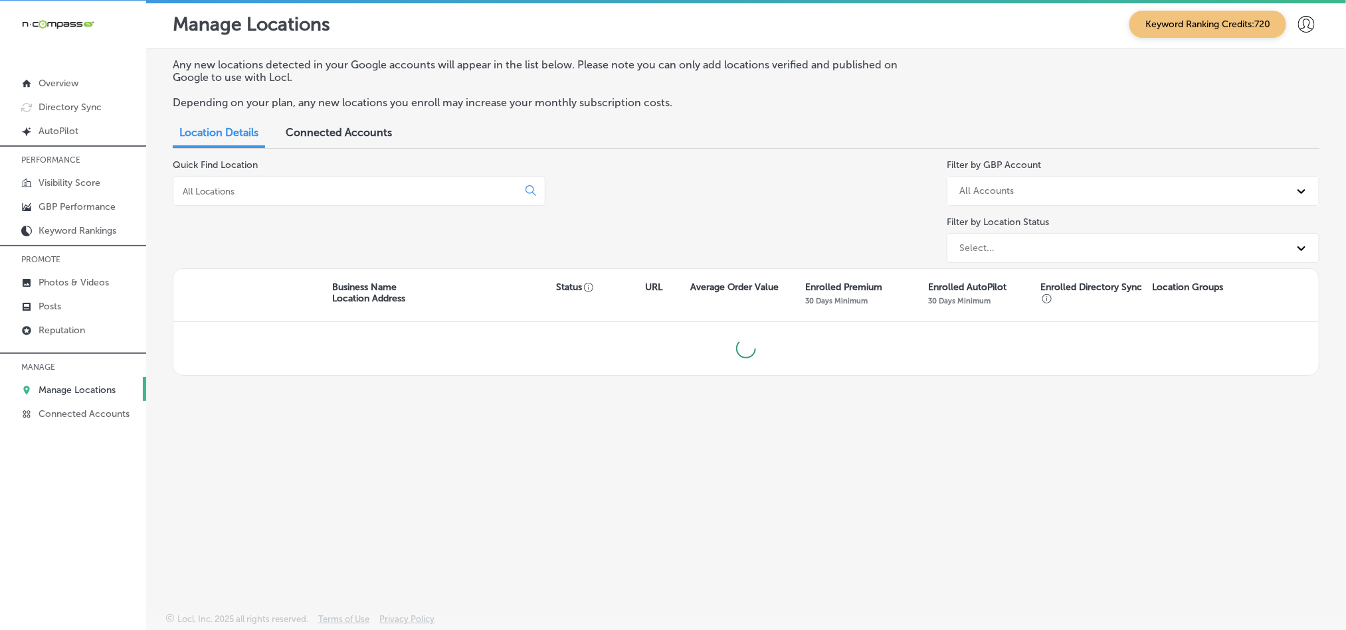
click at [407, 196] on input at bounding box center [347, 191] width 333 height 12
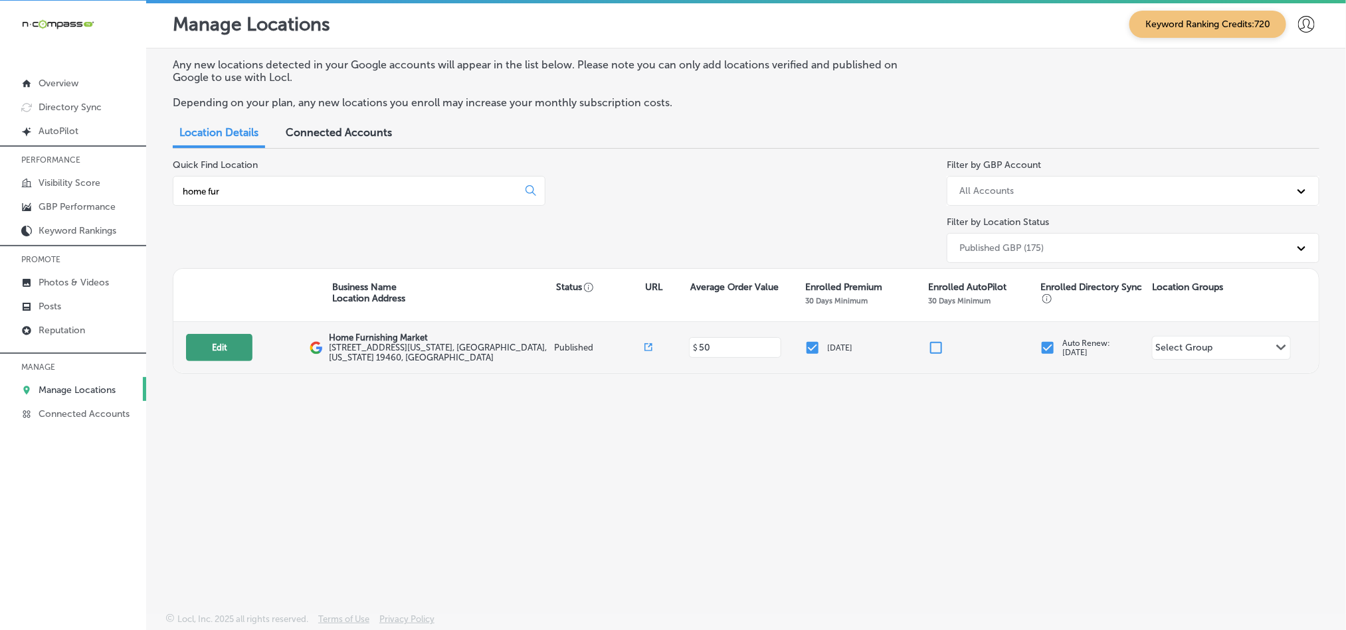
type input "home fur"
click at [214, 341] on button "Edit" at bounding box center [219, 347] width 66 height 27
select select "US"
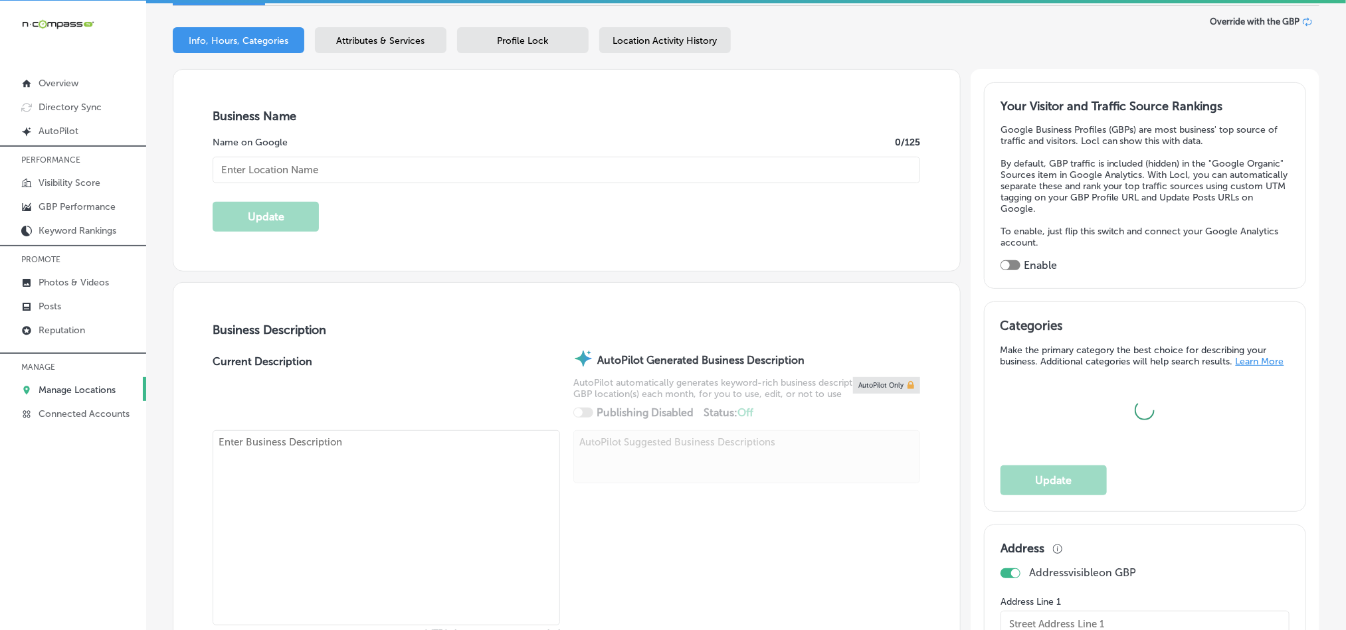
type textarea "Home Furnishing Market in [GEOGRAPHIC_DATA], [GEOGRAPHIC_DATA], is a family-own…"
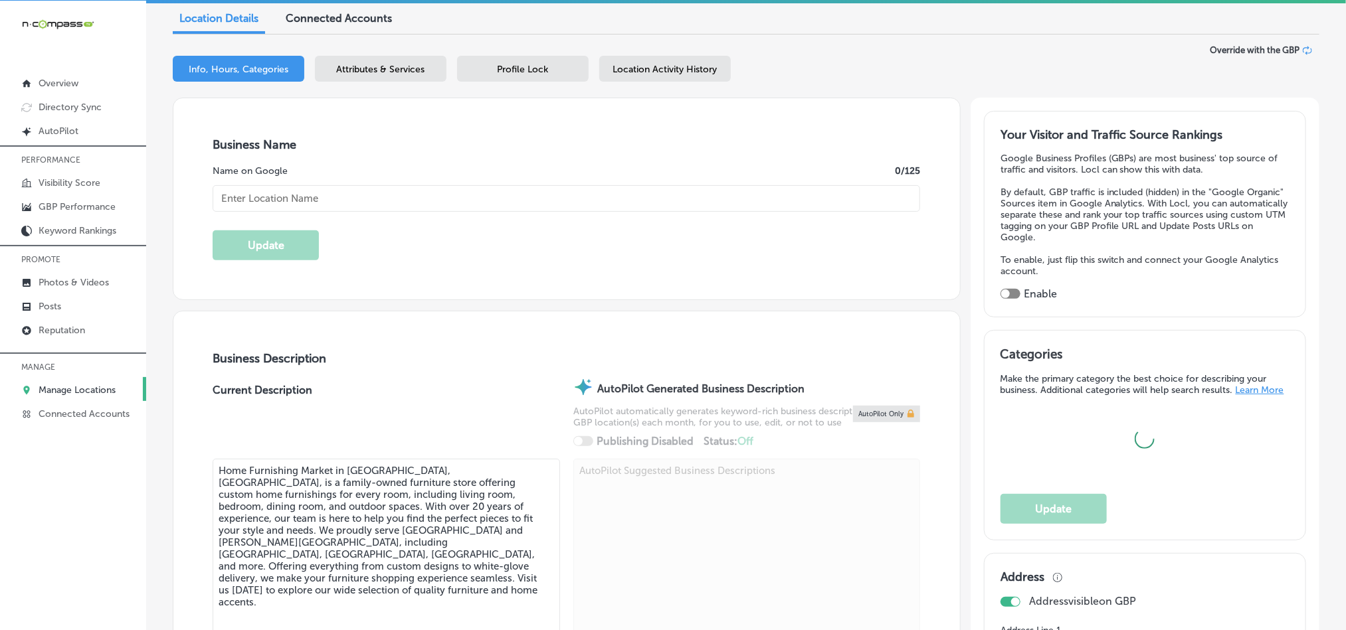
type input "[STREET_ADDRESS]"
type input "[US_STATE] 113"
type input "[GEOGRAPHIC_DATA]"
type input "19460"
type input "US"
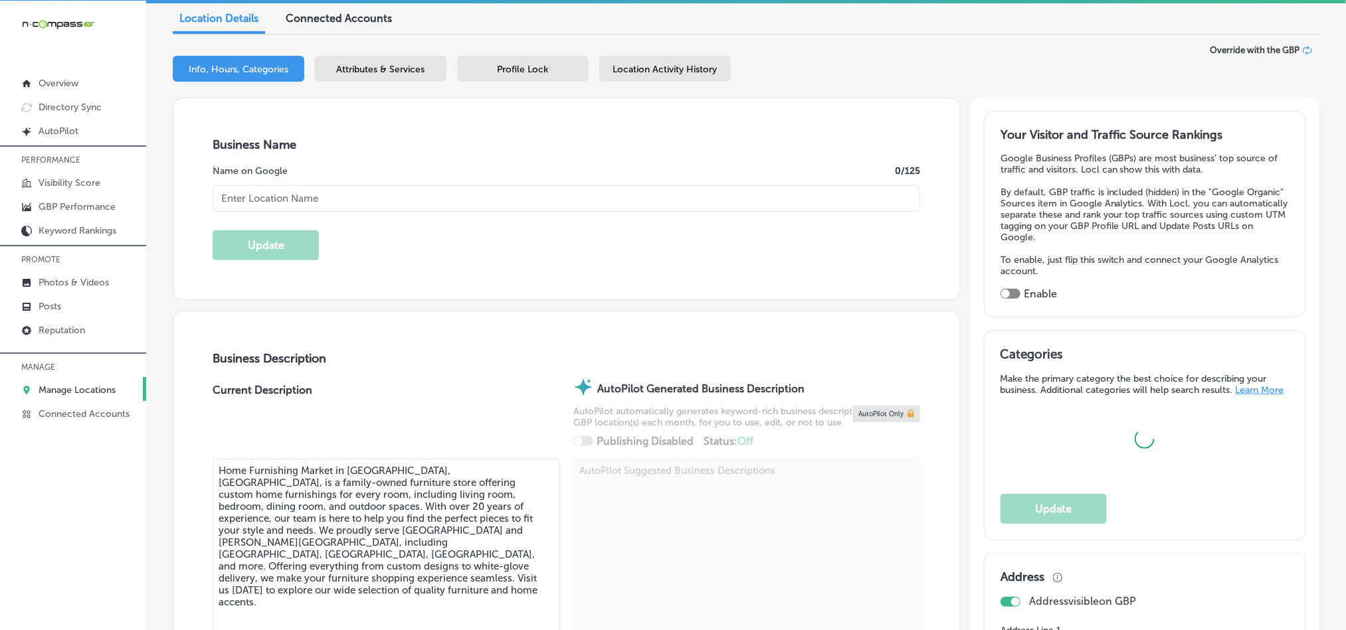
type input "[URL][DOMAIN_NAME]"
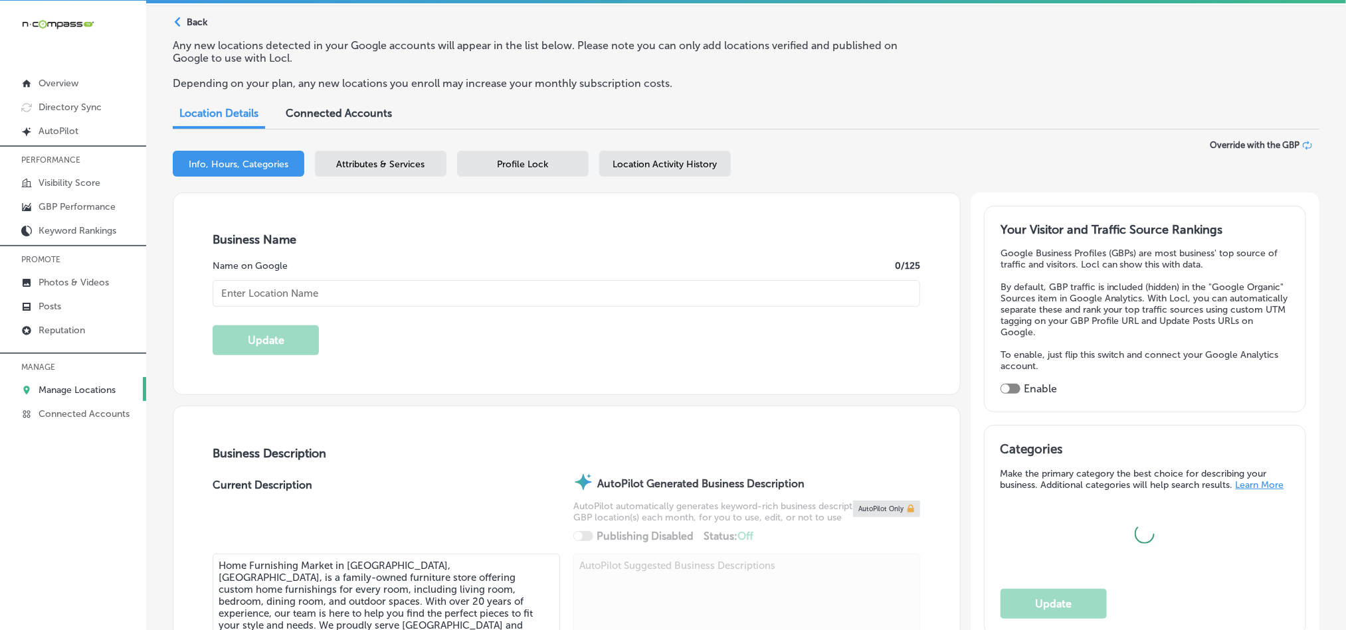
scroll to position [33, 0]
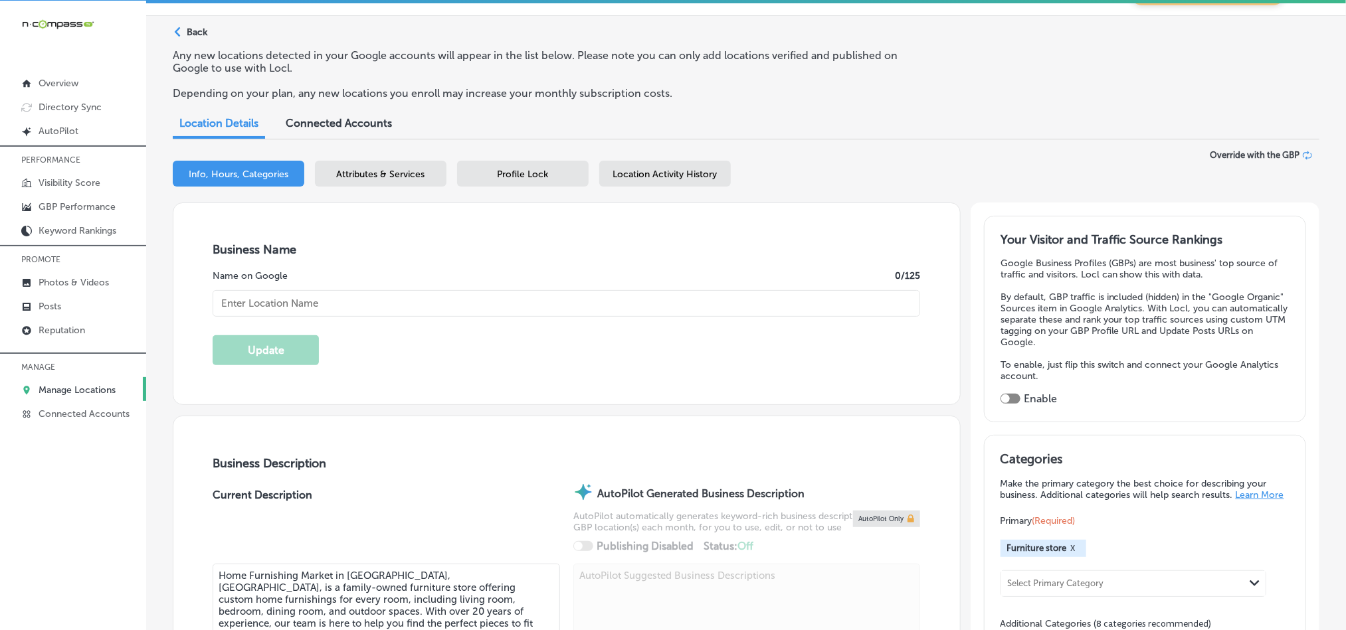
checkbox input "true"
type input "Home Furnishing Market"
type input "[PHONE_NUMBER]"
click at [78, 280] on p "Photos & Videos" at bounding box center [74, 282] width 70 height 11
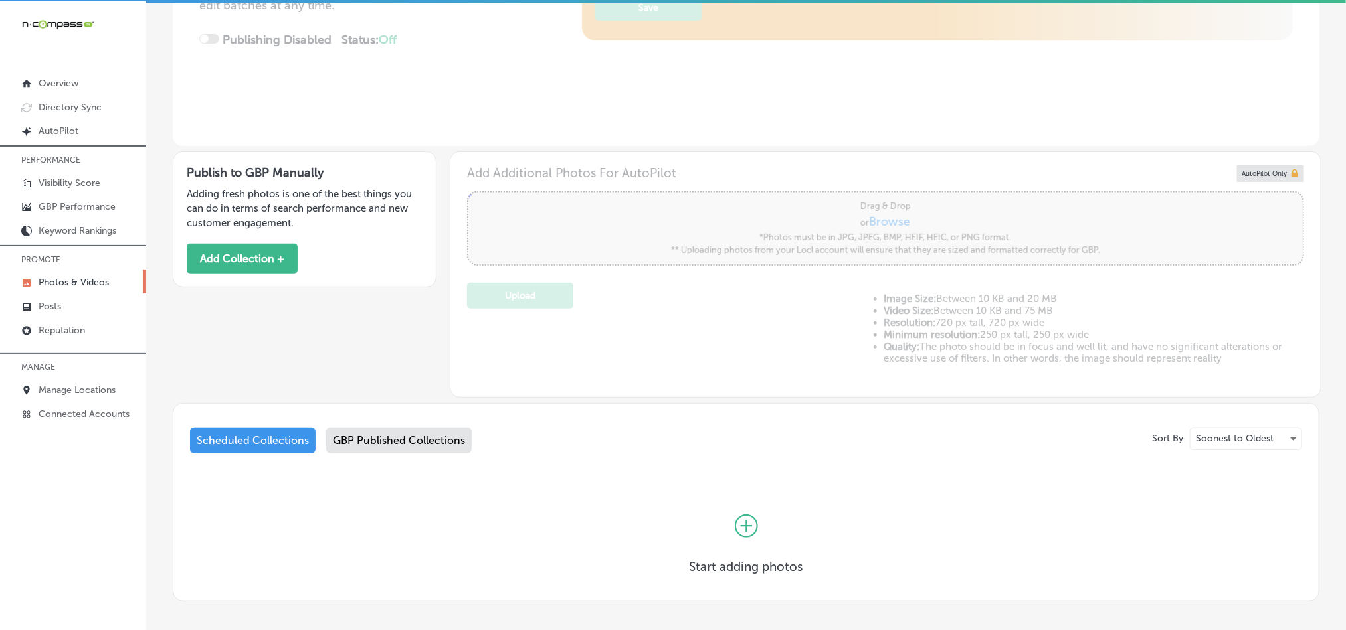
type input "5"
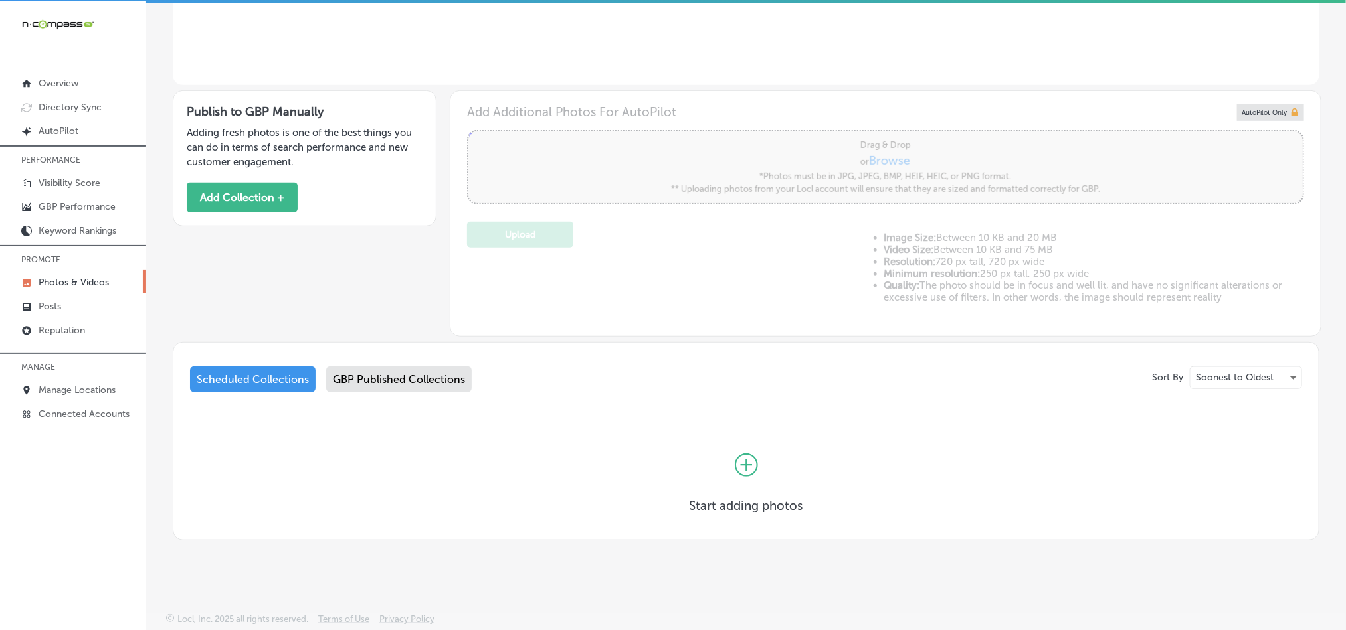
click at [405, 377] on div "GBP Published Collections" at bounding box center [398, 380] width 145 height 26
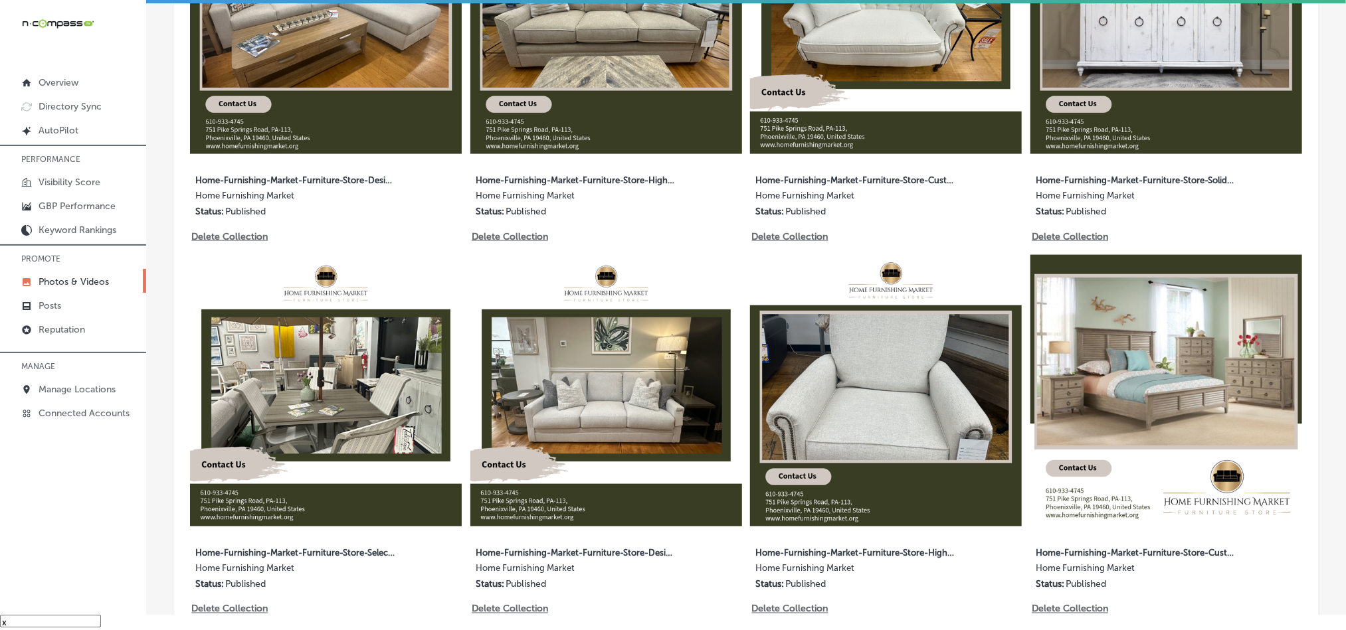
scroll to position [708, 0]
